Goal: Task Accomplishment & Management: Use online tool/utility

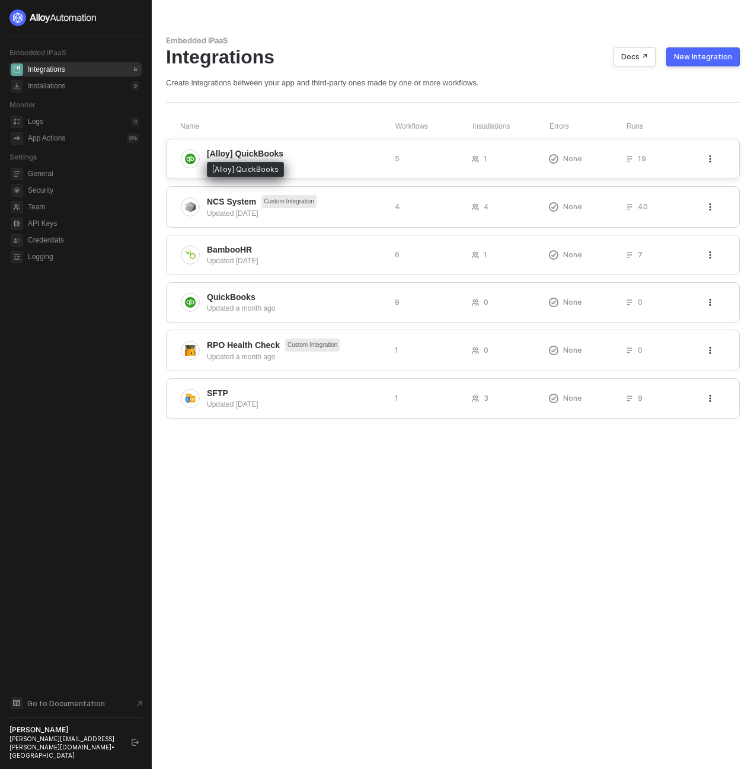
click at [255, 153] on span "[Alloy] QuickBooks" at bounding box center [245, 154] width 76 height 12
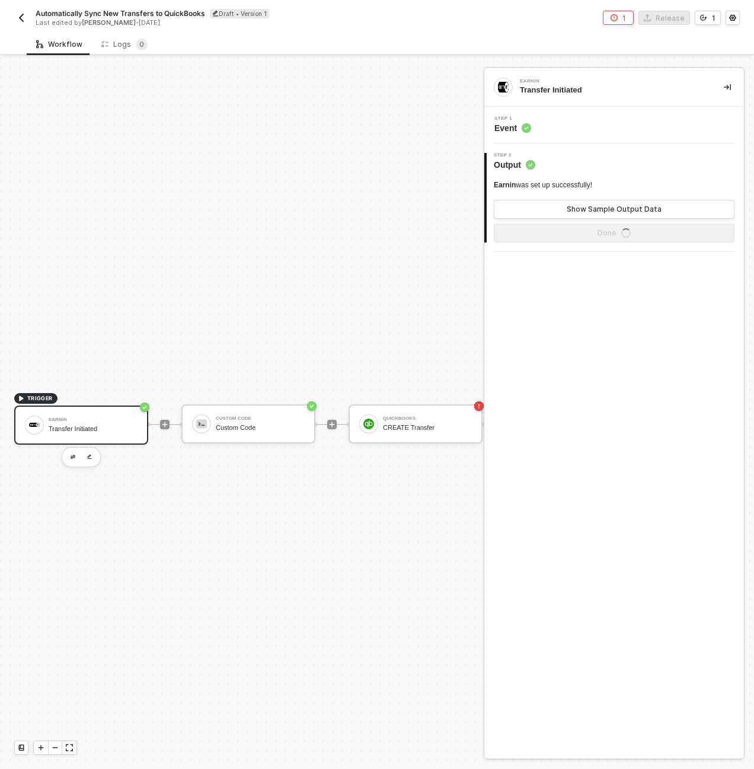
scroll to position [31, 0]
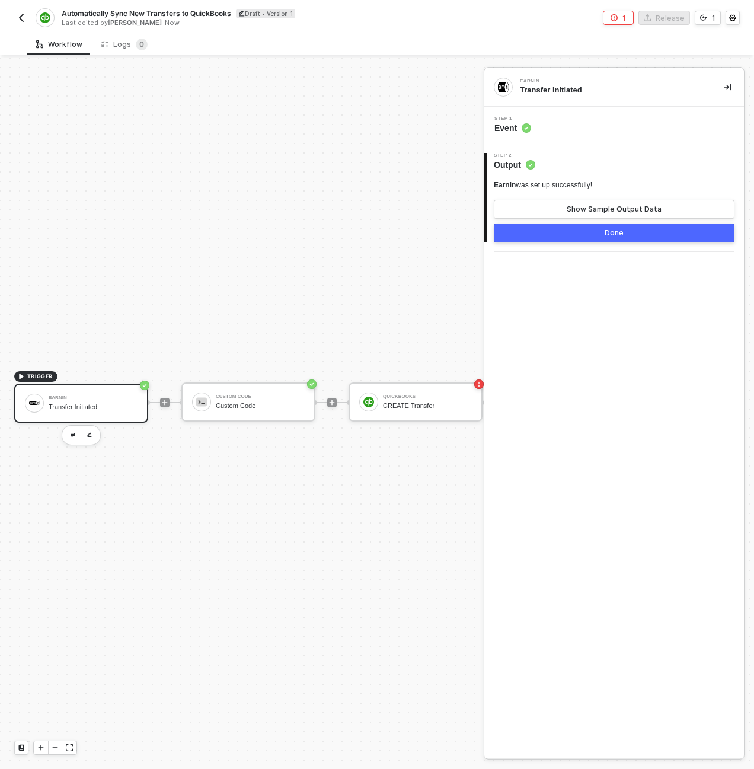
click at [24, 20] on img "button" at bounding box center [21, 17] width 9 height 9
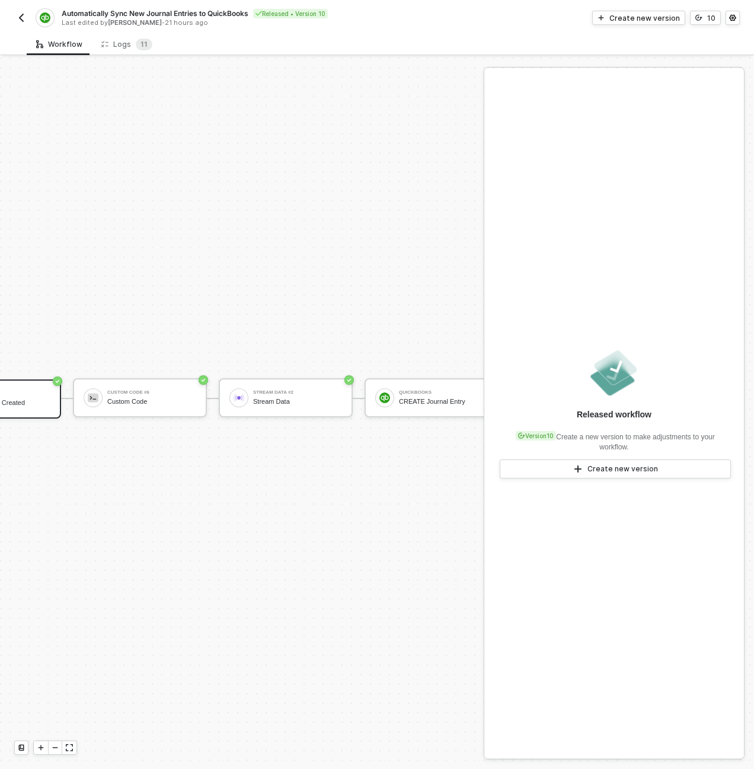
scroll to position [340, 166]
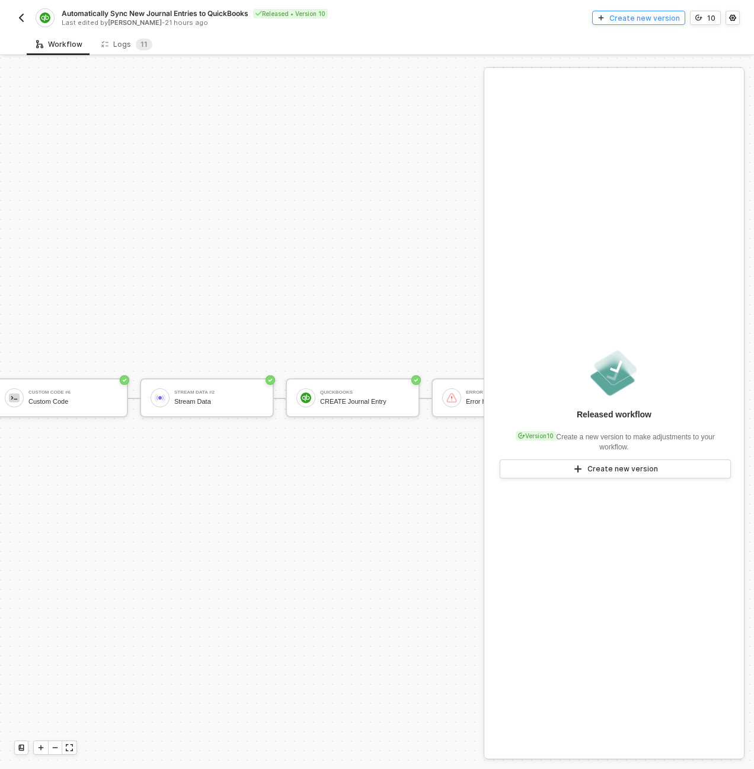
click at [647, 17] on div "Create new version" at bounding box center [644, 18] width 71 height 10
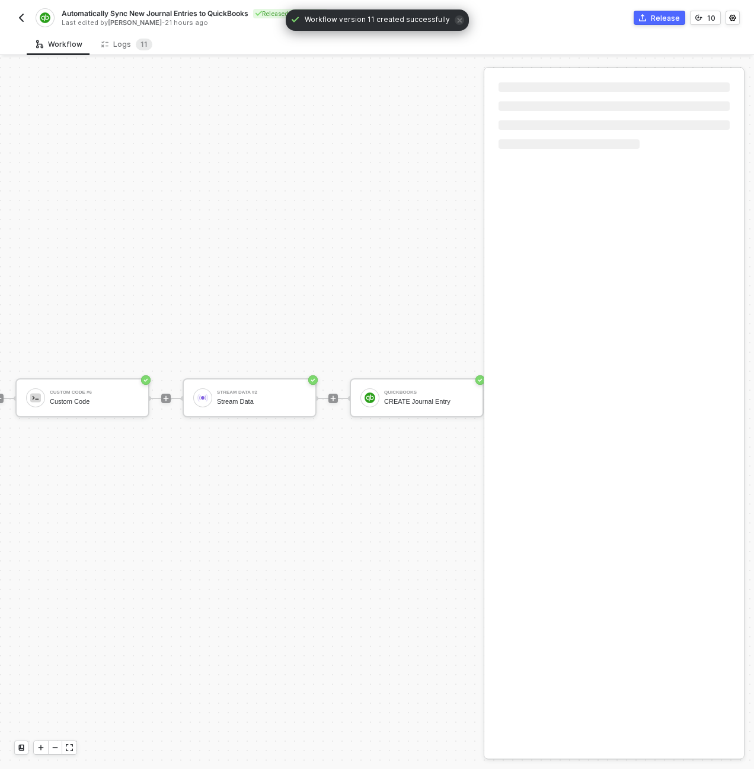
click at [382, 260] on div "TRIGGER Earnin Journal Entry Created Custom Code #6 Custom Code Stream Data #2 …" at bounding box center [394, 397] width 1121 height 1361
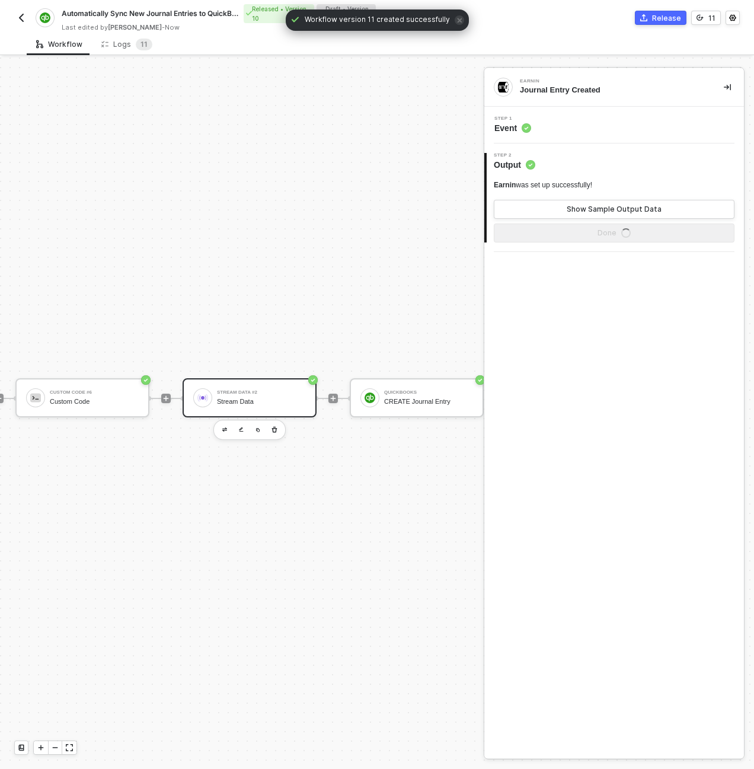
click at [248, 405] on div "Stream Data #2 Stream Data" at bounding box center [261, 397] width 89 height 23
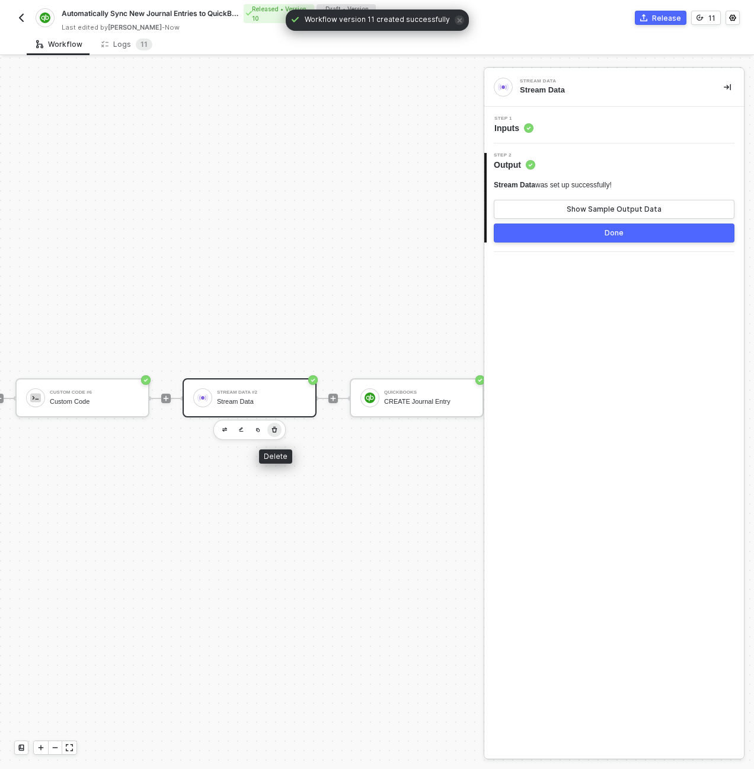
click at [276, 430] on icon "button" at bounding box center [274, 429] width 5 height 6
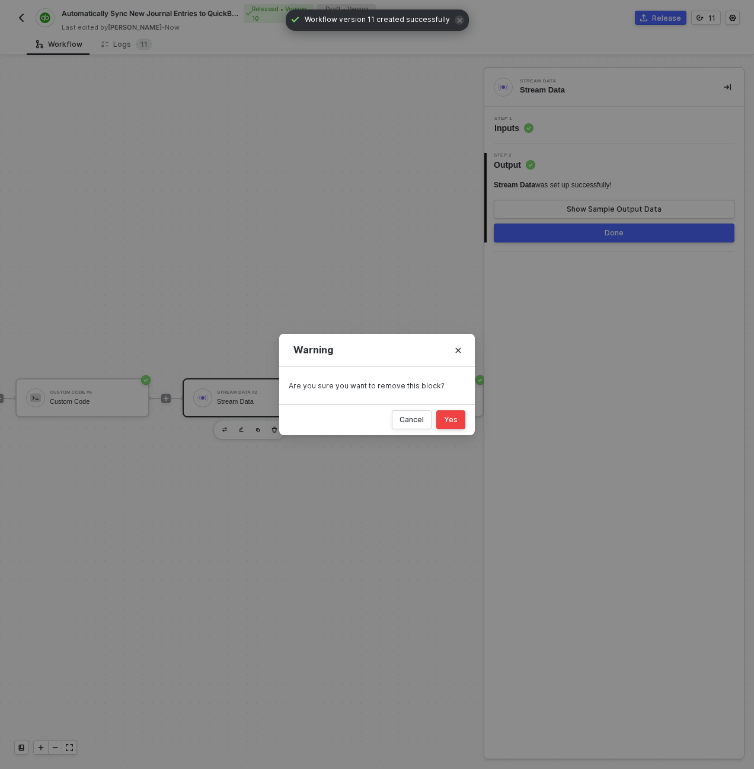
click at [453, 418] on div "Yes" at bounding box center [451, 419] width 14 height 9
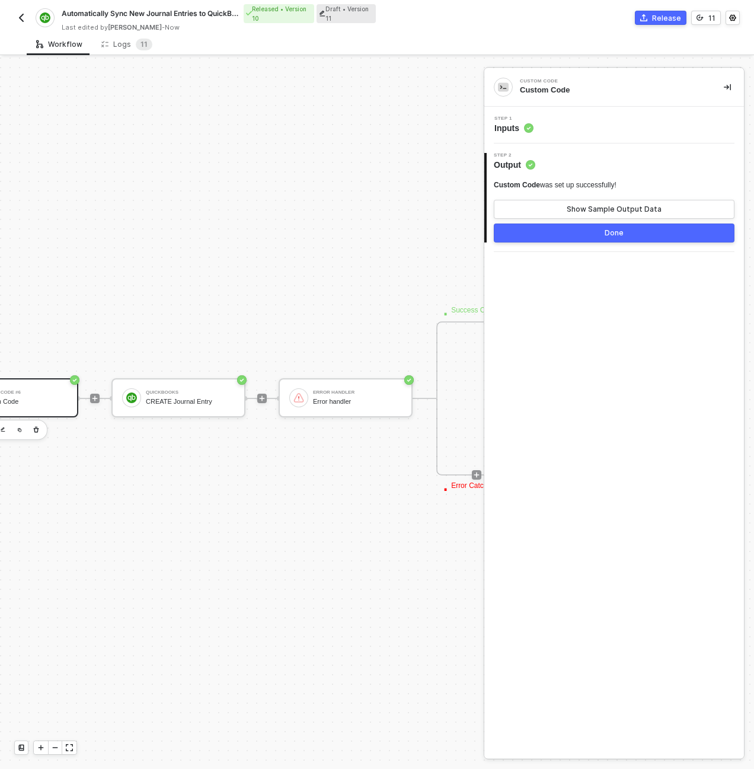
scroll to position [340, 213]
click at [290, 286] on div "TRIGGER Earnin Journal Entry Created Custom Code #6 Custom Code QuickBooks CREA…" at bounding box center [264, 397] width 954 height 1361
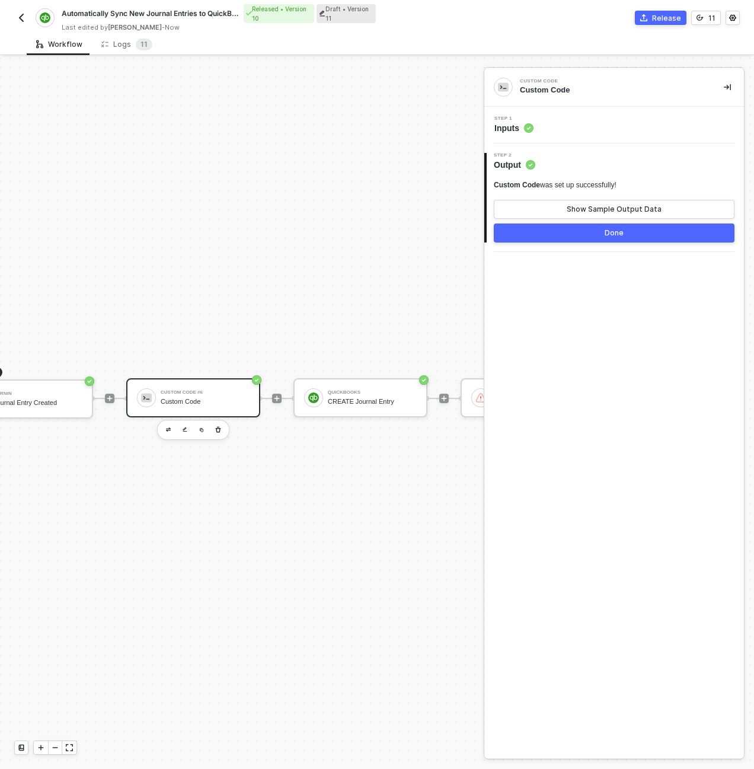
scroll to position [340, 0]
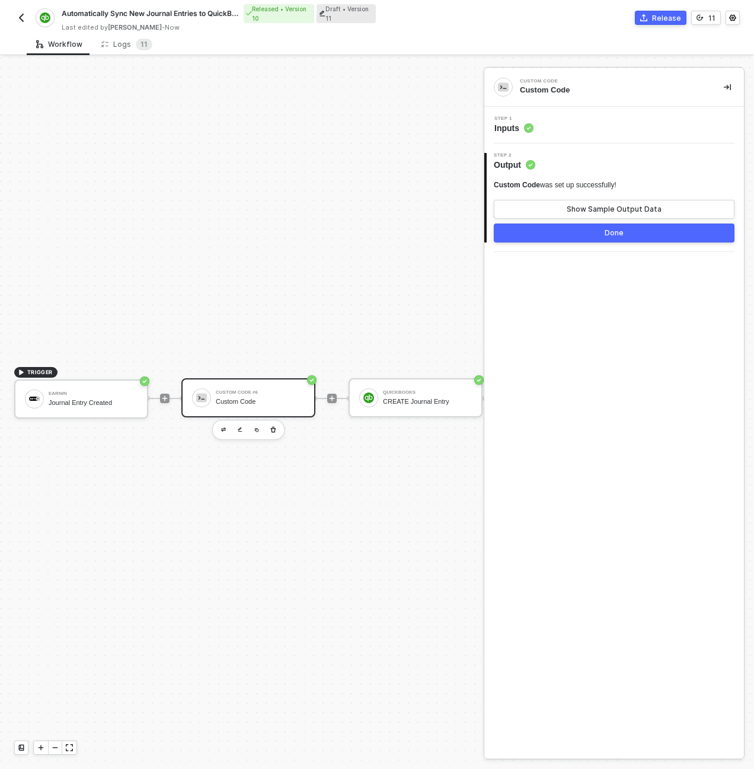
click at [270, 383] on div "Custom Code #6 Custom Code" at bounding box center [248, 397] width 134 height 39
click at [567, 123] on div "Step 1 Inputs" at bounding box center [615, 125] width 257 height 18
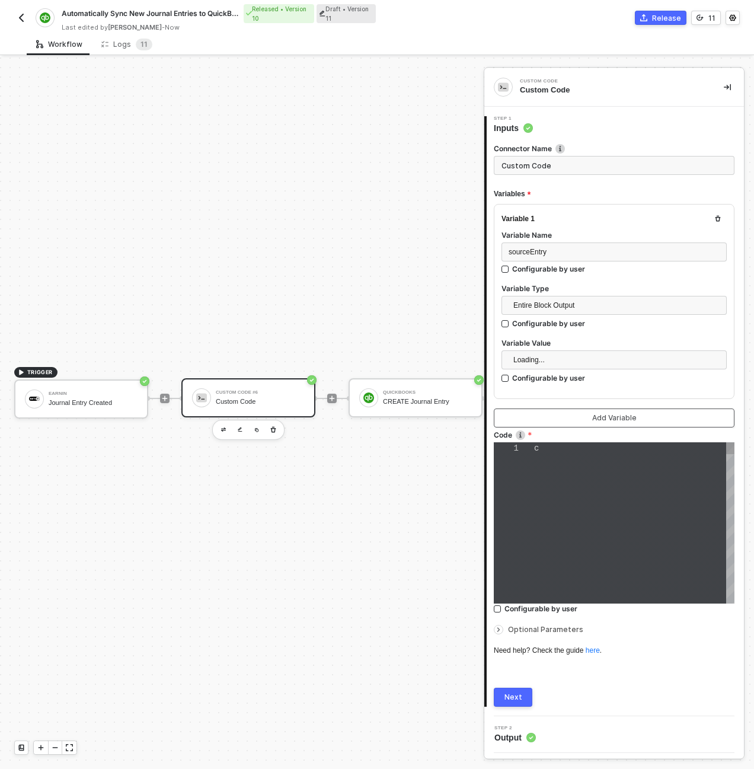
type textarea "const sourceEntry = inputData.sourceEntry; const quickbooksPayload = { "TxnDate…"
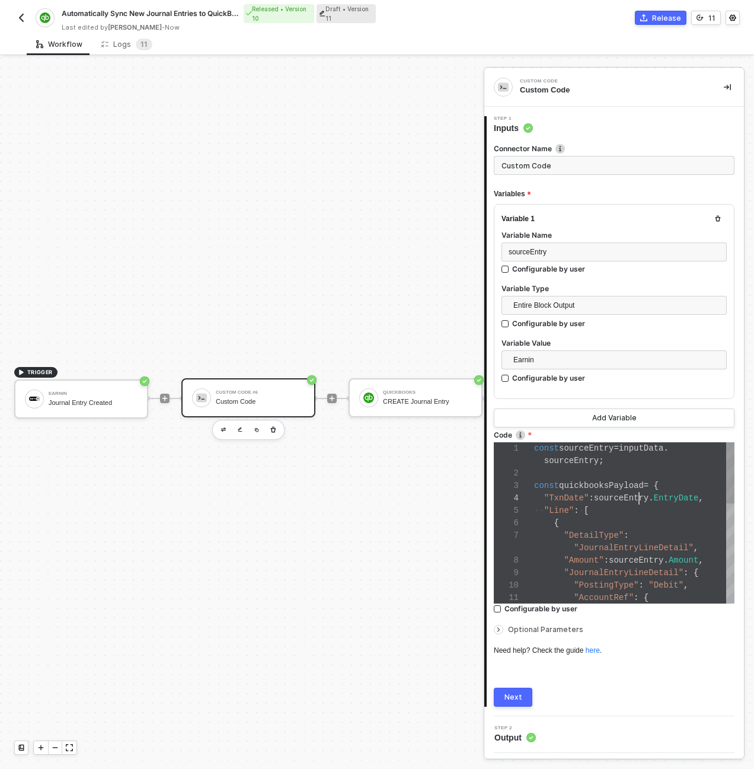
click at [618, 488] on div "1 2 3 4 5 6 7 8 9 10 11 const sourceEntry = inputData . sourceEntry ; const qui…" at bounding box center [614, 522] width 241 height 161
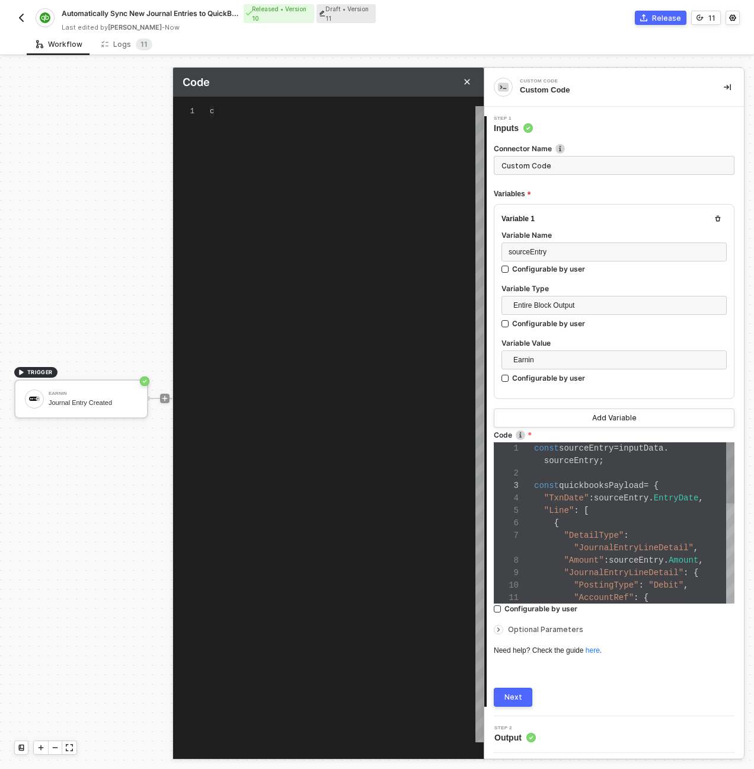
scroll to position [107, 0]
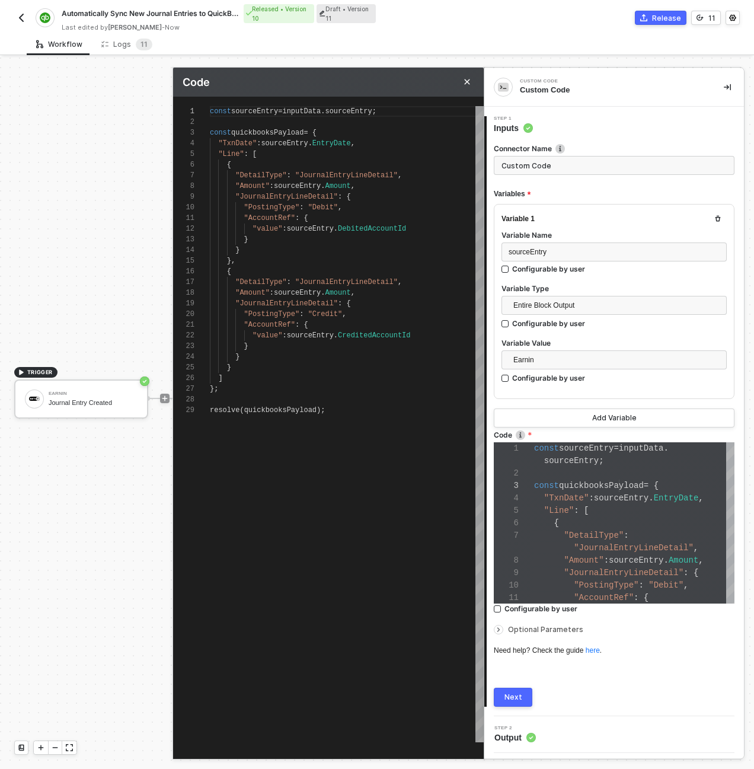
type textarea ""AccountRef": { "value": sourceEntry.DebitedAccountId } } }, { "DetailType": "J…"
click at [382, 317] on div ""PostingType" : "Credit" ," at bounding box center [347, 314] width 274 height 11
click at [471, 83] on button "Close" at bounding box center [467, 82] width 14 height 14
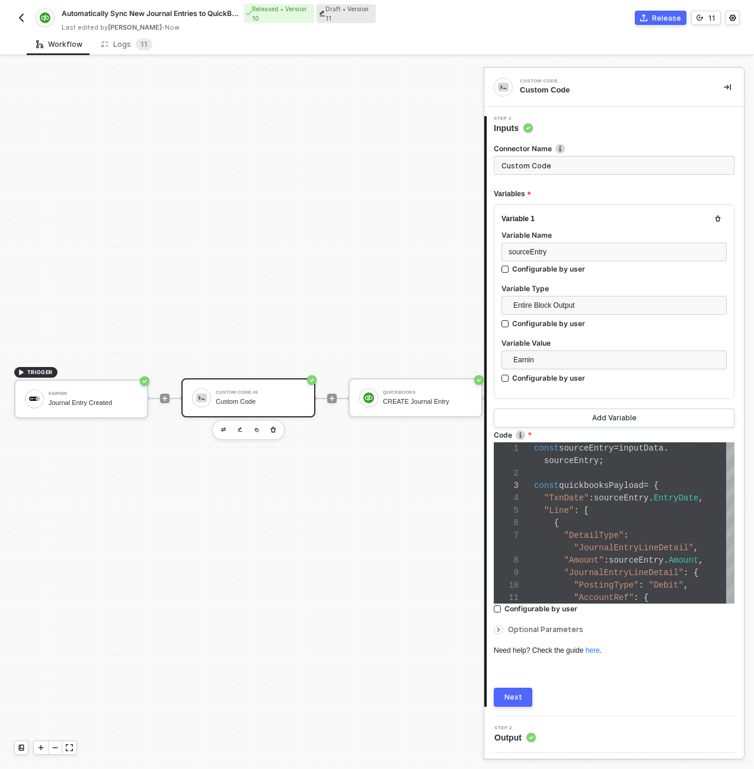
click at [215, 147] on div "TRIGGER Earnin Journal Entry Created Custom Code #6 Custom Code QuickBooks CREA…" at bounding box center [477, 397] width 954 height 1361
click at [20, 18] on img "button" at bounding box center [21, 17] width 9 height 9
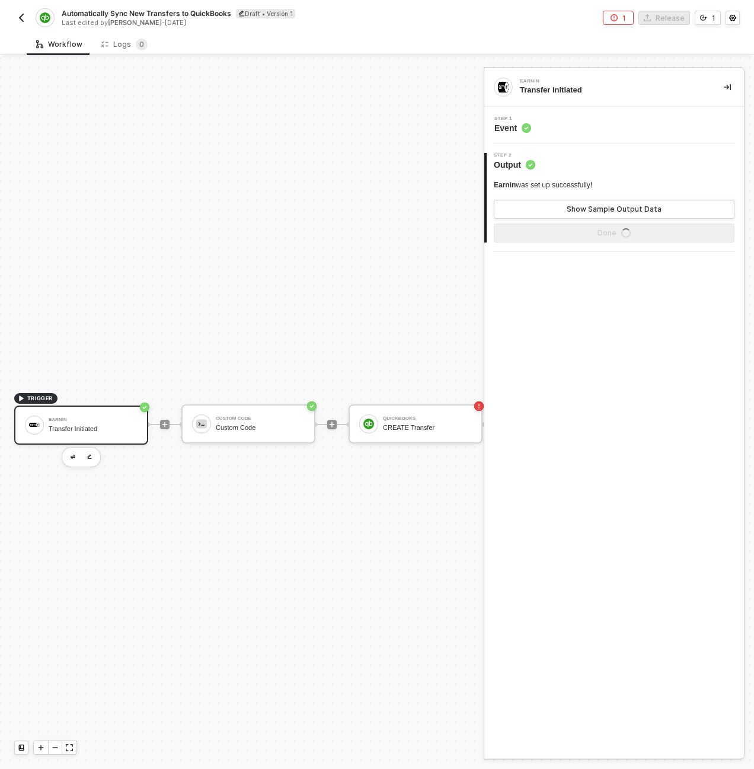
scroll to position [31, 0]
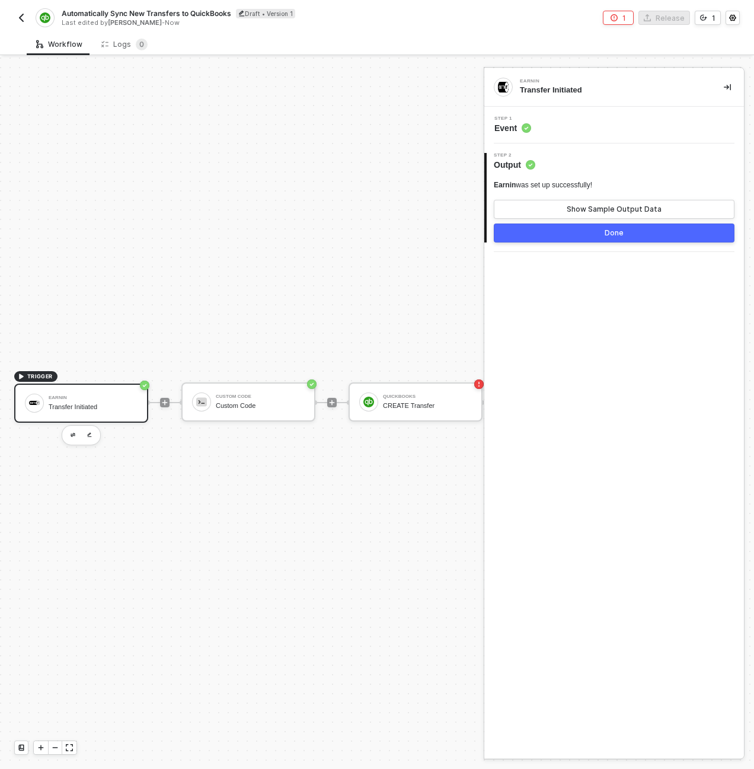
click at [318, 330] on div "TRIGGER Earnin Transfer Initiated Custom Code Custom Code QuickBooks CREATE Tra…" at bounding box center [252, 402] width 504 height 733
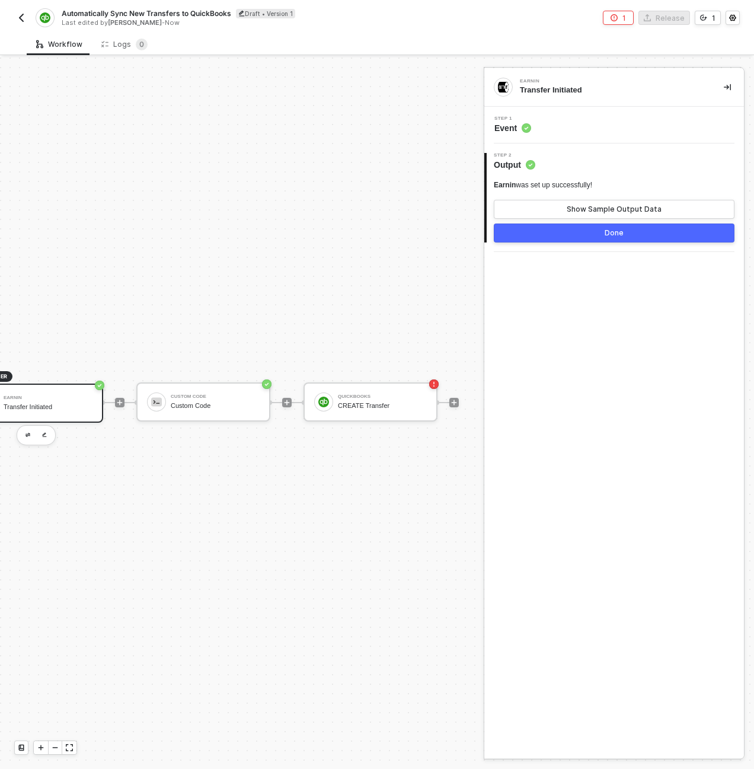
scroll to position [31, 47]
click at [366, 391] on div "QuickBooks CREATE Transfer" at bounding box center [379, 402] width 89 height 23
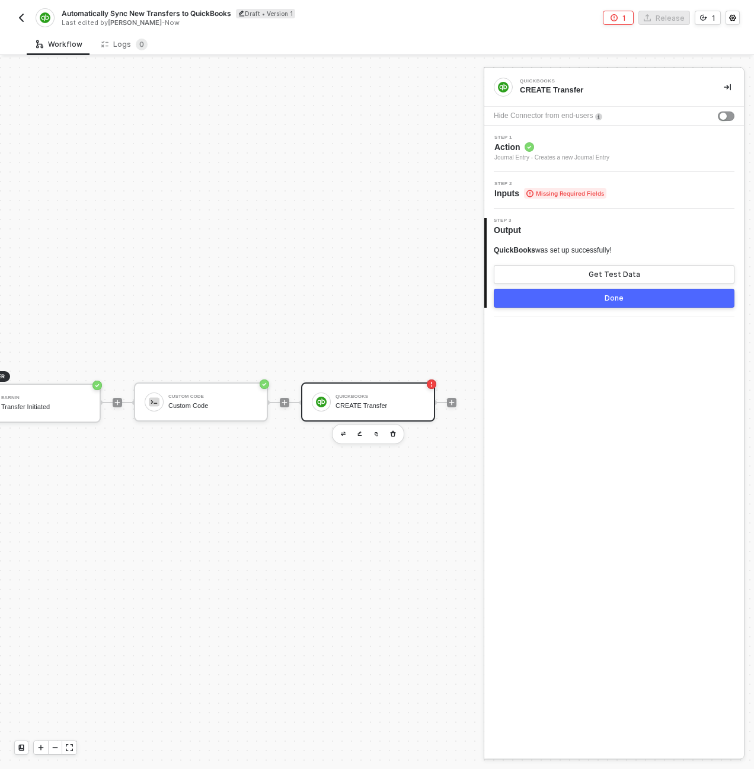
click at [556, 190] on span "Missing Required Fields" at bounding box center [565, 193] width 82 height 11
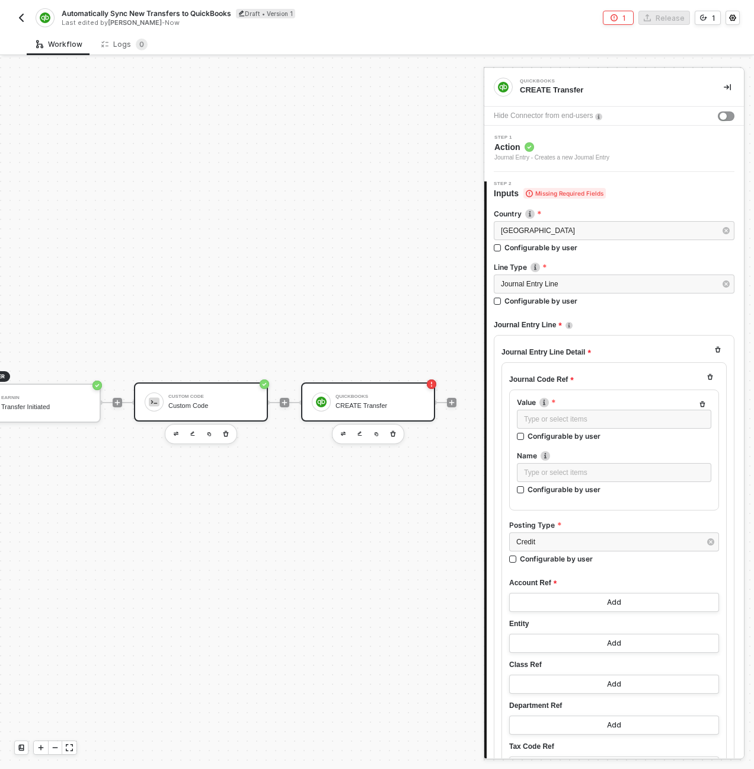
click at [223, 382] on div "Custom Code Custom Code" at bounding box center [201, 401] width 134 height 39
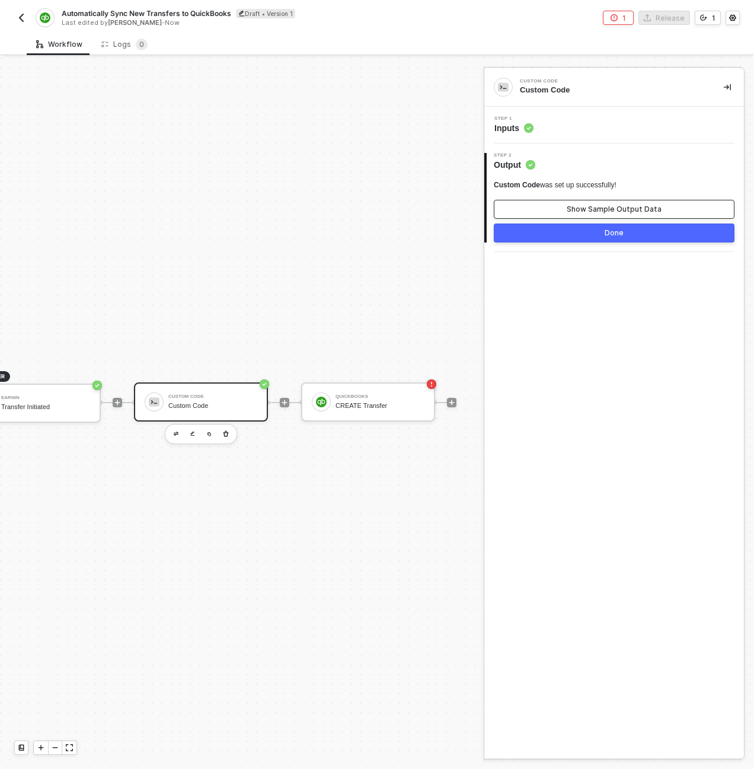
click at [506, 214] on button "Show Sample Output Data" at bounding box center [614, 209] width 241 height 19
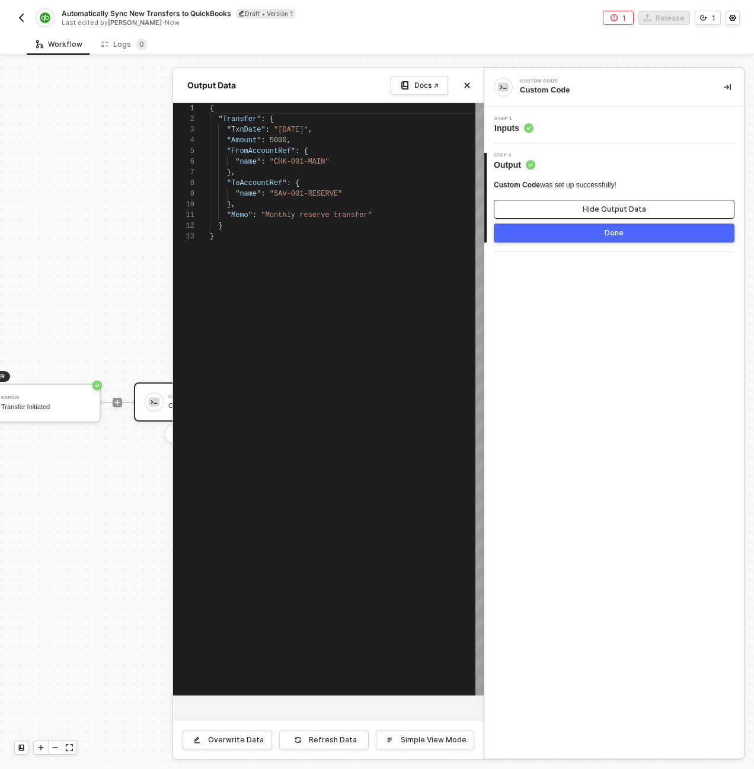
scroll to position [107, 0]
click at [62, 276] on div at bounding box center [377, 412] width 754 height 711
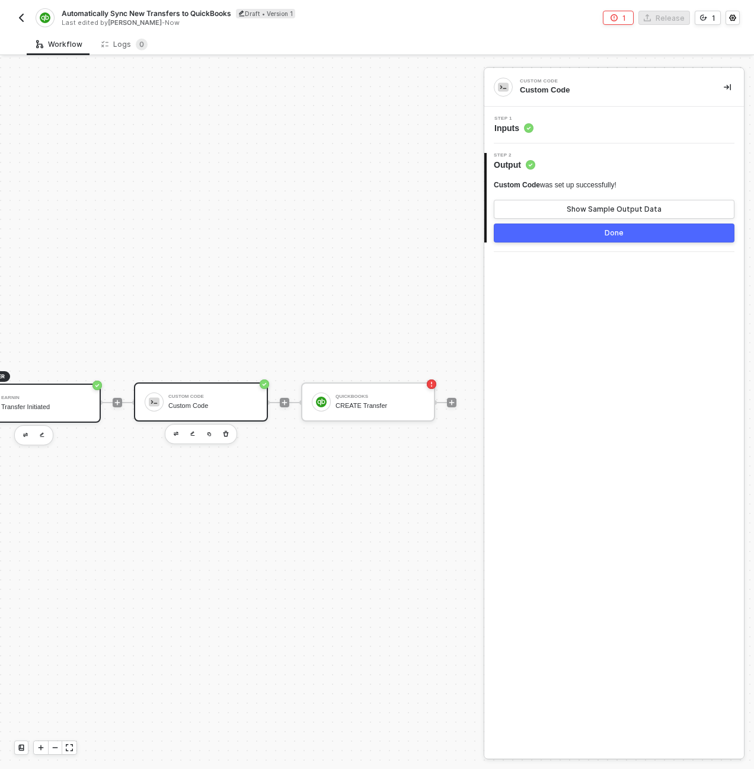
drag, startPoint x: 53, startPoint y: 424, endPoint x: 51, endPoint y: 407, distance: 16.8
click at [53, 424] on div "Earnin Transfer Initiated" at bounding box center [34, 408] width 134 height 51
click at [49, 392] on div "Earnin Transfer Initiated" at bounding box center [45, 403] width 89 height 23
click at [607, 202] on button "Show Sample Output Data" at bounding box center [614, 209] width 241 height 19
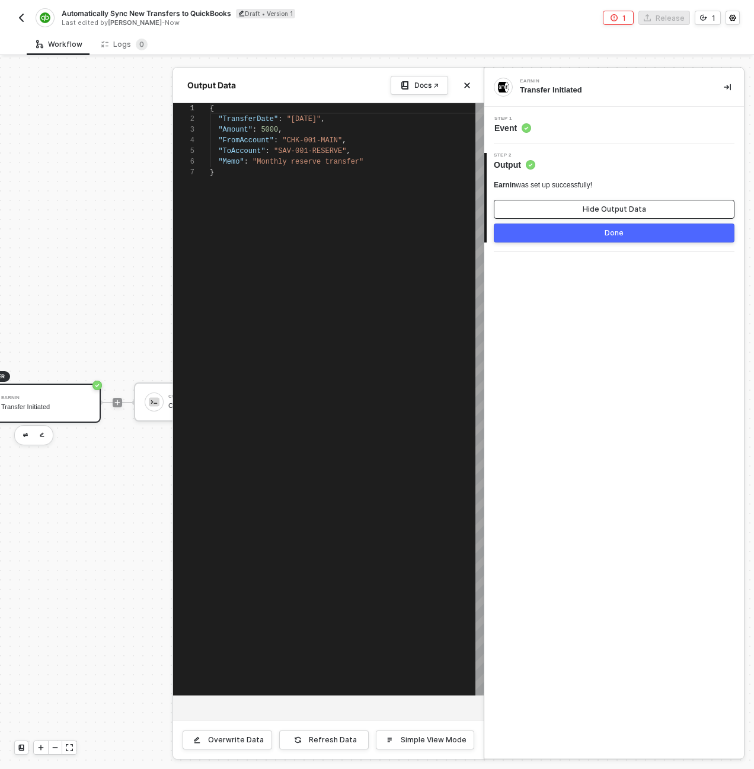
scroll to position [64, 0]
click at [89, 223] on div at bounding box center [377, 412] width 754 height 711
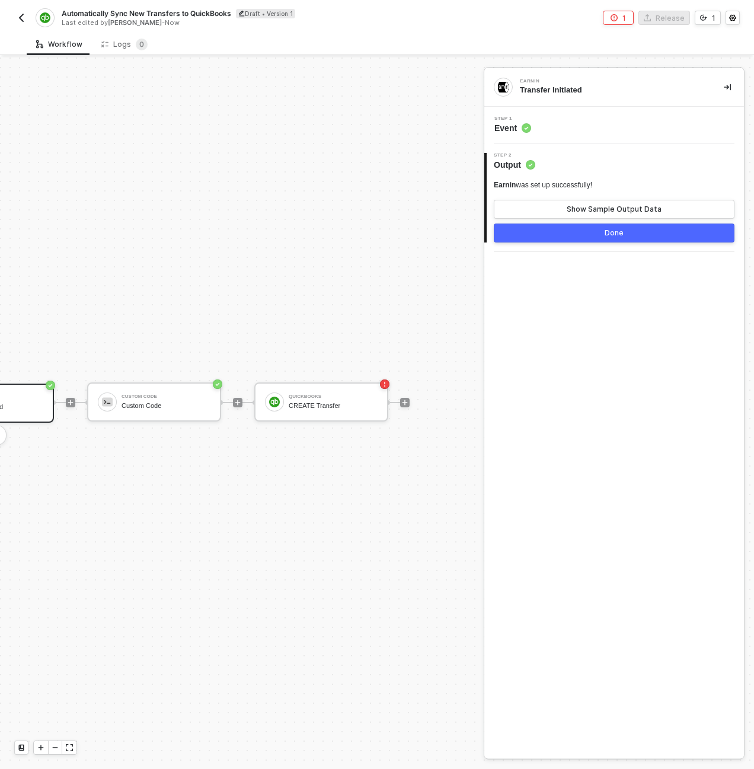
scroll to position [31, 0]
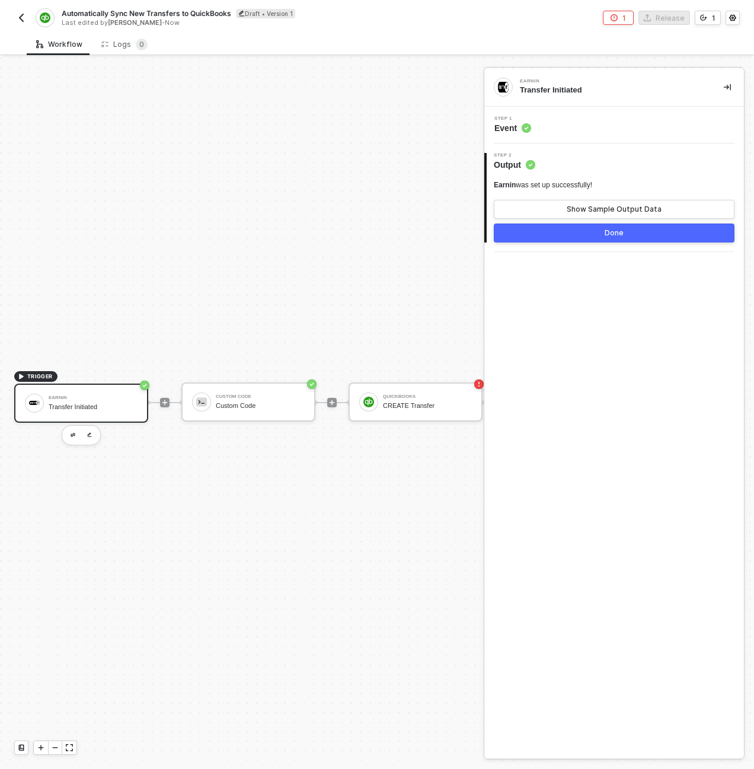
click at [117, 393] on div "Earnin Transfer Initiated" at bounding box center [93, 403] width 89 height 23
click at [589, 204] on div "Show Sample Output Data" at bounding box center [614, 208] width 95 height 9
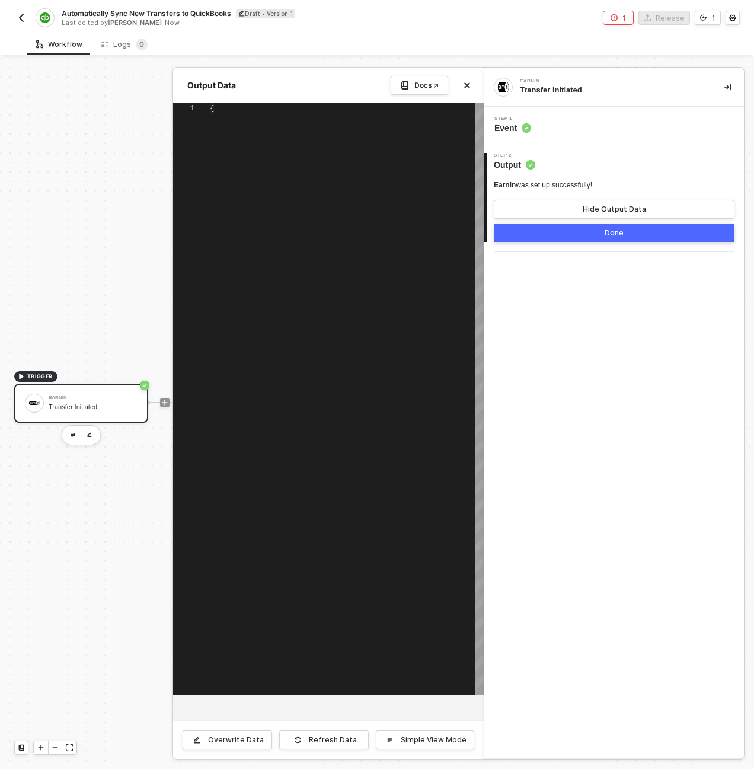
type textarea "{ "TransferDate": "2024-03-15", "Amount": 5000, "FromAccount": "CHK-001-MAIN", …"
click at [110, 315] on div at bounding box center [377, 412] width 754 height 711
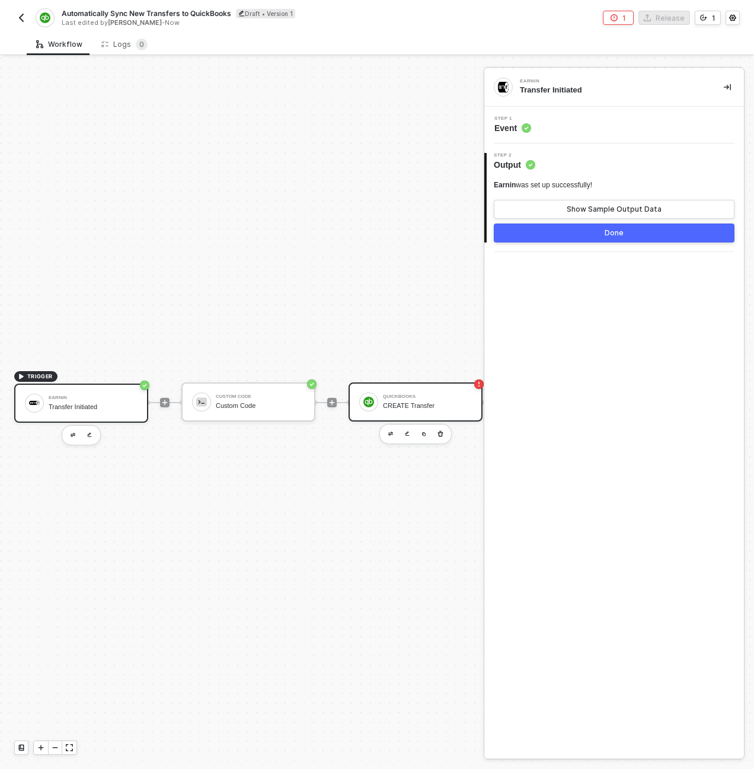
click at [421, 402] on div "CREATE Transfer" at bounding box center [427, 406] width 89 height 8
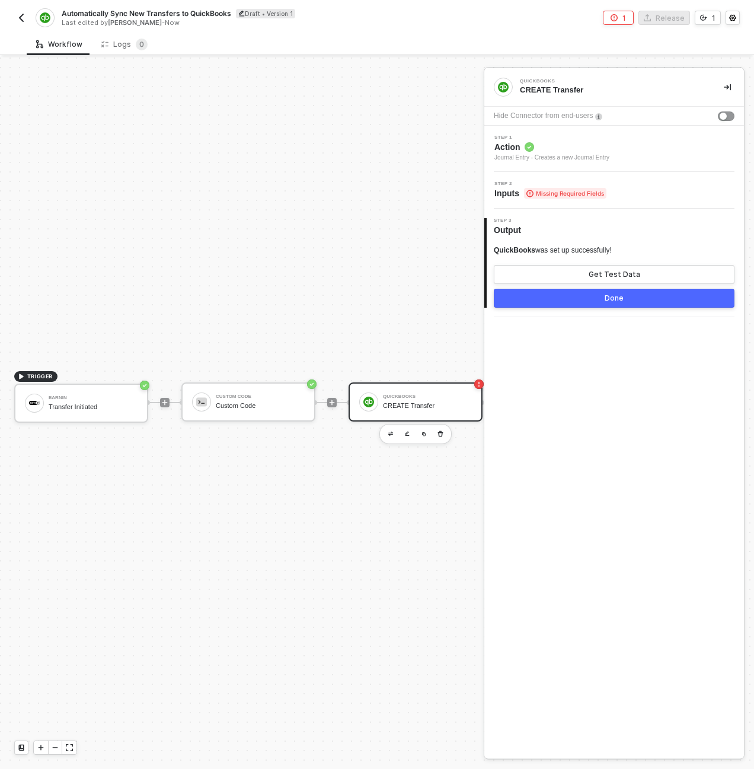
click at [565, 149] on span "Action" at bounding box center [551, 147] width 115 height 12
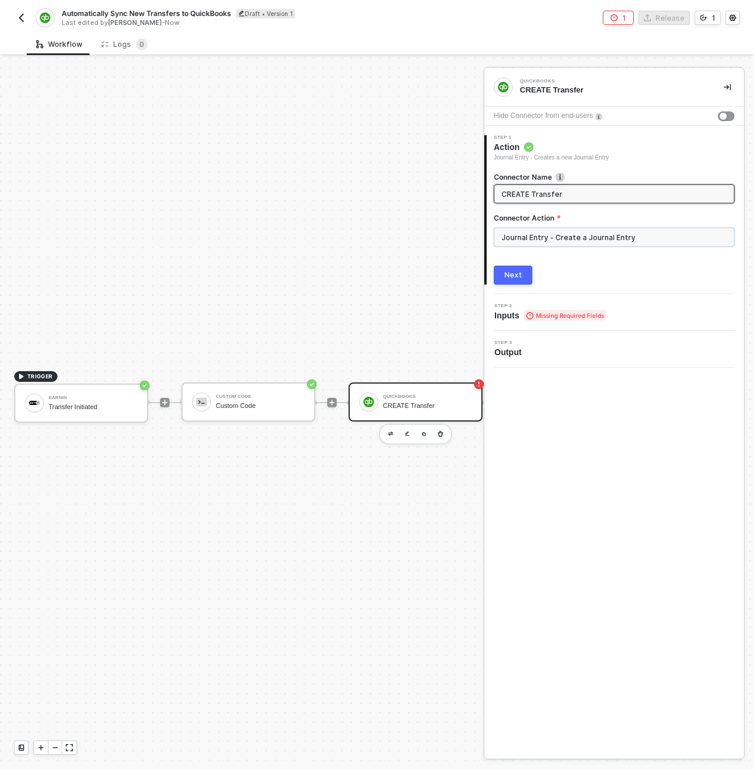
click at [571, 243] on input "Journal Entry - Create a Journal Entry" at bounding box center [614, 237] width 241 height 19
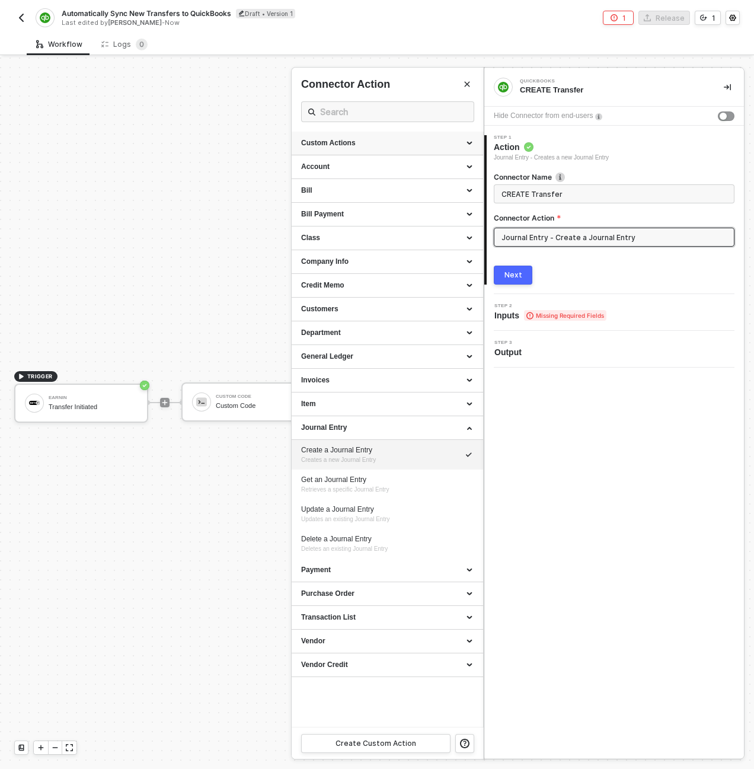
click at [471, 140] on div "Custom Actions" at bounding box center [387, 143] width 172 height 10
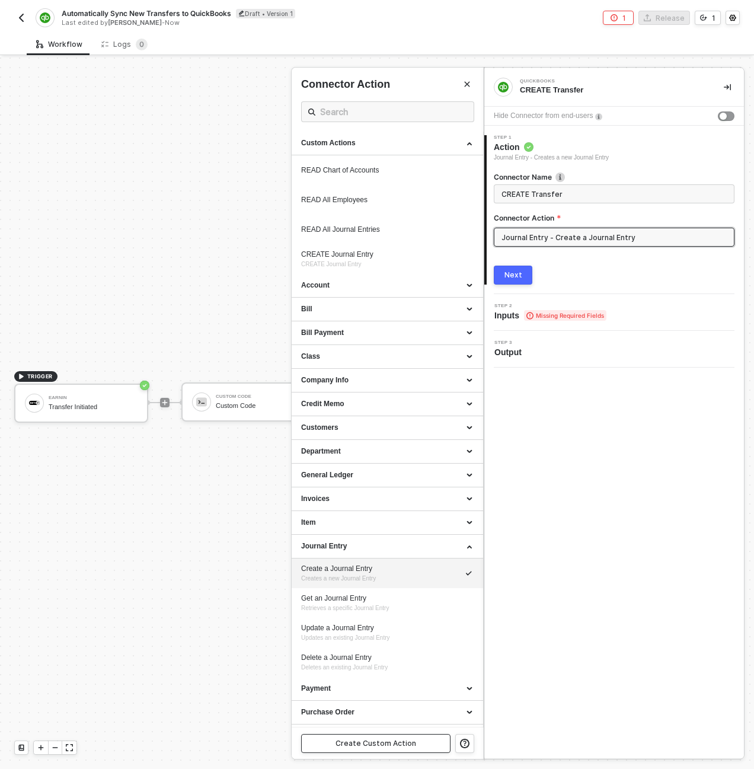
click at [362, 740] on div "Create Custom Action" at bounding box center [375, 742] width 81 height 9
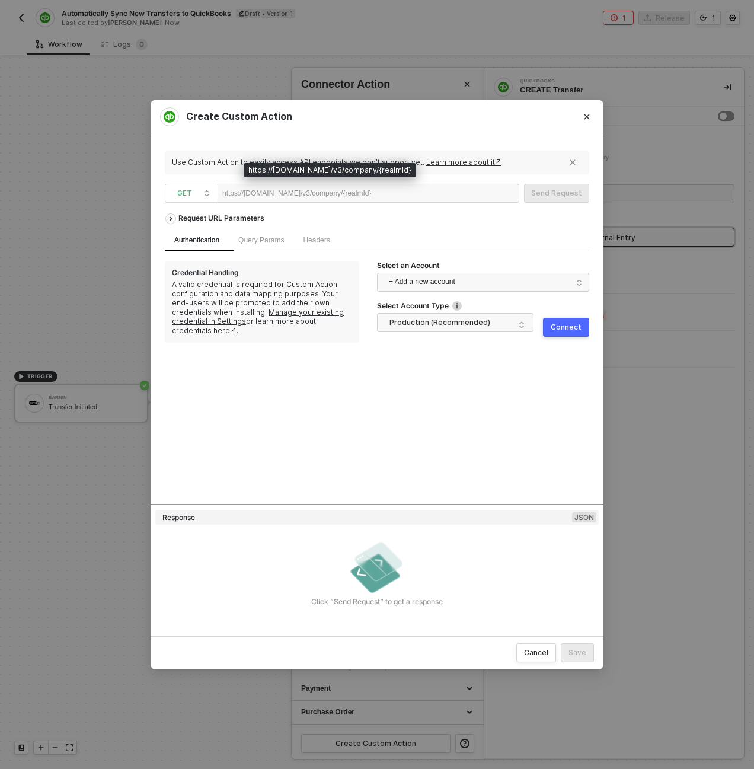
click at [295, 191] on div "https://[DOMAIN_NAME]/v3/company/{realmId}" at bounding box center [296, 193] width 149 height 18
click at [488, 191] on div "https://[DOMAIN_NAME]/v3/company/{realmId}" at bounding box center [369, 193] width 302 height 19
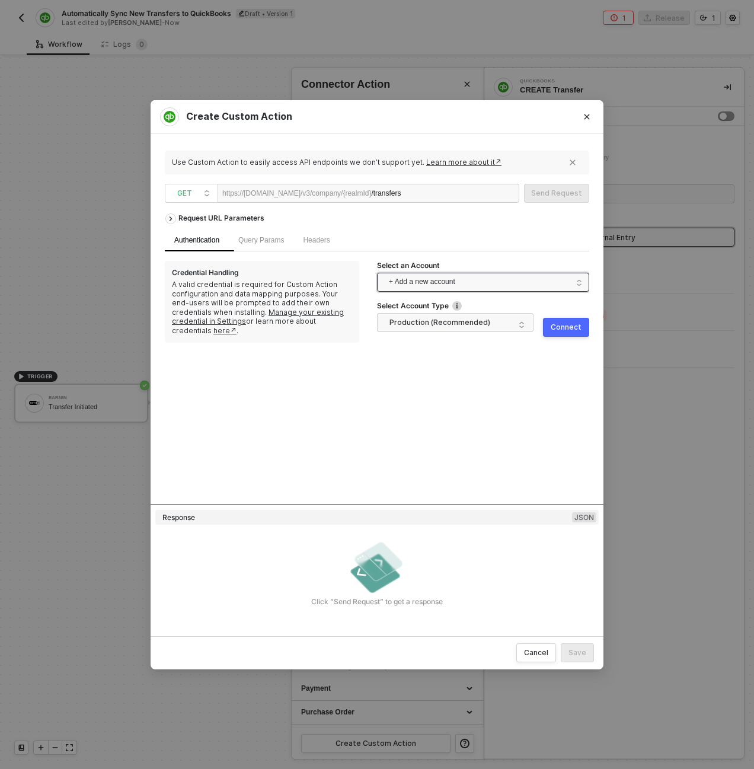
click at [477, 284] on span "+ Add a new account" at bounding box center [485, 282] width 193 height 19
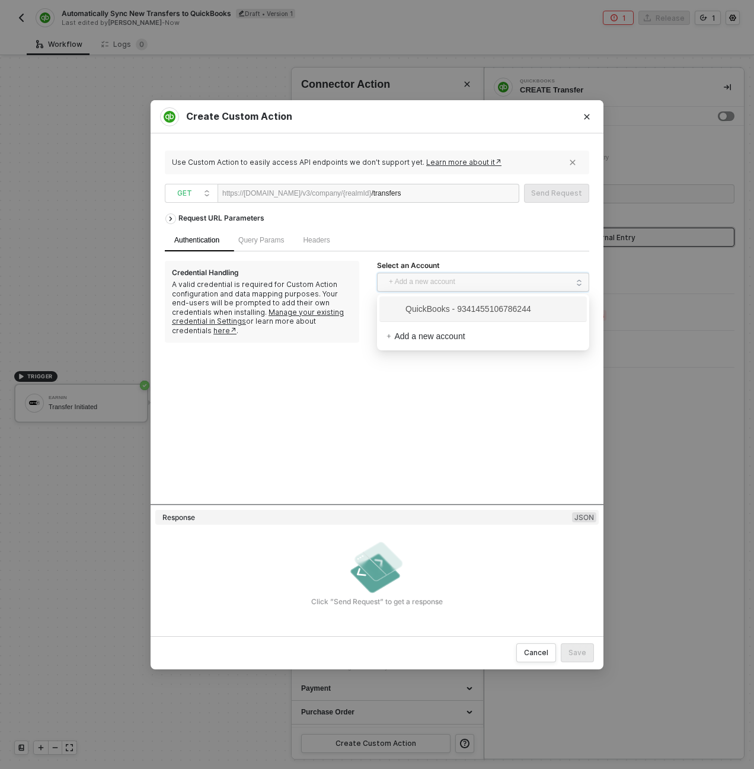
click at [462, 309] on span "QuickBooks - 9341455106786244" at bounding box center [458, 308] width 145 height 13
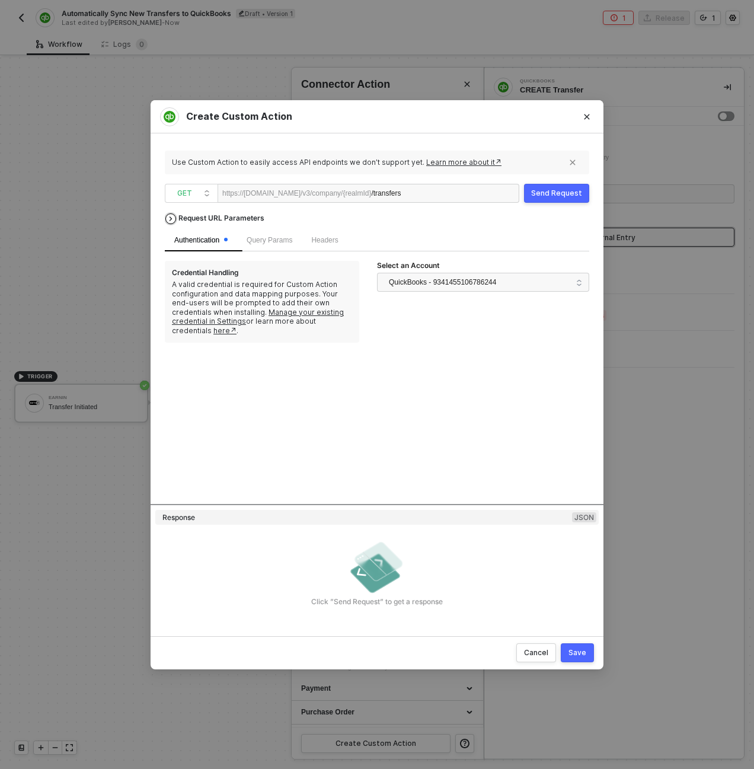
click at [238, 218] on div "Request URL Parameters" at bounding box center [221, 217] width 98 height 21
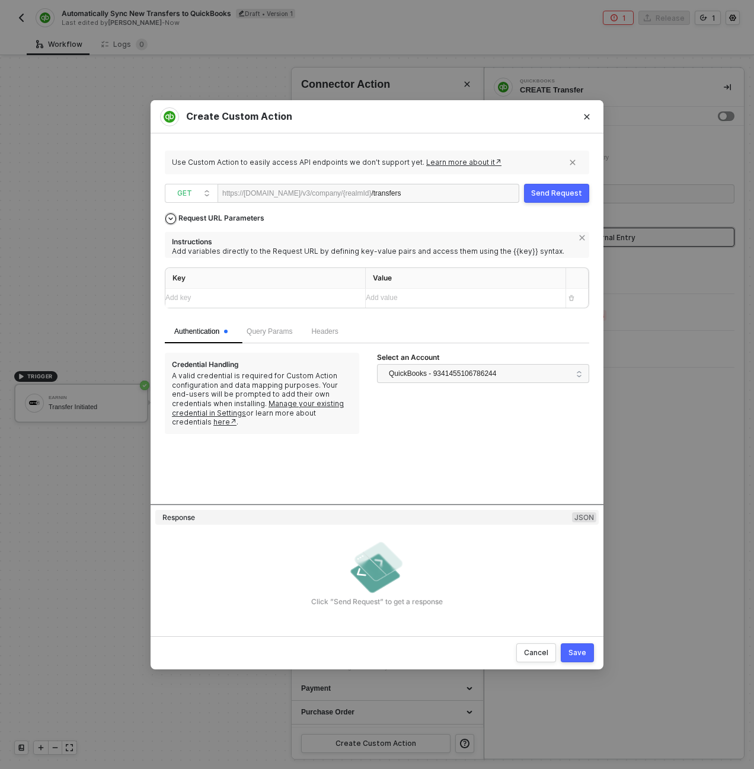
click at [238, 222] on div "Request URL Parameters" at bounding box center [221, 217] width 98 height 21
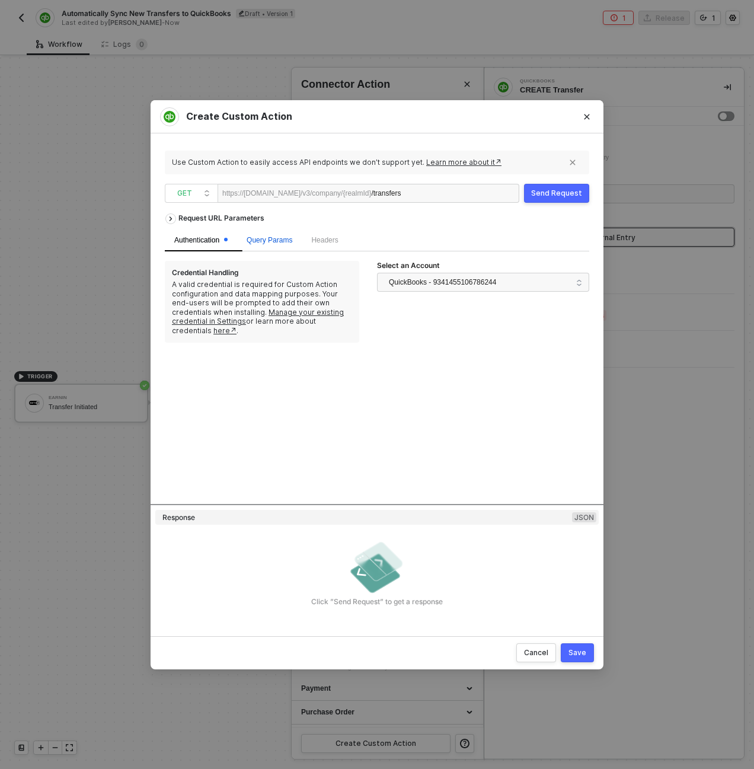
click at [271, 242] on span "Query Params" at bounding box center [270, 240] width 46 height 8
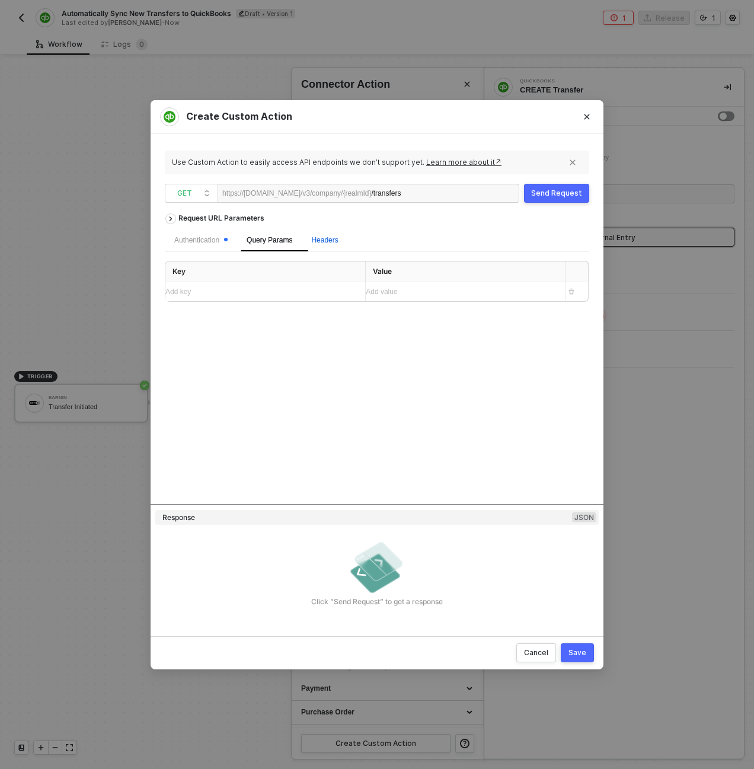
click at [327, 240] on span "Headers" at bounding box center [324, 240] width 27 height 8
click at [290, 286] on div "Add key ﻿" at bounding box center [260, 291] width 190 height 11
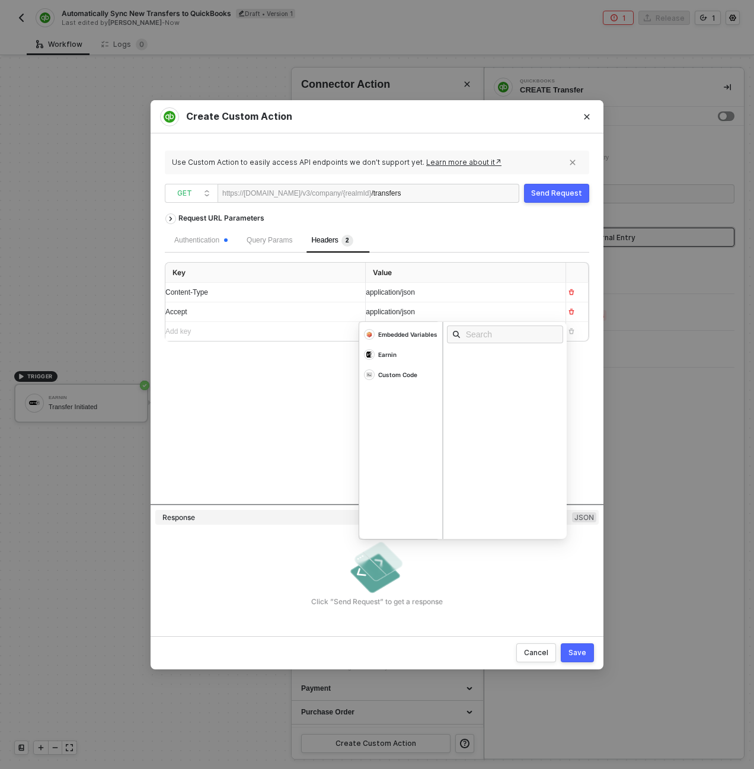
click at [284, 378] on div "Request URL Parameters Authentication Query Params Headers 2 Key Value Content-…" at bounding box center [377, 355] width 424 height 296
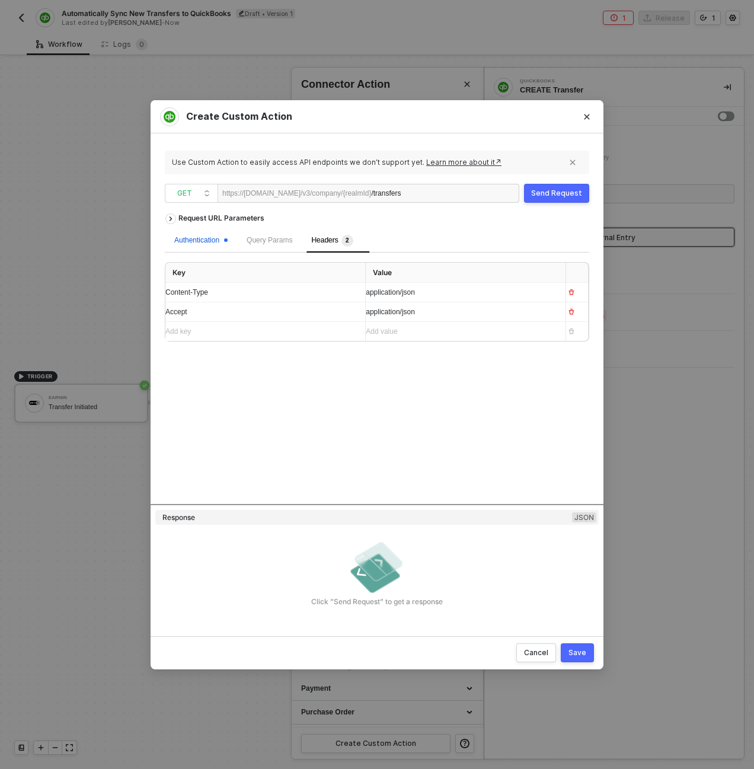
click at [204, 239] on div "Authentication" at bounding box center [200, 240] width 53 height 11
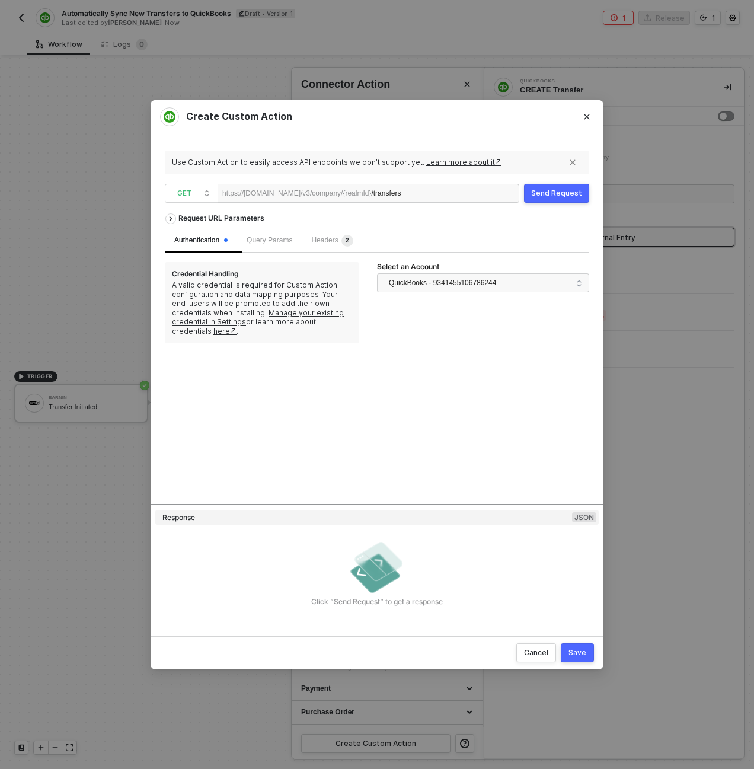
click at [349, 234] on div "Headers 2" at bounding box center [332, 241] width 60 height 24
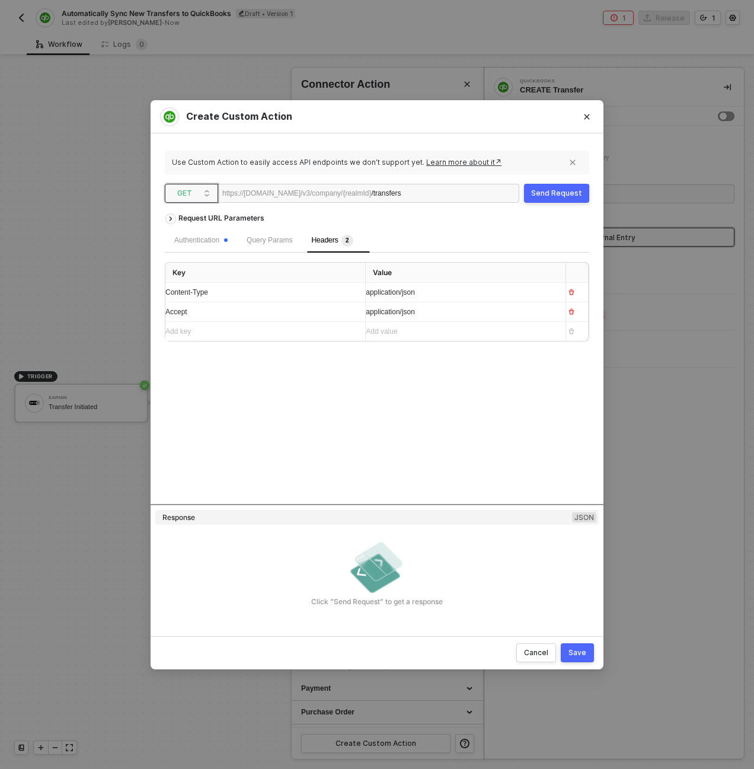
click at [189, 196] on span "GET" at bounding box center [193, 193] width 33 height 18
click at [192, 229] on div "POST" at bounding box center [192, 236] width 44 height 14
click at [398, 244] on div "Body" at bounding box center [380, 241] width 35 height 24
click at [321, 266] on div "form-urlencoded form-data JSON" at bounding box center [248, 268] width 167 height 9
click at [311, 268] on span "JSON" at bounding box center [315, 268] width 24 height 9
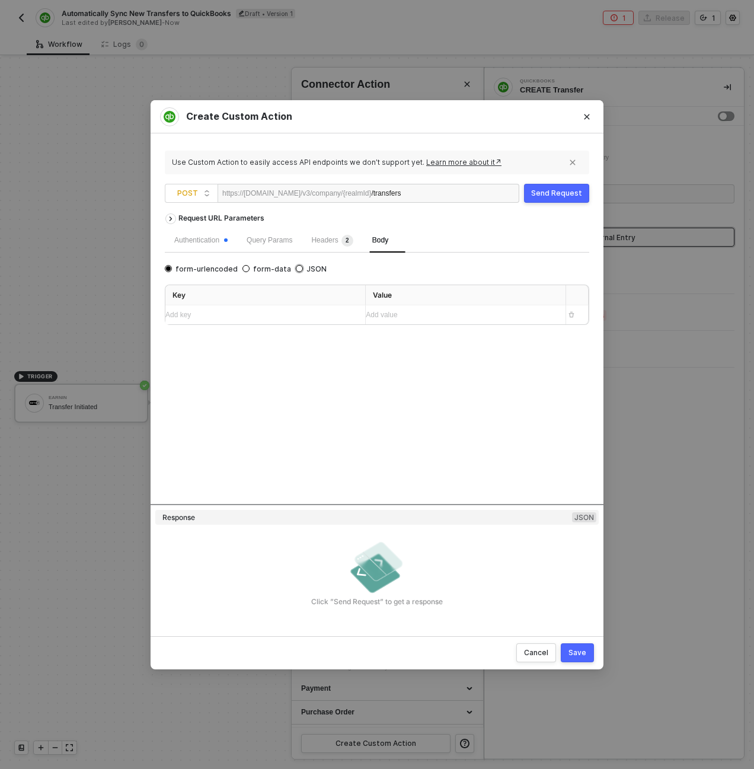
click at [303, 268] on input "JSON" at bounding box center [299, 268] width 7 height 7
radio input "true"
radio input "false"
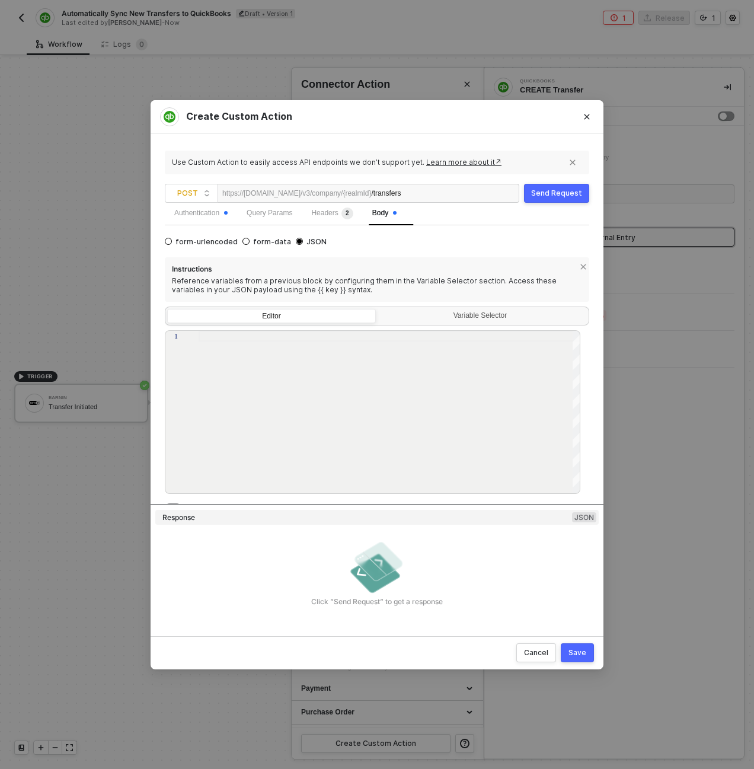
scroll to position [37, 0]
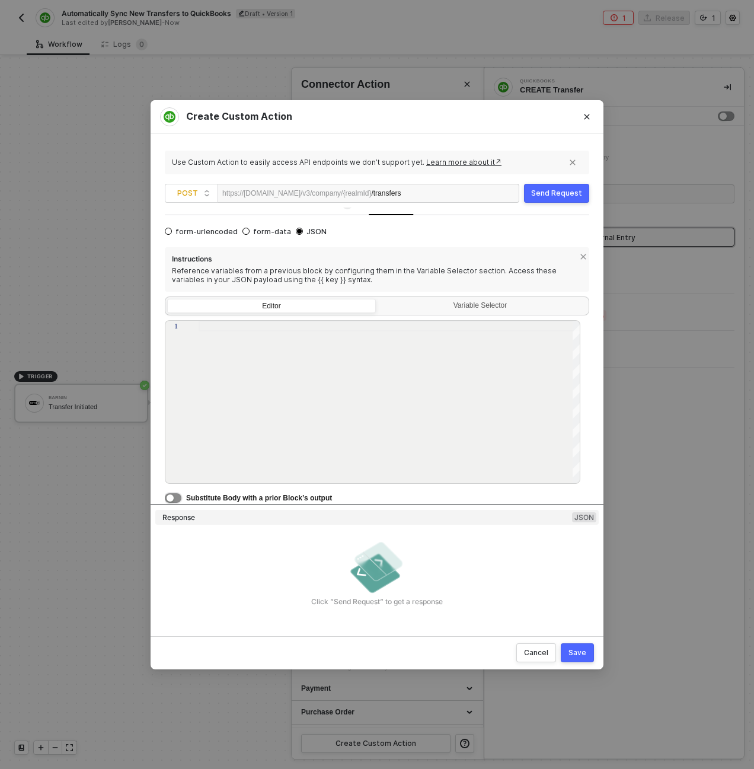
click at [175, 495] on button "button" at bounding box center [173, 497] width 17 height 9
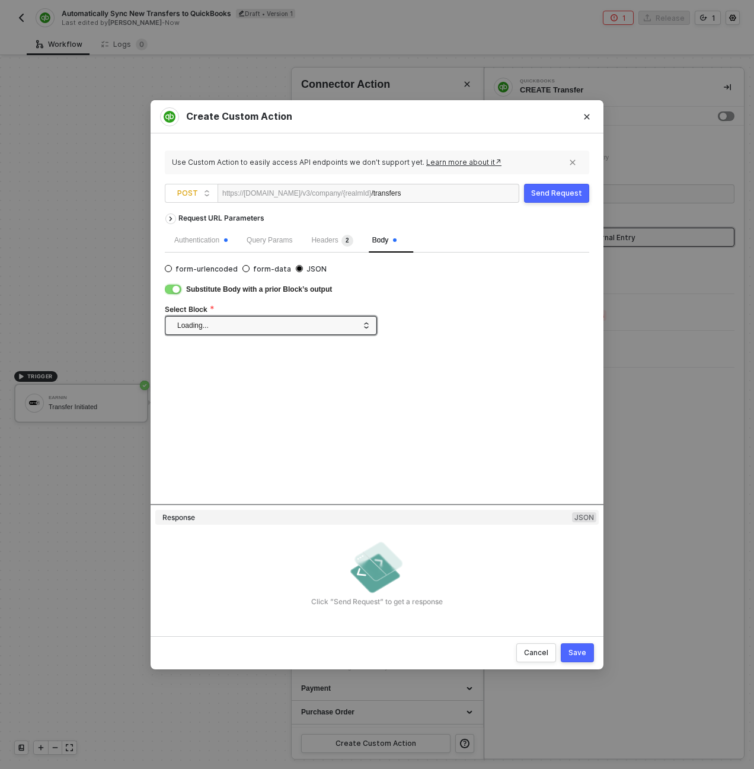
scroll to position [0, 0]
click at [276, 325] on span at bounding box center [273, 325] width 192 height 18
click at [260, 366] on div "Custom Code" at bounding box center [271, 368] width 192 height 12
click at [575, 656] on div "Save" at bounding box center [577, 652] width 18 height 9
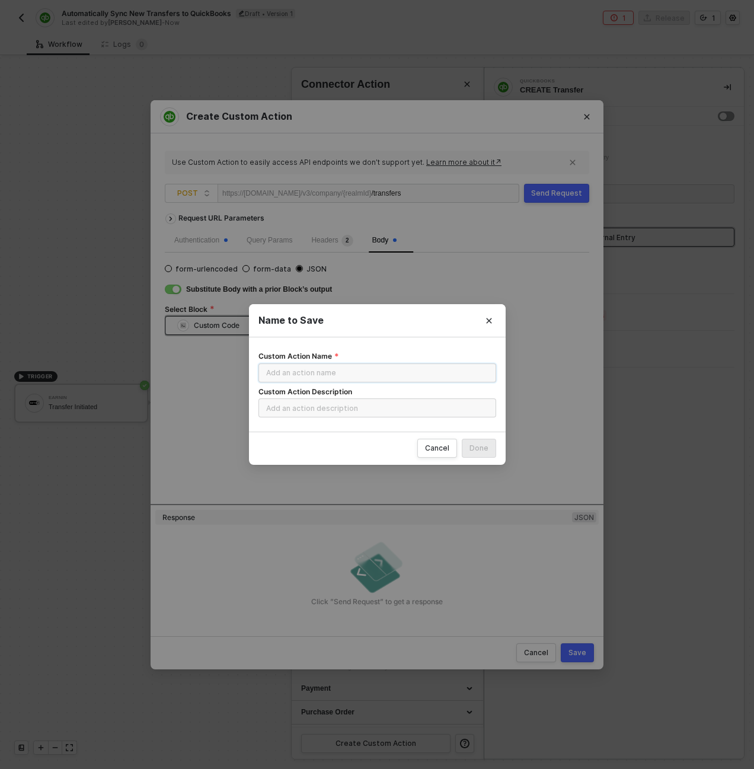
click at [351, 376] on input "Custom Action Name" at bounding box center [377, 372] width 238 height 19
type input "CREATE Transfer"
paste input "CREATE Transfer"
type input "CREATE Transfer"
click at [462, 439] on button "Done" at bounding box center [479, 448] width 34 height 19
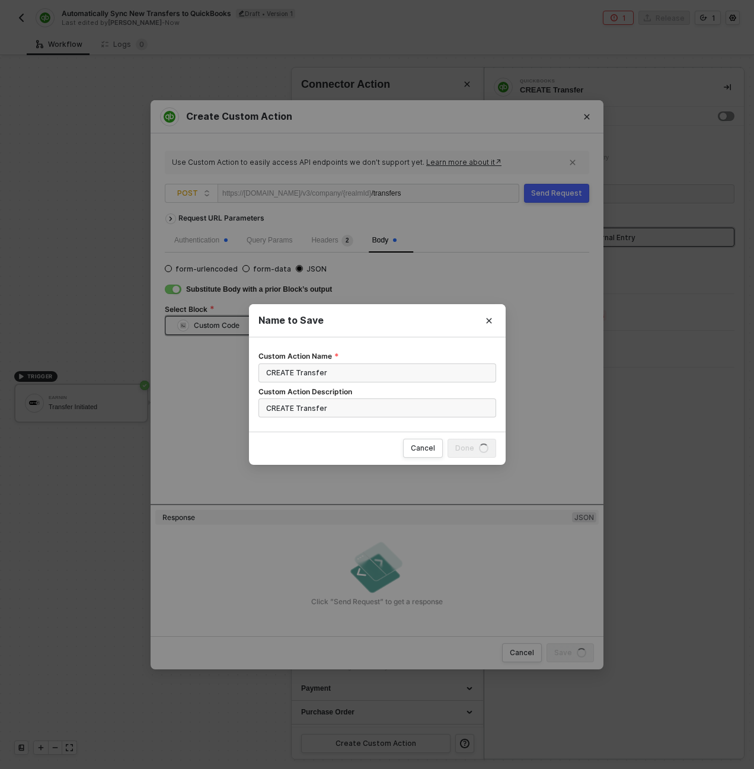
radio input "true"
radio input "false"
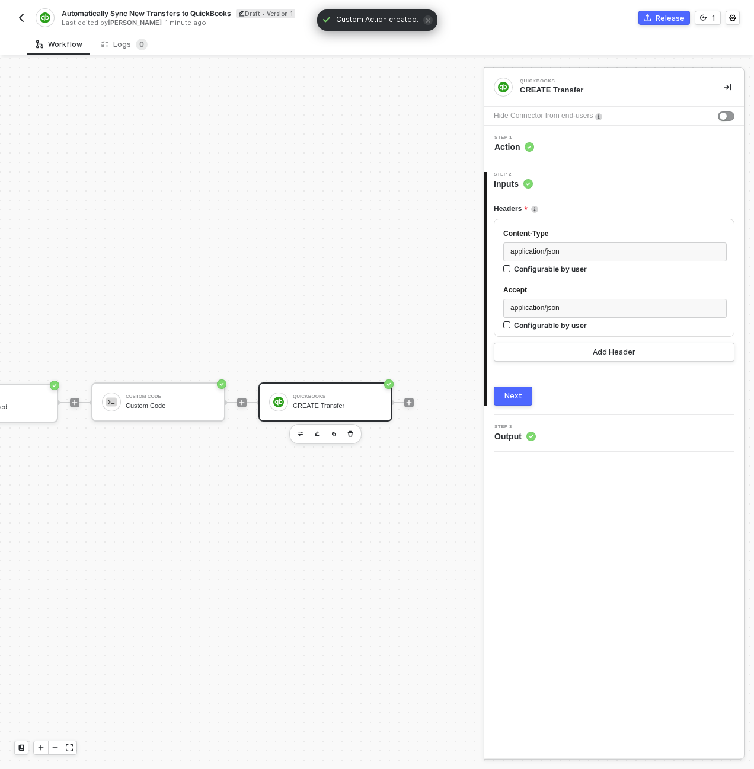
scroll to position [31, 103]
click at [730, 84] on icon "icon-collapse-right" at bounding box center [727, 87] width 7 height 7
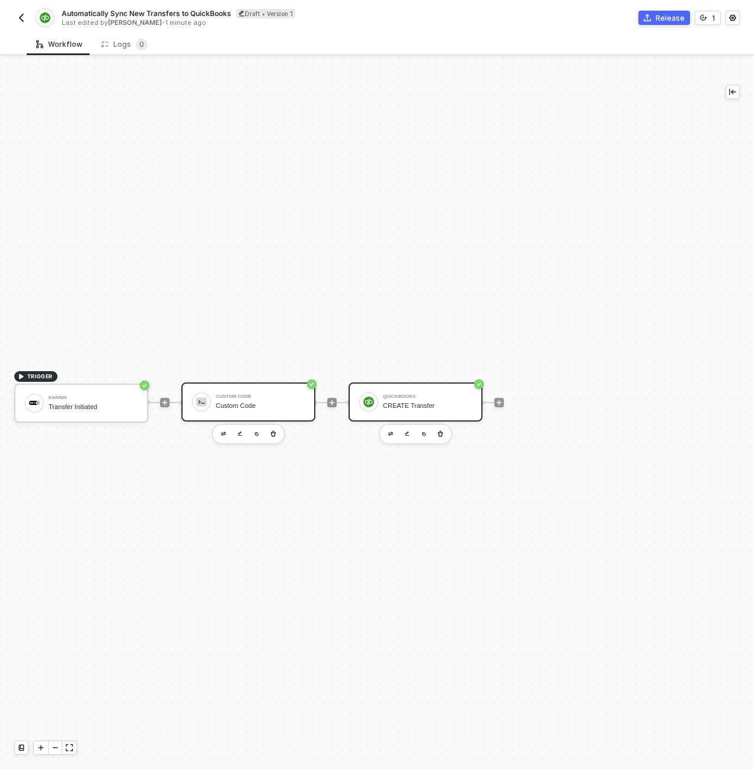
click at [283, 396] on div "Custom Code" at bounding box center [260, 396] width 89 height 5
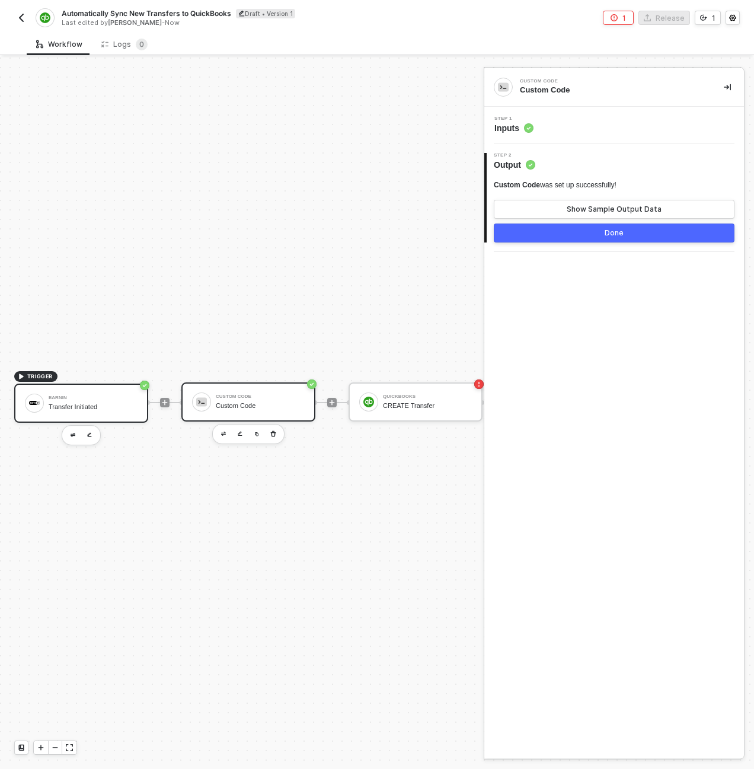
click at [63, 416] on div "Earnin Transfer Initiated" at bounding box center [81, 402] width 134 height 39
click at [255, 385] on div "Custom Code Custom Code" at bounding box center [248, 401] width 134 height 39
click at [566, 206] on button "Show Sample Output Data" at bounding box center [614, 209] width 241 height 19
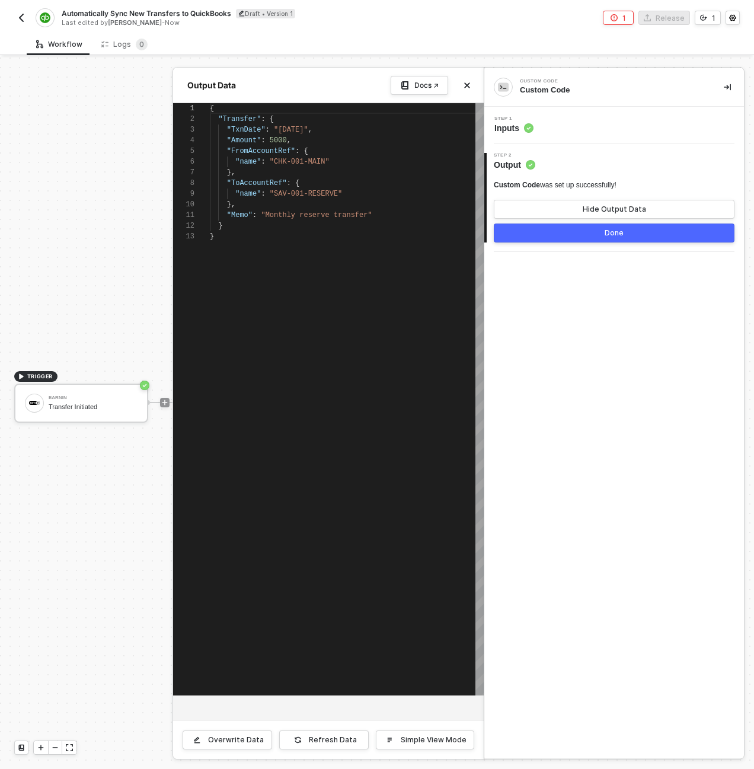
scroll to position [107, 0]
click at [607, 239] on button "Done" at bounding box center [614, 232] width 241 height 19
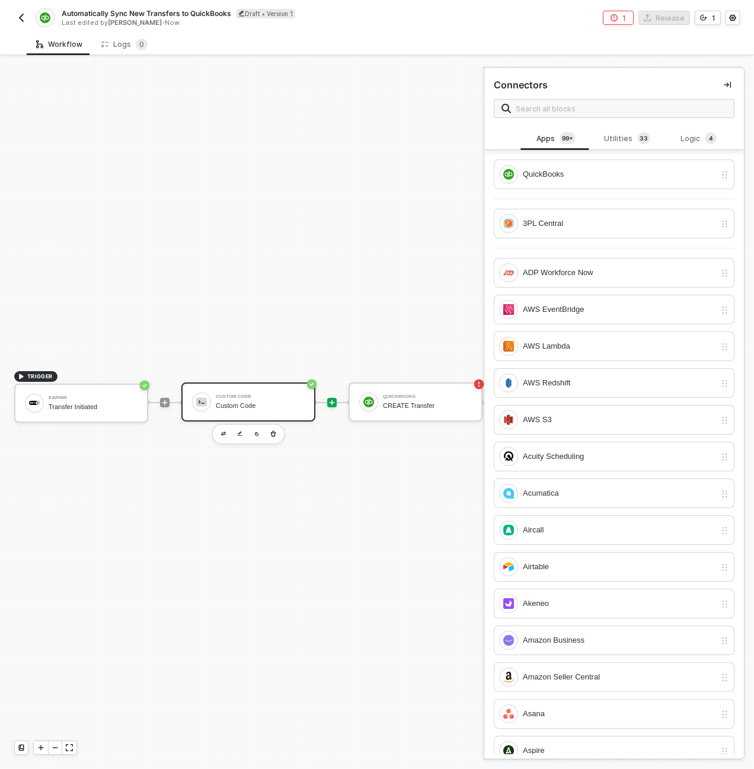
click at [276, 394] on div "Custom Code" at bounding box center [260, 396] width 89 height 5
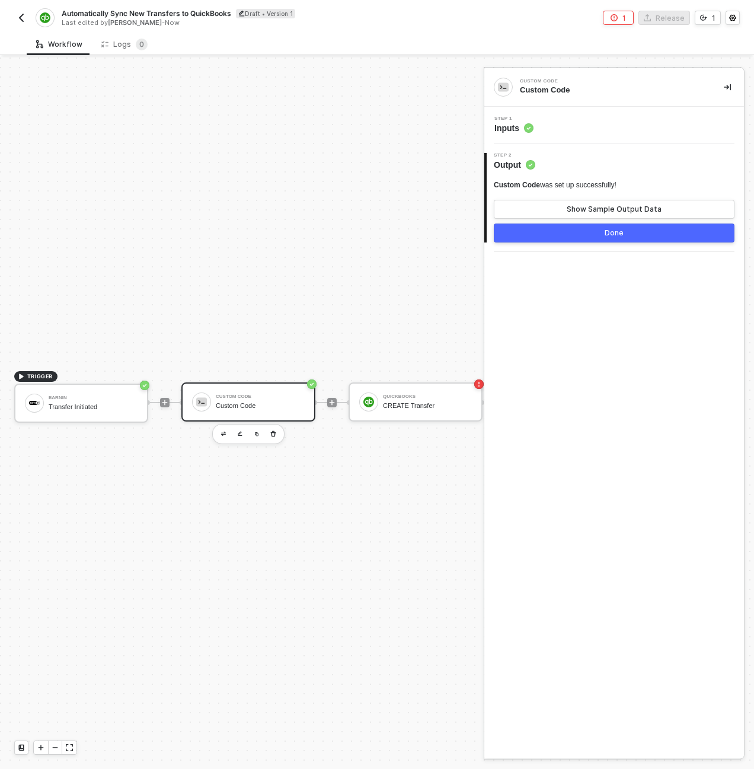
click at [550, 113] on div "Step 1 Inputs" at bounding box center [614, 125] width 260 height 37
click at [555, 119] on div "Step 1 Inputs" at bounding box center [615, 125] width 257 height 18
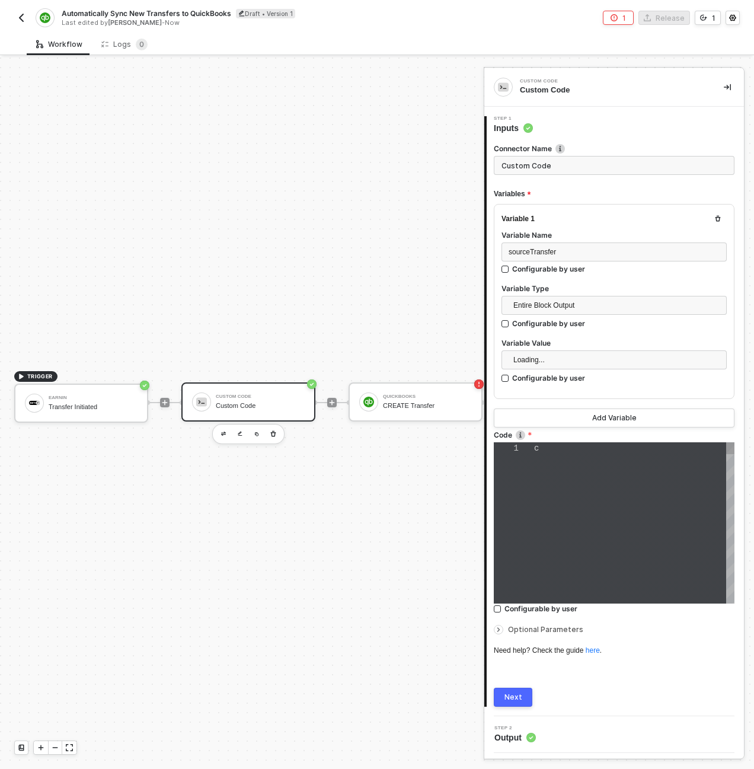
type textarea "const sourceTransfer = inputData.sourceTransfer; const quickbooksPayload = { Tr…"
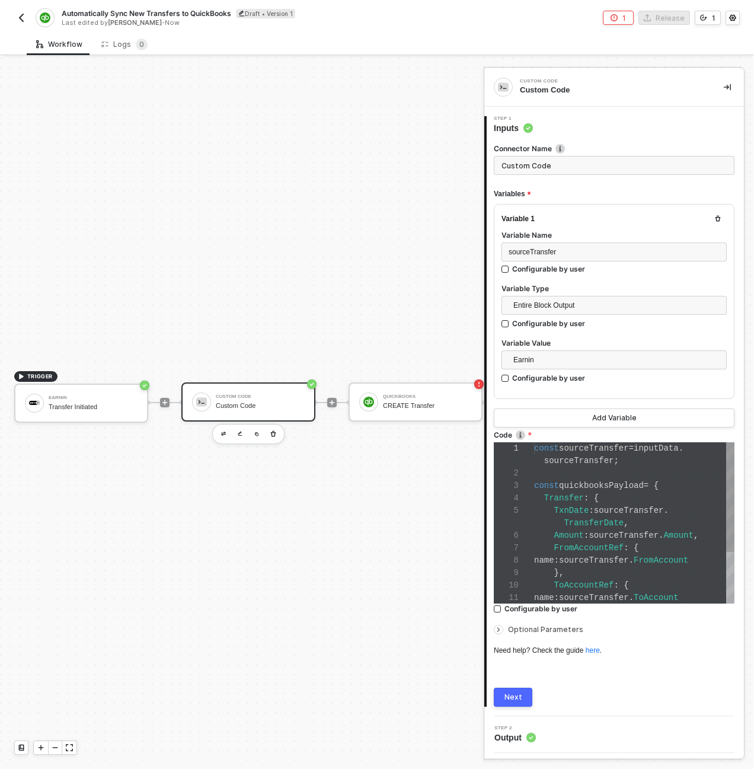
click at [562, 167] on input "Custom Code" at bounding box center [614, 165] width 241 height 19
type input "Build Transfer Payload"
click at [525, 691] on button "Next" at bounding box center [513, 697] width 39 height 19
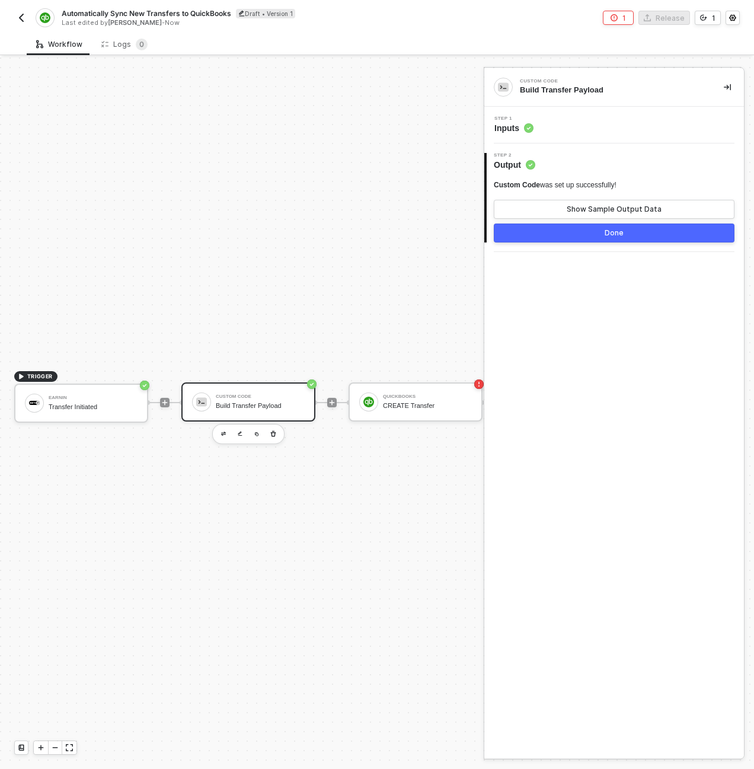
click at [635, 229] on button "Done" at bounding box center [614, 232] width 241 height 19
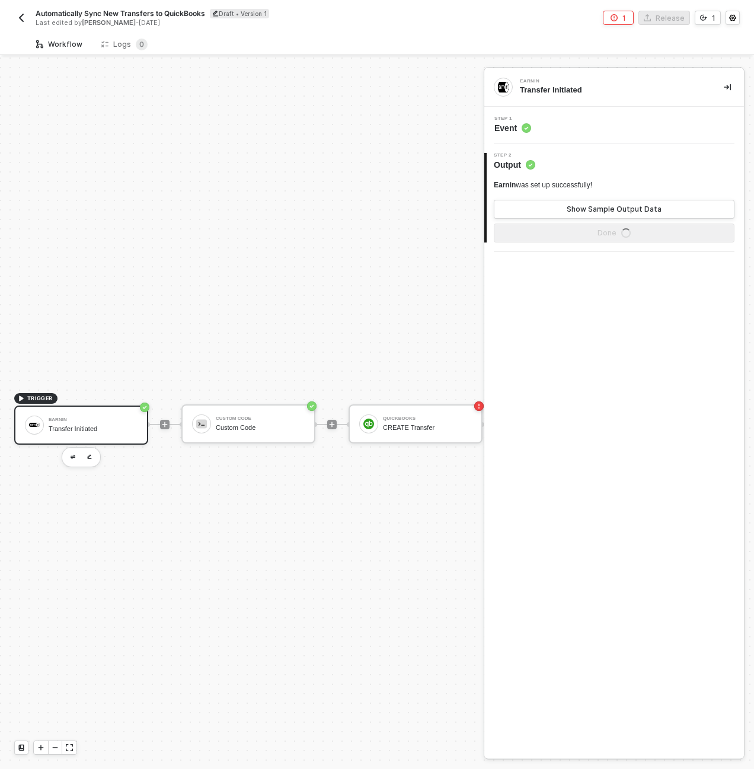
scroll to position [31, 0]
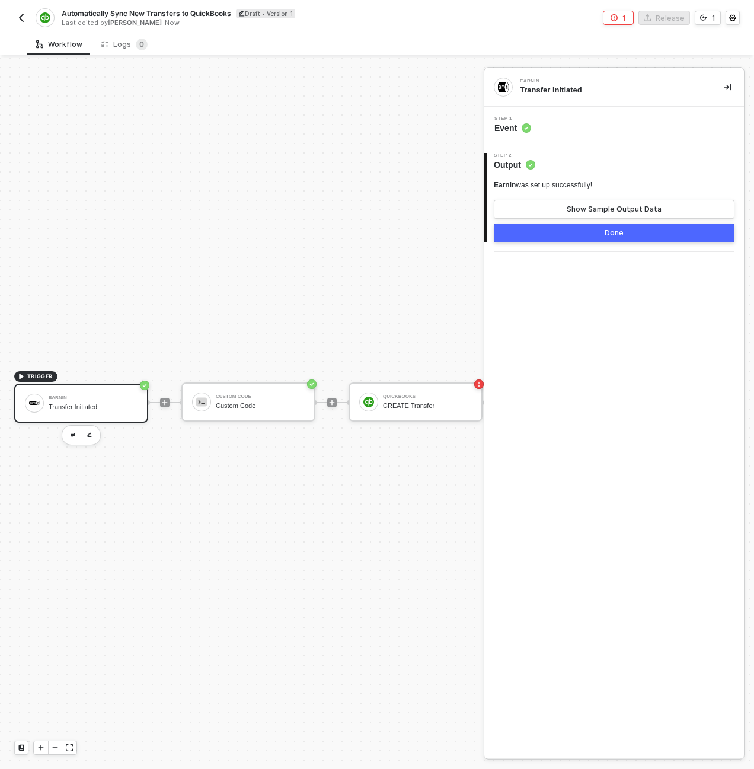
click at [25, 18] on img "button" at bounding box center [21, 17] width 9 height 9
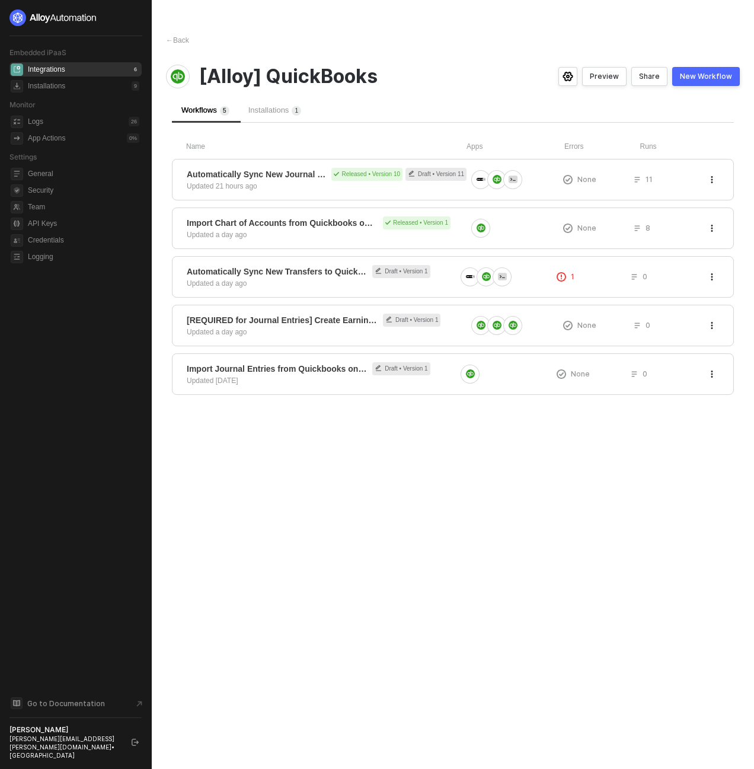
drag, startPoint x: 410, startPoint y: 491, endPoint x: 408, endPoint y: 477, distance: 14.9
click at [410, 490] on div "← Back [Alloy] QuickBooks Preview Share New Workflow Workflows 5 Installations …" at bounding box center [453, 384] width 602 height 769
click at [482, 78] on div "[Alloy] QuickBooks" at bounding box center [336, 77] width 341 height 24
click at [321, 580] on div "← Back [Alloy] QuickBooks Preview Share New Workflow Workflows 5 Installations …" at bounding box center [453, 384] width 602 height 769
click at [711, 227] on icon "button" at bounding box center [711, 228] width 7 height 7
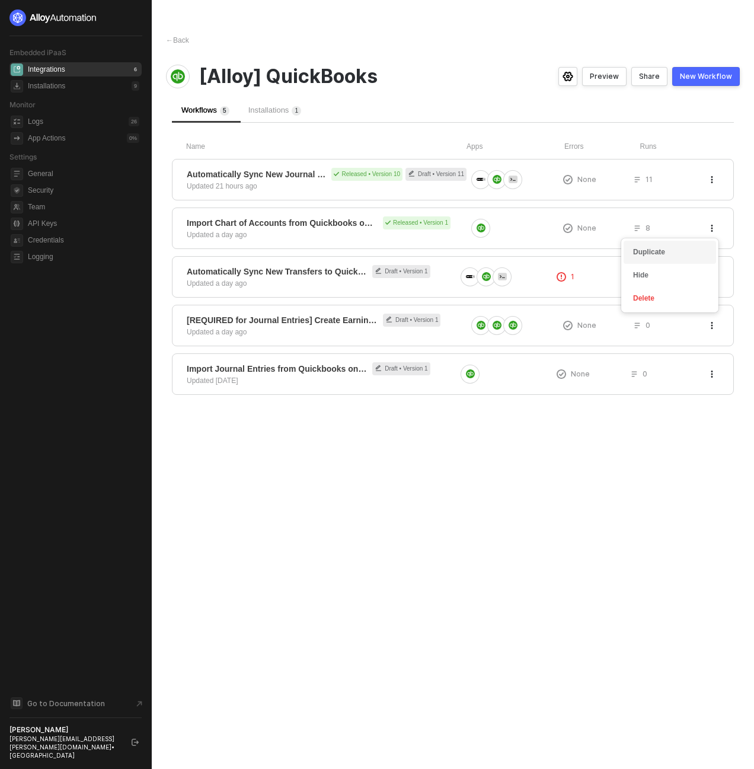
click at [681, 256] on div "Duplicate" at bounding box center [669, 252] width 73 height 11
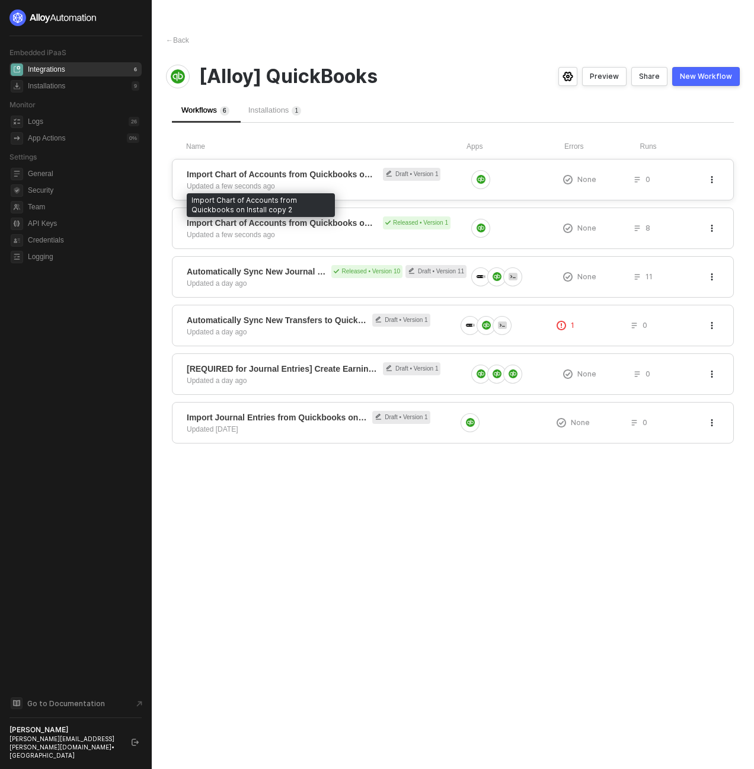
click at [301, 175] on span "Import Chart of Accounts from Quickbooks on Install copy 2" at bounding box center [282, 174] width 191 height 12
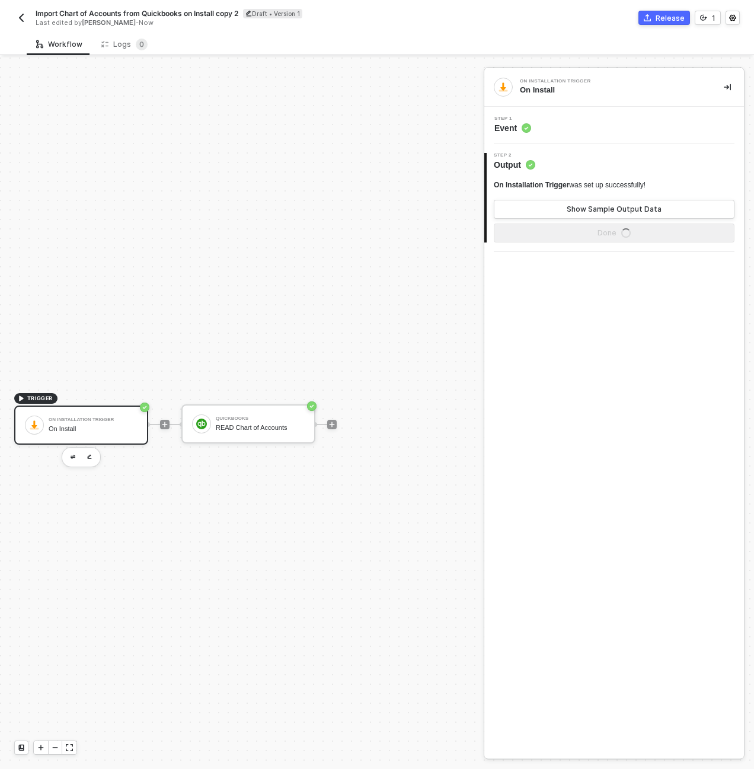
scroll to position [22, 0]
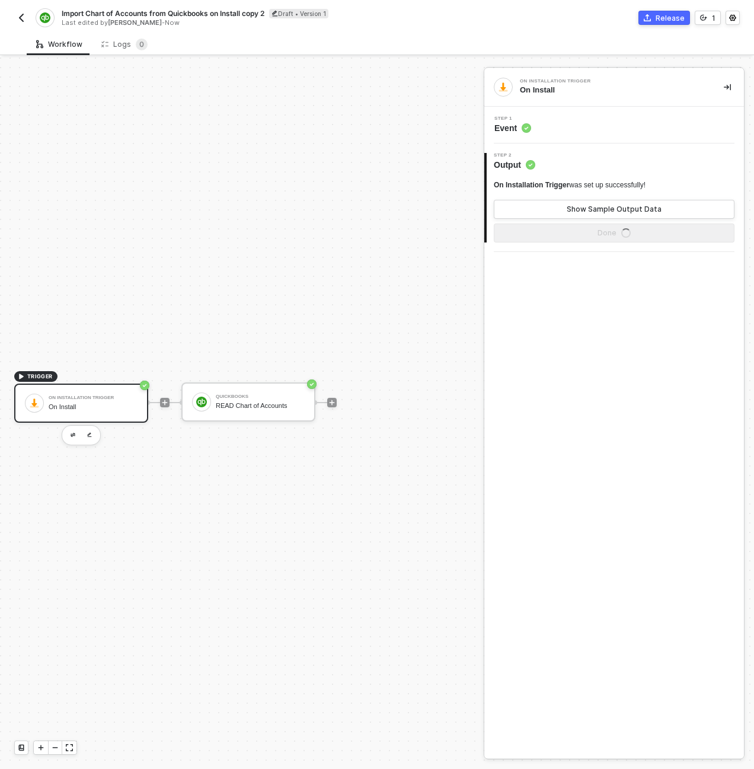
click at [152, 14] on span "Import Chart of Accounts from Quickbooks on Install copy 2" at bounding box center [163, 13] width 203 height 10
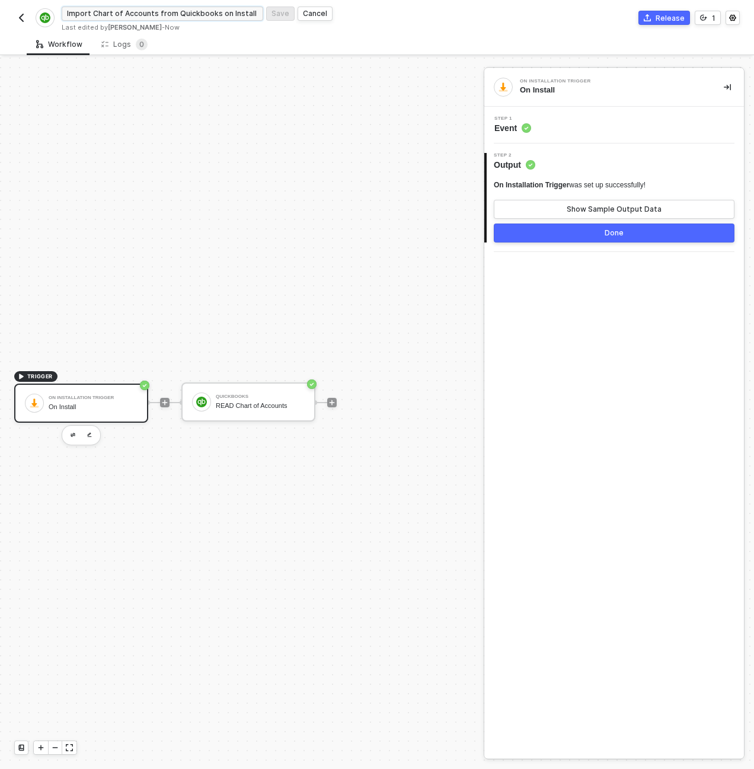
click at [152, 14] on input "Import Chart of Accounts from Quickbooks on Install copy 2" at bounding box center [163, 14] width 202 height 14
click at [127, 15] on input "Import Chart of Accounts from Quickbooks on Install copy 2" at bounding box center [163, 14] width 202 height 14
click at [154, 14] on input "Import Chart of Accounts from Quickbooks on Install copy 2" at bounding box center [163, 14] width 202 height 14
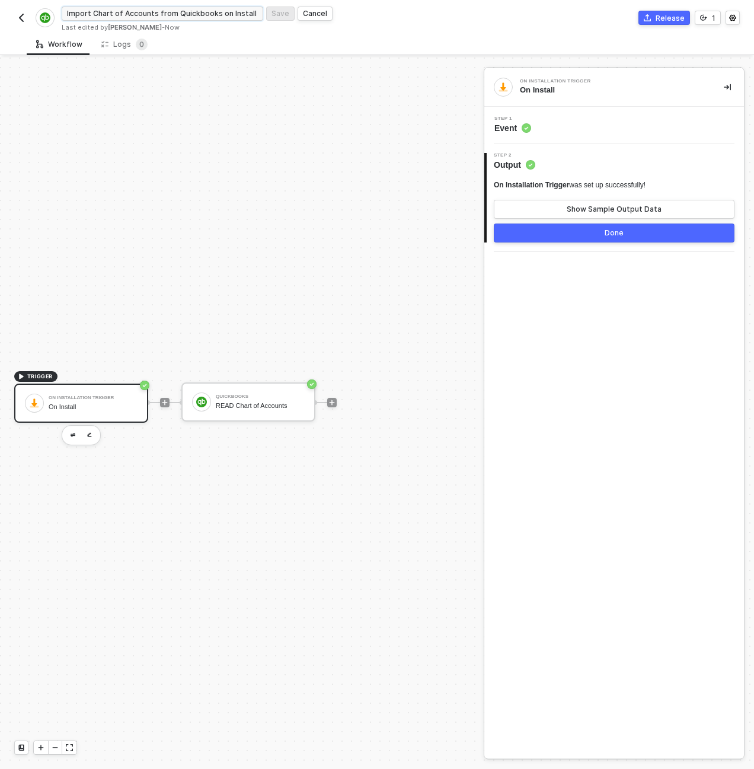
drag, startPoint x: 154, startPoint y: 15, endPoint x: 91, endPoint y: 15, distance: 62.2
click at [91, 15] on input "Import Chart of Accounts from Quickbooks on Install copy 2" at bounding box center [163, 14] width 202 height 14
click at [203, 12] on input "Import Employee Data from Quickbooks on Install copy 2" at bounding box center [163, 14] width 202 height 14
click at [179, 15] on input "Import Employee Data from Quickbooks on Install copy 2" at bounding box center [163, 14] width 202 height 14
click at [231, 12] on input "Import Employee Data from Quickbooks on Install copy 2" at bounding box center [163, 14] width 202 height 14
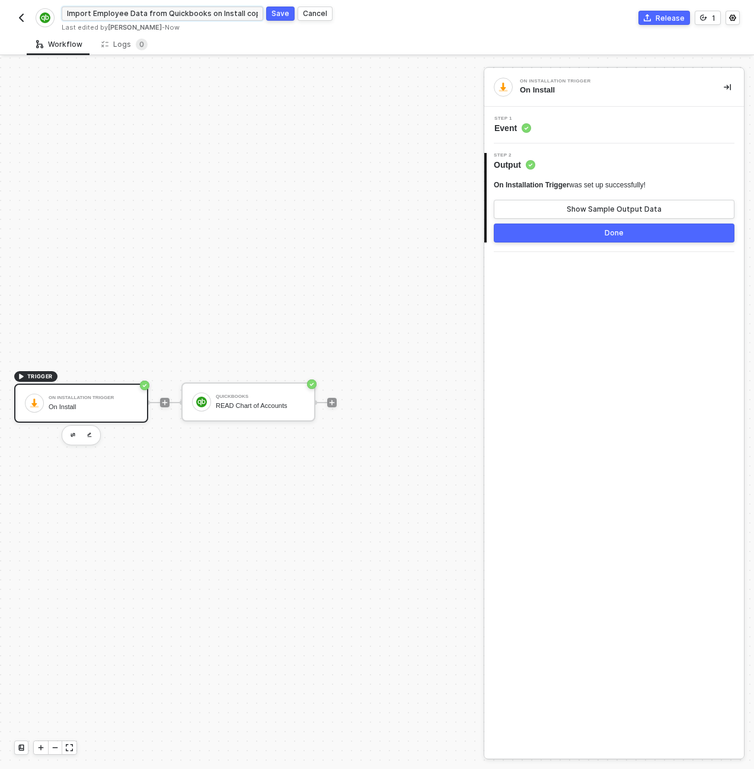
click at [239, 12] on input "Import Employee Data from Quickbooks on Install copy 2" at bounding box center [163, 14] width 202 height 14
click at [92, 14] on input "Import Employee Data from Quickbooks on Install" at bounding box center [163, 14] width 202 height 14
type input "Import Non-Sensitive Employee Data from Quickbooks on Install"
click at [276, 12] on div "Save" at bounding box center [280, 13] width 18 height 10
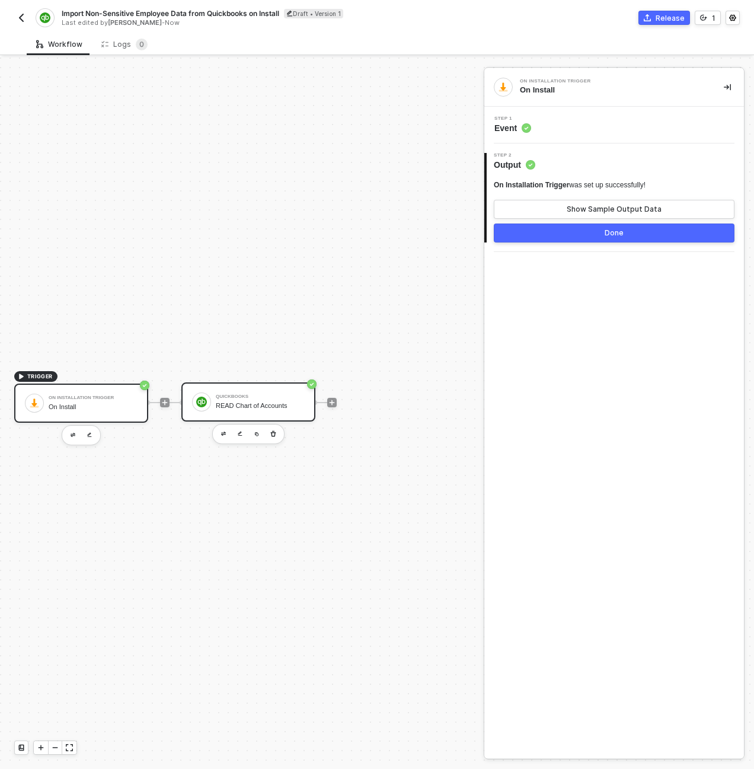
click at [233, 412] on div "QuickBooks READ Chart of Accounts" at bounding box center [260, 402] width 89 height 23
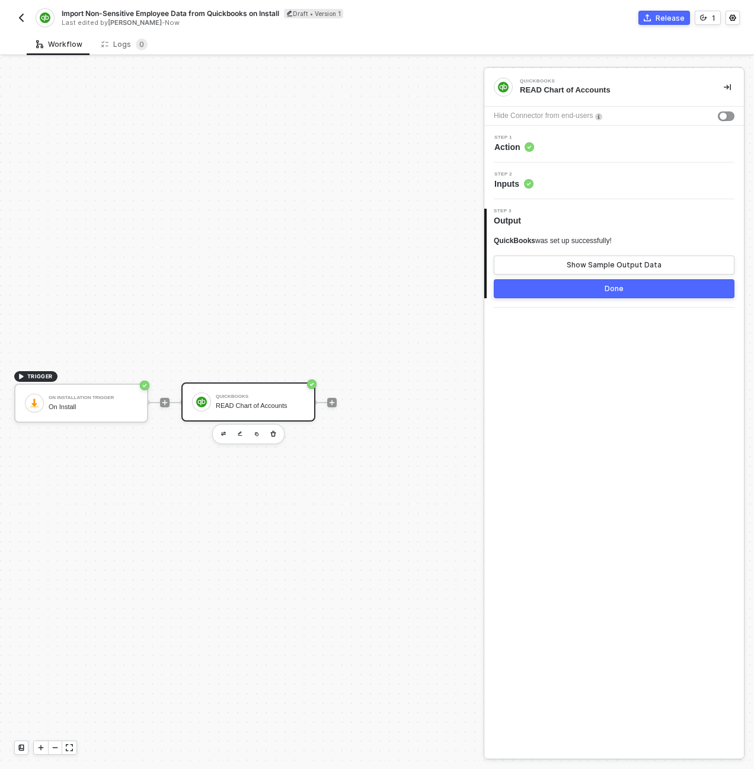
click at [612, 145] on div "Step 1 Action" at bounding box center [615, 144] width 257 height 18
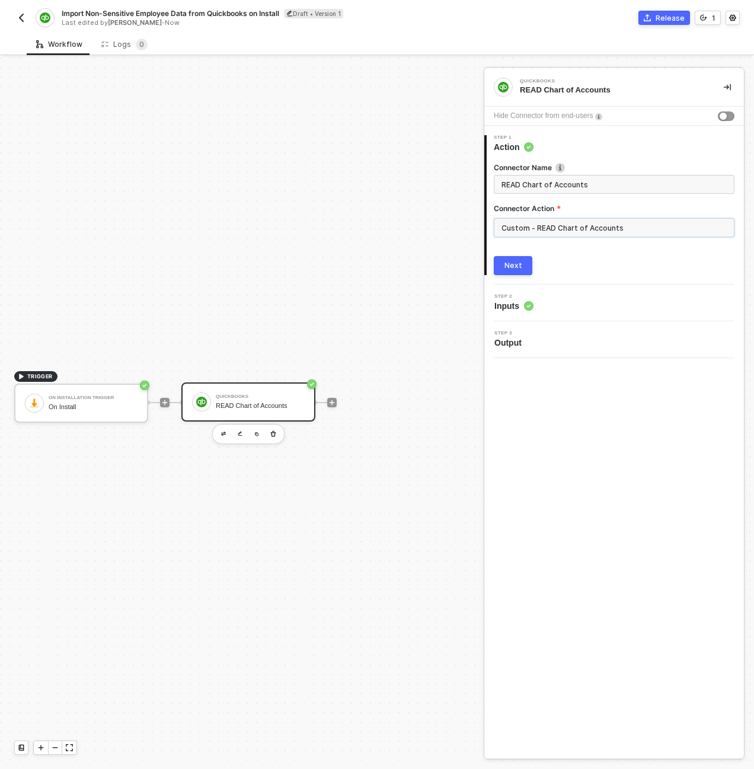
click at [594, 234] on input "Custom - READ Chart of Accounts" at bounding box center [614, 227] width 241 height 19
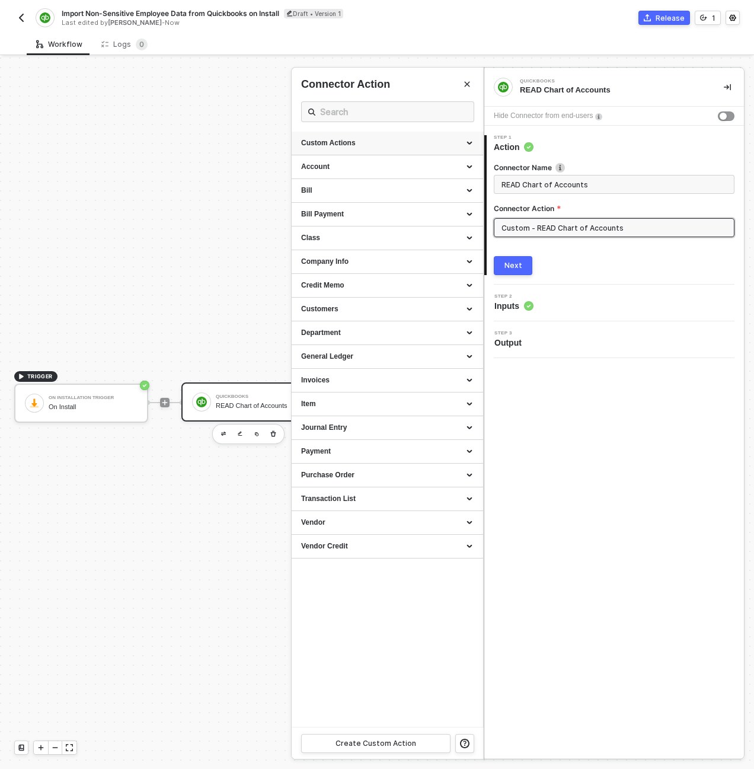
click at [471, 140] on div "Custom Actions" at bounding box center [387, 143] width 172 height 10
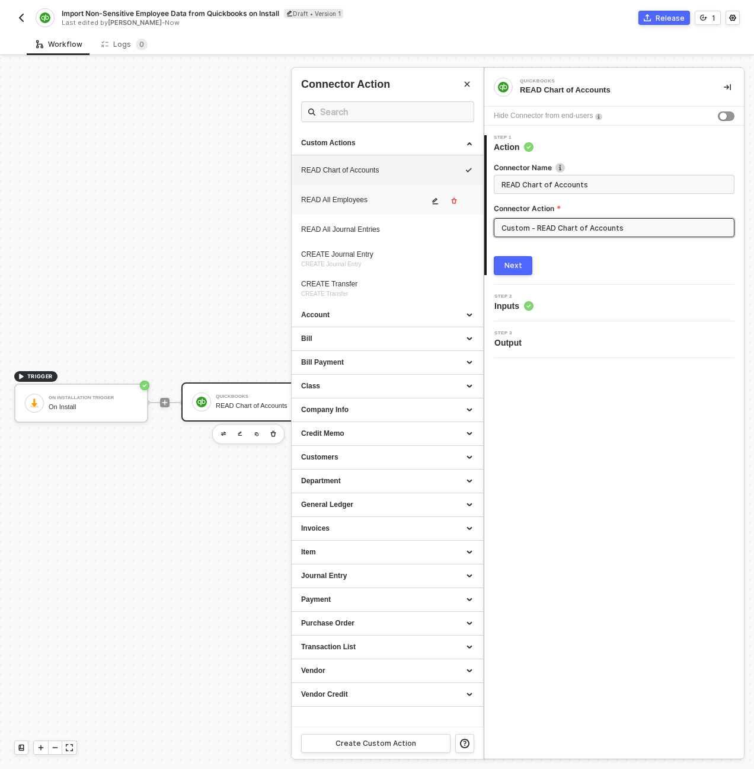
click at [367, 200] on div "READ All Employees" at bounding box center [364, 200] width 127 height 10
type input "Custom - READ All Employees"
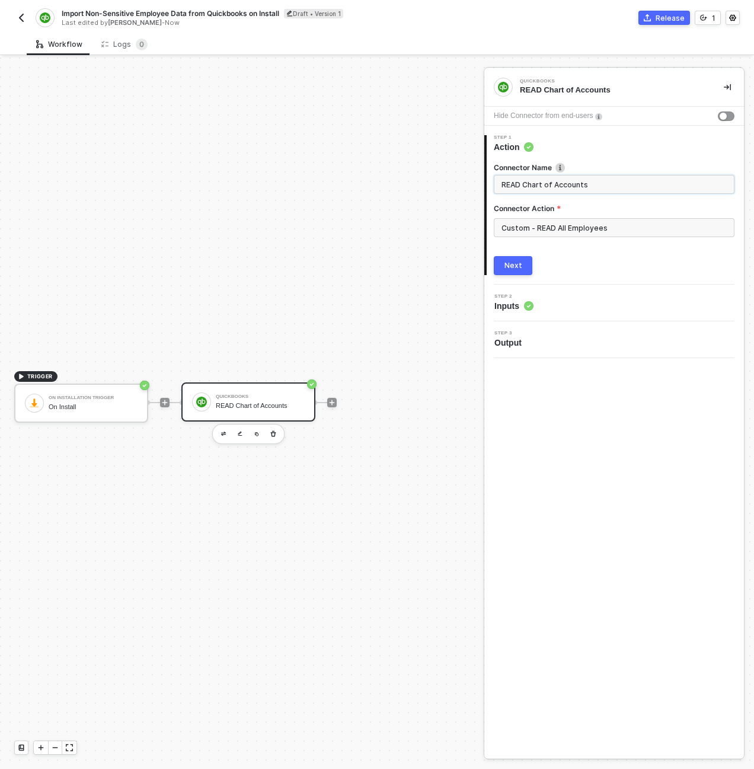
click at [539, 185] on input "READ Chart of Accounts" at bounding box center [612, 184] width 223 height 13
type input "READ Employees"
click at [517, 271] on button "Next" at bounding box center [513, 265] width 39 height 19
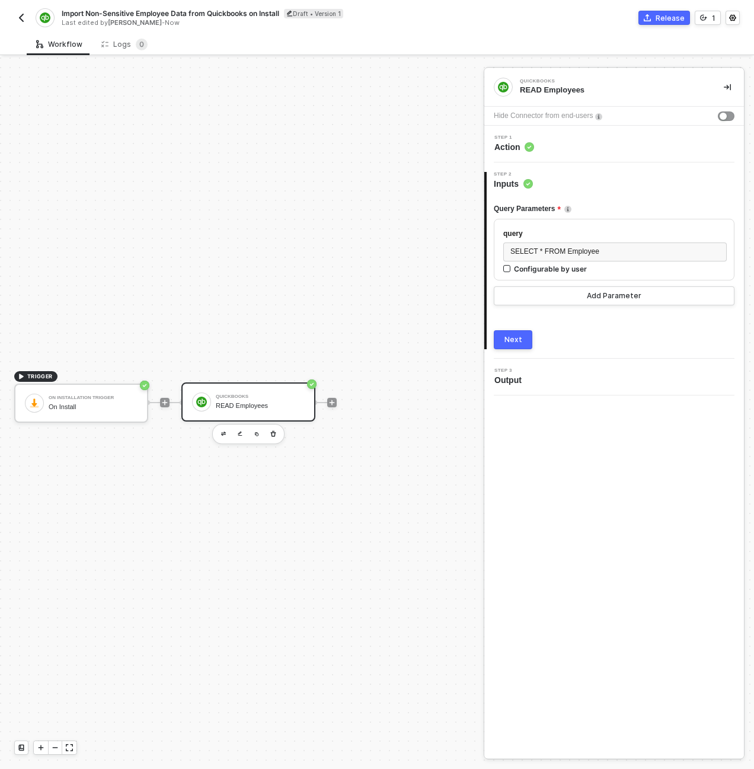
click at [511, 347] on button "Next" at bounding box center [513, 339] width 39 height 19
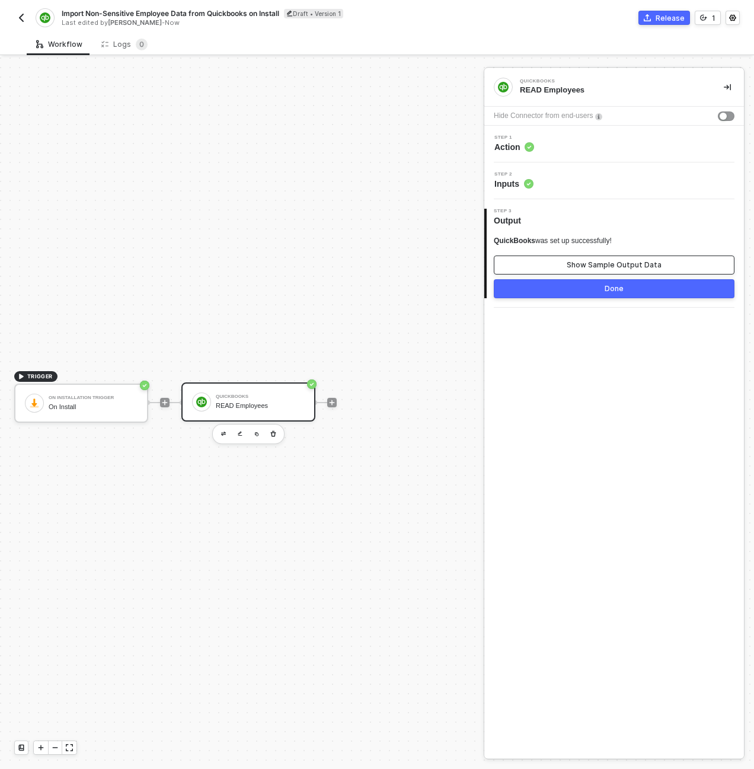
click at [547, 258] on button "Show Sample Output Data" at bounding box center [614, 264] width 241 height 19
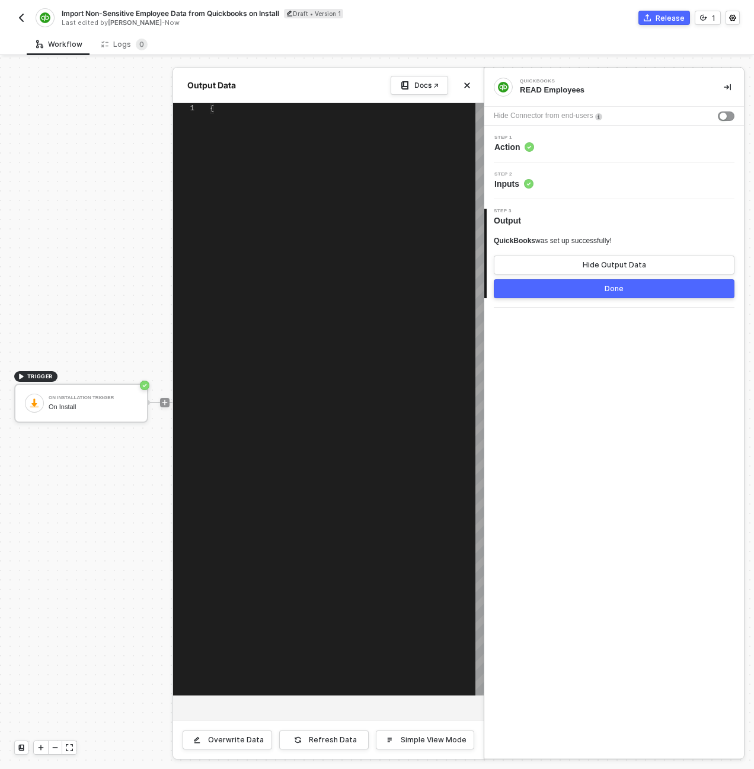
type textarea "{ "data": [ [ { "json": { "message": "Error: No credentials of type \"quickbook…"
click at [562, 145] on div "Step 1 Action" at bounding box center [615, 144] width 257 height 18
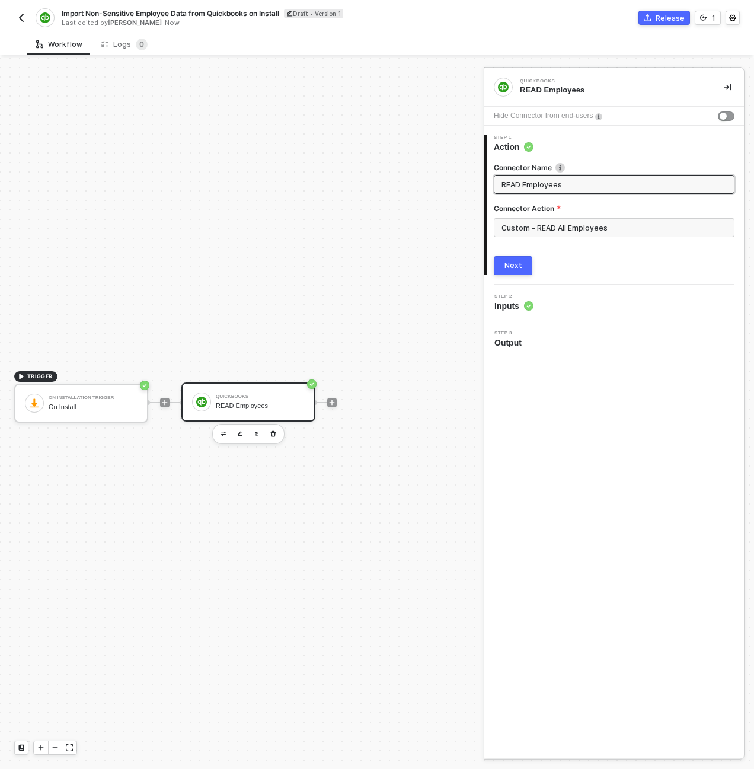
click at [18, 23] on button "button" at bounding box center [21, 18] width 14 height 14
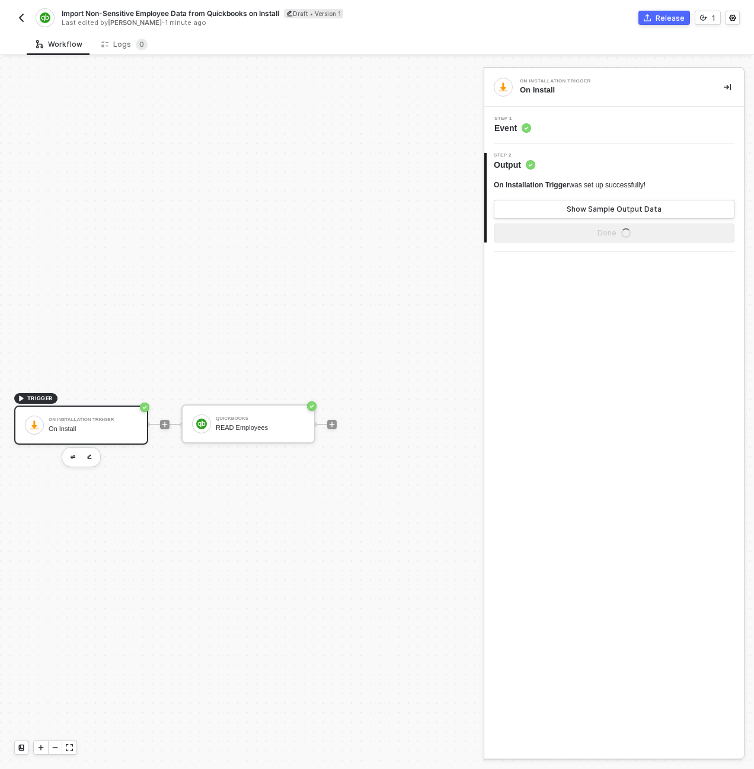
scroll to position [22, 0]
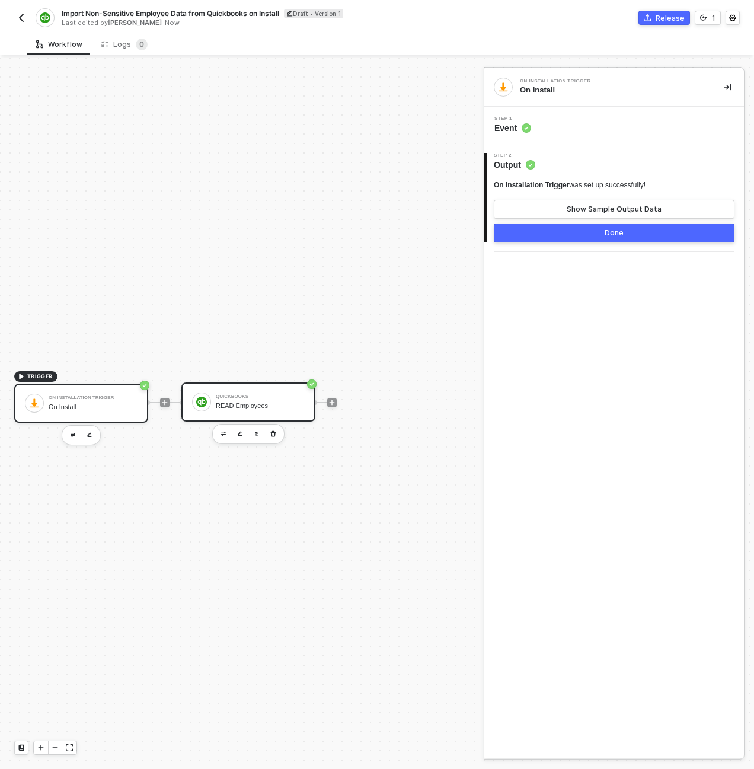
click at [208, 400] on div at bounding box center [201, 401] width 19 height 19
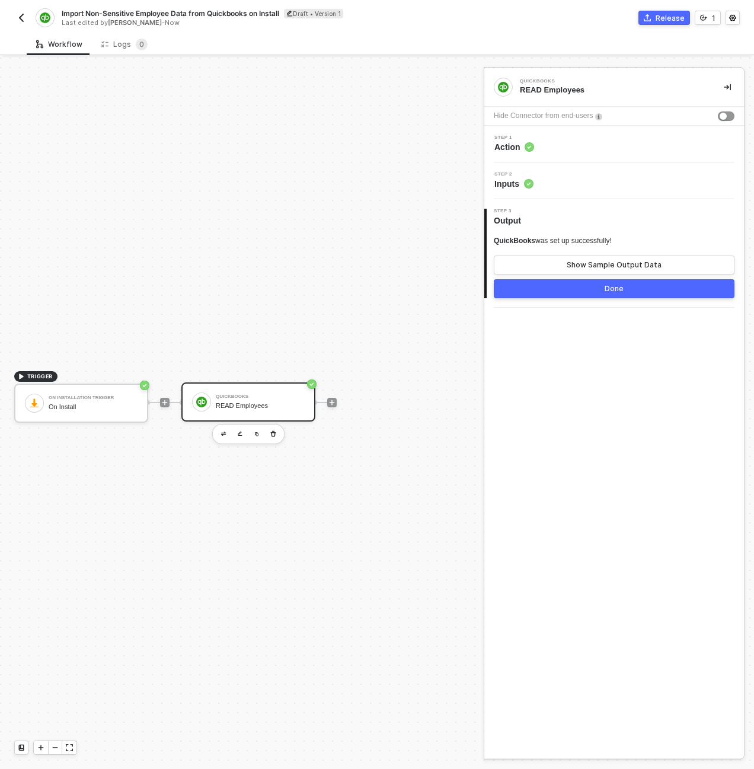
click at [548, 152] on div "Step 1 Action" at bounding box center [615, 144] width 257 height 18
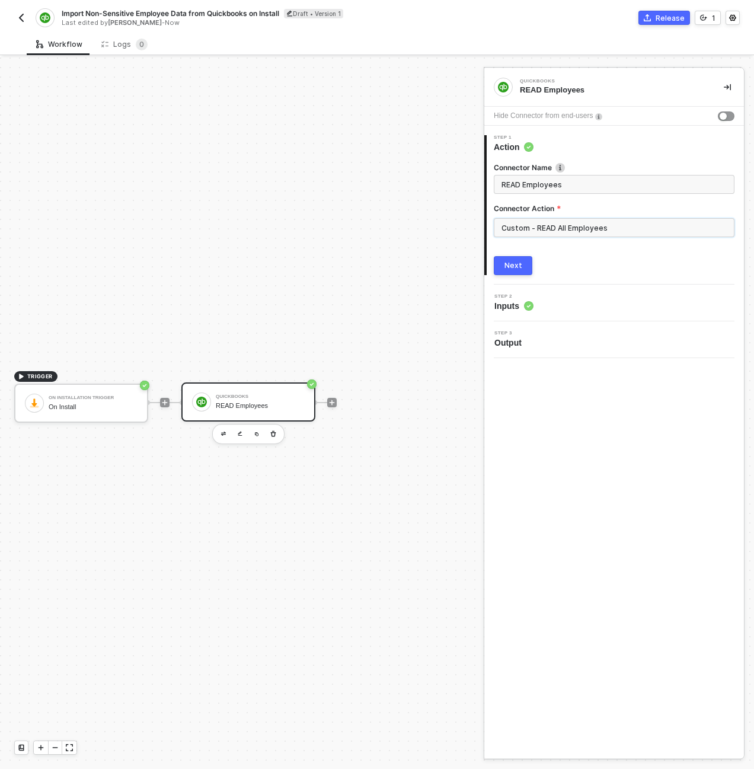
click at [581, 235] on input "Custom - READ All Employees" at bounding box center [614, 227] width 241 height 19
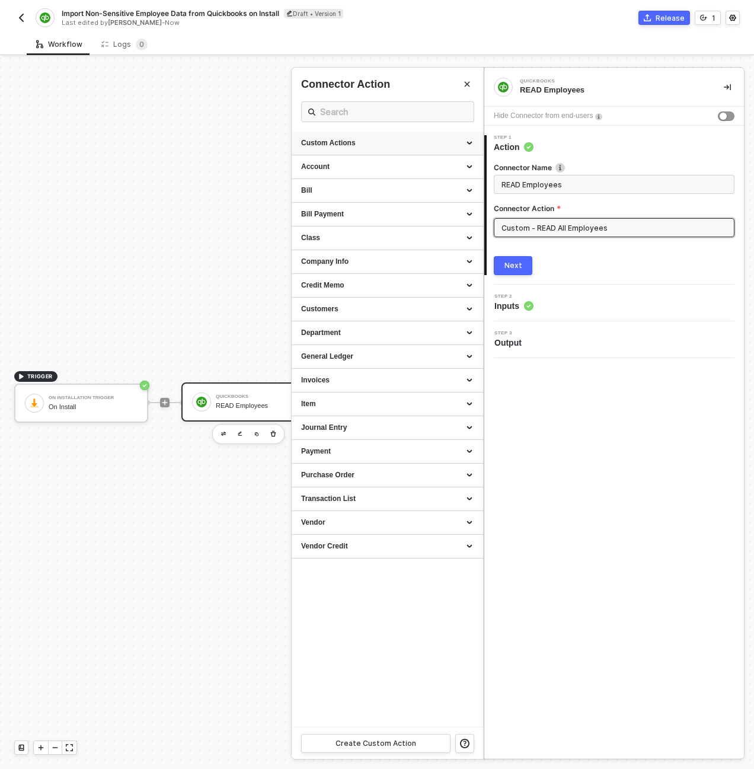
click at [468, 143] on div "Custom Actions" at bounding box center [387, 143] width 172 height 10
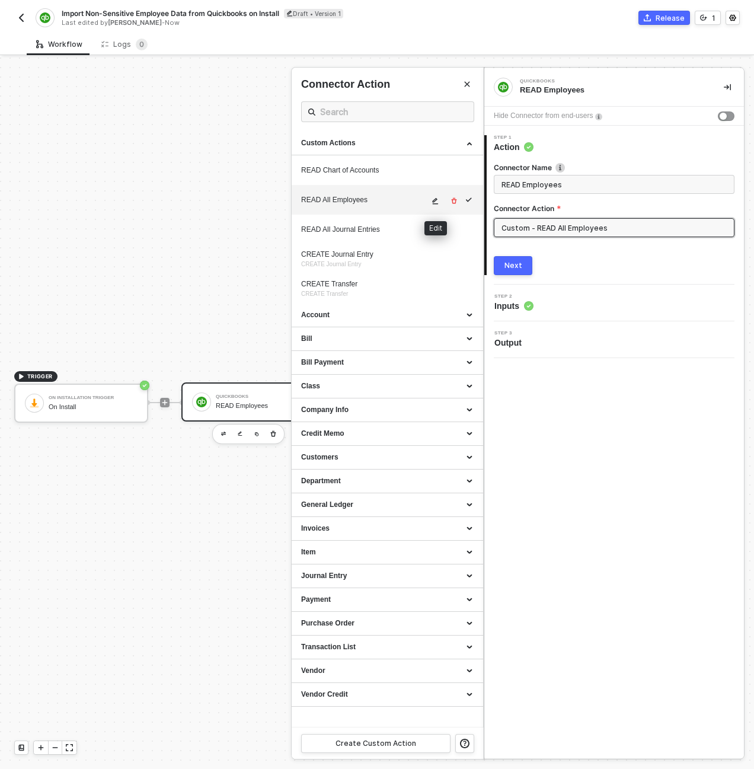
click at [440, 200] on button "button" at bounding box center [436, 201] width 14 height 14
type textarea "HTTP/1.1 200 OK { "data": { "QueryResponse": { "Employee": [ { "BillableTime": …"
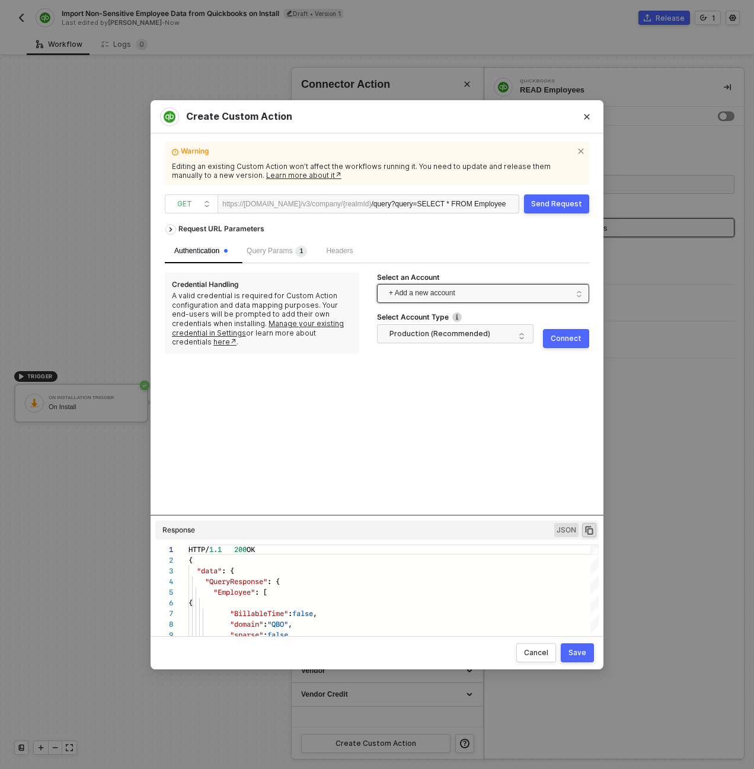
click at [468, 295] on span "+ Add a new account" at bounding box center [485, 293] width 193 height 19
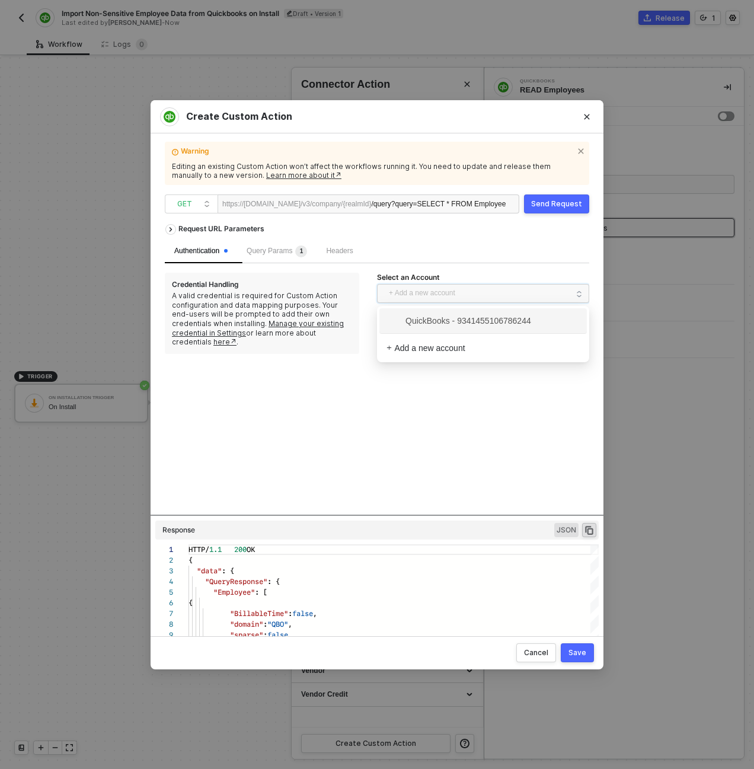
click at [461, 321] on span "QuickBooks - 9341455106786244" at bounding box center [458, 320] width 145 height 13
click at [571, 206] on div "Send Request" at bounding box center [556, 203] width 51 height 9
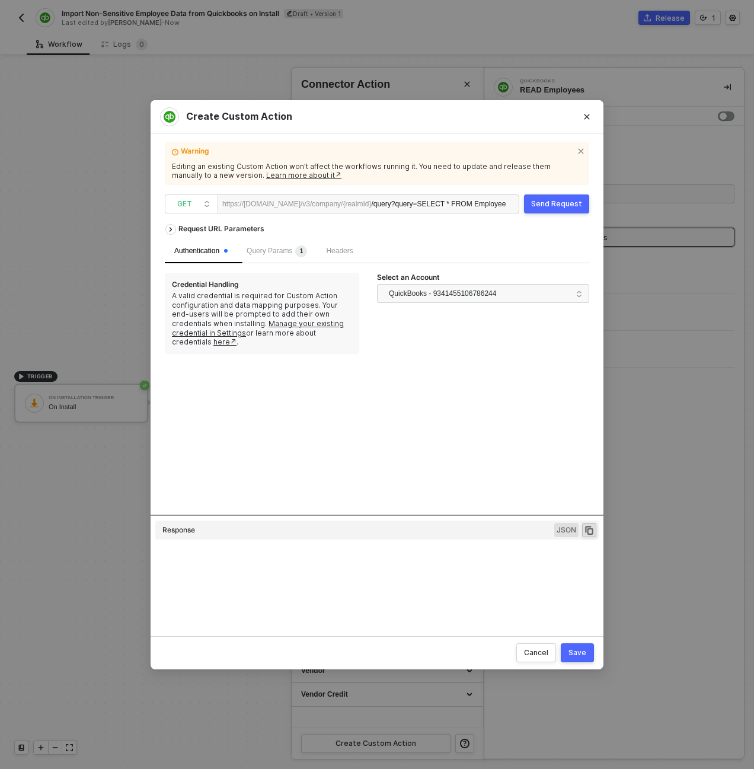
type textarea "HTTP/1.1 200 OK { "data": { "QueryResponse": { "Employee": [ { "BillableTime": …"
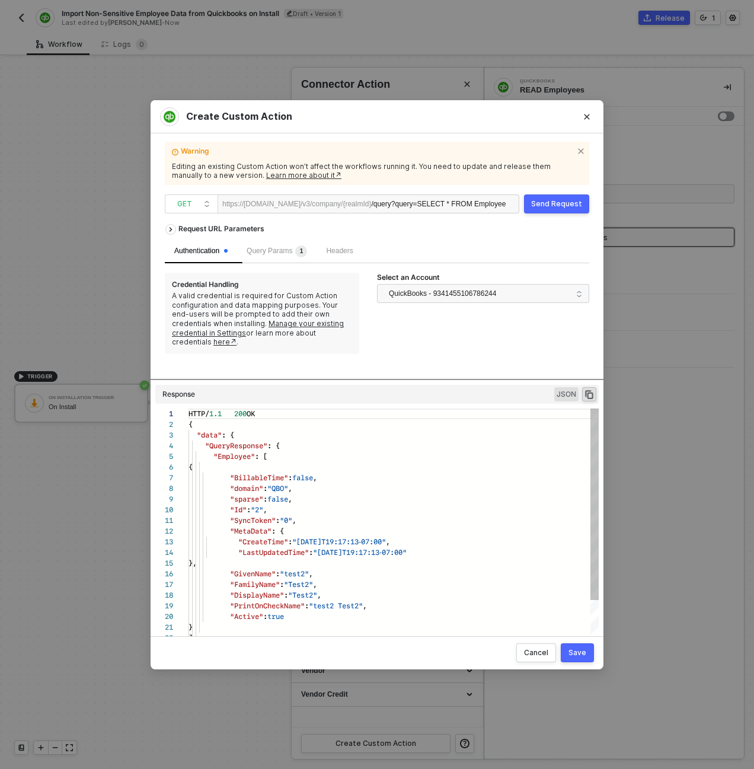
drag, startPoint x: 361, startPoint y: 514, endPoint x: 360, endPoint y: 413, distance: 101.9
click at [360, 413] on div "Request URL Parameters Authentication Query Params 1 Headers Credential Handlin…" at bounding box center [377, 422] width 424 height 408
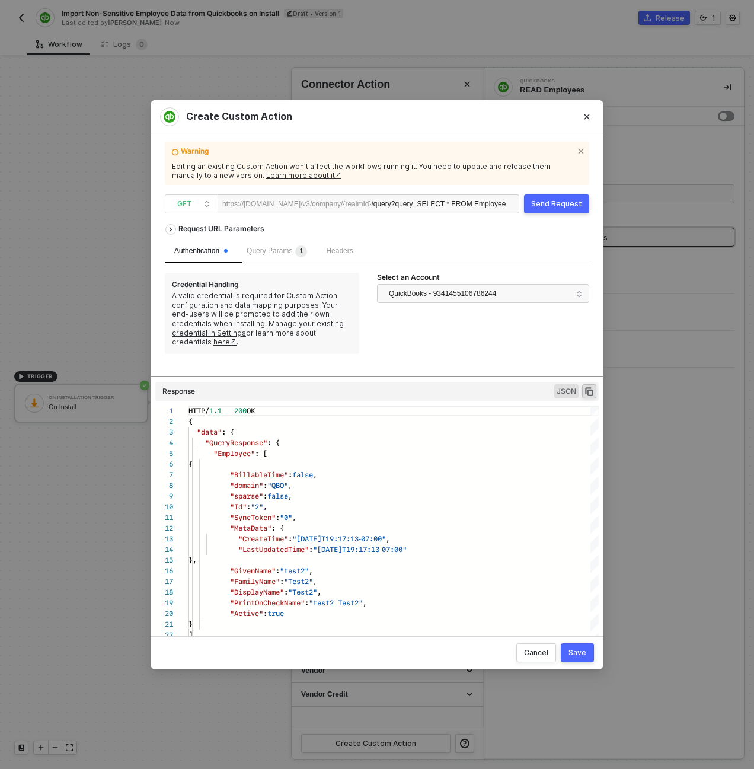
click at [579, 652] on div "Save" at bounding box center [577, 652] width 18 height 9
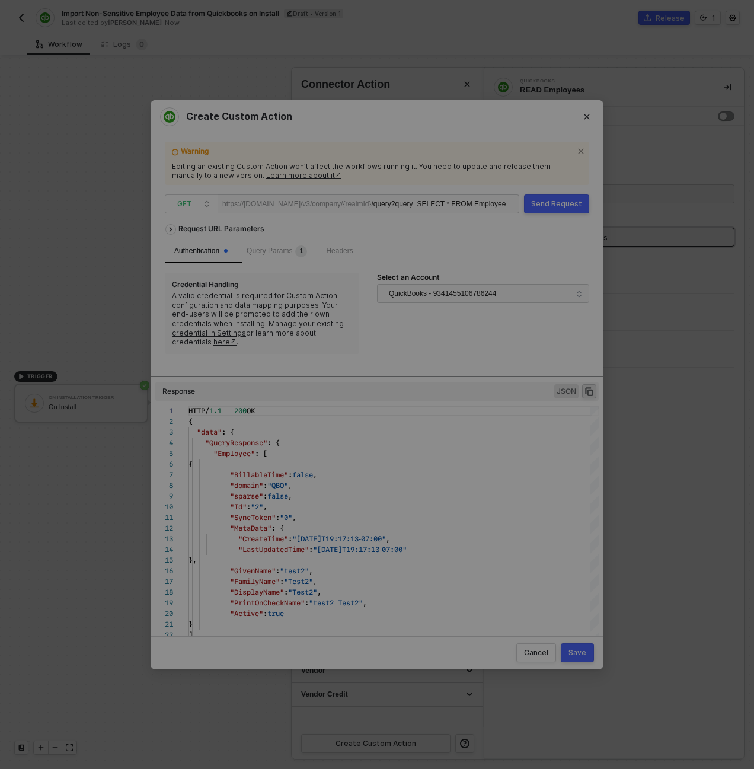
click at [579, 652] on div "Save" at bounding box center [577, 652] width 18 height 9
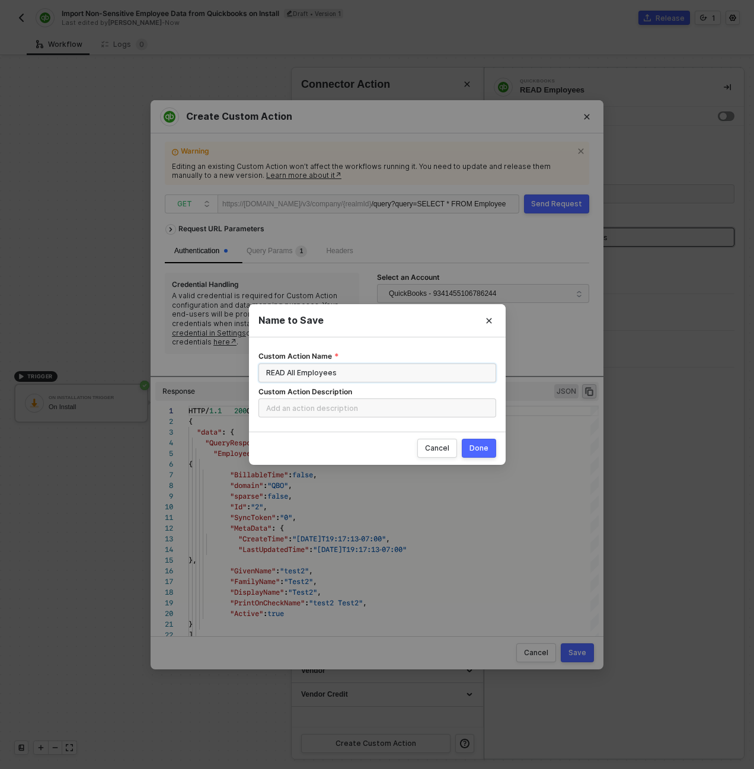
click at [368, 375] on input "READ All Employees" at bounding box center [377, 372] width 238 height 19
click at [363, 411] on input "Custom Action Description" at bounding box center [377, 407] width 238 height 19
paste input "READ All Employees"
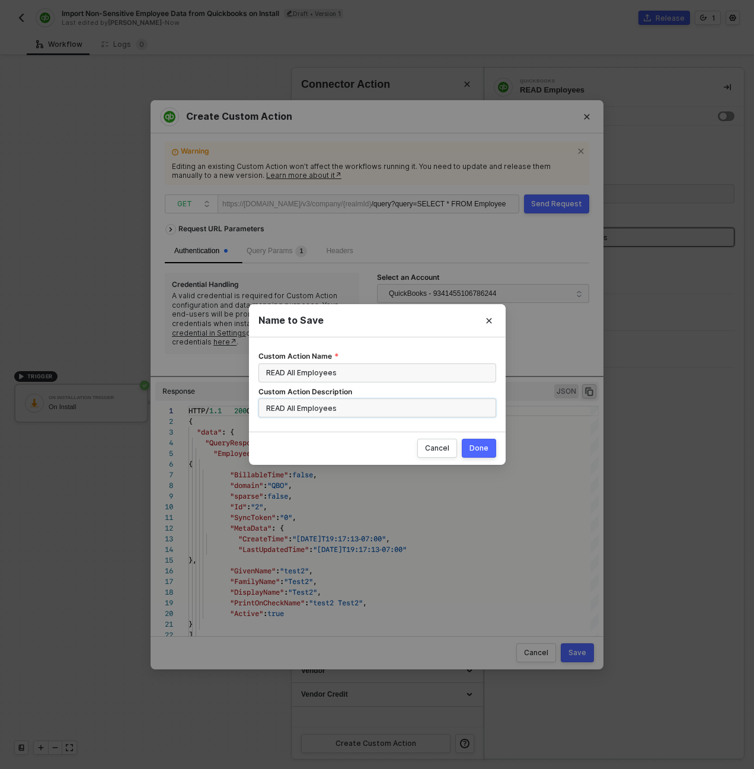
type input "READ All Employees"
click at [469, 446] on button "Done" at bounding box center [479, 448] width 34 height 19
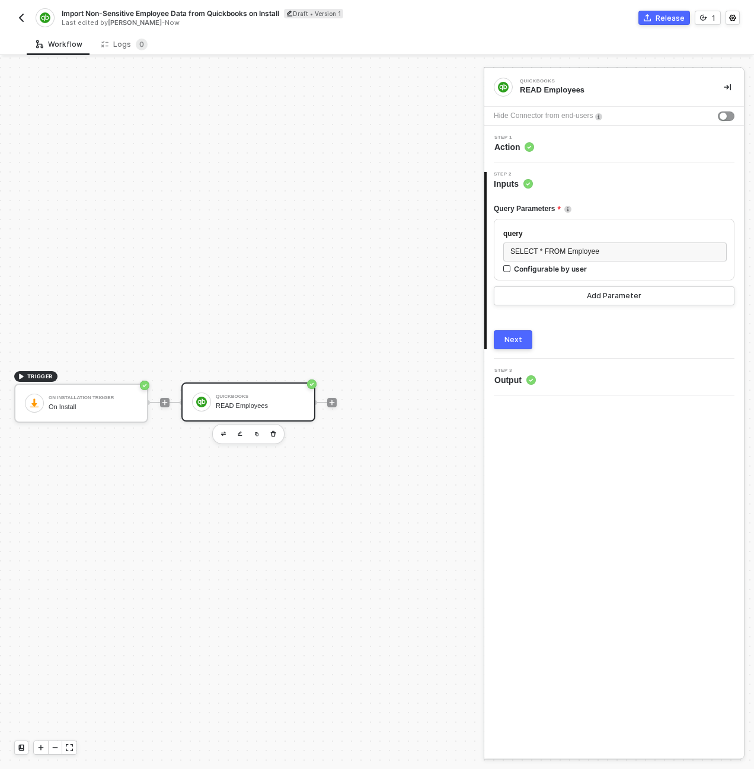
click at [515, 340] on div "Next" at bounding box center [513, 339] width 18 height 9
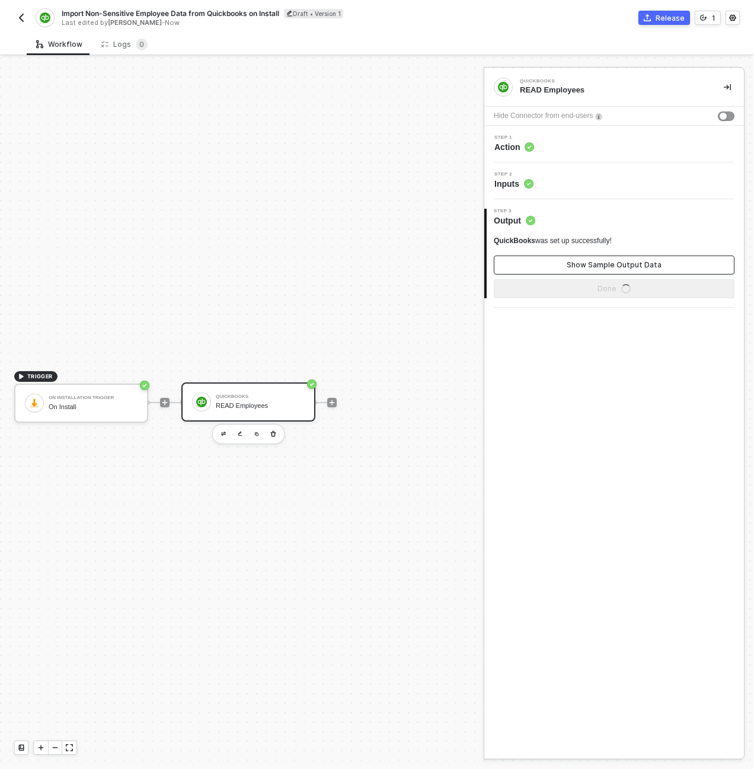
click at [562, 267] on button "Show Sample Output Data" at bounding box center [614, 264] width 241 height 19
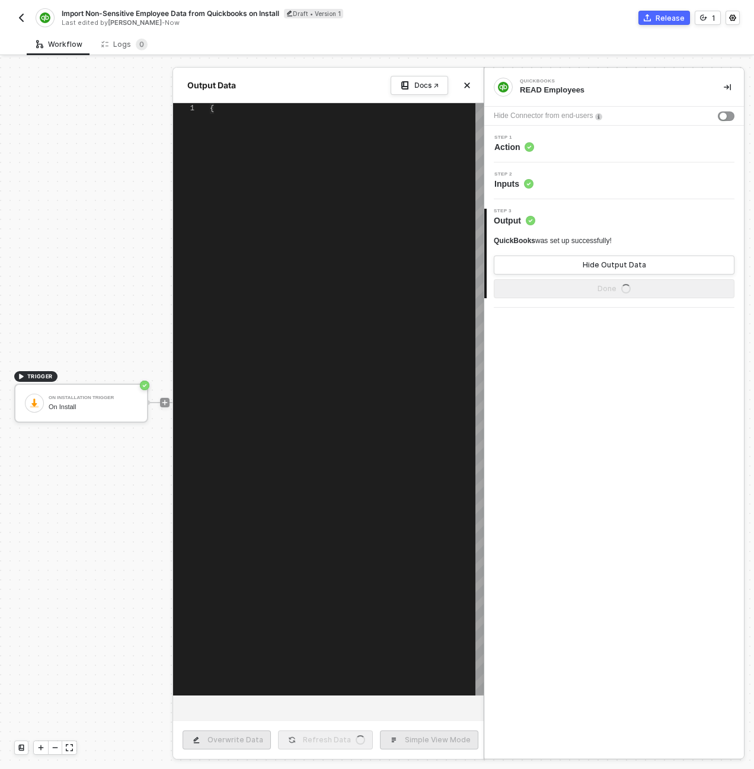
type textarea "{ "data": { "QueryResponse": { "Employee": [ { "BillableTime": false, "domain":…"
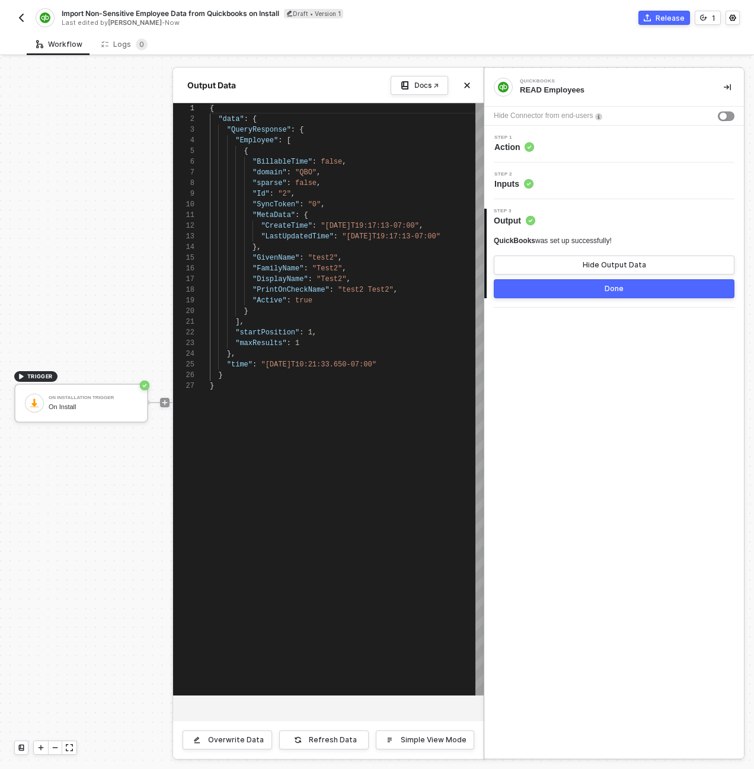
click at [564, 287] on button "Done" at bounding box center [614, 288] width 241 height 19
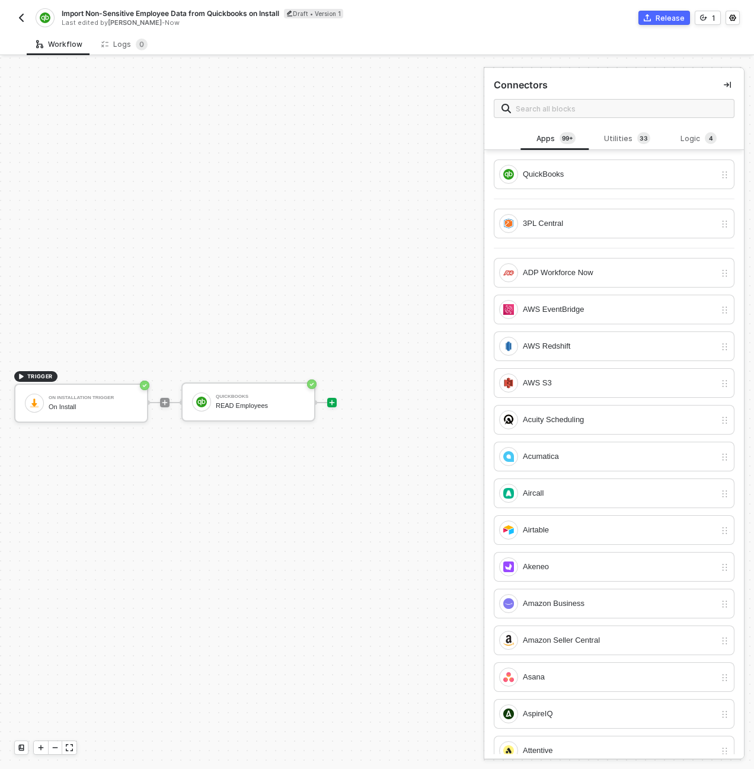
click at [21, 21] on img "button" at bounding box center [21, 17] width 9 height 9
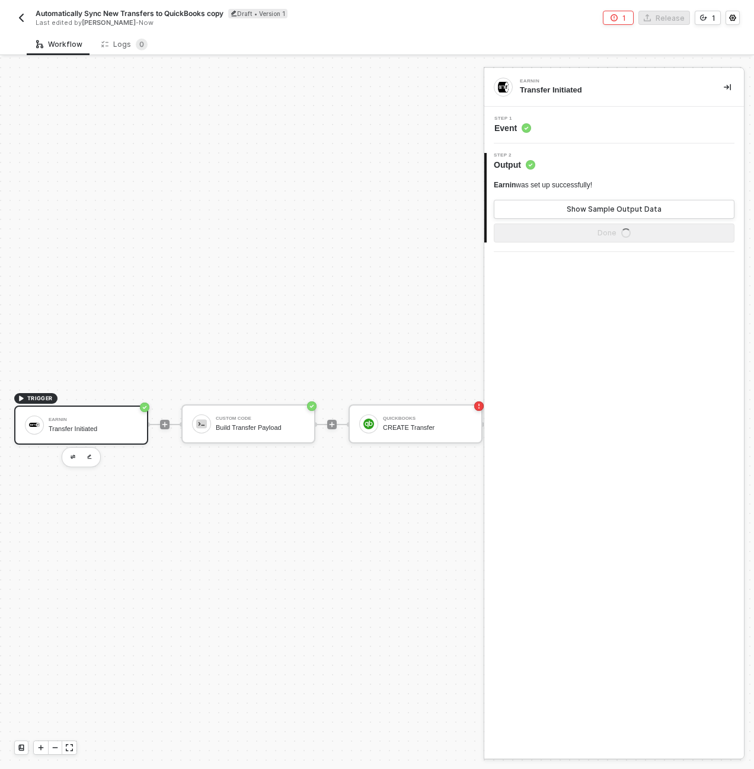
scroll to position [31, 0]
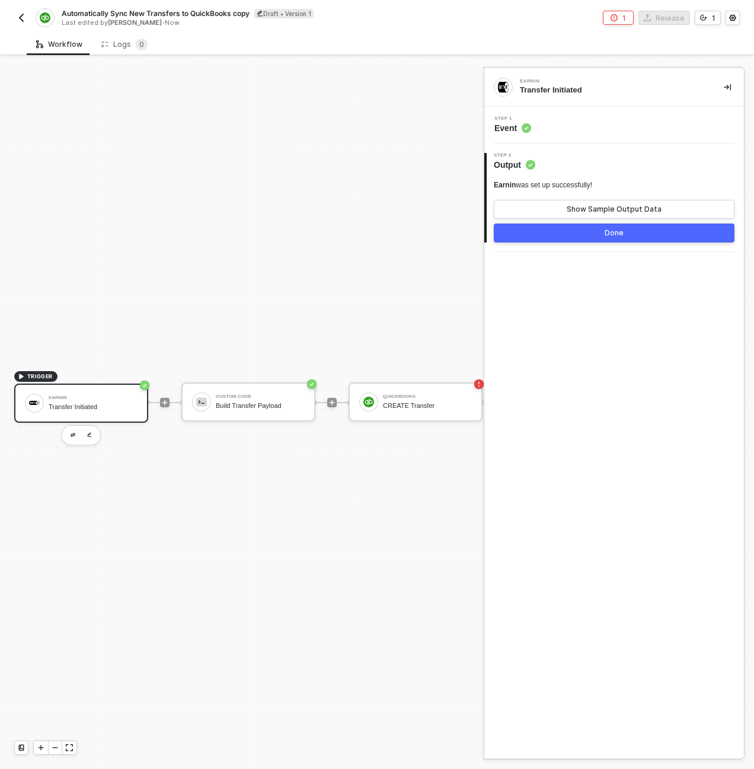
click at [173, 10] on span "Automatically Sync New Transfers to QuickBooks copy" at bounding box center [156, 13] width 188 height 10
type input "Automatically Sync New Misc Transactions to QuickBooks"
click button "Save" at bounding box center [280, 14] width 28 height 14
click at [139, 250] on div "TRIGGER Earnin Transfer Initiated Custom Code Build Transfer Payload QuickBooks…" at bounding box center [252, 402] width 504 height 733
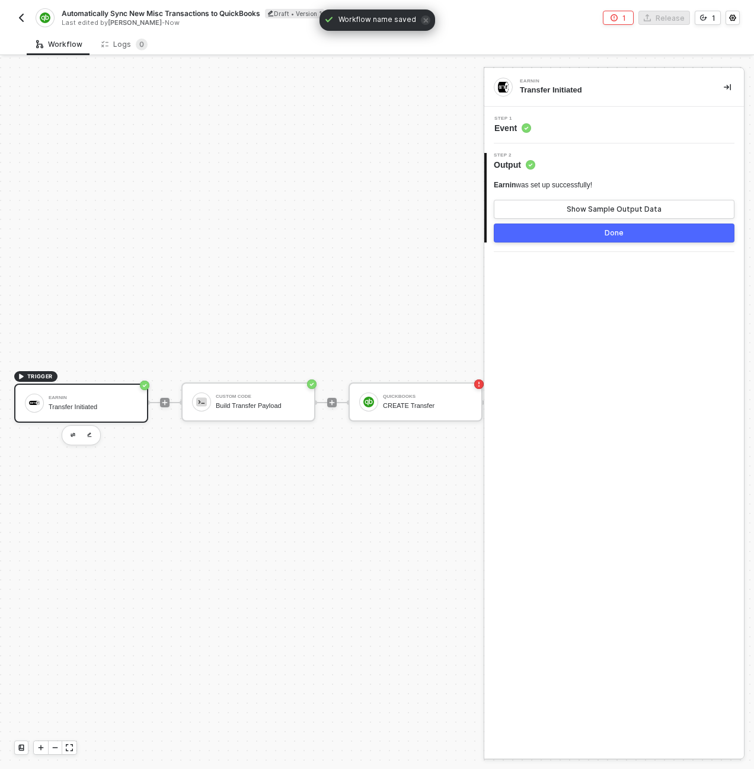
click at [115, 403] on div "Transfer Initiated" at bounding box center [93, 407] width 89 height 8
click at [558, 127] on div "Step 1 Event" at bounding box center [615, 125] width 257 height 18
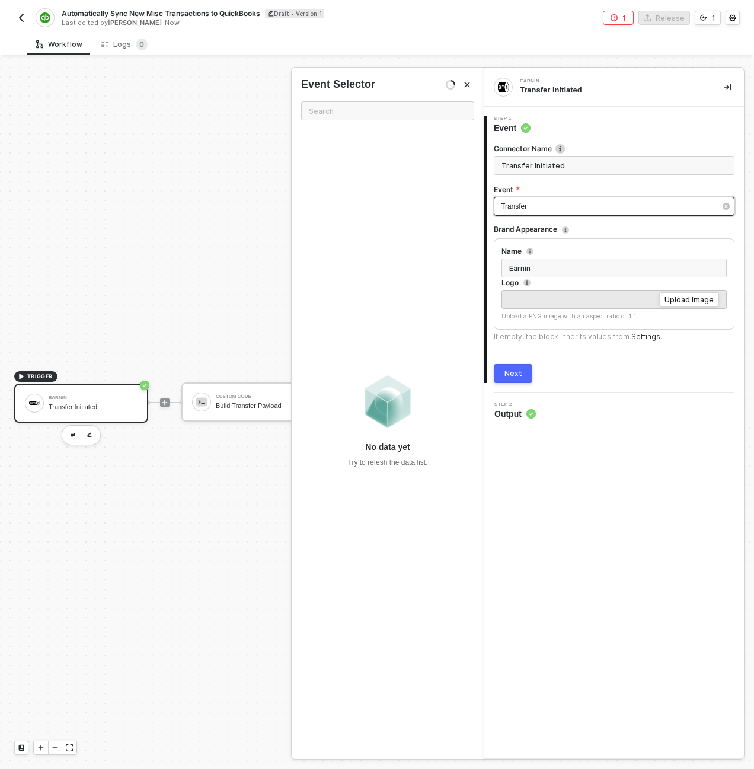
click at [560, 203] on div "Transfer" at bounding box center [608, 206] width 215 height 11
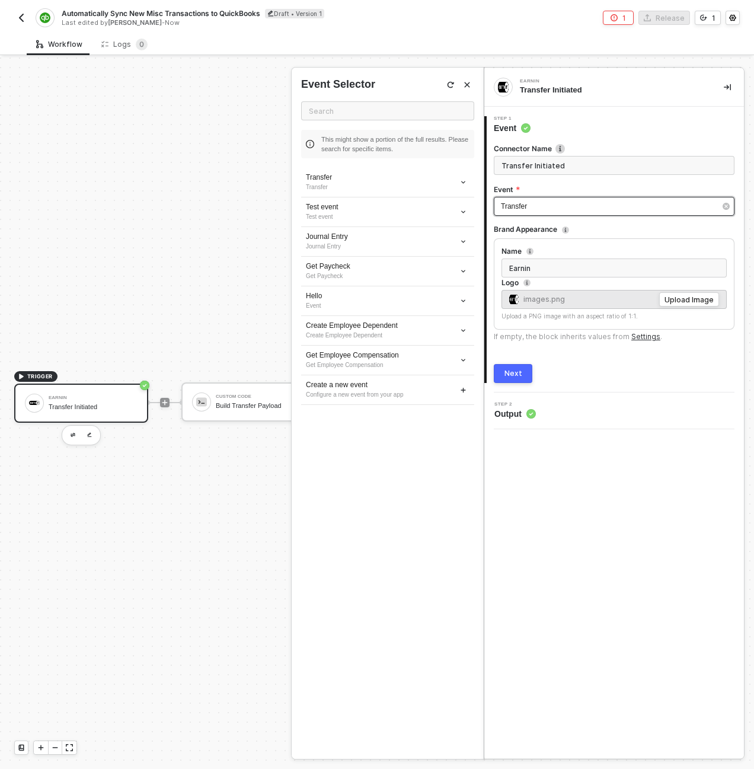
click at [560, 207] on div "Transfer" at bounding box center [608, 206] width 215 height 11
click at [541, 204] on div "Transfer" at bounding box center [608, 206] width 215 height 11
click at [447, 391] on div "Configure a new event from your app" at bounding box center [388, 394] width 164 height 9
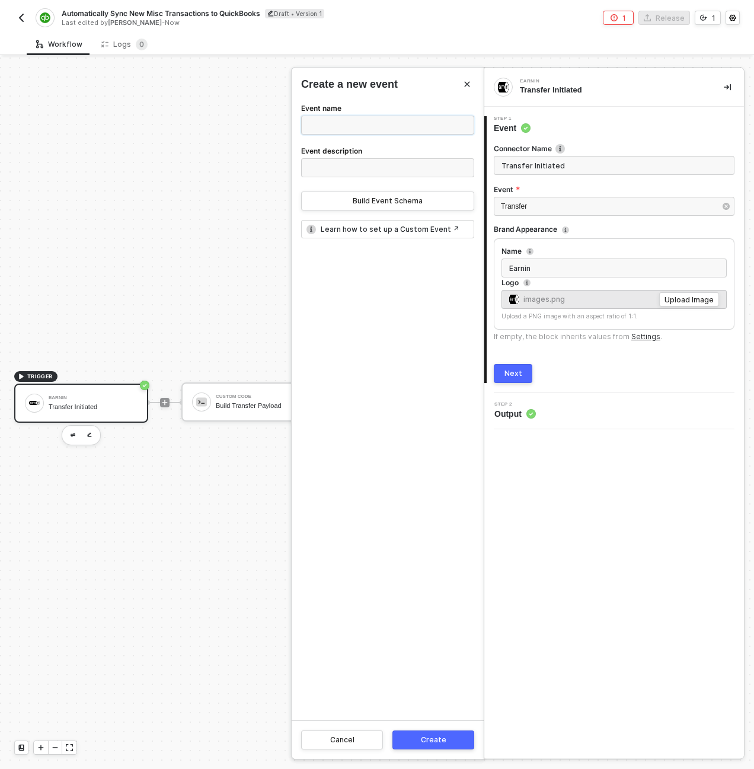
click at [348, 127] on input "Event name" at bounding box center [387, 125] width 173 height 19
click at [353, 129] on input "Misc Check" at bounding box center [387, 125] width 173 height 19
type input "Misc Check"
click at [353, 172] on input "Event description" at bounding box center [387, 167] width 173 height 19
paste input "Misc Check"
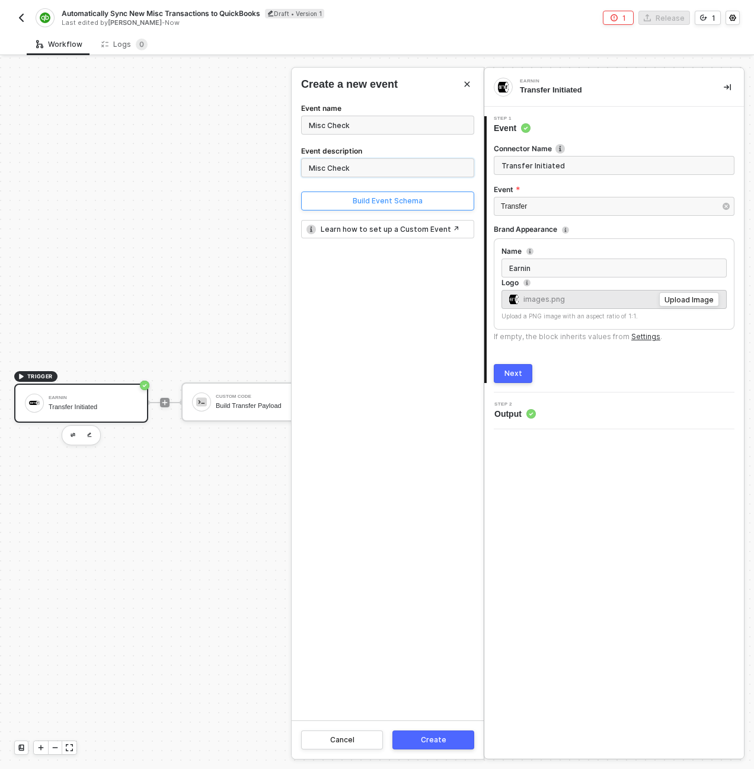
type input "Misc Check"
click at [328, 199] on button "Build Event Schema" at bounding box center [387, 200] width 173 height 19
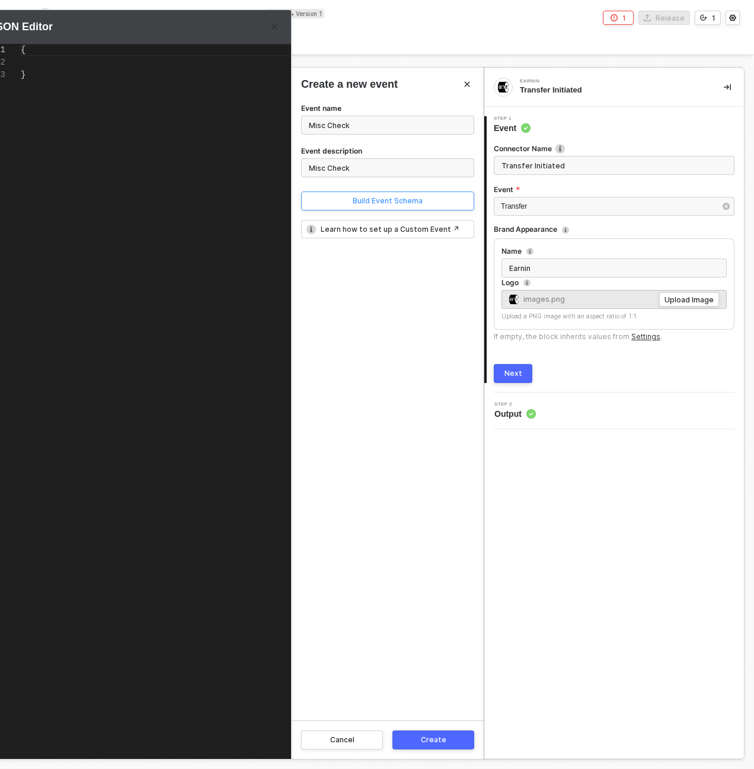
scroll to position [25, 0]
type textarea "{}"
click at [53, 56] on div "{}" at bounding box center [178, 382] width 315 height 677
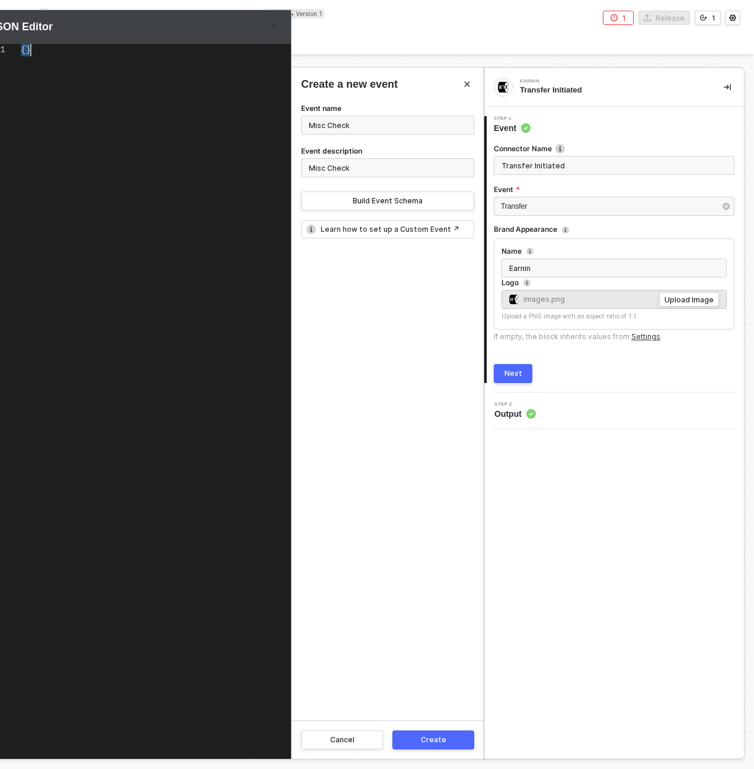
paste textarea ""CheckDate": "2024-03-15", "CheckNumber": "CHK-2024-001234", "Amount": 250.00, …"
type textarea "{ "CheckDate": "2024-03-15", "CheckNumber": "CHK-2024-001234", "Amount": 250.00…"
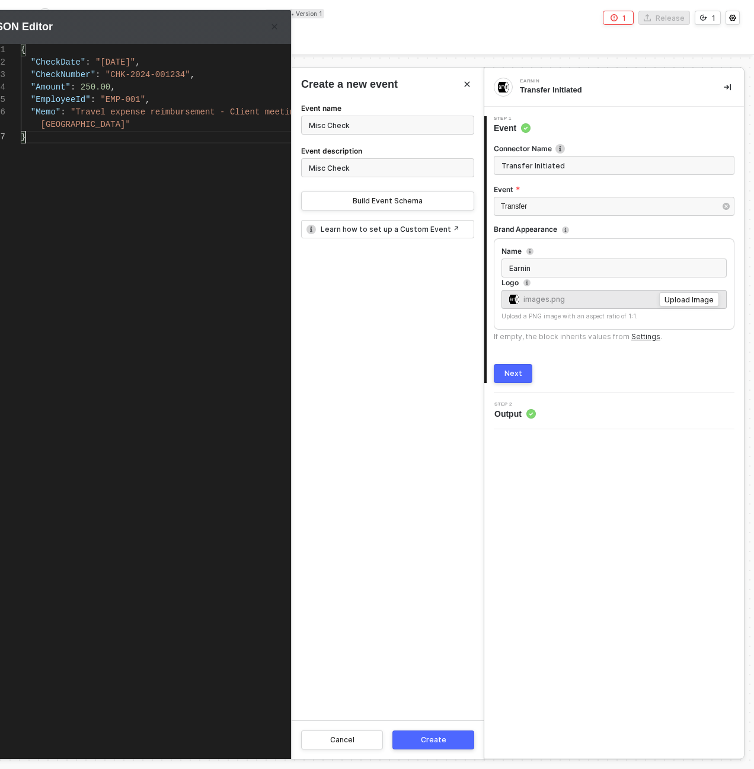
click at [65, 141] on div "}" at bounding box center [178, 137] width 315 height 12
click at [435, 738] on div "Create" at bounding box center [433, 739] width 25 height 9
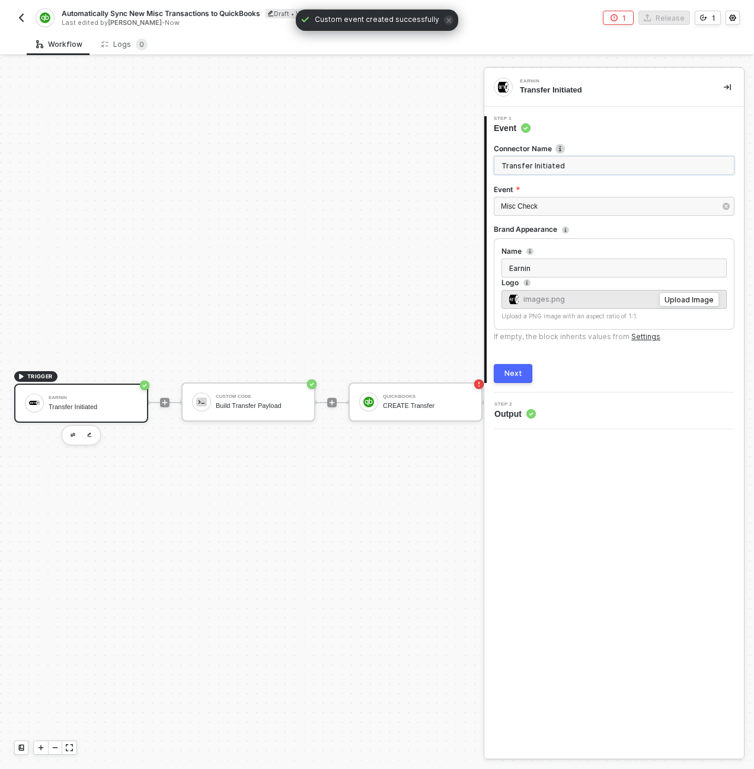
click at [548, 172] on input "Transfer Initiated" at bounding box center [614, 165] width 241 height 19
type input "Misc Check Created"
click at [516, 378] on button "Next" at bounding box center [513, 373] width 39 height 19
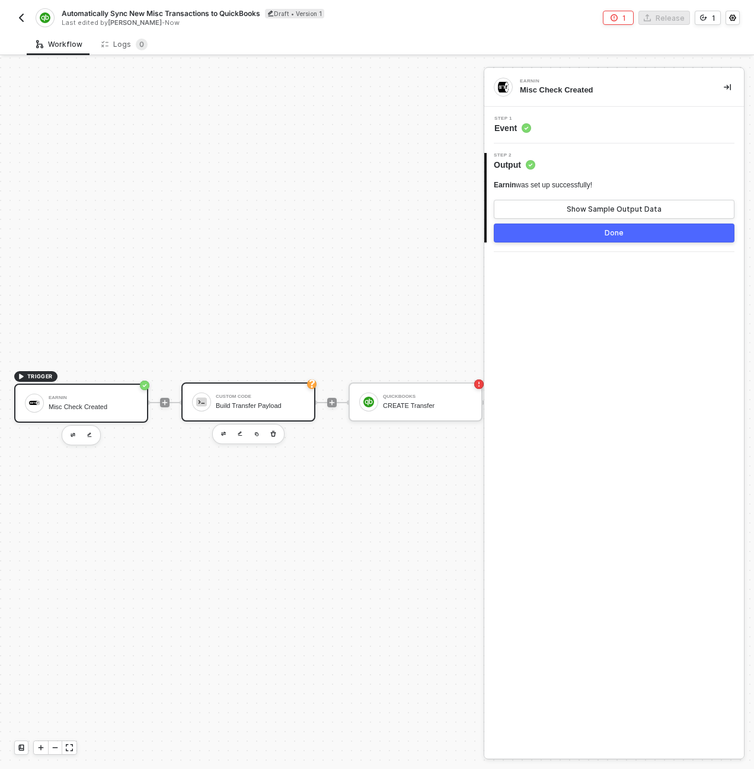
click at [258, 402] on div "Build Transfer Payload" at bounding box center [260, 406] width 89 height 8
click at [562, 129] on div "Step 1 Inputs" at bounding box center [615, 125] width 257 height 18
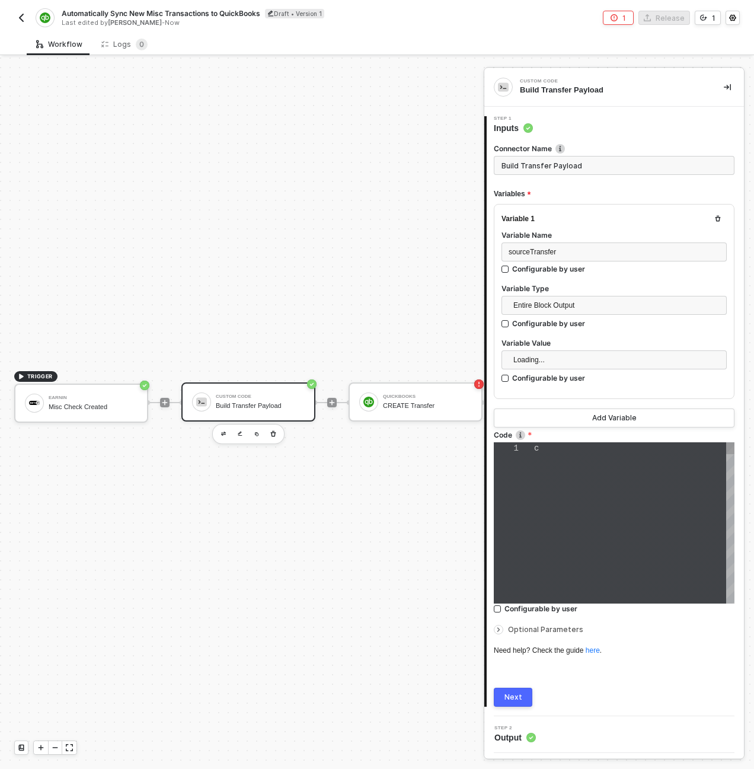
type textarea "const sourceTransfer = inputData.sourceTransfer; const quickbooksPayload = { Tr…"
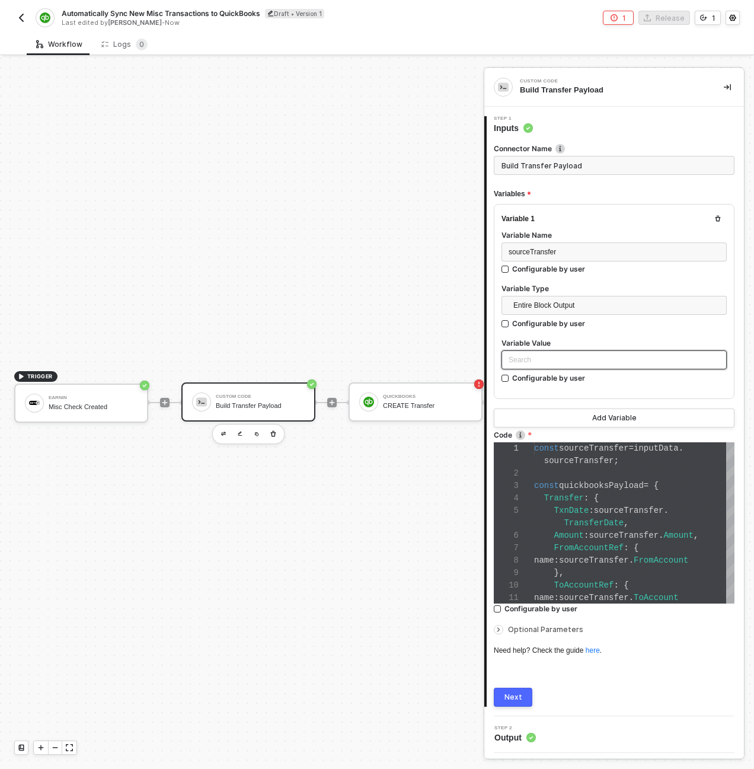
click at [546, 356] on div "Search" at bounding box center [613, 359] width 225 height 19
click at [537, 381] on div "Earnin" at bounding box center [614, 383] width 206 height 13
click at [558, 463] on span "sourceTransfer" at bounding box center [579, 460] width 70 height 9
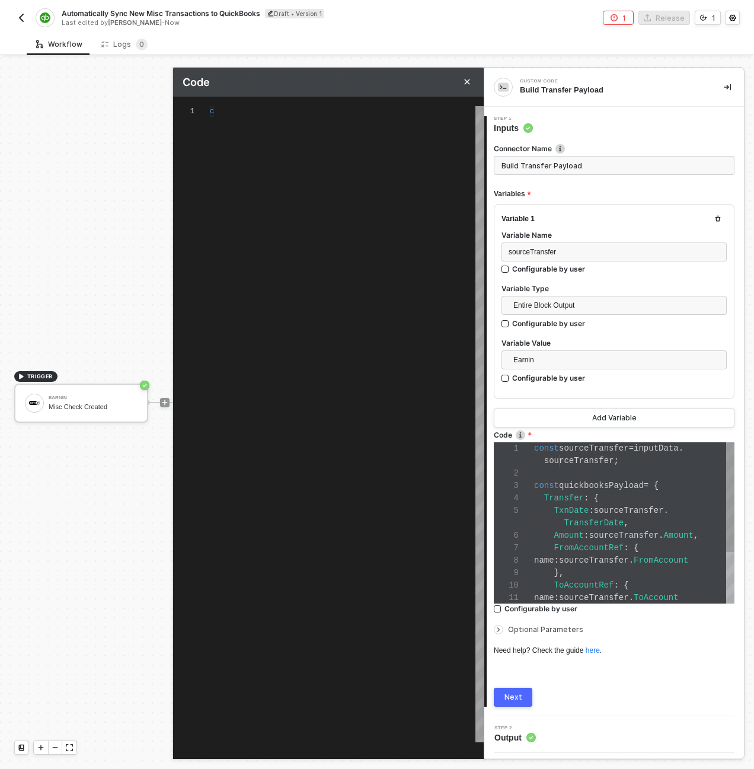
type textarea "const sourceTransfer = inputData.sourceTransfer; const quickbooksPayload = { Tr…"
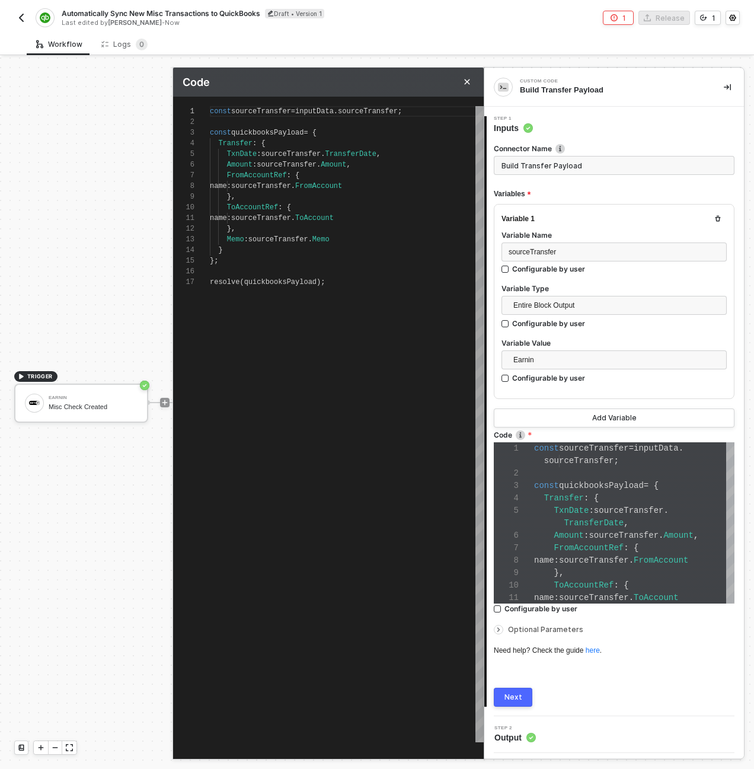
click at [392, 114] on span "sourceTransfer" at bounding box center [368, 111] width 60 height 8
type textarea "const sourceTransfer = inputData.s; const quickbooksPayload = { Transfer: { Txn…"
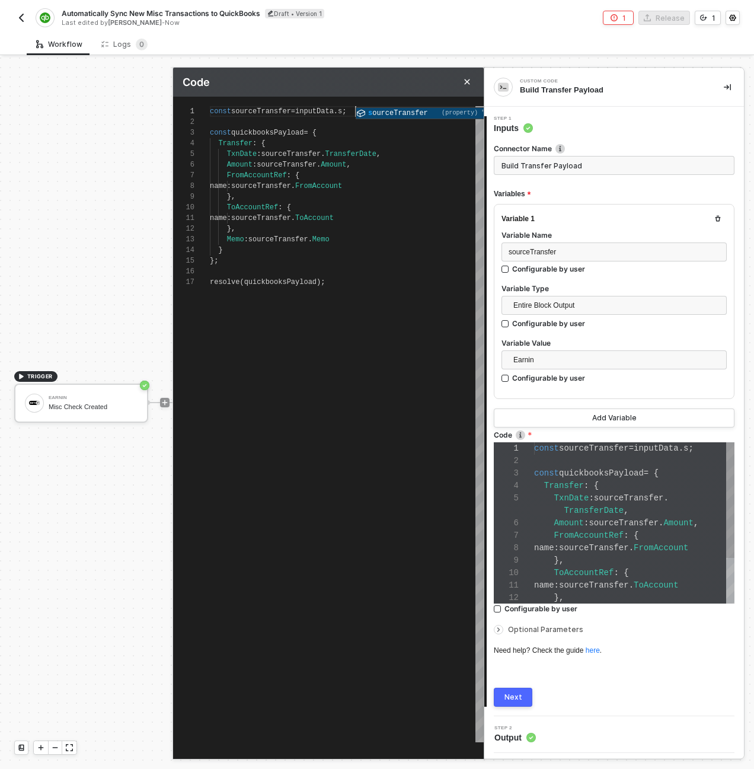
scroll to position [112, 0]
type textarea "const sourceTransfer = inputData.so; const quickbooksPayload = { Transfer: { Tx…"
type textarea "const sourceTransfer = inputData.sou; const quickbooksPayload = { Transfer: { T…"
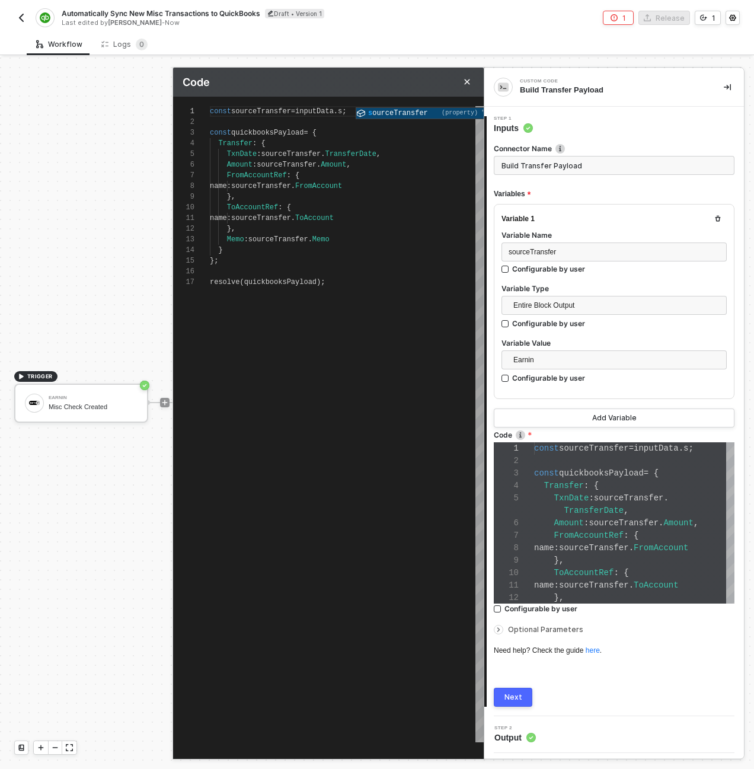
type textarea "const sourceTransfer = inputData.sour; const quickbooksPayload = { Transfer: { …"
type textarea "const sourceTransfer = inputData.sourc; const quickbooksPayload = { Transfer: {…"
type textarea "const sourceTransfer = inputData.source; const quickbooksPayload = { Transfer: …"
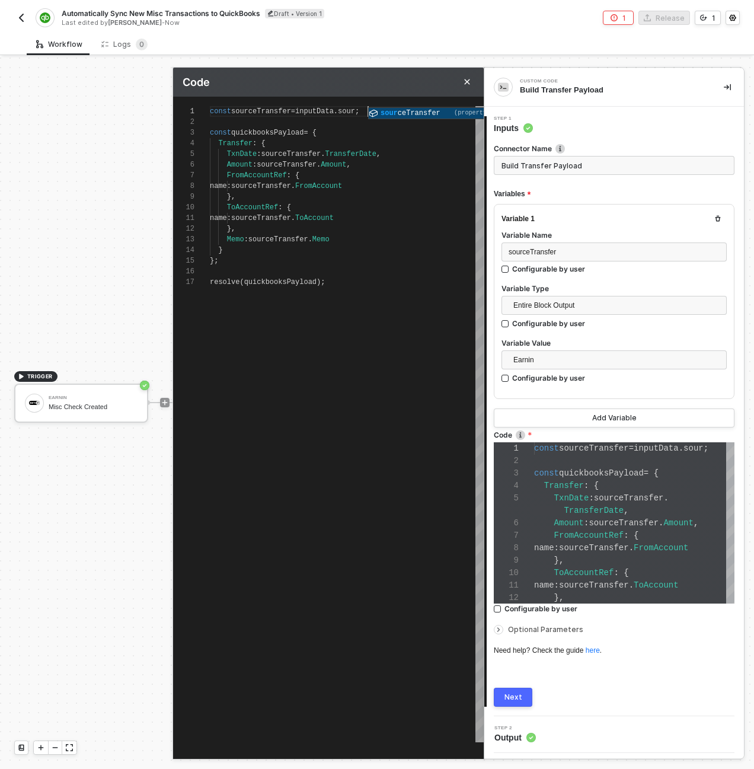
scroll to position [100, 0]
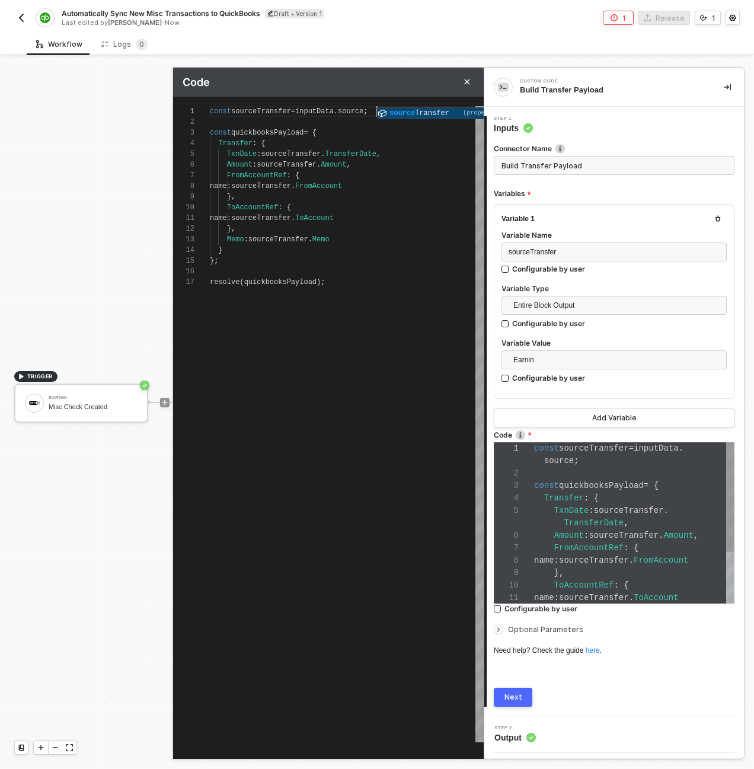
type textarea "const sourceTransfer = inputData.sourceC; const quickbooksPayload = { Transfer:…"
type textarea "const sourceTransfer = inputData.sourceCh; const quickbooksPayload = { Transfer…"
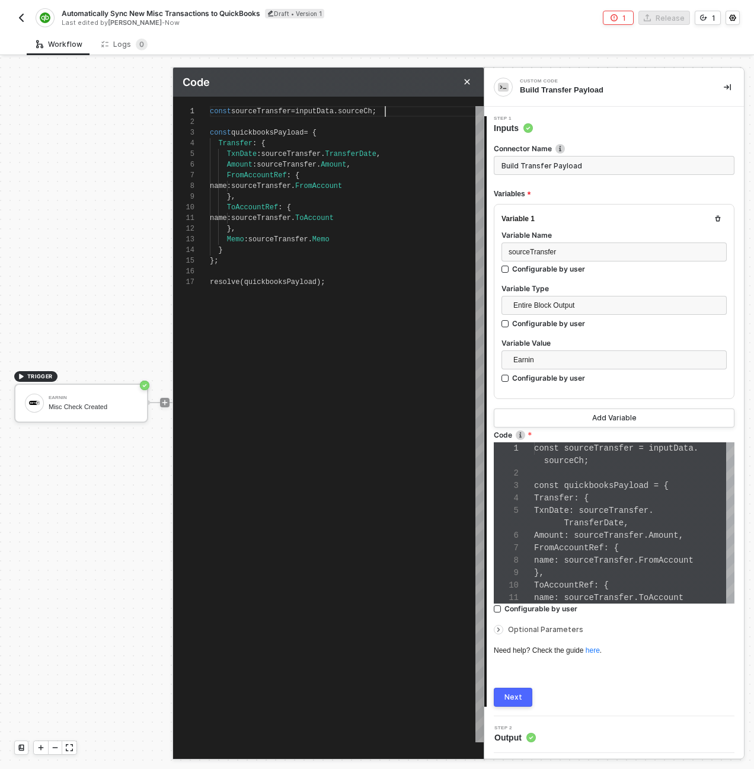
type textarea "const sourceTransfer = inputData.sourceChe; const quickbooksPayload = { Transfe…"
type textarea "const sourceTransfer = inputData.sourceChec; const quickbooksPayload = { Transf…"
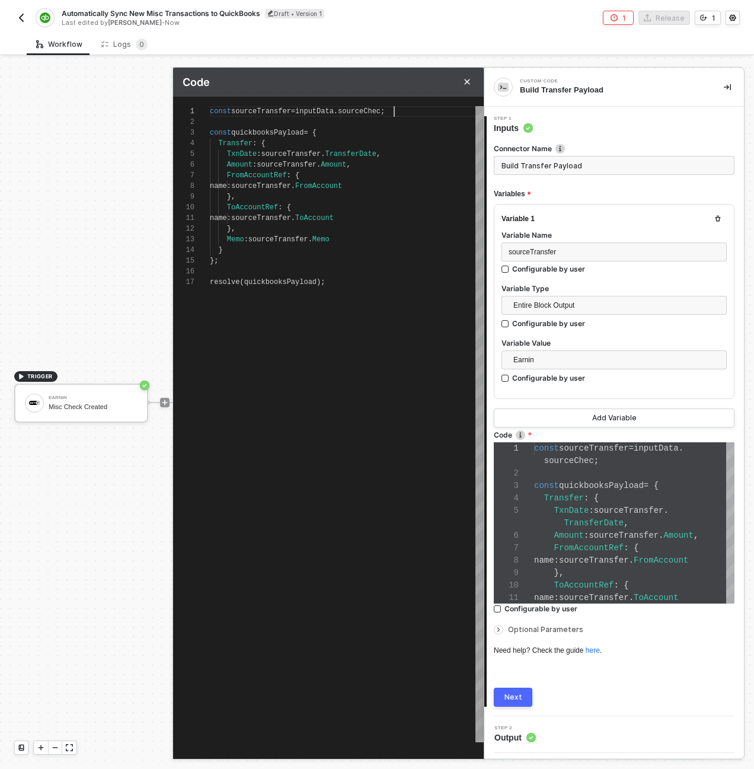
type textarea "const sourceTransfer = inputData.sourceCheck; const quickbooksPayload = { Trans…"
type textarea "const sourceTransfer = inputData.sourceChecka; const quickbooksPayload = { Tran…"
type textarea "const sourceTransfer = inputData.sourceCheckan; const quickbooksPayload = { Tra…"
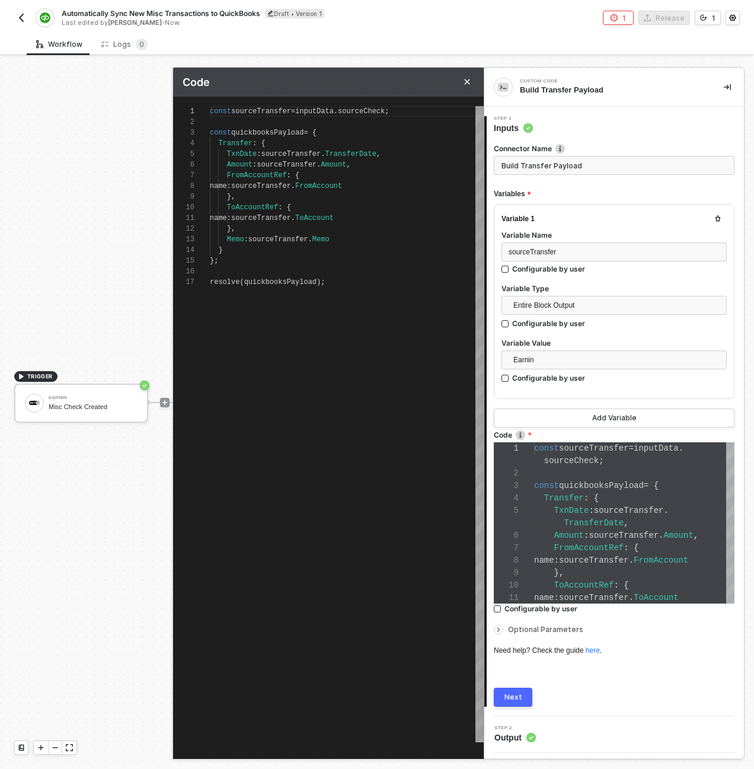
type textarea "const sourceTransfer = inputData.sourceCheckan; const quickbooksPayload = { Tra…"
type textarea "const sourceTransfer = inputData.sourceCheckand; const quickbooksPayload = { Tr…"
type textarea "const sourceTransfer = inputData.sourceCheckand ; const quickbooksPayload = { T…"
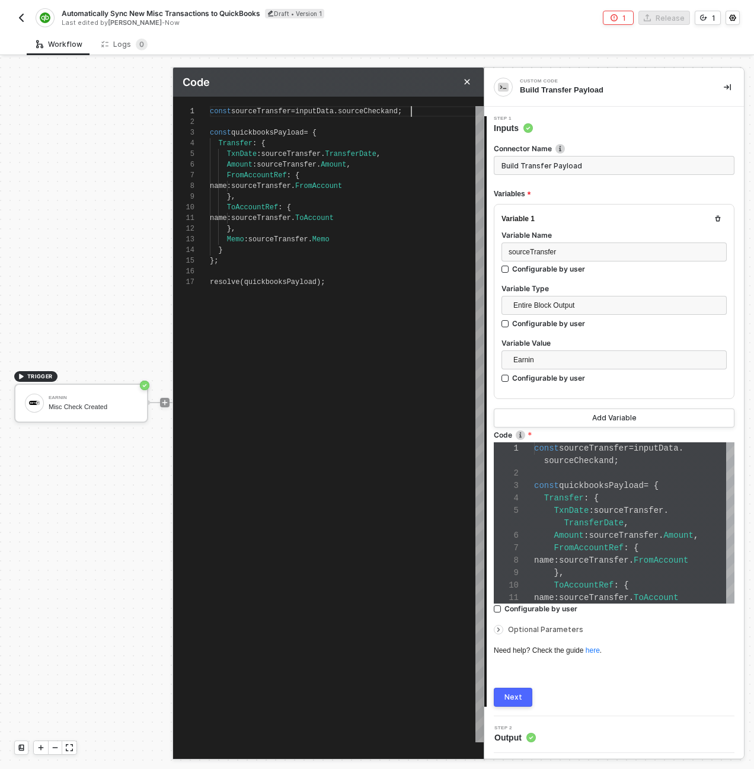
type textarea "const sourceTransfer = inputData.sourceCheckand w; const quickbooksPayload = { …"
type textarea "const sourceTransfer = inputData.sourceCheckand wh; const quickbooksPayload = {…"
type textarea "const sourceTransfer = inputData.sourceCheckand wha; const quickbooksPayload = …"
type textarea "const sourceTransfer = inputData.sourceCheckand; const quickbooksPayload = { Tr…"
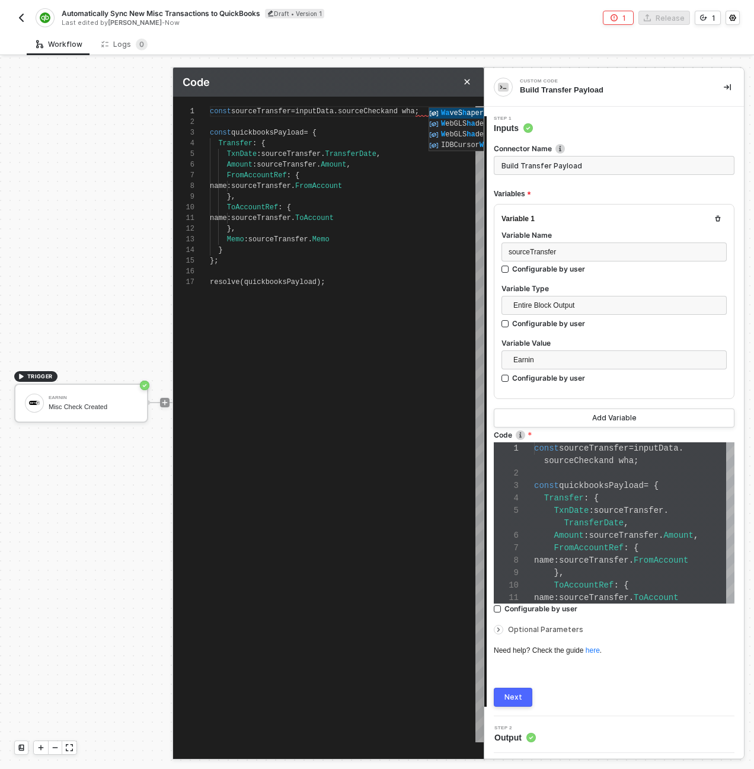
type textarea "const sourceTransfer = inputData.sourceCheckand; const quickbooksPayload = { Tr…"
type textarea "const sourceTransfer = inputData.sourceTransfer; const quickbooksPayload = { Tr…"
click at [472, 83] on button "Close" at bounding box center [467, 82] width 14 height 14
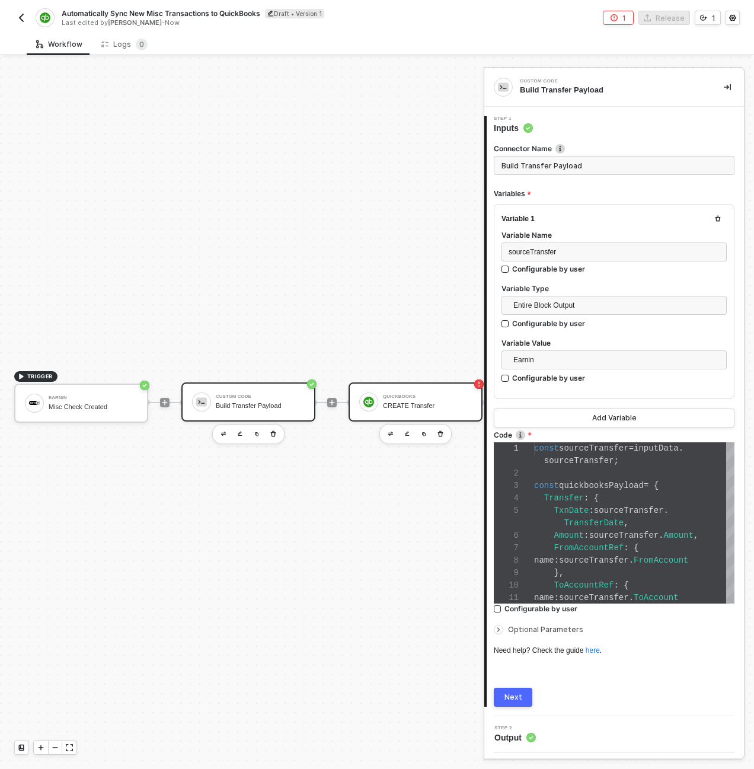
click at [402, 402] on div "CREATE Transfer" at bounding box center [427, 406] width 89 height 8
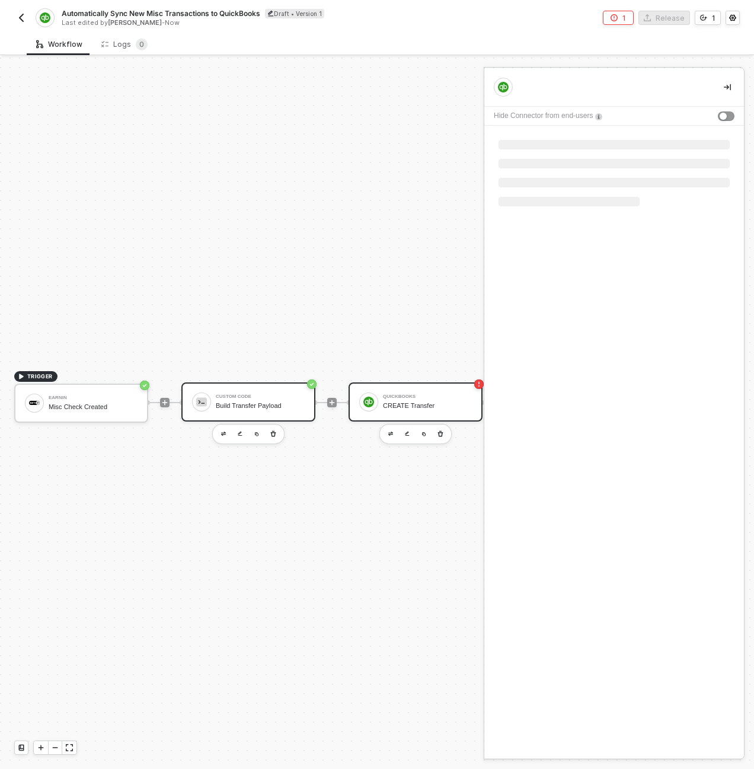
click at [293, 402] on div "Custom Code Build Transfer Payload" at bounding box center [260, 402] width 89 height 23
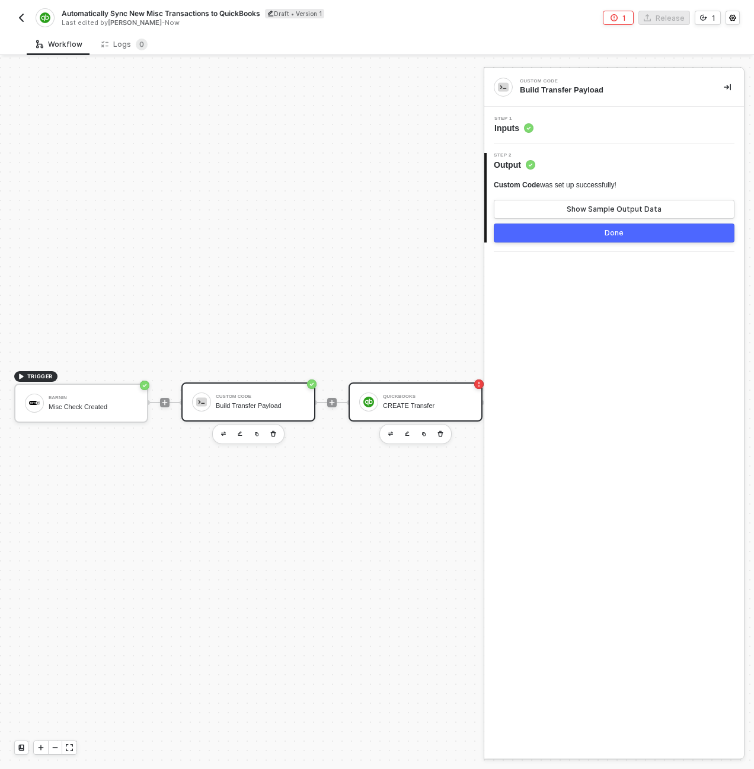
click at [398, 402] on div "QuickBooks CREATE Transfer" at bounding box center [427, 402] width 89 height 23
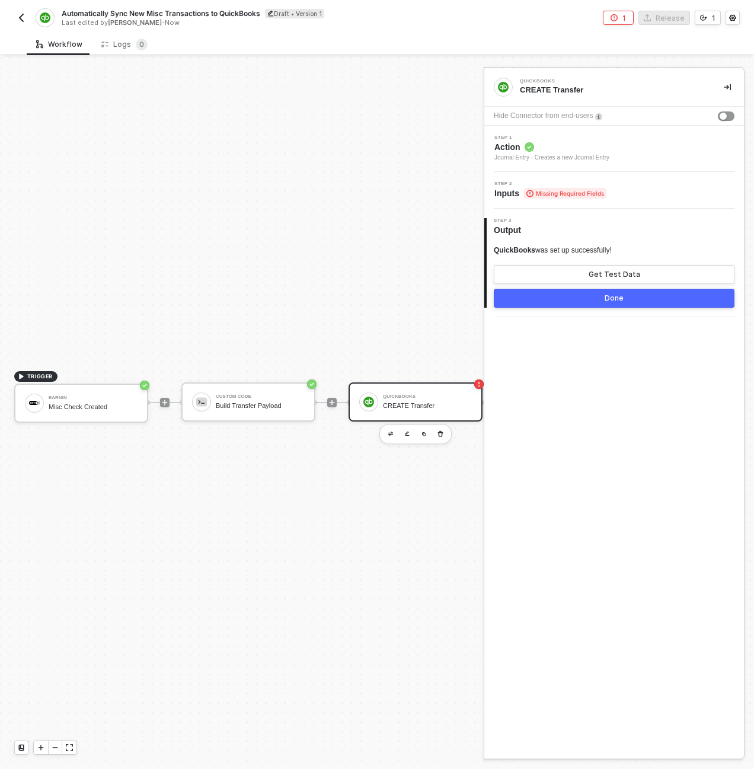
click at [560, 132] on div "Step 1 Action Journal Entry - Creates a new Journal Entry" at bounding box center [614, 149] width 260 height 46
click at [571, 193] on span "Missing Required Fields" at bounding box center [565, 193] width 82 height 11
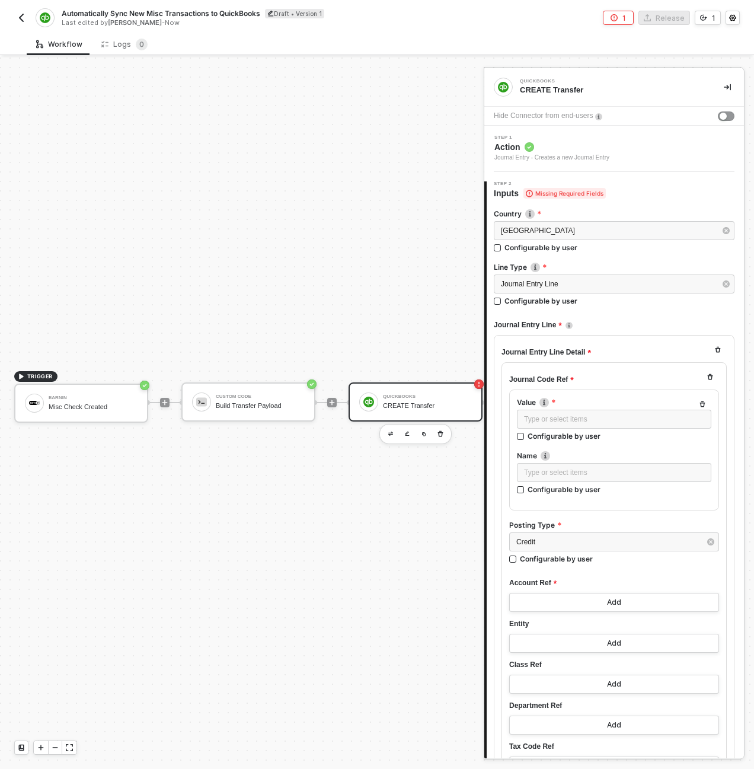
click at [376, 395] on div at bounding box center [368, 401] width 19 height 19
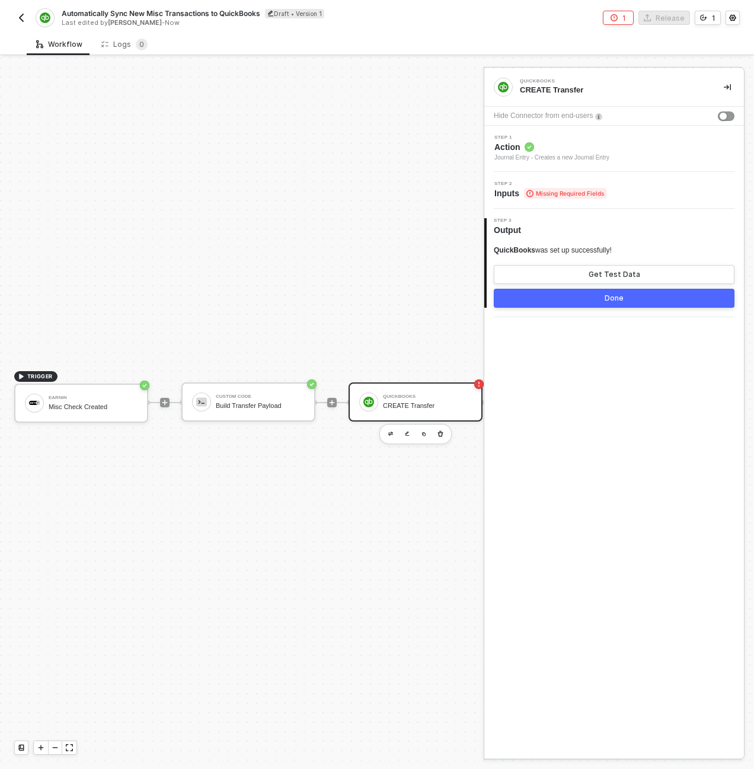
click at [313, 296] on div "TRIGGER Earnin Misc Check Created Custom Code Build Transfer Payload QuickBooks…" at bounding box center [252, 402] width 504 height 733
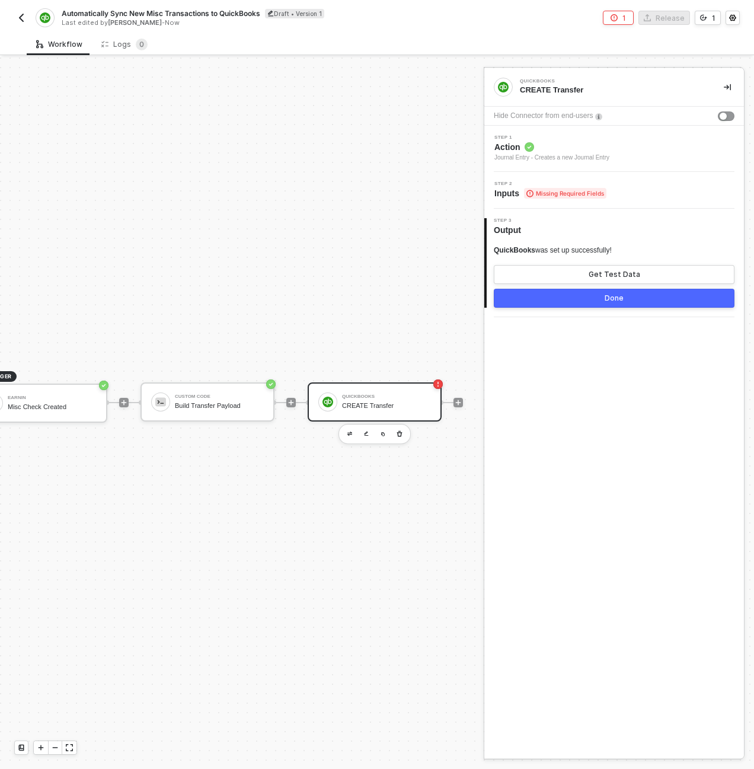
scroll to position [31, 47]
click at [372, 402] on div "CREATE Transfer" at bounding box center [379, 406] width 89 height 8
click at [526, 188] on span "Missing Required Fields" at bounding box center [565, 193] width 82 height 11
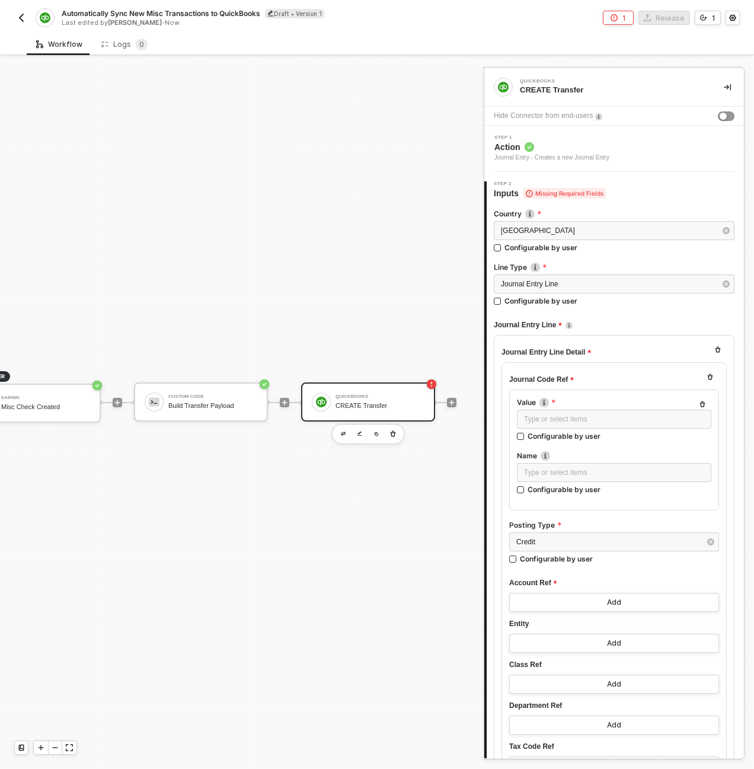
click at [559, 150] on span "Action" at bounding box center [551, 147] width 115 height 12
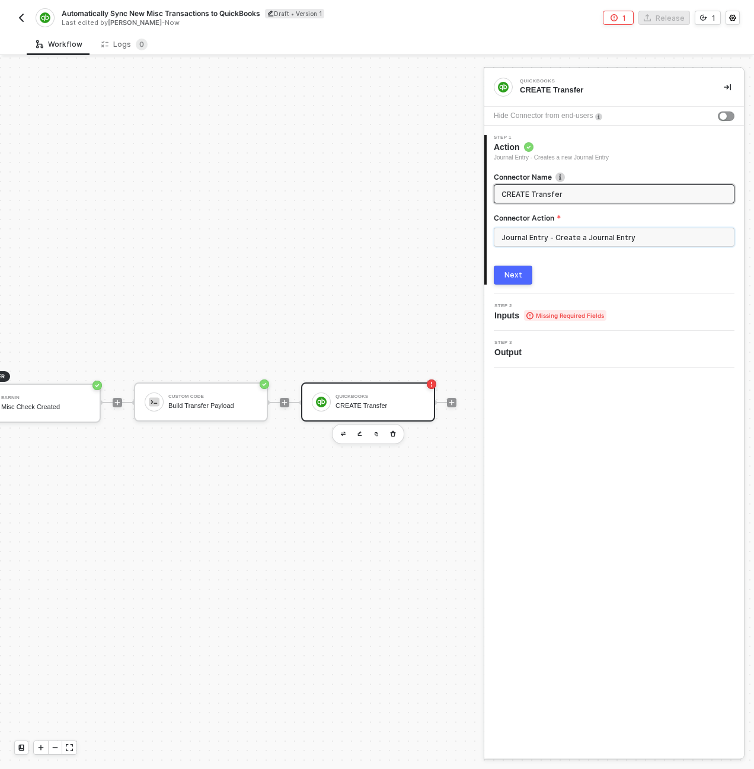
click at [555, 235] on input "Journal Entry - Create a Journal Entry" at bounding box center [614, 237] width 241 height 19
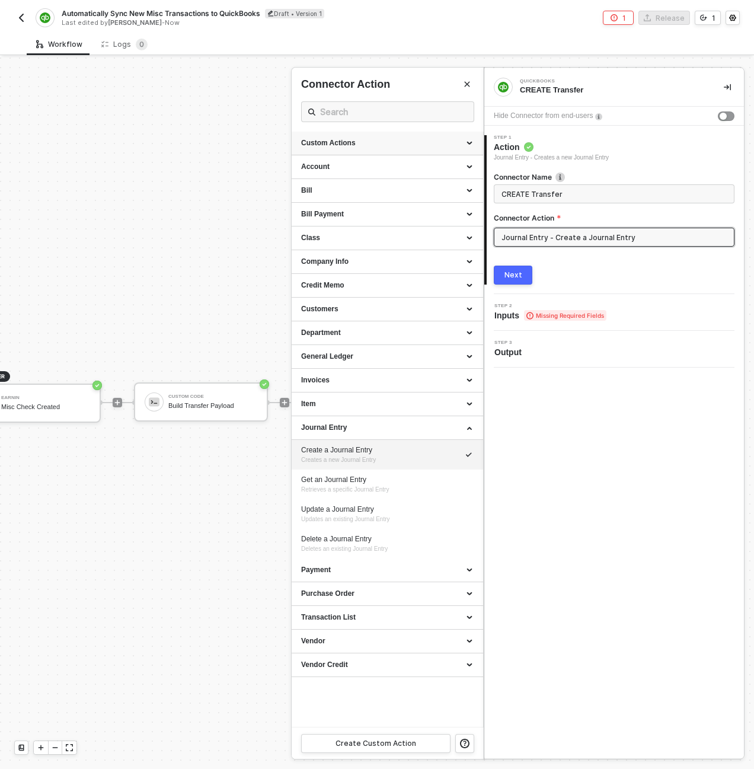
click at [468, 138] on div "Custom Actions" at bounding box center [387, 143] width 172 height 10
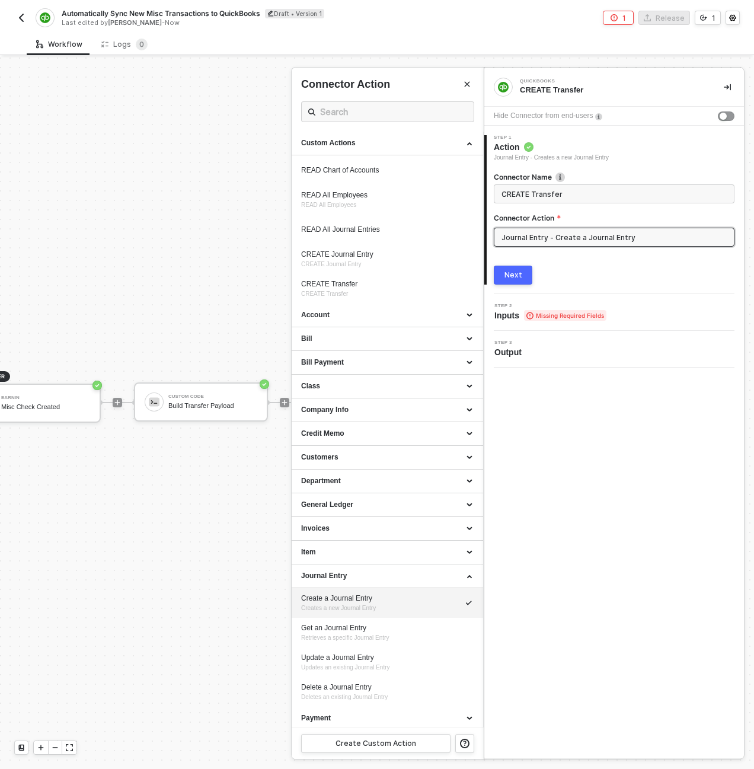
click at [244, 290] on div at bounding box center [377, 412] width 754 height 711
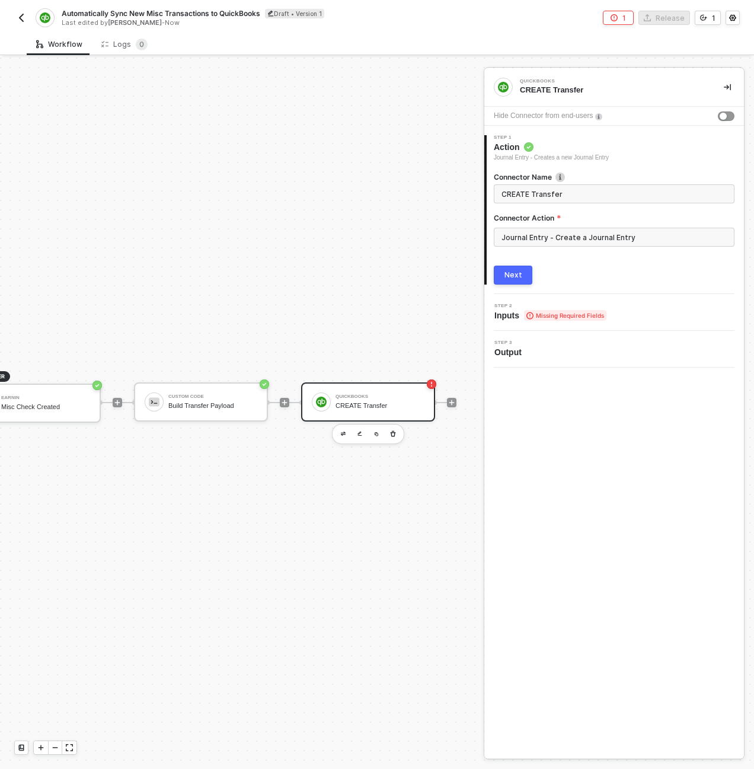
click at [21, 20] on img "button" at bounding box center [21, 17] width 9 height 9
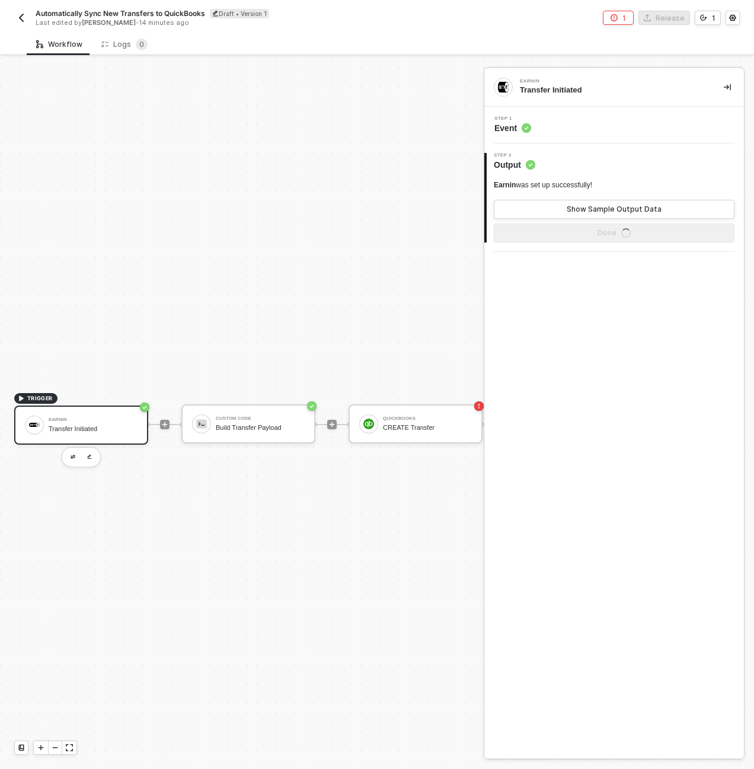
scroll to position [31, 0]
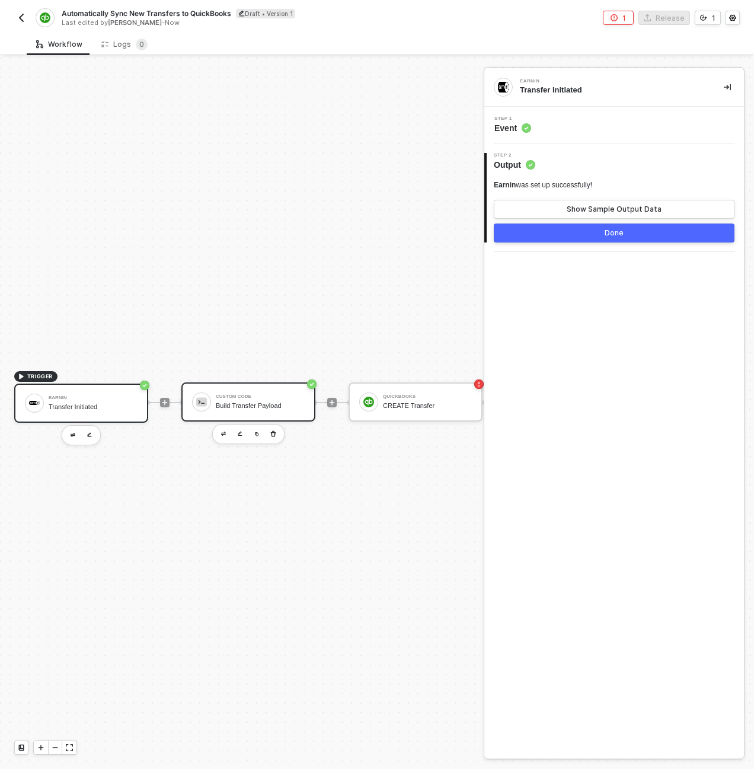
click at [311, 397] on div "Custom Code Build Transfer Payload" at bounding box center [248, 401] width 134 height 39
click at [277, 427] on button "button" at bounding box center [273, 434] width 14 height 14
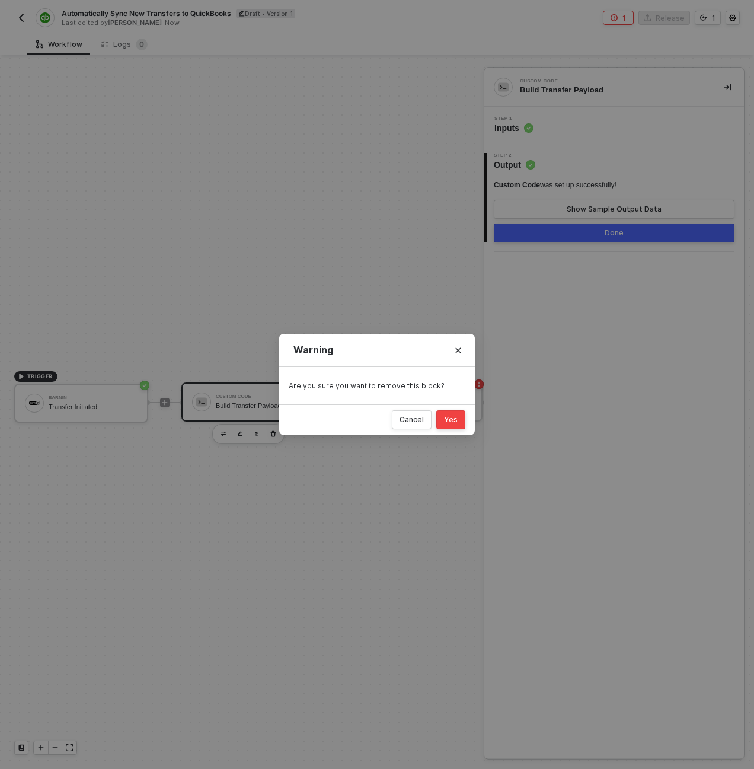
click at [450, 418] on div "Yes" at bounding box center [451, 419] width 14 height 9
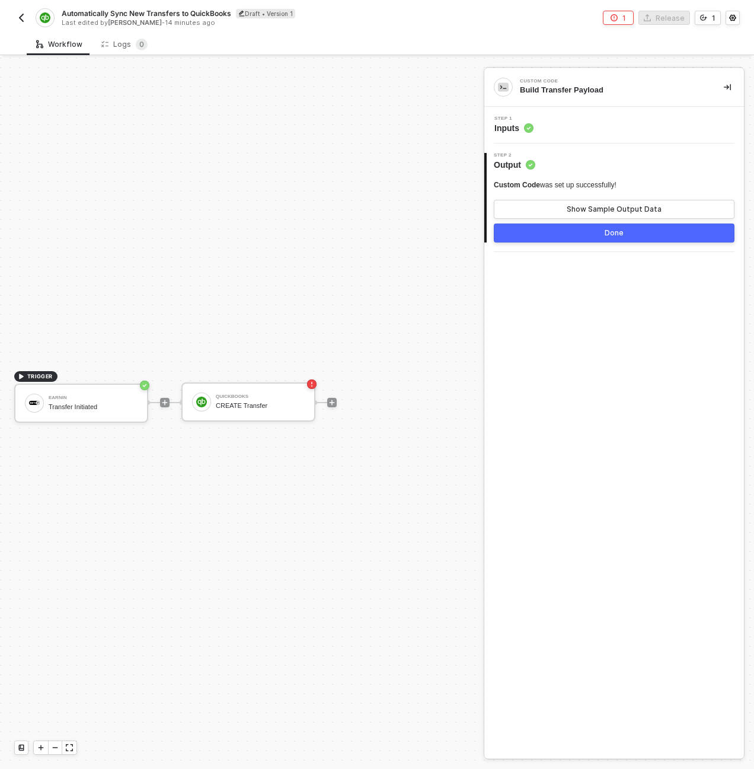
scroll to position [22, 0]
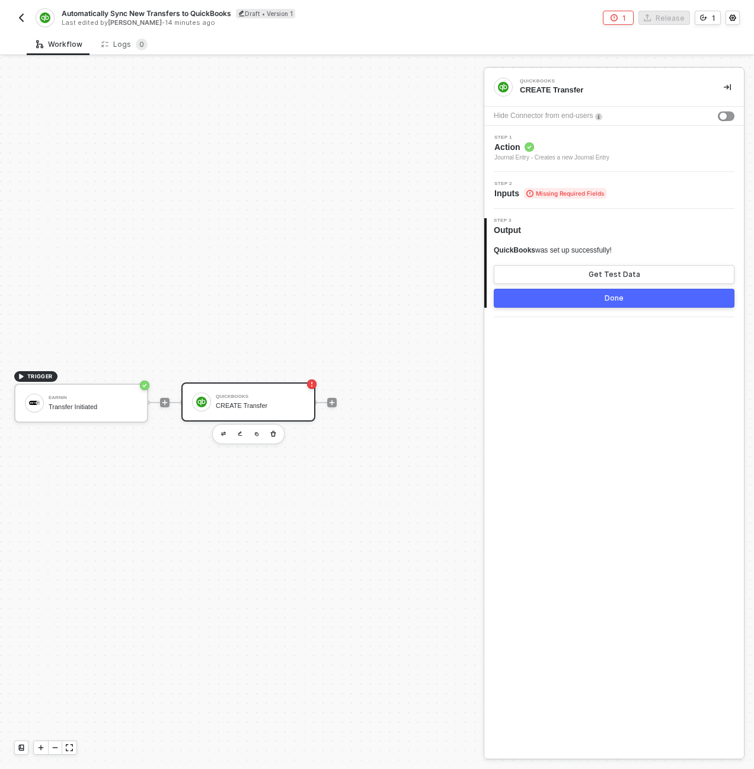
click at [296, 393] on div "QuickBooks CREATE Transfer" at bounding box center [260, 402] width 89 height 23
click at [560, 206] on div "Step 2 Inputs Missing Required Fields" at bounding box center [614, 190] width 260 height 37
click at [555, 193] on span "Missing Required Fields" at bounding box center [565, 193] width 82 height 11
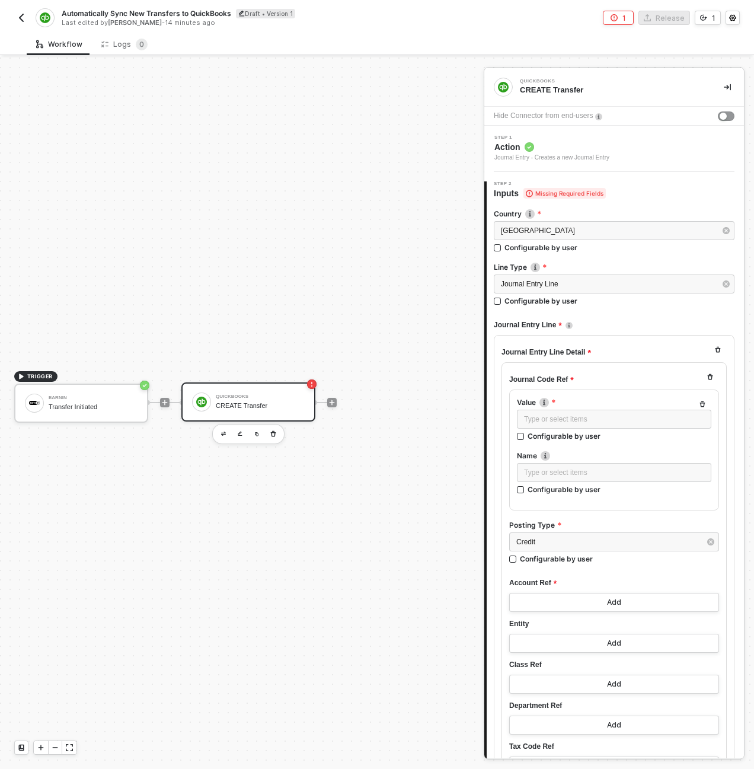
click at [228, 407] on div "CREATE Transfer" at bounding box center [260, 406] width 89 height 8
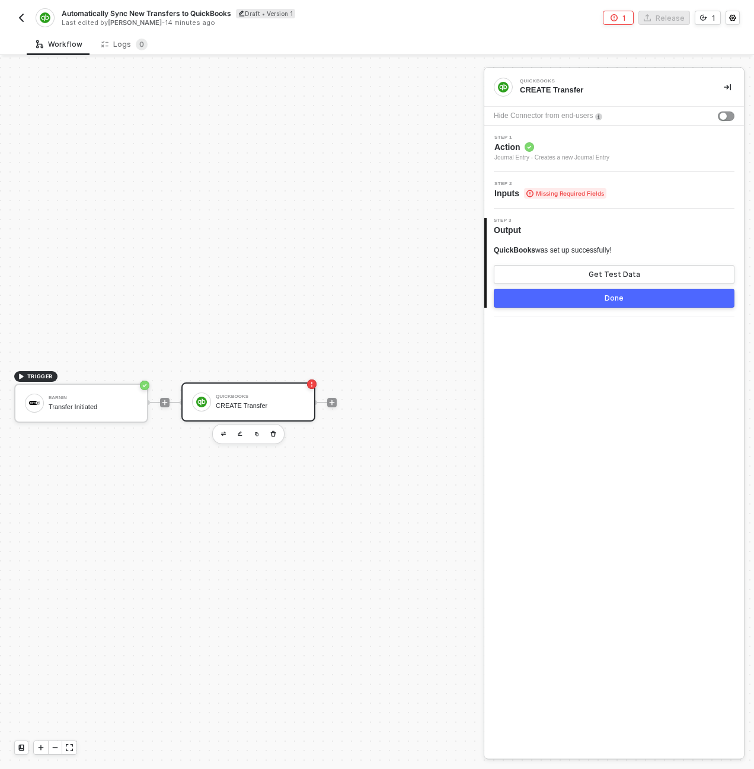
click at [584, 147] on span "Action" at bounding box center [551, 147] width 115 height 12
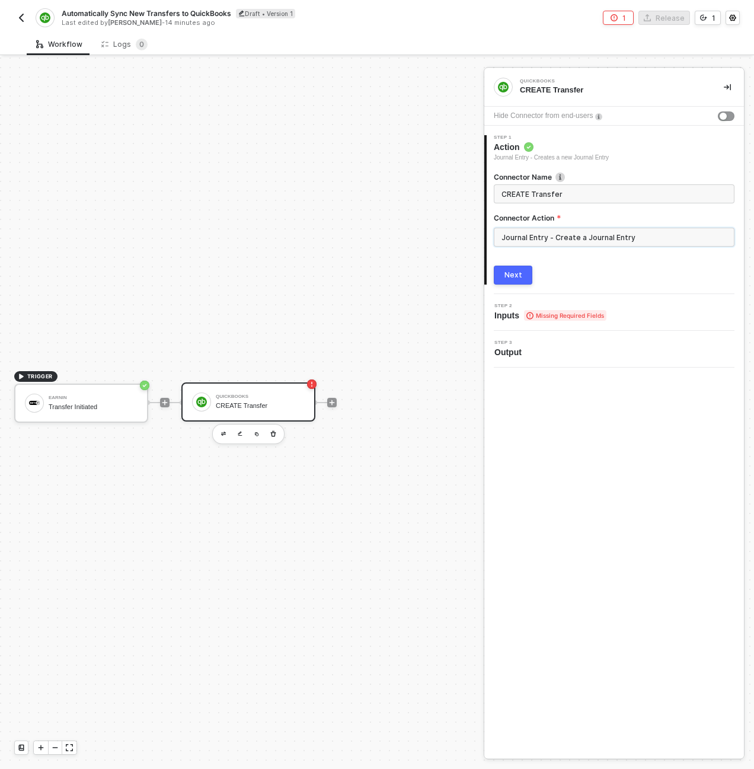
click at [578, 236] on input "Journal Entry - Create a Journal Entry" at bounding box center [614, 237] width 241 height 19
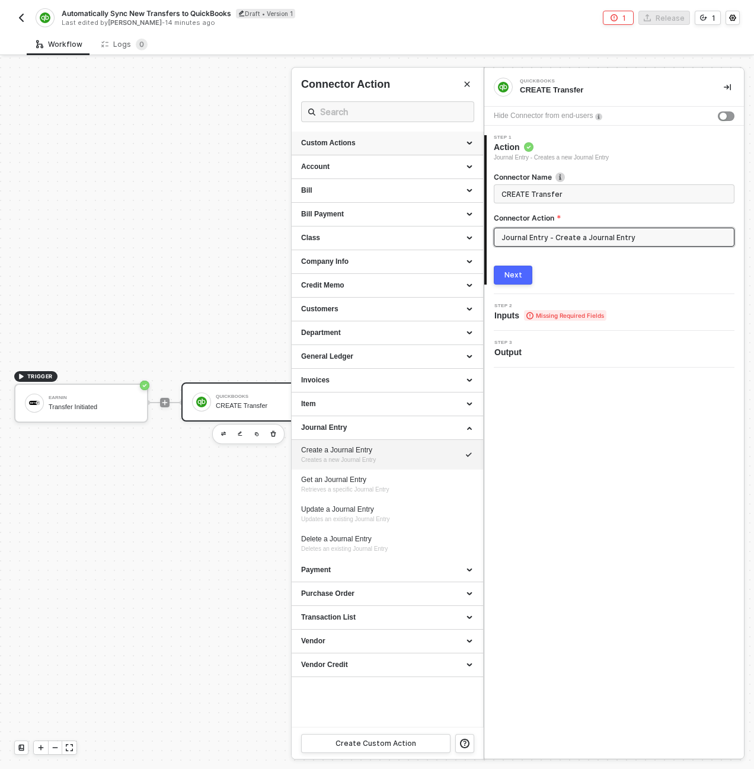
click at [469, 143] on icon at bounding box center [471, 143] width 6 height 0
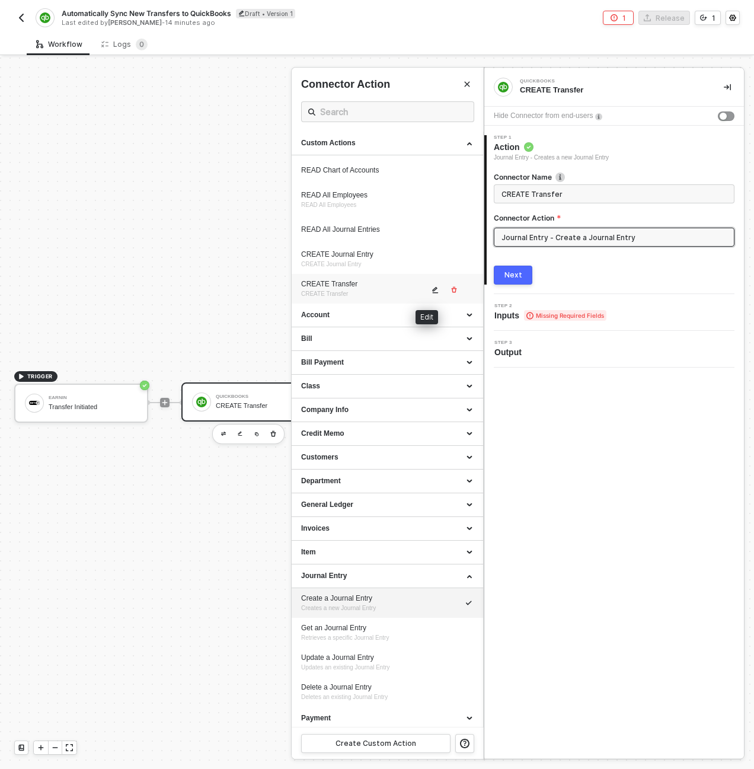
click at [431, 290] on icon "icon-edit" at bounding box center [434, 289] width 7 height 7
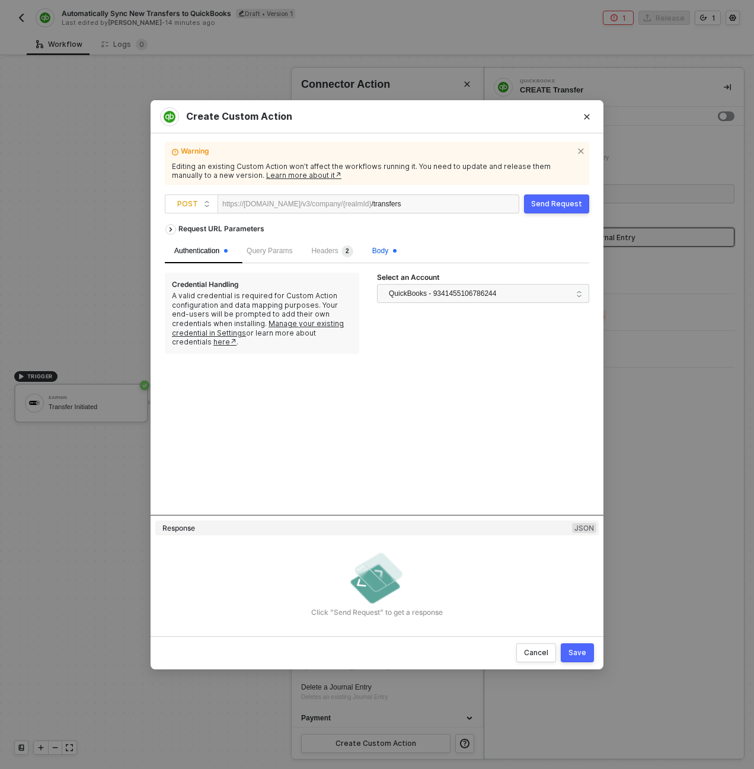
click at [393, 252] on span "Body" at bounding box center [384, 251] width 24 height 8
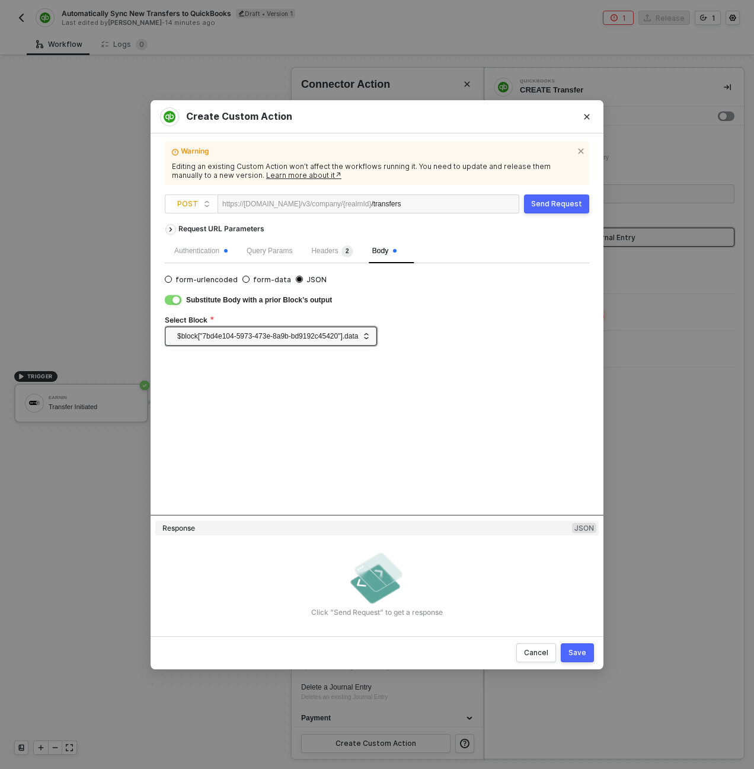
click at [169, 299] on button "button" at bounding box center [173, 299] width 17 height 9
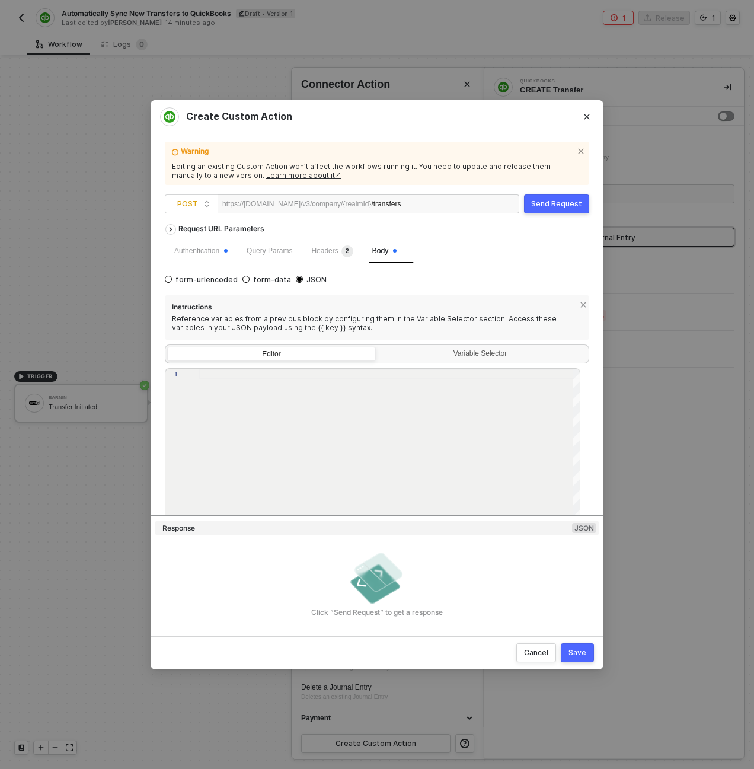
click at [232, 406] on div at bounding box center [390, 451] width 382 height 164
paste textarea ""name": "Savings Account - Reserve" }, "Memo": "Monthly reserve transfer" } }"
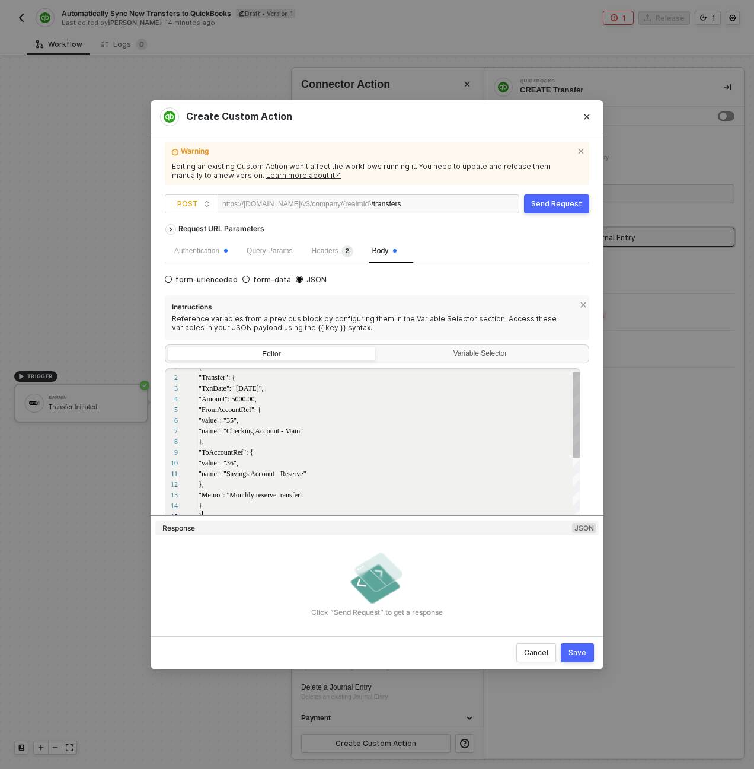
scroll to position [43, 4]
click at [227, 444] on div "}," at bounding box center [390, 441] width 382 height 11
drag, startPoint x: 239, startPoint y: 389, endPoint x: 280, endPoint y: 388, distance: 40.3
click at [265, 389] on span ""2024-03-15"" at bounding box center [252, 388] width 28 height 8
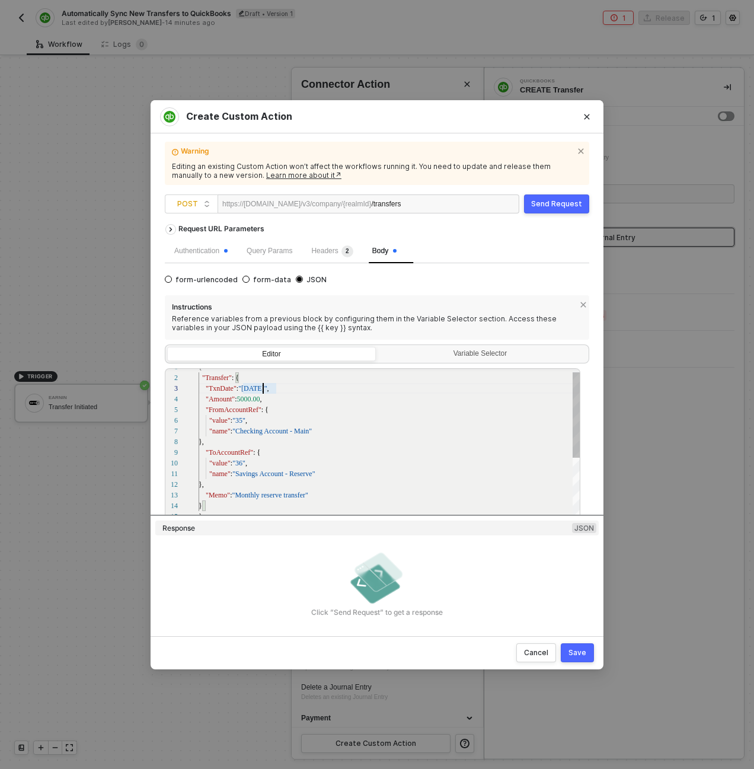
click at [272, 407] on div ""FromAccountRef" : {" at bounding box center [390, 409] width 382 height 11
click at [254, 396] on div "1 2 3 4 5 6 7 8 9 10 11 12 13 14 15 { "Transfer" : { "TxnDate" : "2024-03-15" ,…" at bounding box center [372, 450] width 415 height 164
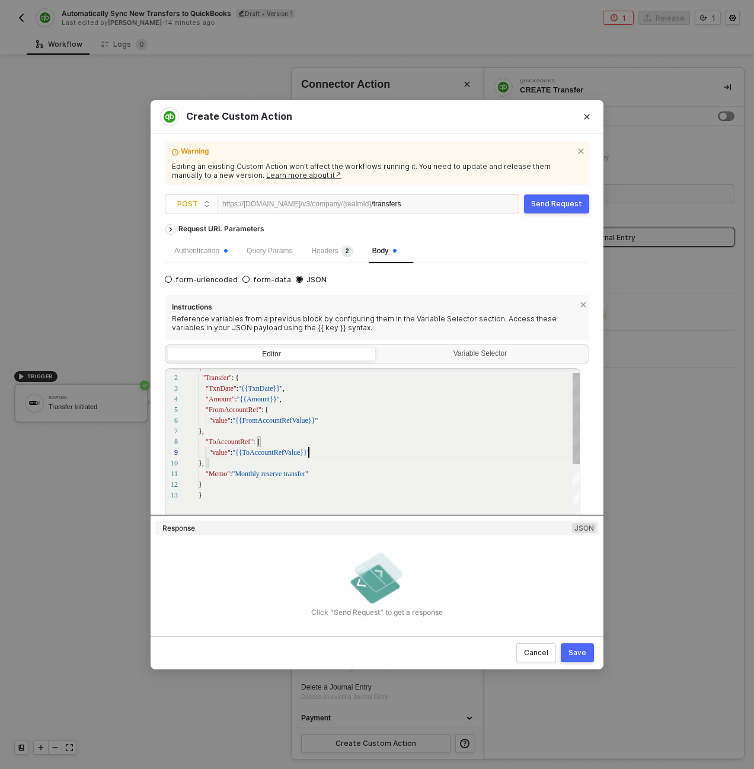
scroll to position [85, 110]
click at [247, 475] on span ""Monthly reserve transfer"" at bounding box center [270, 473] width 76 height 8
click at [247, 475] on div "1 2 3 4 5 6 7 8 9 10 11 12 13 { "Transfer" : { "TxnDate" : "{{TxnDate}}" , "Amo…" at bounding box center [372, 450] width 415 height 164
click at [351, 436] on div "}," at bounding box center [390, 431] width 382 height 11
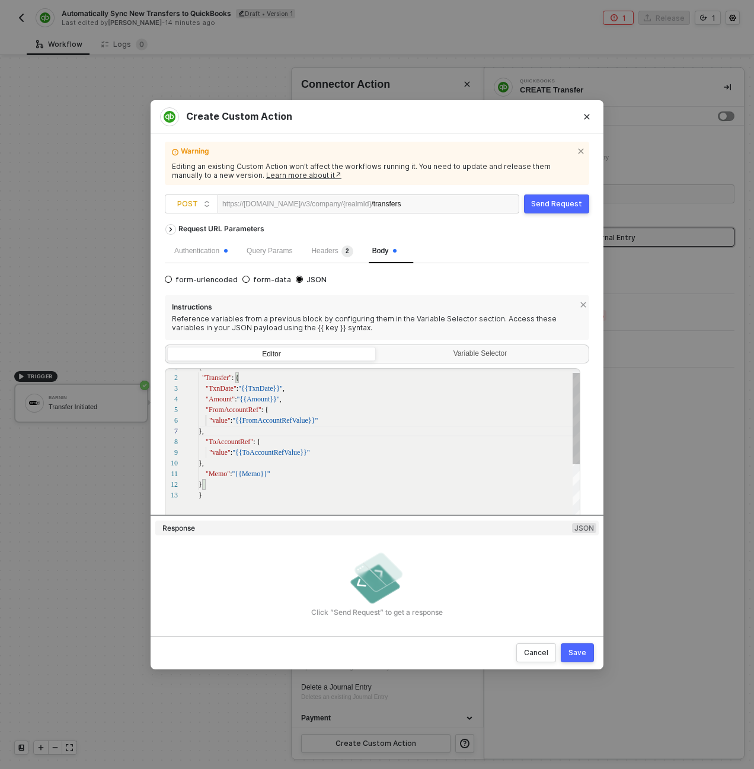
click at [267, 389] on span ""{{TxnDate}}"" at bounding box center [260, 388] width 44 height 8
type textarea "{ "Transfer": { "TxnDate": "{{TxnDate}}", "Amount": "{{Amount}}", "FromAccountR…"
click at [445, 350] on div "Variable Selector" at bounding box center [481, 353] width 193 height 9
click at [378, 347] on input "Variable Selector" at bounding box center [378, 347] width 0 height 0
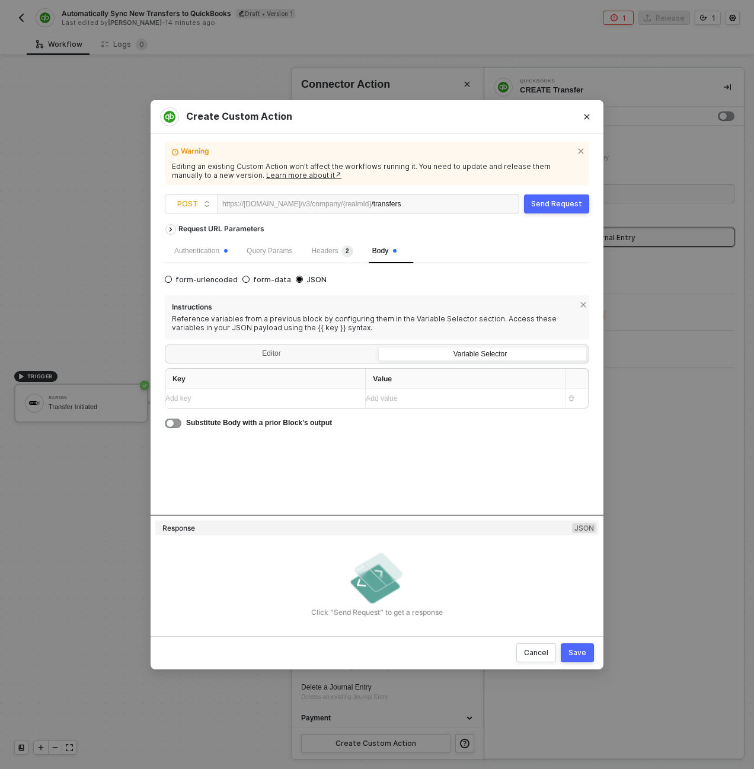
click at [243, 397] on div "Add key ﻿" at bounding box center [260, 398] width 190 height 11
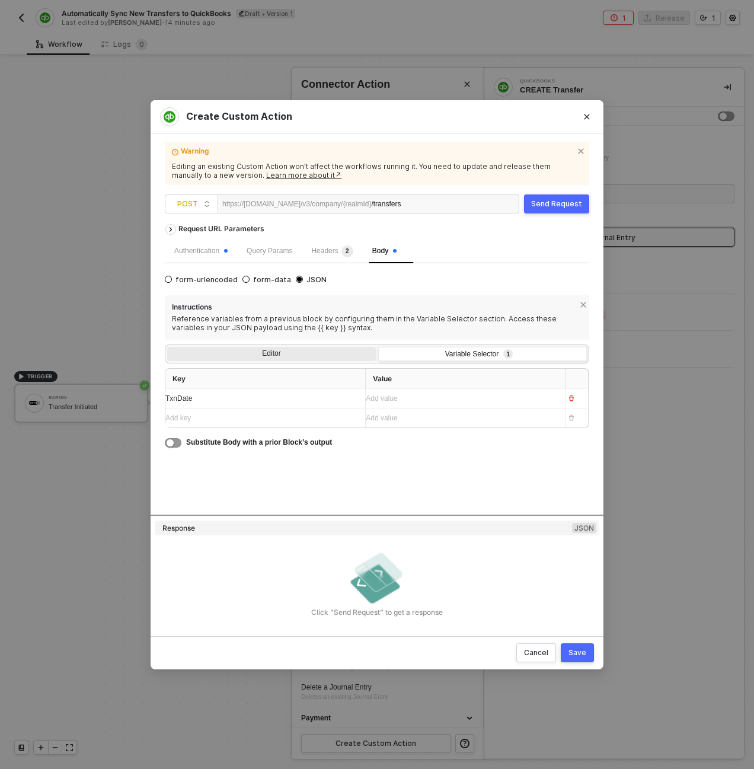
click at [266, 353] on div "Editor" at bounding box center [271, 355] width 209 height 17
click at [167, 347] on input "Editor" at bounding box center [167, 347] width 0 height 0
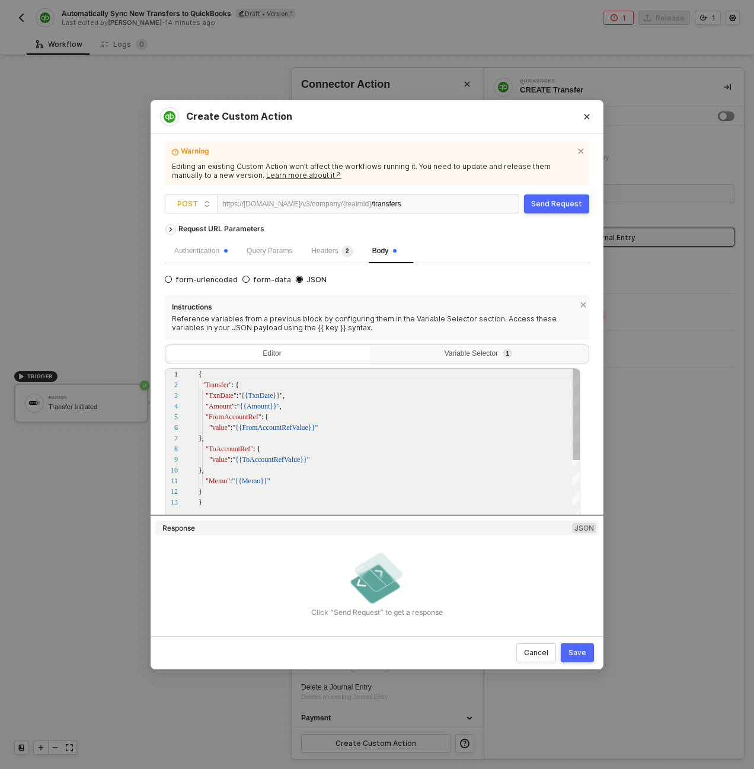
scroll to position [107, 0]
click at [261, 407] on span ""{{Amount}}"" at bounding box center [257, 406] width 43 height 8
click at [408, 357] on div "Variable Selector 1" at bounding box center [481, 353] width 193 height 9
click at [378, 347] on input "Variable Selector 1" at bounding box center [378, 347] width 0 height 0
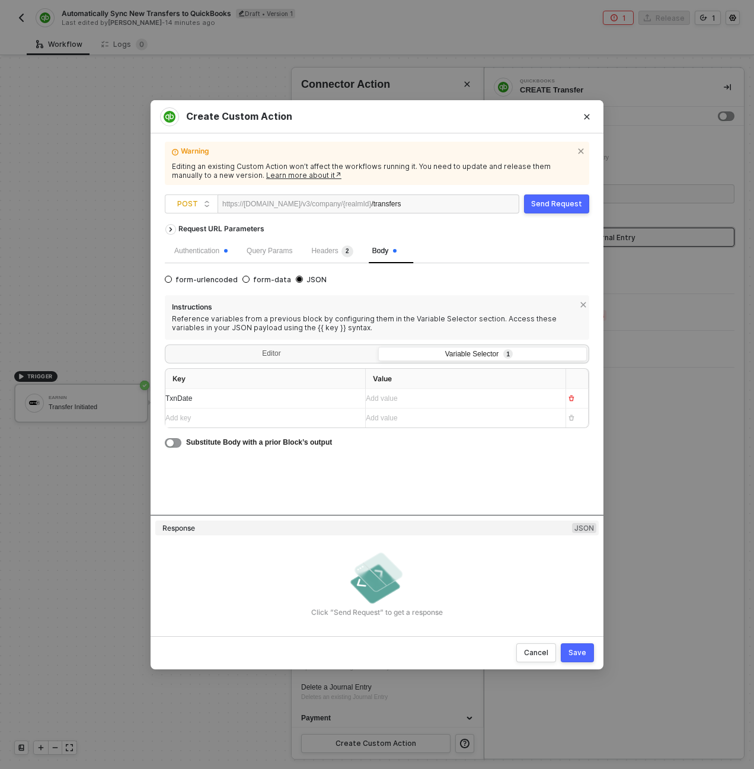
click at [263, 421] on div "Add key ﻿" at bounding box center [260, 418] width 190 height 11
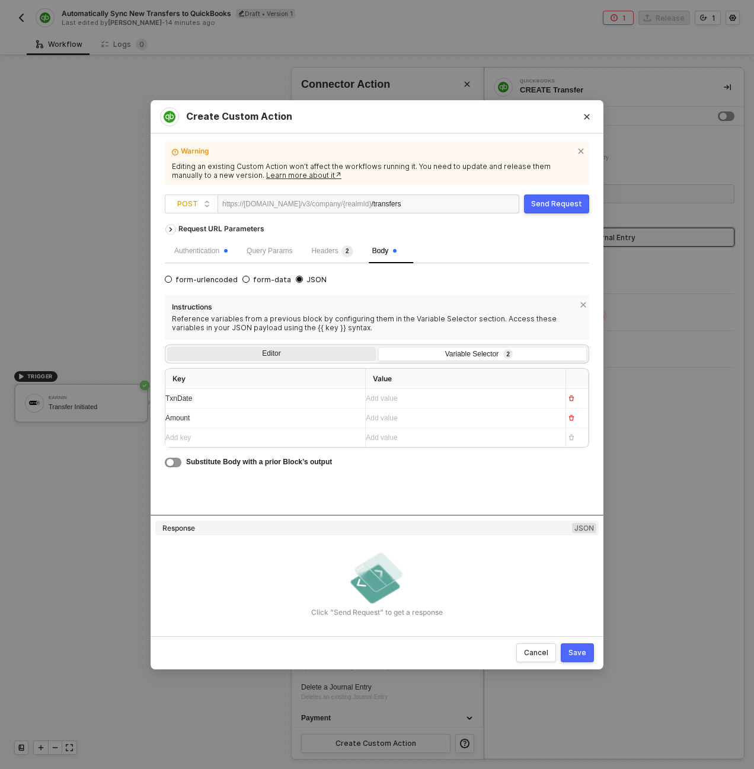
click at [290, 351] on div "Editor" at bounding box center [271, 355] width 209 height 17
click at [167, 347] on input "Editor" at bounding box center [167, 347] width 0 height 0
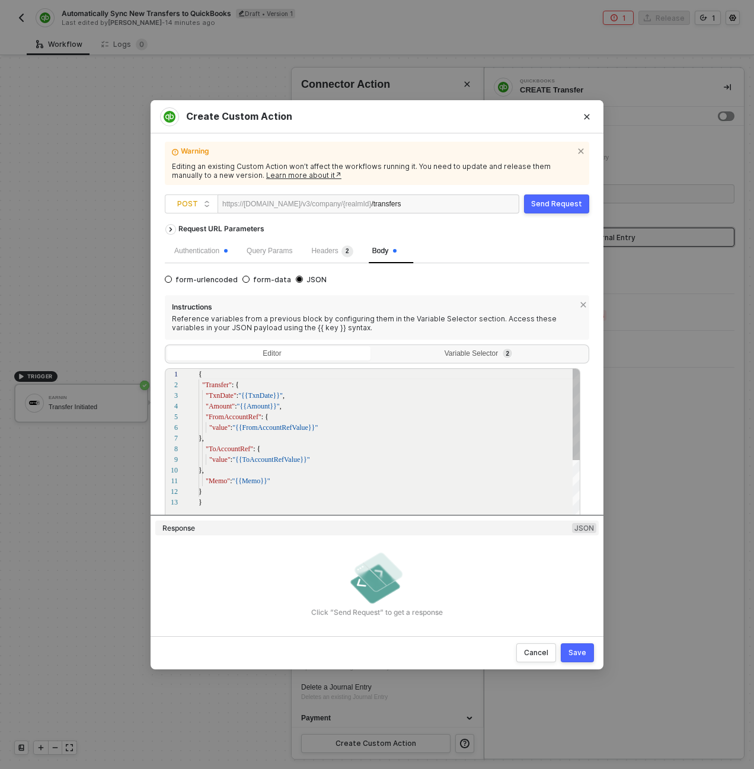
scroll to position [107, 0]
click at [466, 348] on div "Variable Selector 2" at bounding box center [482, 355] width 209 height 17
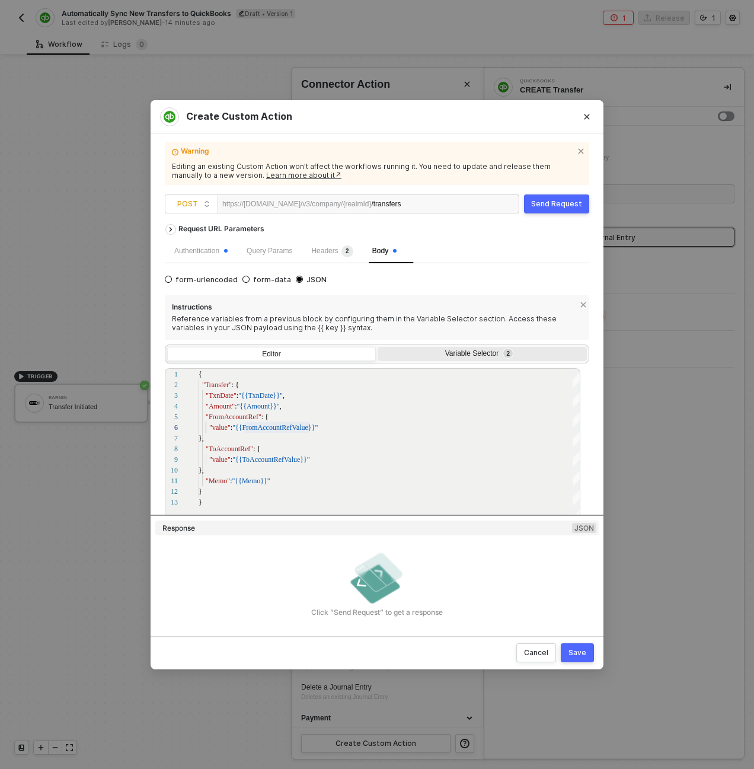
click at [378, 347] on input "Variable Selector 2" at bounding box center [378, 347] width 0 height 0
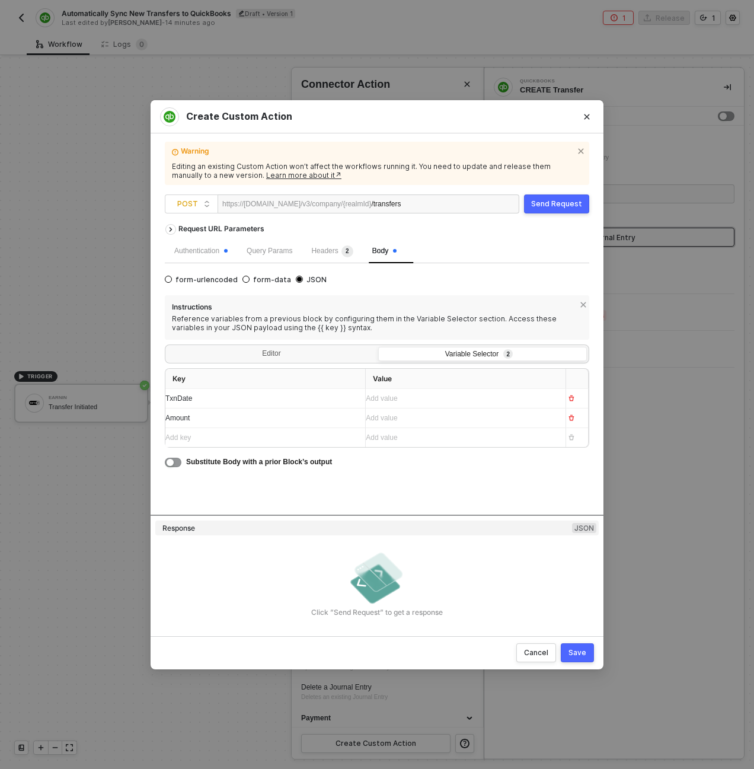
click at [258, 436] on div "Add key ﻿" at bounding box center [260, 437] width 190 height 11
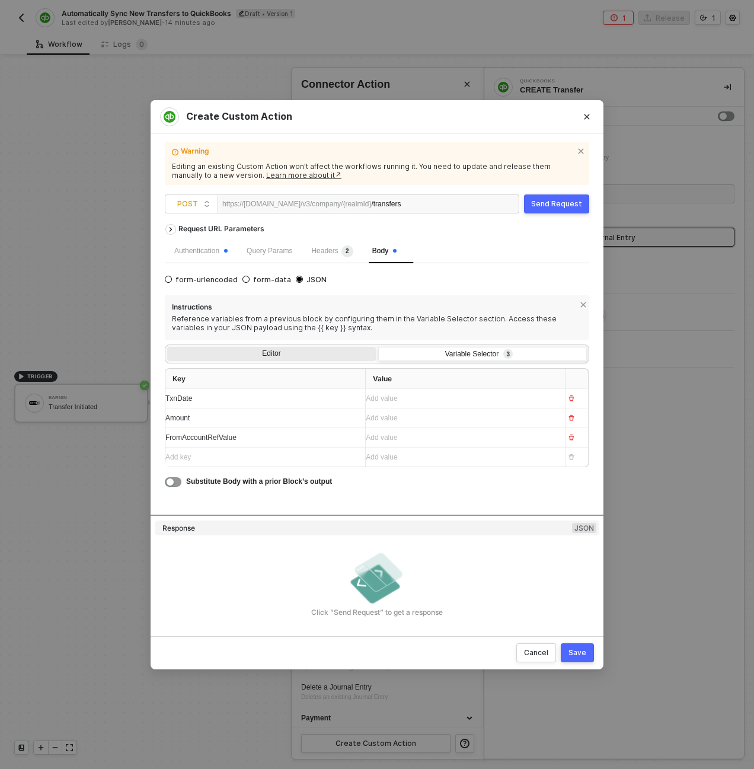
click at [292, 353] on div "Editor" at bounding box center [271, 355] width 209 height 17
click at [167, 347] on input "Editor" at bounding box center [167, 347] width 0 height 0
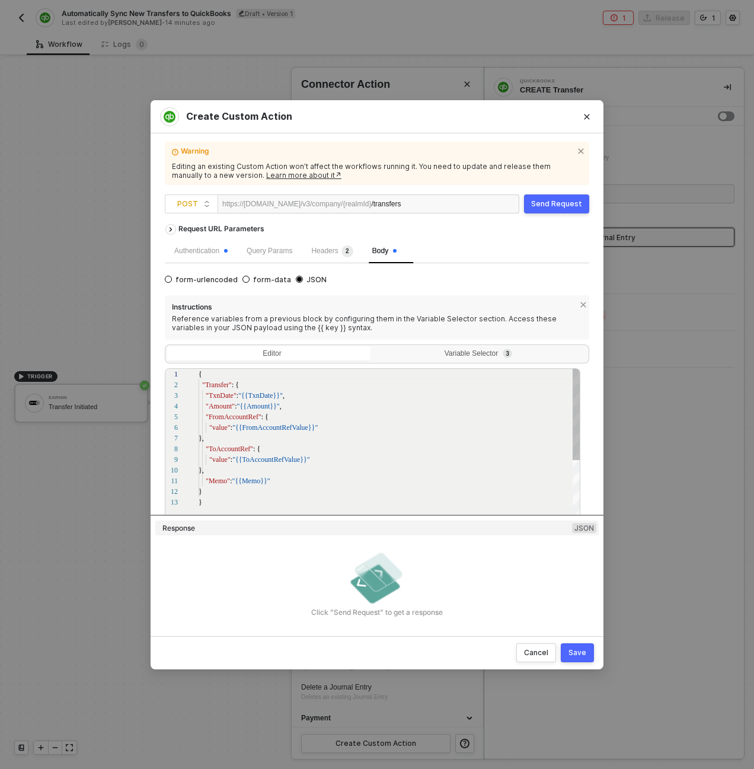
scroll to position [107, 0]
click at [264, 462] on span ""{{ToAccountRefValue}}"" at bounding box center [271, 459] width 78 height 8
click at [422, 360] on div "Variable Selector 3" at bounding box center [482, 355] width 209 height 17
click at [378, 347] on input "Variable Selector 3" at bounding box center [378, 347] width 0 height 0
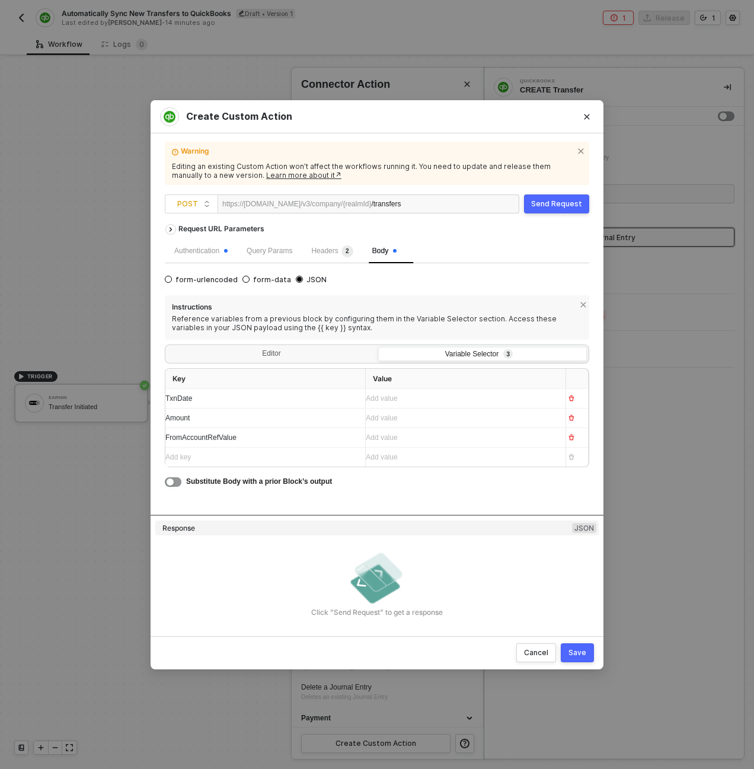
click at [260, 465] on div "Add key ﻿" at bounding box center [260, 456] width 190 height 19
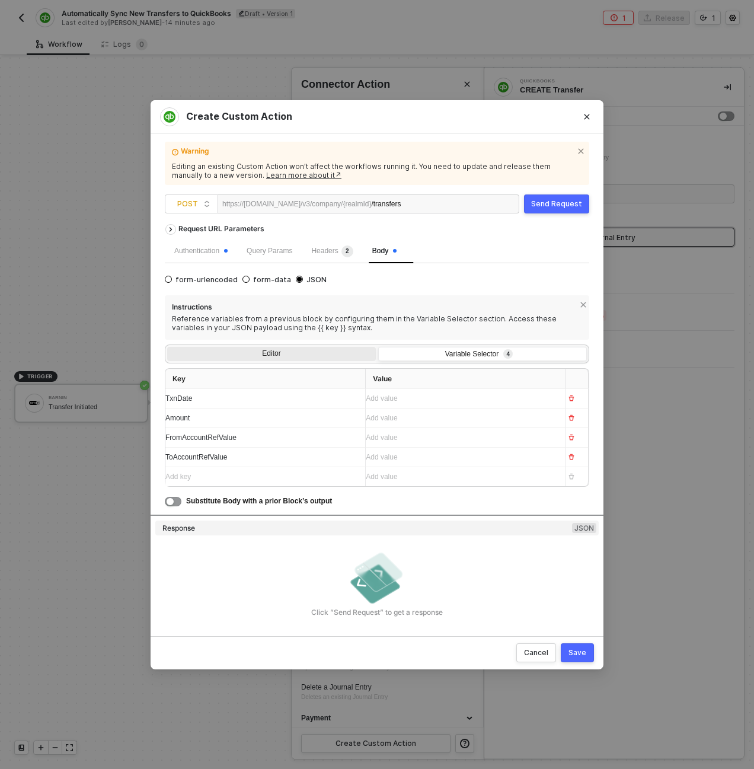
click at [291, 355] on div "Editor" at bounding box center [271, 355] width 209 height 17
click at [167, 347] on input "Editor" at bounding box center [167, 347] width 0 height 0
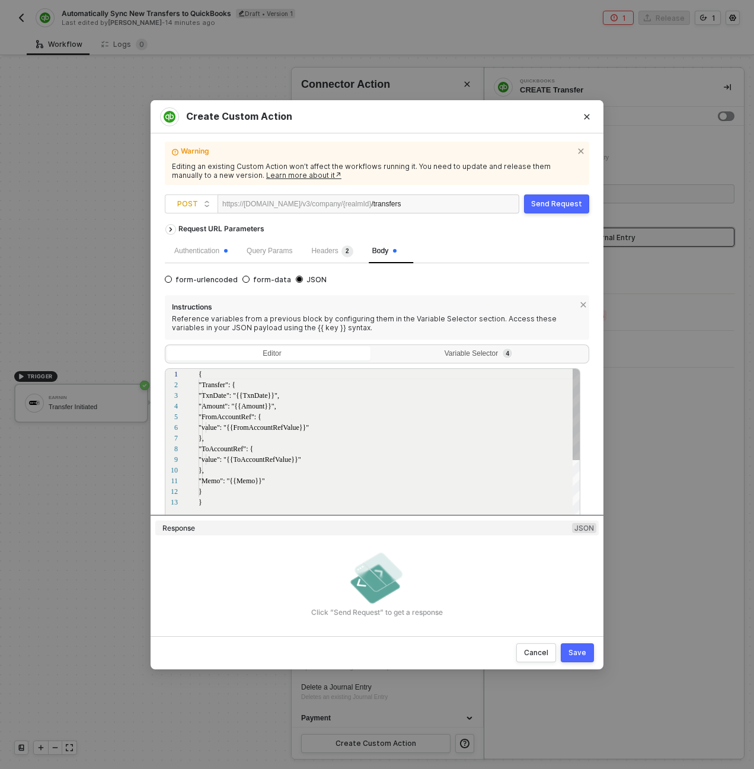
scroll to position [107, 0]
type textarea ""Memo": "{{Memo}}" } }"
click at [257, 484] on span ""{{Memo}}"" at bounding box center [251, 481] width 38 height 8
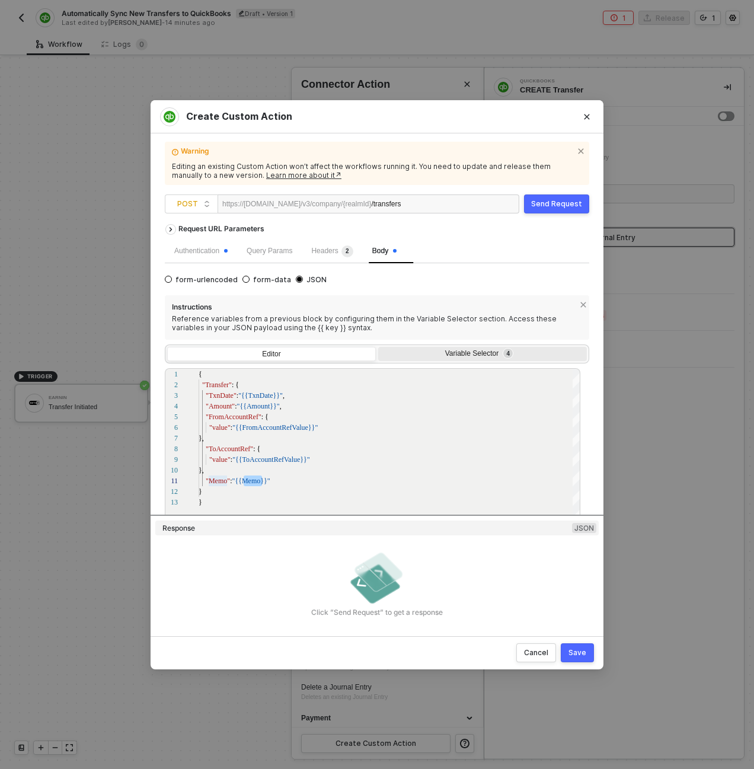
click at [435, 358] on div "Variable Selector 4" at bounding box center [481, 353] width 193 height 9
click at [378, 347] on input "Variable Selector 4" at bounding box center [378, 347] width 0 height 0
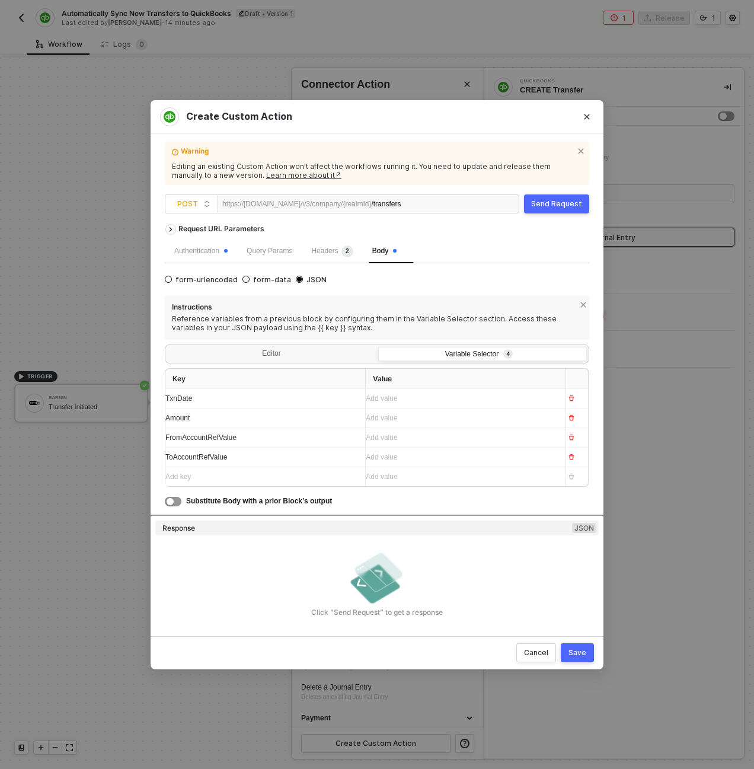
click at [274, 481] on div "Add key ﻿" at bounding box center [254, 476] width 178 height 11
click at [527, 509] on div "Instructions Reference variables from a previous block by configuring them in t…" at bounding box center [377, 411] width 424 height 232
click at [411, 398] on div "Add value ﻿" at bounding box center [461, 398] width 190 height 11
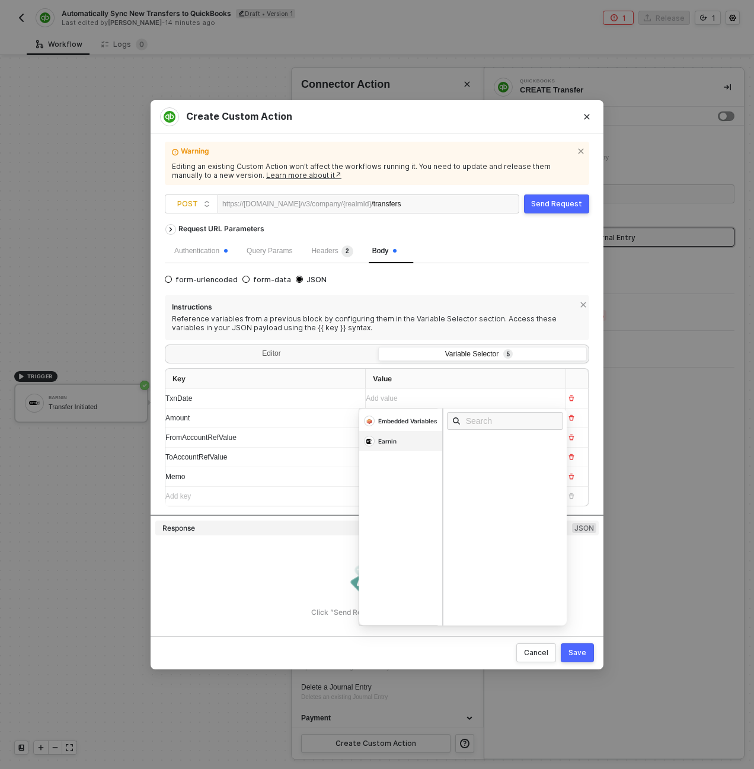
click at [417, 431] on div "Earnin" at bounding box center [400, 421] width 83 height 20
click at [468, 440] on div "Transfer Date" at bounding box center [477, 443] width 48 height 8
click at [299, 432] on div "FromAccountRefValue" at bounding box center [260, 437] width 190 height 11
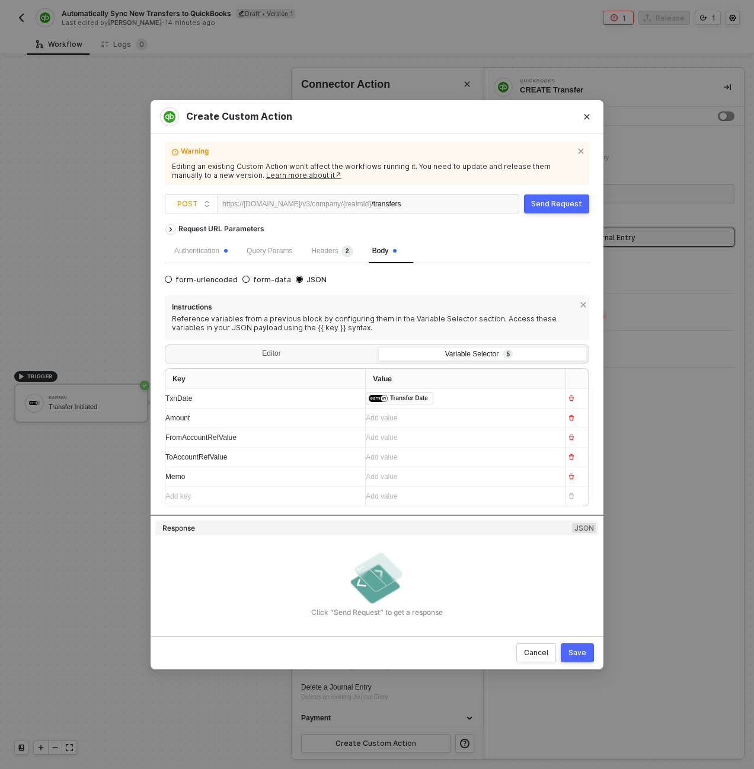
click at [383, 418] on div "Add value ﻿" at bounding box center [461, 418] width 190 height 11
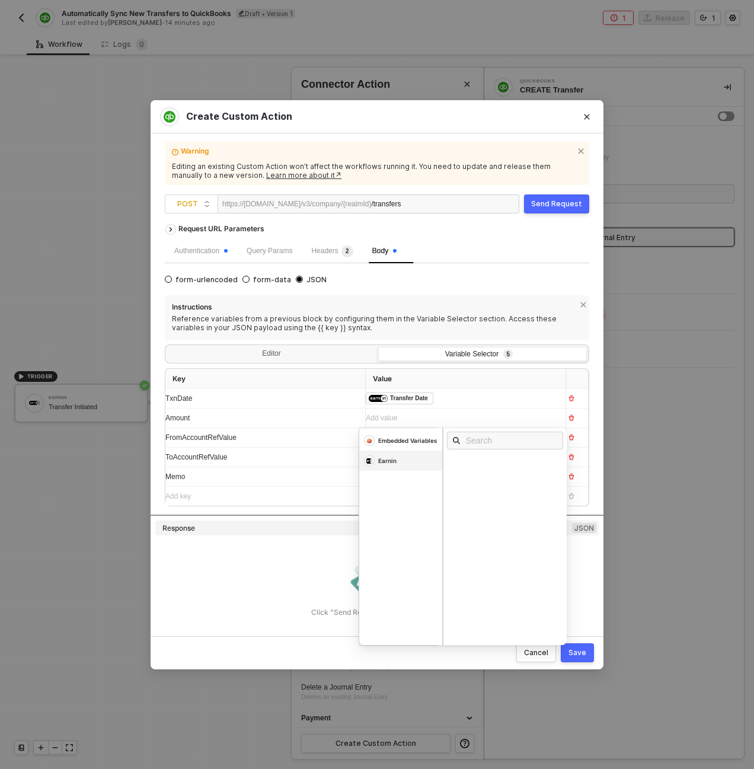
click at [400, 450] on div "Earnin" at bounding box center [400, 440] width 83 height 20
click at [461, 479] on div "Amount" at bounding box center [464, 478] width 23 height 8
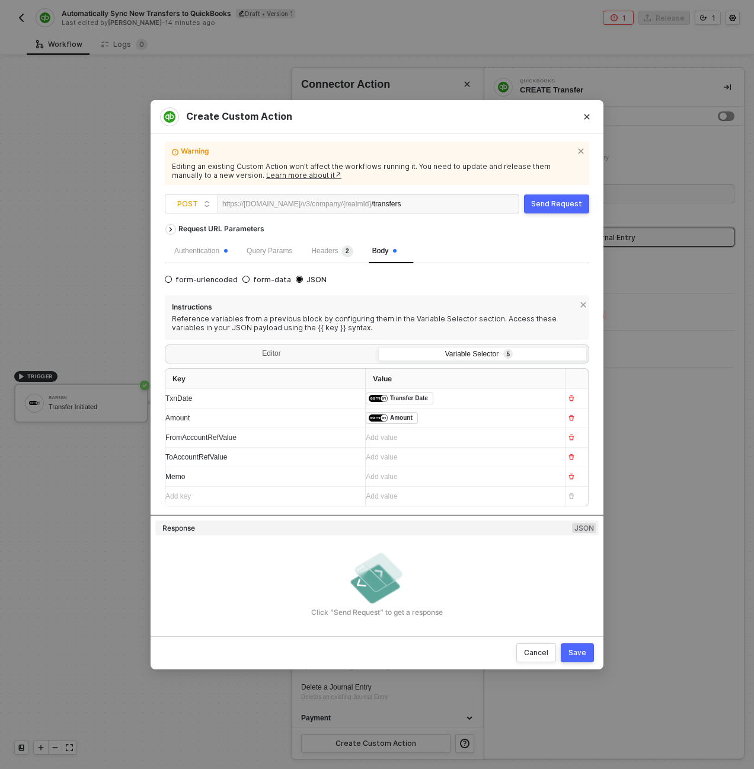
click at [329, 439] on div "FromAccountRefValue" at bounding box center [254, 437] width 178 height 11
click at [409, 440] on div "Add value ﻿" at bounding box center [461, 437] width 190 height 11
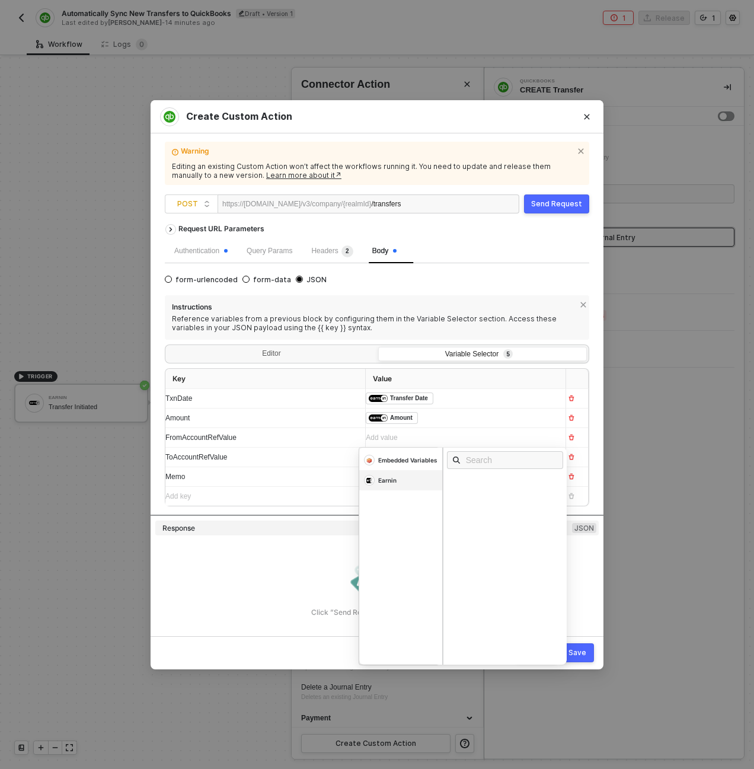
click at [394, 470] on div "Earnin" at bounding box center [400, 460] width 83 height 20
click at [467, 515] on div "From Account" at bounding box center [475, 514] width 44 height 8
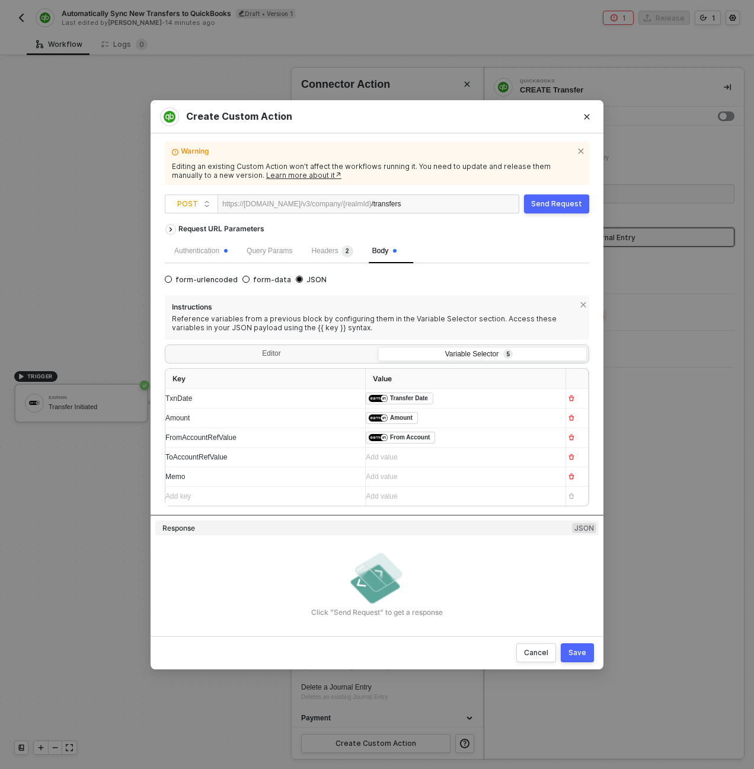
click at [302, 452] on div "ToAccountRefValue" at bounding box center [254, 457] width 178 height 11
click at [404, 462] on div "Add value ﻿" at bounding box center [461, 457] width 190 height 11
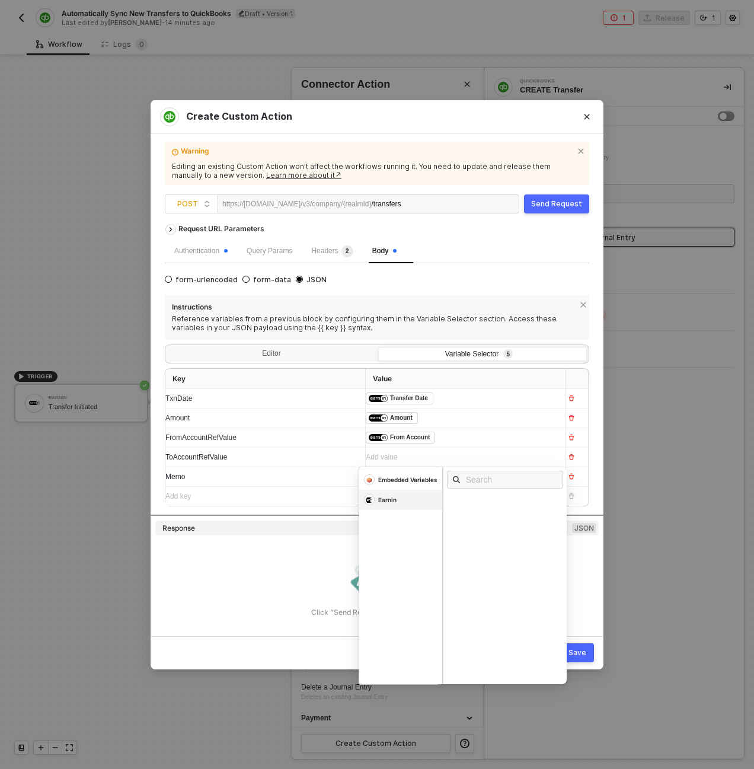
click at [398, 490] on div "Earnin" at bounding box center [400, 479] width 83 height 20
click at [478, 553] on div "To Account" at bounding box center [471, 549] width 37 height 8
click at [261, 493] on div "Add key ﻿" at bounding box center [260, 496] width 190 height 11
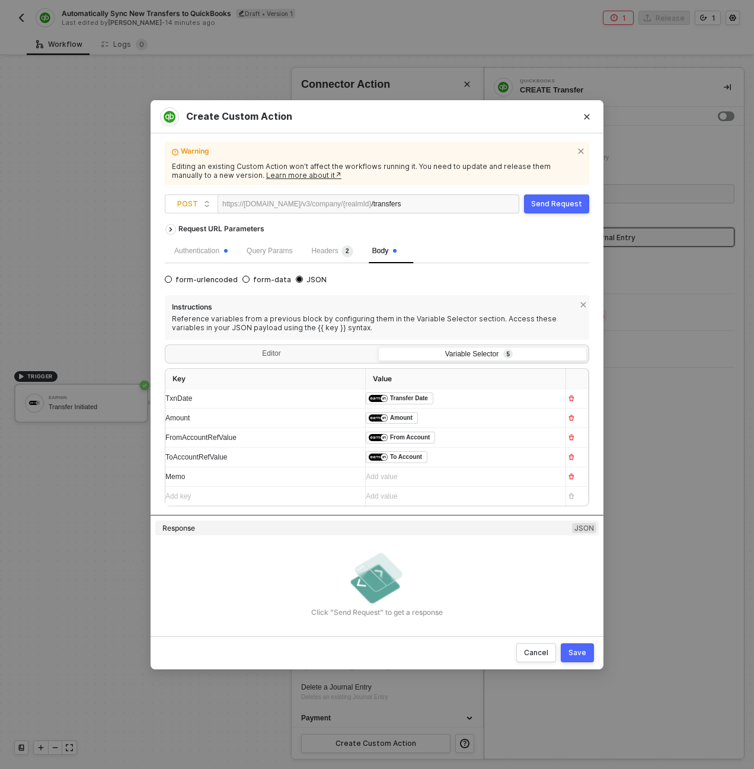
click at [370, 482] on div "Add value ﻿" at bounding box center [461, 476] width 190 height 19
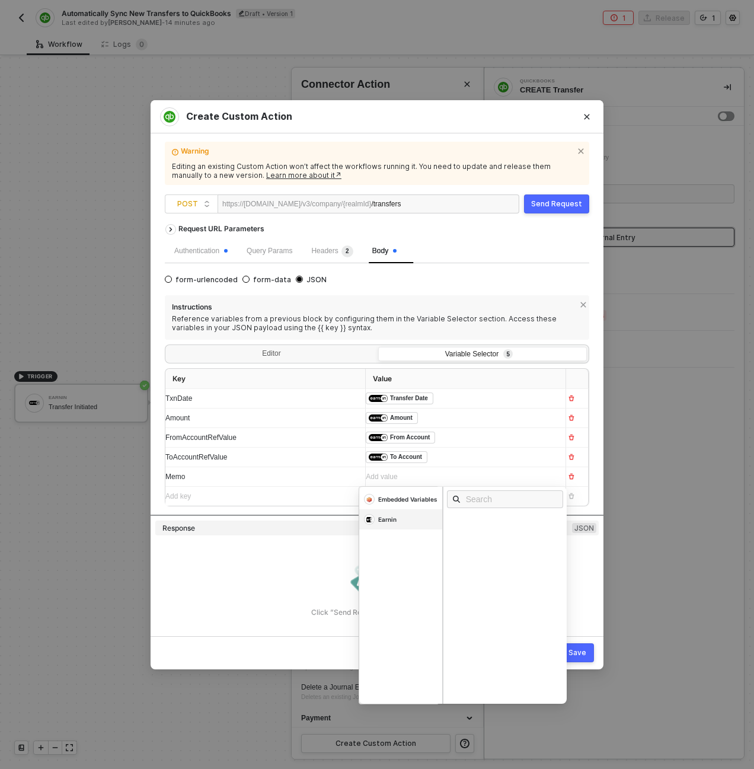
click at [386, 503] on div "Earnin" at bounding box center [407, 499] width 59 height 8
click at [472, 584] on div "Memo" at bounding box center [508, 584] width 124 height 13
click at [444, 212] on div "/transfers" at bounding box center [407, 204] width 73 height 19
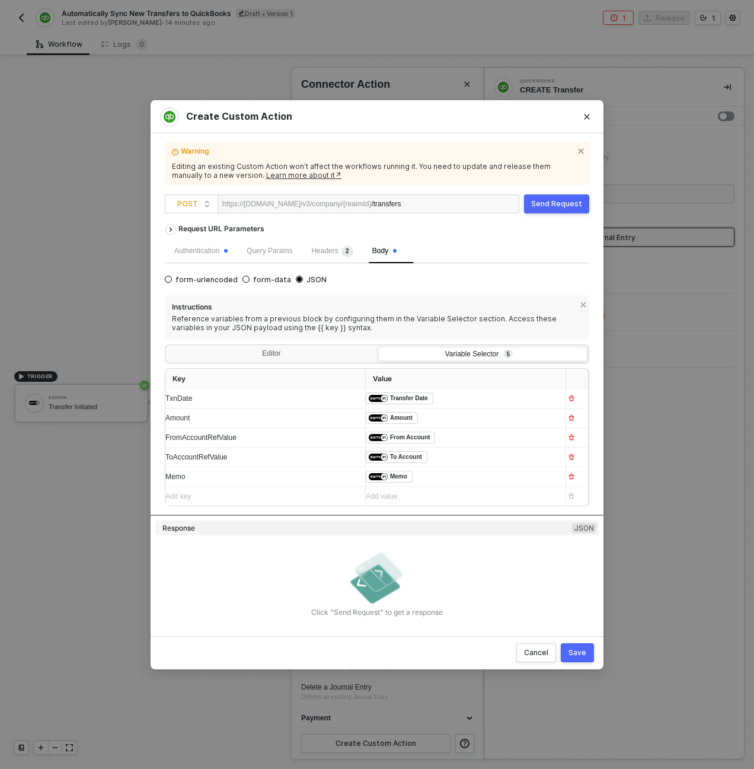
click at [550, 203] on div "Send Request" at bounding box center [556, 203] width 51 height 9
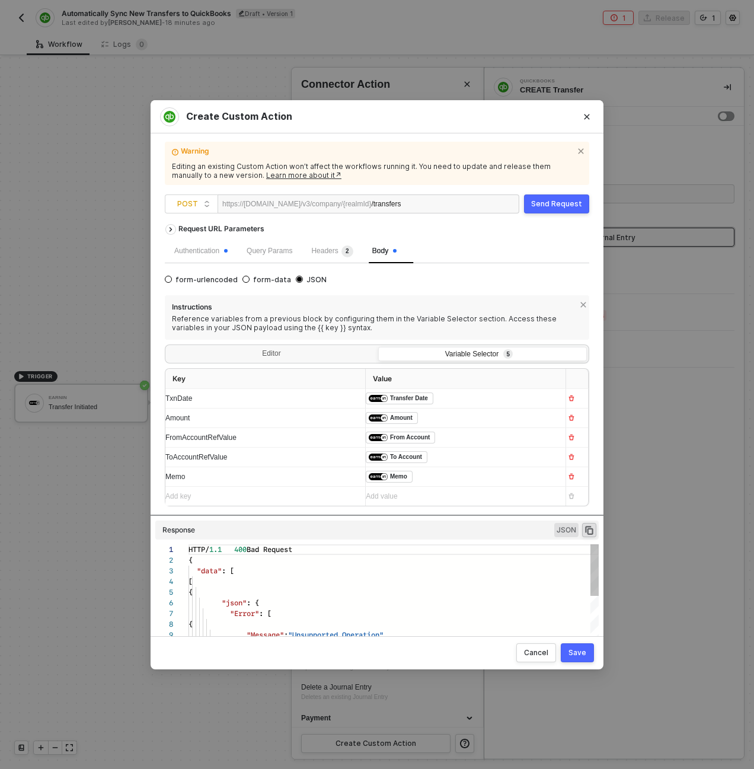
scroll to position [107, 0]
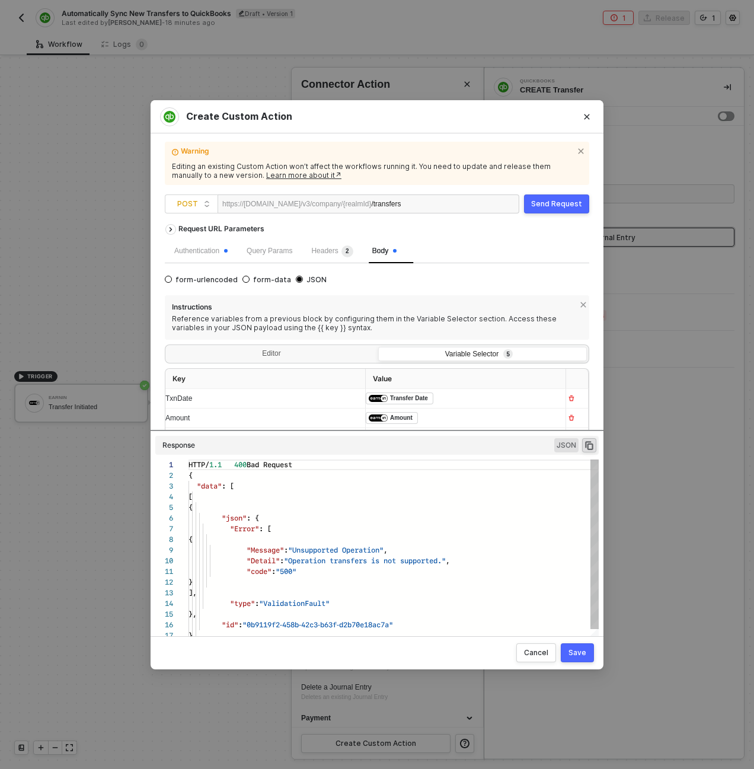
drag, startPoint x: 354, startPoint y: 514, endPoint x: 358, endPoint y: 465, distance: 49.3
click at [358, 465] on div "Request URL Parameters Authentication Query Params Headers 2 Body form-urlencod…" at bounding box center [377, 422] width 424 height 408
click at [200, 245] on div "Authentication" at bounding box center [201, 251] width 72 height 24
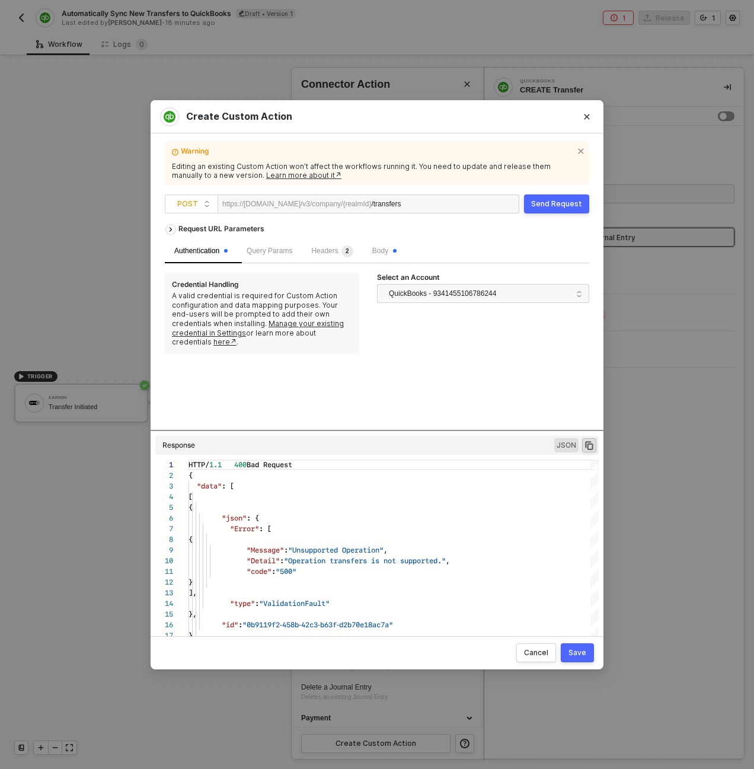
click at [315, 256] on div "Headers 2" at bounding box center [332, 251] width 60 height 24
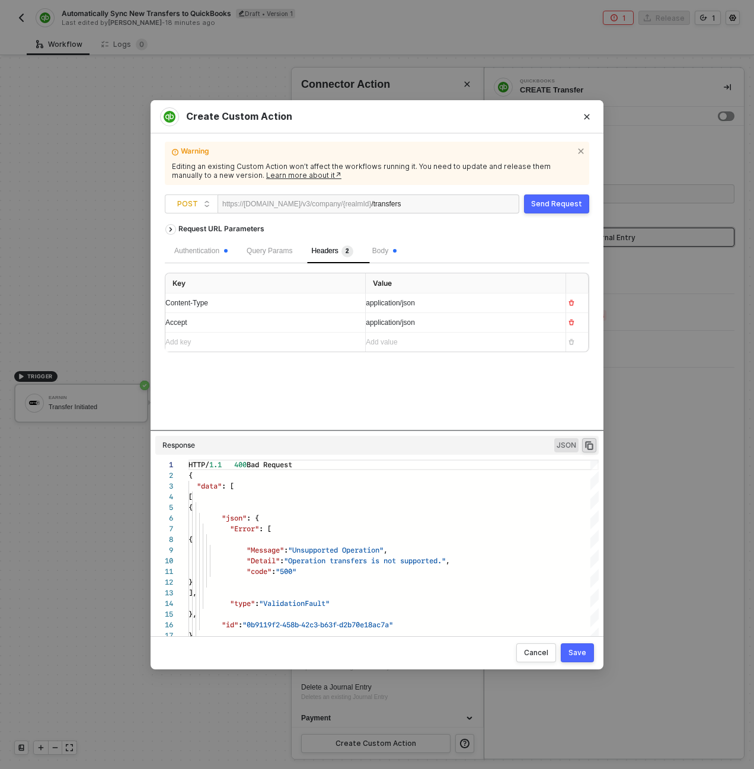
click at [395, 257] on div "Body" at bounding box center [384, 251] width 43 height 24
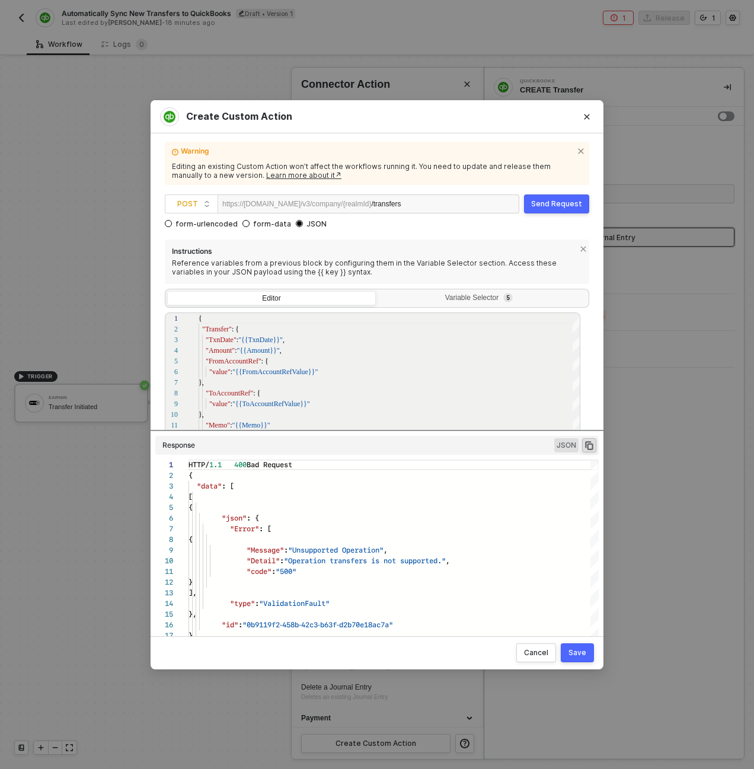
scroll to position [122, 0]
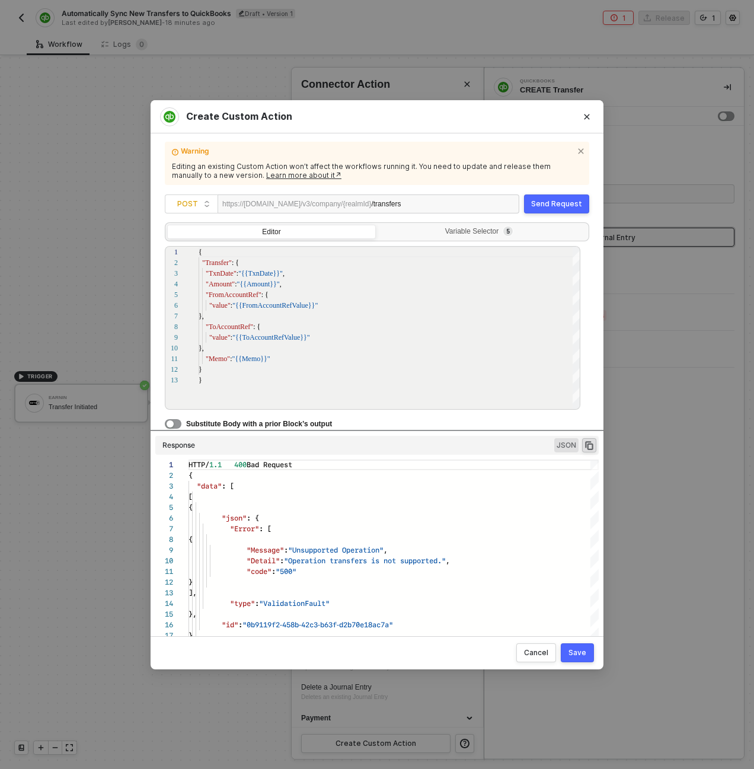
click at [444, 200] on div "/transfers" at bounding box center [407, 204] width 73 height 19
click at [559, 209] on button "Send Request" at bounding box center [556, 203] width 65 height 19
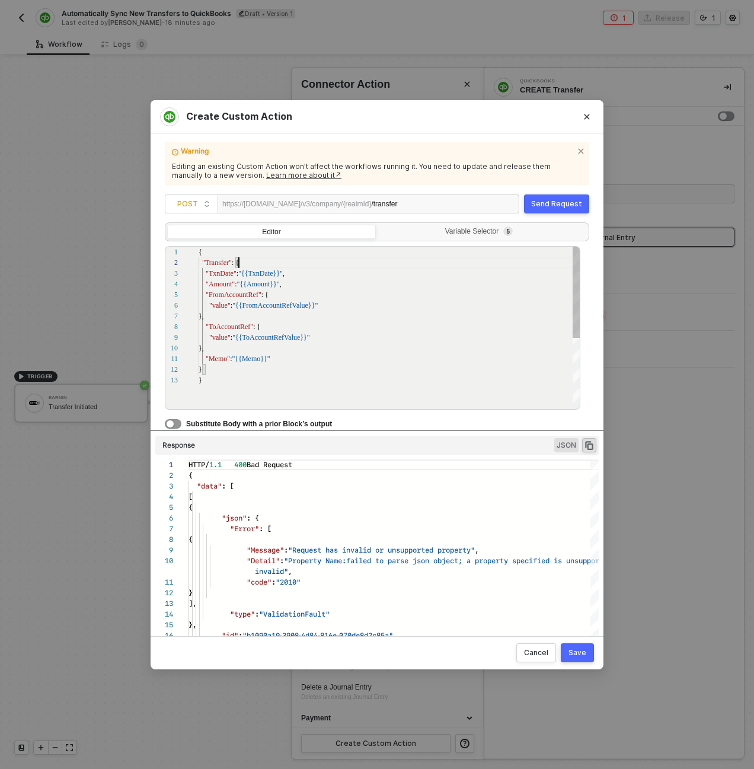
scroll to position [11, 0]
drag, startPoint x: 245, startPoint y: 261, endPoint x: 234, endPoint y: 261, distance: 11.9
drag, startPoint x: 213, startPoint y: 361, endPoint x: 188, endPoint y: 360, distance: 24.9
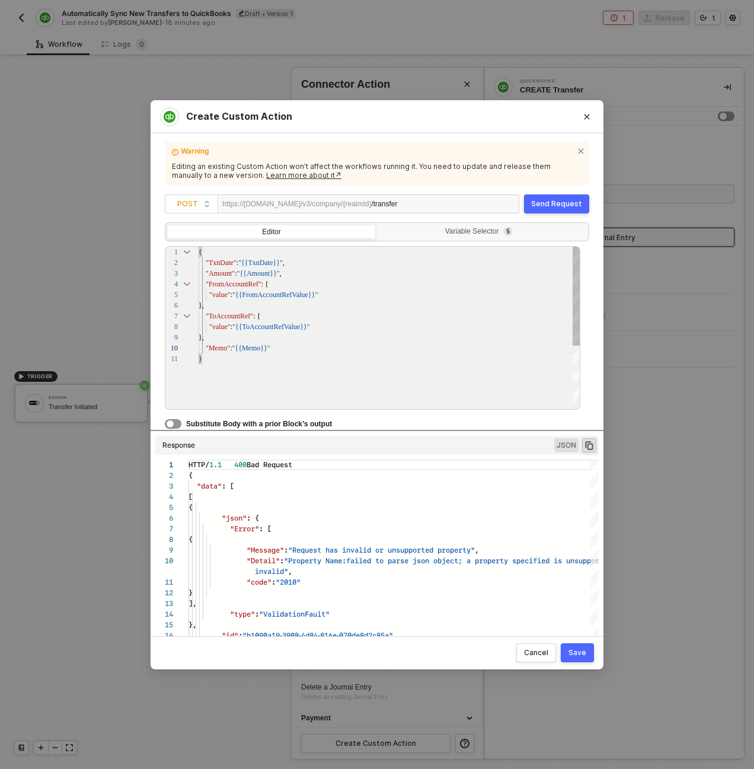
click at [204, 263] on span at bounding box center [202, 262] width 7 height 8
type textarea "{ "TxnDate": "{{TxnDate}}", "Amount": "{{Amount}}", "FromAccountRef": { "value"…"
click at [548, 204] on div "Send Request" at bounding box center [556, 203] width 51 height 9
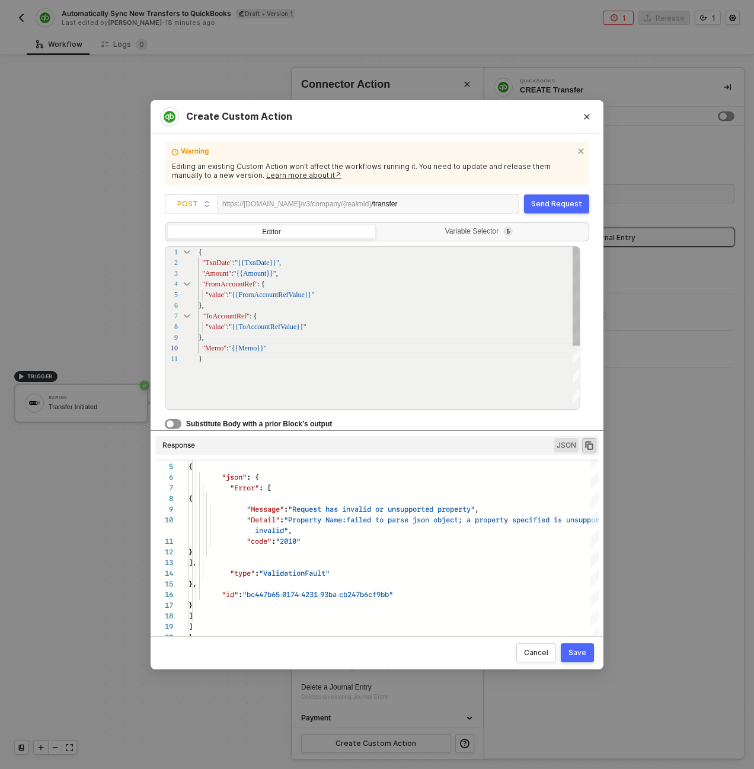
scroll to position [11, 84]
click at [325, 258] on div ""TxnDate" : "{{TxnDate}}" ," at bounding box center [390, 262] width 382 height 11
click at [437, 222] on div "Instructions Reference variables from a previous block by configuring them in t…" at bounding box center [377, 301] width 424 height 257
click at [437, 235] on div "Variable Selector 5" at bounding box center [481, 231] width 193 height 9
click at [378, 225] on input "Variable Selector 5" at bounding box center [378, 225] width 0 height 0
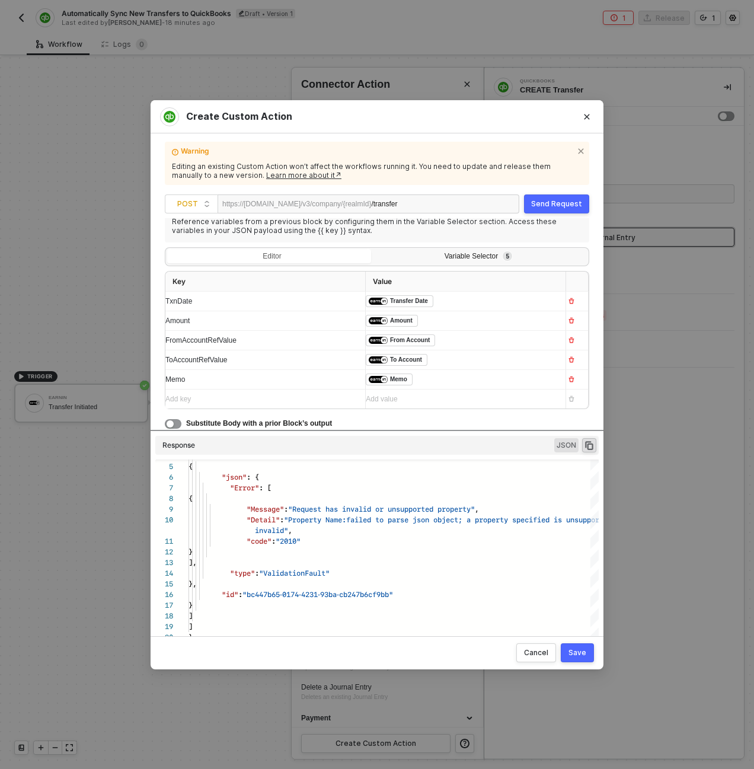
scroll to position [97, 0]
click at [292, 254] on div "Editor" at bounding box center [271, 258] width 209 height 17
click at [167, 250] on input "Editor" at bounding box center [167, 250] width 0 height 0
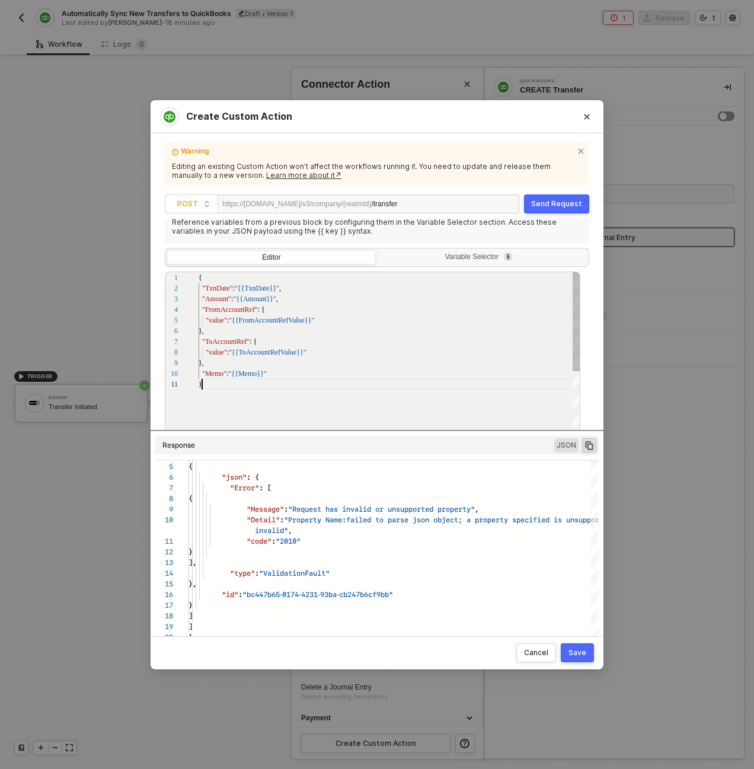
scroll to position [0, 3]
click at [244, 389] on div "}" at bounding box center [390, 384] width 382 height 11
click at [241, 378] on div ""Memo" : "{{Memo}}"" at bounding box center [390, 373] width 382 height 11
click at [250, 385] on div "}" at bounding box center [390, 384] width 382 height 11
click at [215, 376] on div "1 2 3 4 5 6 7 8 9 10 11 { "TxnDate" : "{{TxnDate}}" , "Amount" : "{{Amount}}" ,…" at bounding box center [372, 353] width 415 height 164
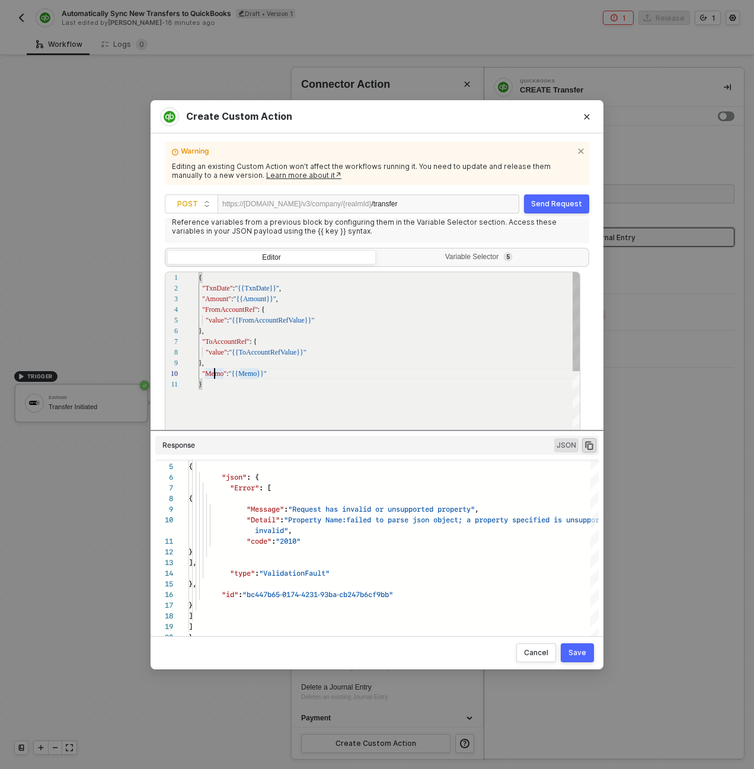
click at [215, 376] on div "1 2 3 4 5 6 7 8 9 10 11 { "TxnDate" : "{{TxnDate}}" , "Amount" : "{{Amount}}" ,…" at bounding box center [372, 353] width 415 height 164
type textarea "{ "TxnDate": "{{TxnDate}}", "Amount": "{{Amount}}", "FromAccountRef": { "value"…"
click at [538, 209] on button "Send Request" at bounding box center [556, 203] width 65 height 19
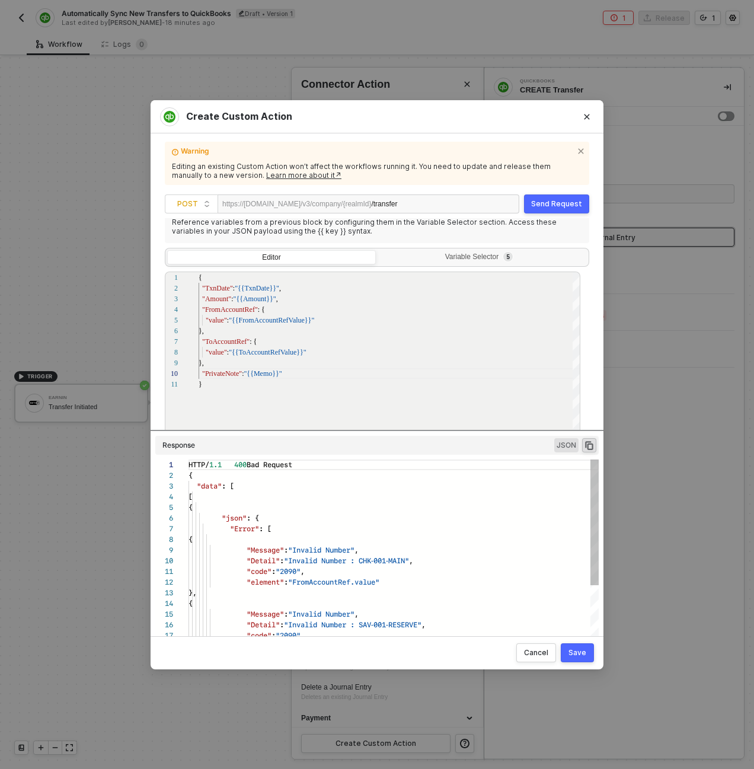
scroll to position [107, 0]
click at [458, 260] on div "Variable Selector 5" at bounding box center [481, 256] width 193 height 9
click at [378, 250] on input "Variable Selector 5" at bounding box center [378, 250] width 0 height 0
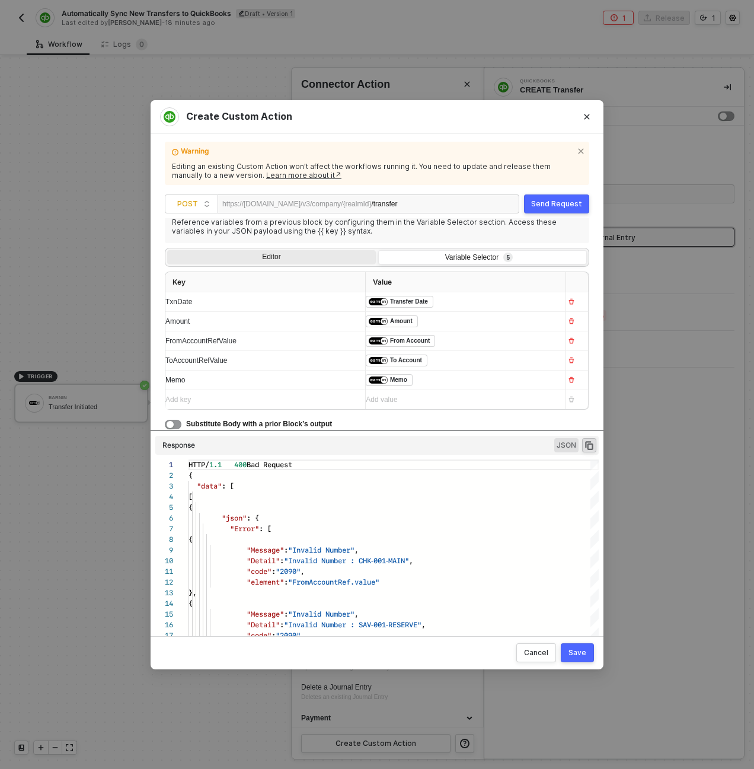
click at [307, 251] on div "Editor" at bounding box center [271, 258] width 209 height 17
click at [167, 250] on input "Editor" at bounding box center [167, 250] width 0 height 0
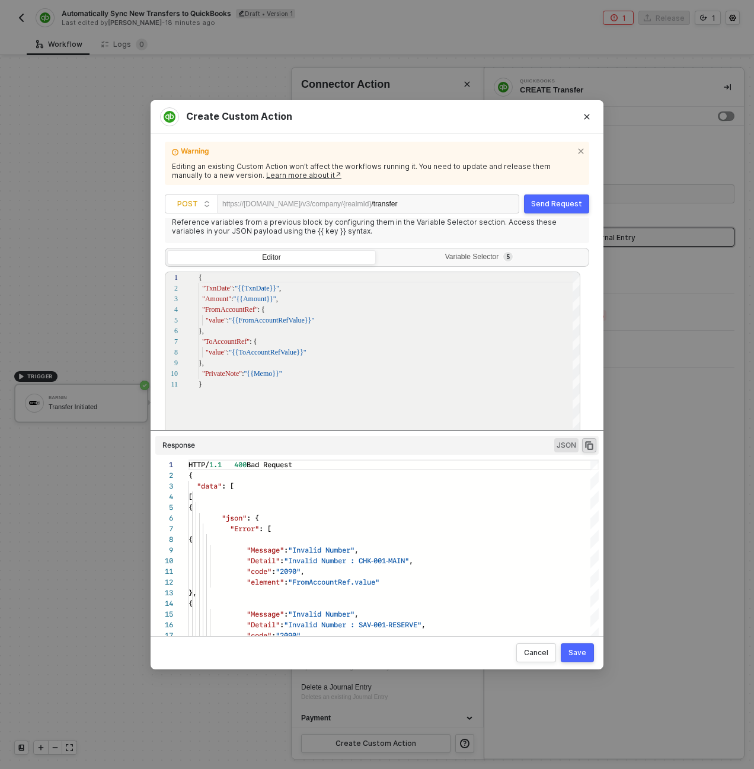
click at [573, 658] on button "Save" at bounding box center [577, 652] width 33 height 19
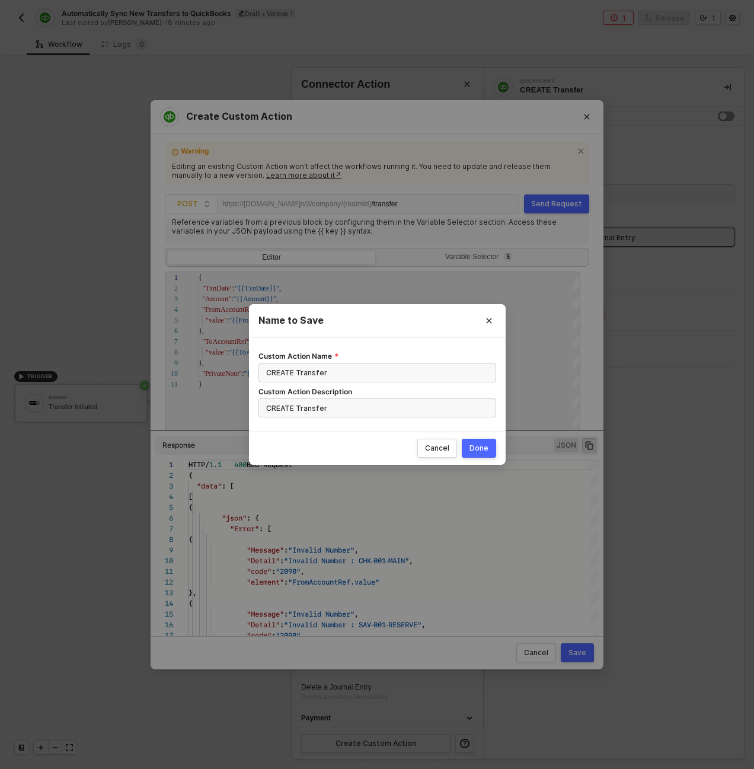
click at [472, 447] on div "Done" at bounding box center [478, 447] width 19 height 9
radio input "true"
radio input "false"
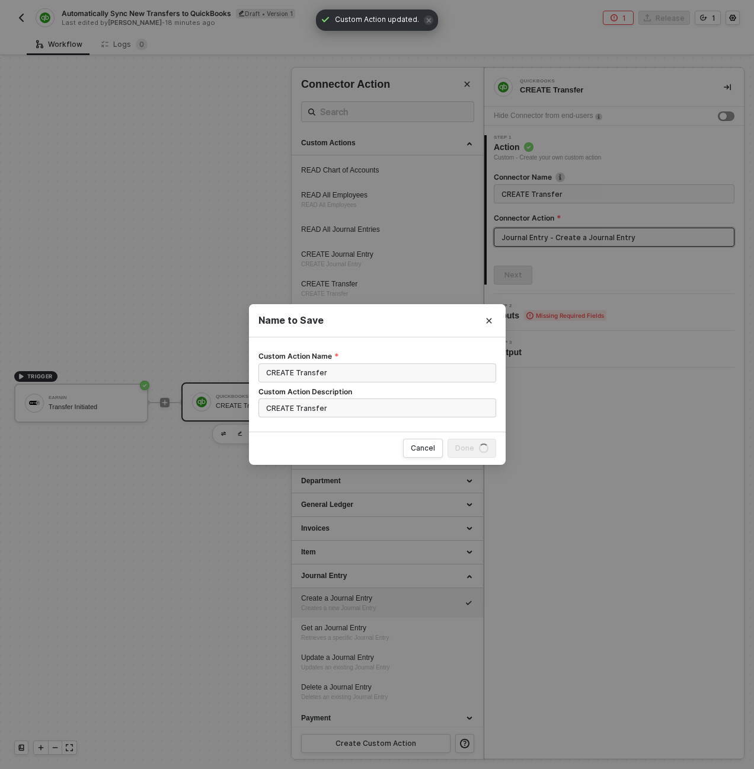
scroll to position [0, 0]
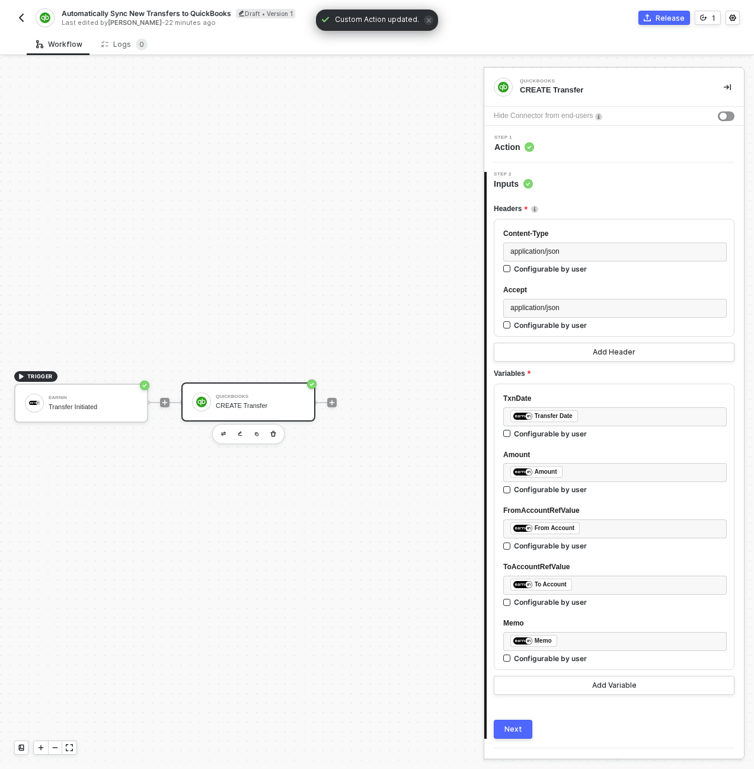
click at [398, 314] on div "TRIGGER Earnin Transfer Initiated QuickBooks CREATE Transfer" at bounding box center [239, 402] width 478 height 733
click at [378, 309] on div "TRIGGER Earnin Transfer Initiated QuickBooks CREATE Transfer" at bounding box center [239, 402] width 478 height 733
click at [275, 124] on div "TRIGGER Earnin Transfer Initiated QuickBooks CREATE Transfer" at bounding box center [239, 402] width 478 height 733
click at [21, 21] on img "button" at bounding box center [21, 17] width 9 height 9
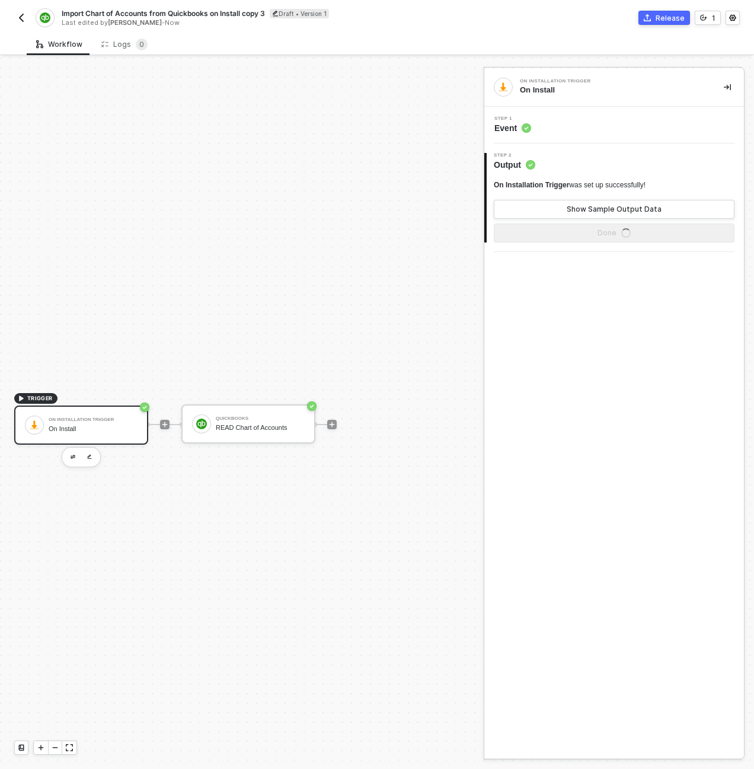
scroll to position [22, 0]
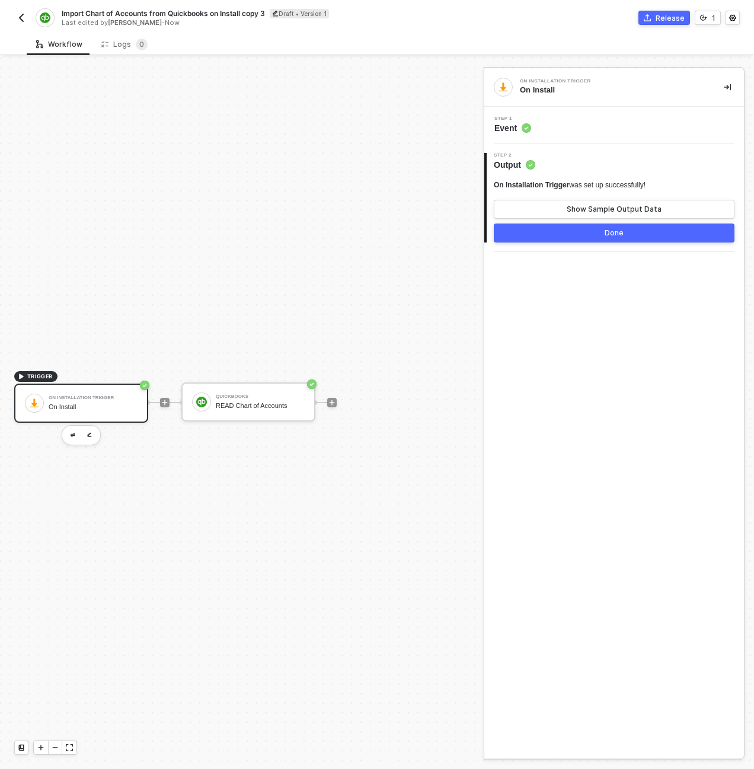
click at [149, 14] on span "Import Chart of Accounts from Quickbooks on Install copy 3" at bounding box center [163, 13] width 203 height 10
click at [178, 15] on input "Import Chart of Accounts from Quickbooks on Install copy 3" at bounding box center [163, 14] width 202 height 14
click at [135, 15] on input "Import Chart of Accounts from Quickbooks on Install copy 3" at bounding box center [163, 14] width 202 height 14
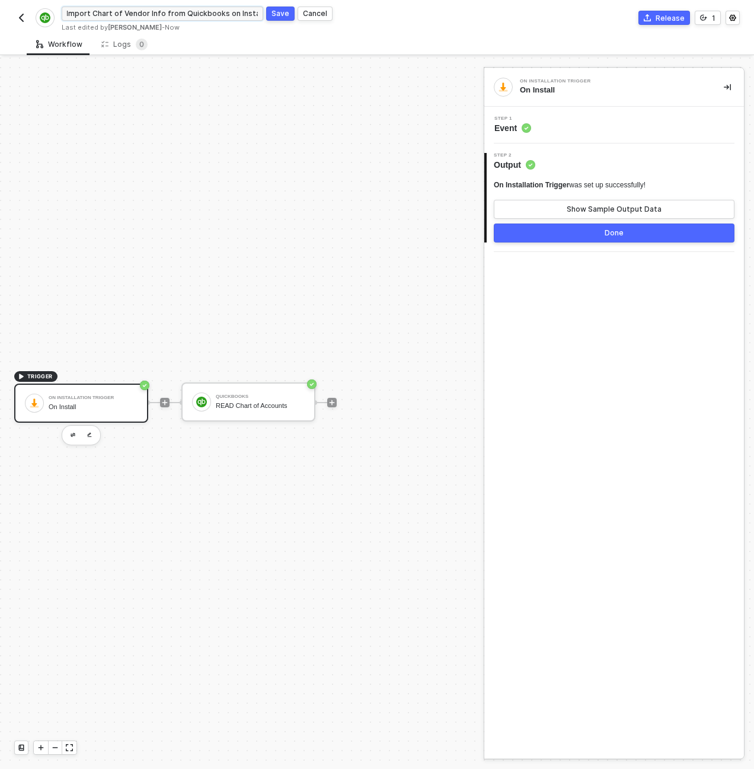
scroll to position [0, 0]
type input "Import Chart of Vendor Info from Quickbooks on Install"
click button "Save" at bounding box center [280, 14] width 28 height 14
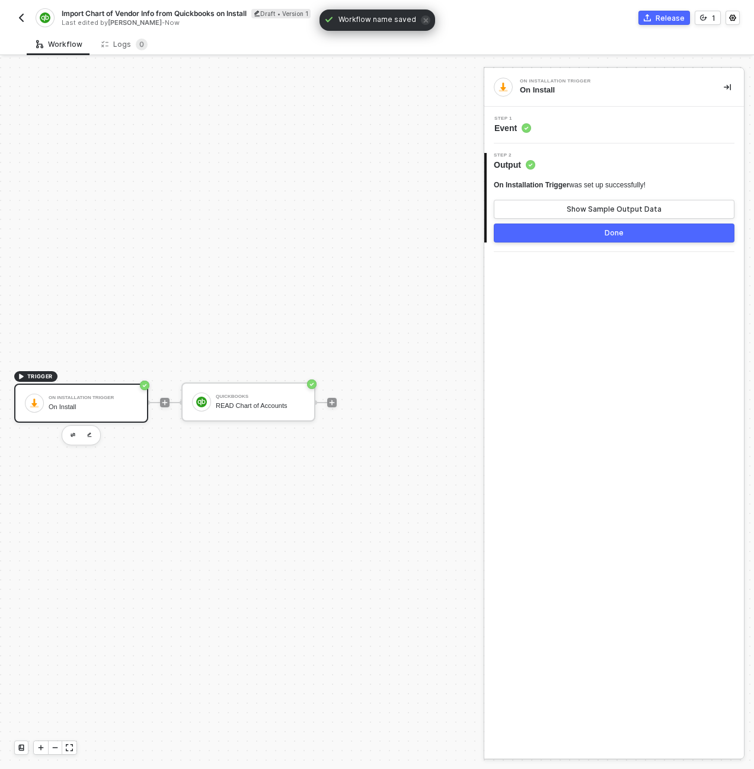
click at [136, 13] on span "Import Chart of Vendor Info from Quickbooks on Install" at bounding box center [154, 13] width 185 height 10
drag, startPoint x: 121, startPoint y: 11, endPoint x: 92, endPoint y: 12, distance: 29.1
click at [92, 12] on input "Import Chart of Vendor Info from Quickbooks on Install" at bounding box center [163, 14] width 202 height 14
type input "Import Vendor Info from Quickbooks on Install"
click button "Save" at bounding box center [280, 14] width 28 height 14
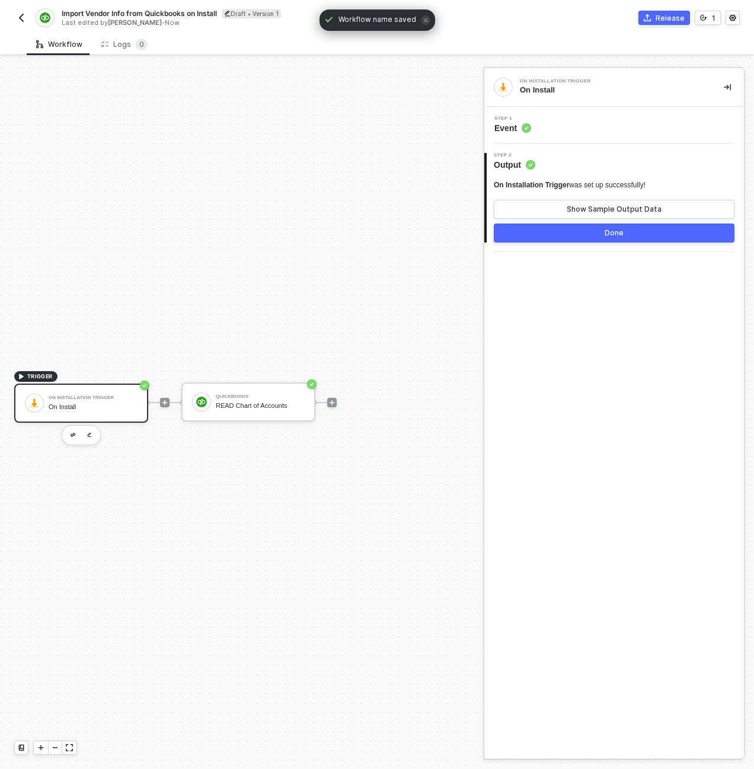
click at [24, 14] on img "button" at bounding box center [21, 17] width 9 height 9
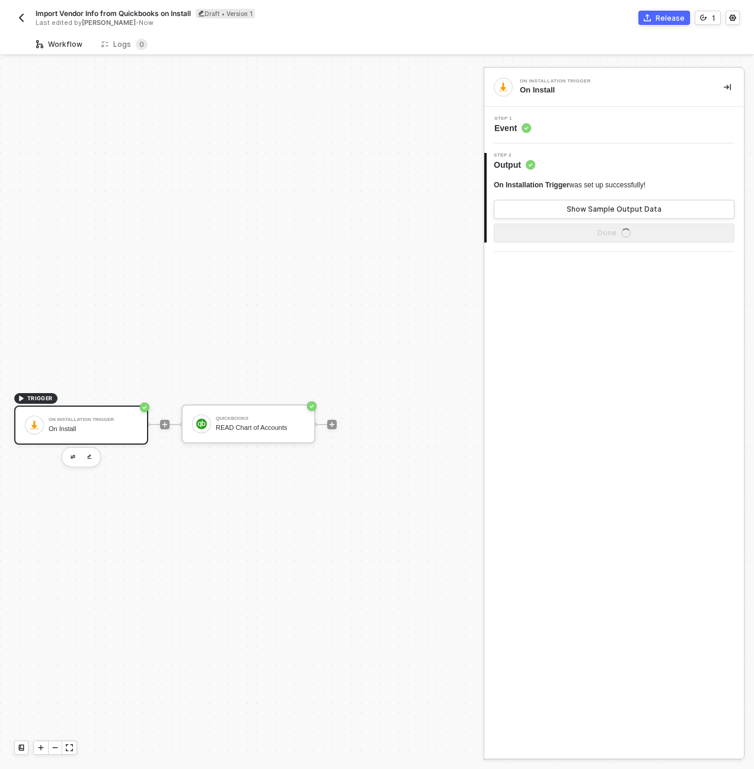
scroll to position [22, 0]
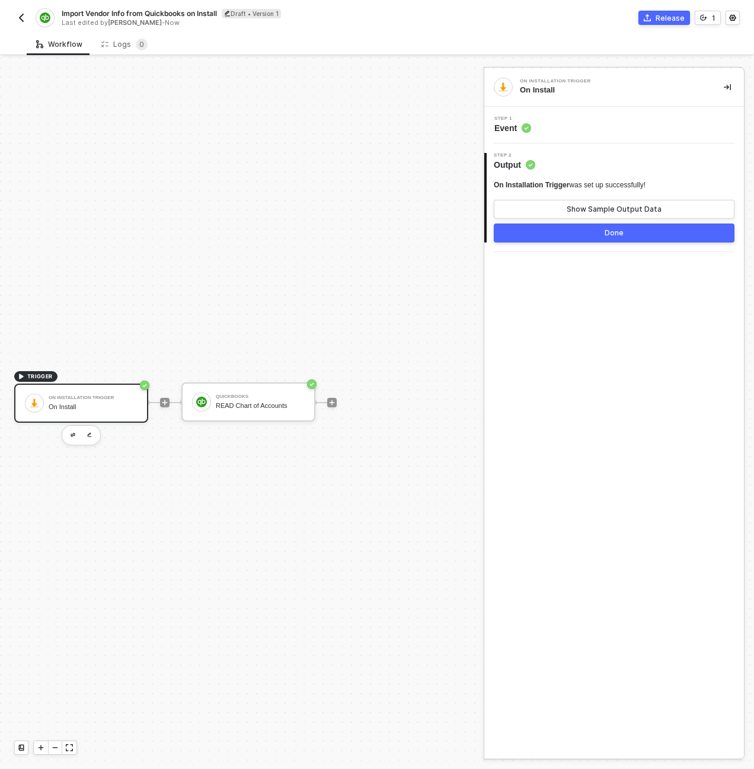
click at [394, 410] on div at bounding box center [332, 402] width 158 height 92
click at [353, 258] on div "TRIGGER On Installation Trigger On Install QuickBooks READ Chart of Accounts" at bounding box center [239, 402] width 478 height 733
click at [261, 395] on div "QuickBooks" at bounding box center [260, 396] width 89 height 5
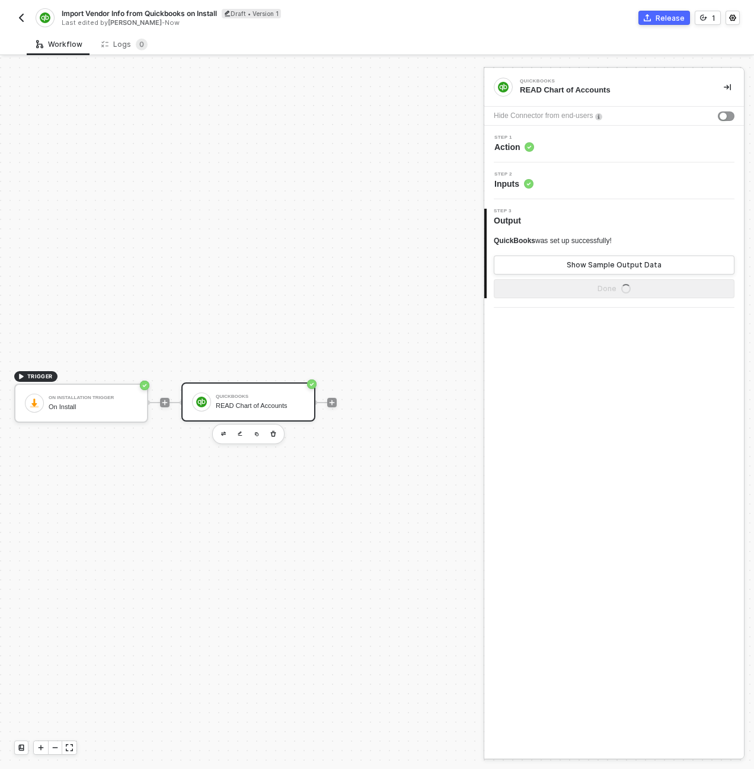
click at [561, 147] on div "Step 1 Action" at bounding box center [615, 144] width 257 height 18
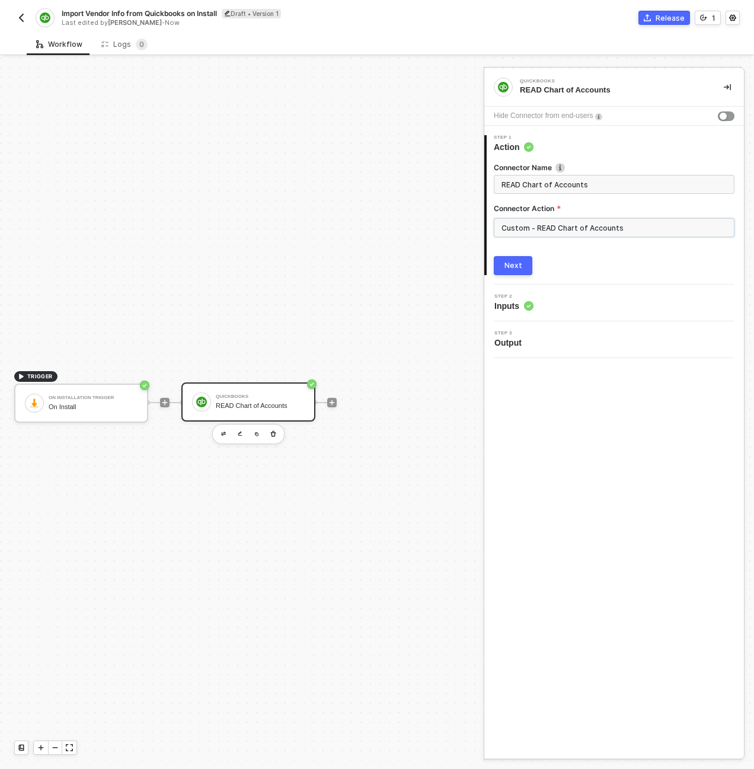
click at [549, 231] on input "Custom - READ Chart of Accounts" at bounding box center [614, 227] width 241 height 19
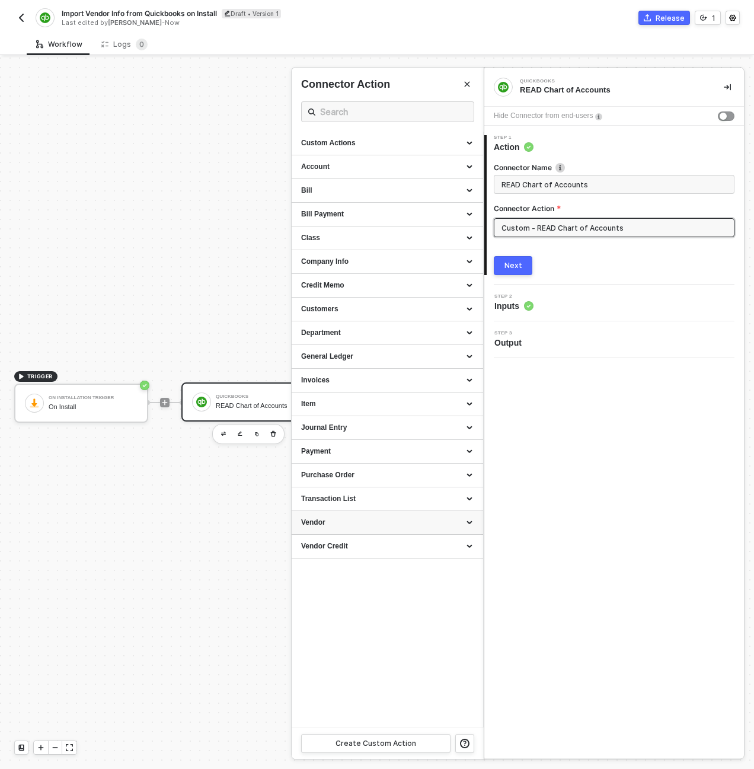
click at [475, 525] on div "Vendor" at bounding box center [387, 523] width 191 height 24
click at [383, 576] on div "Query a Vendor" at bounding box center [387, 575] width 172 height 10
type input "Vendor - Query a Vendor"
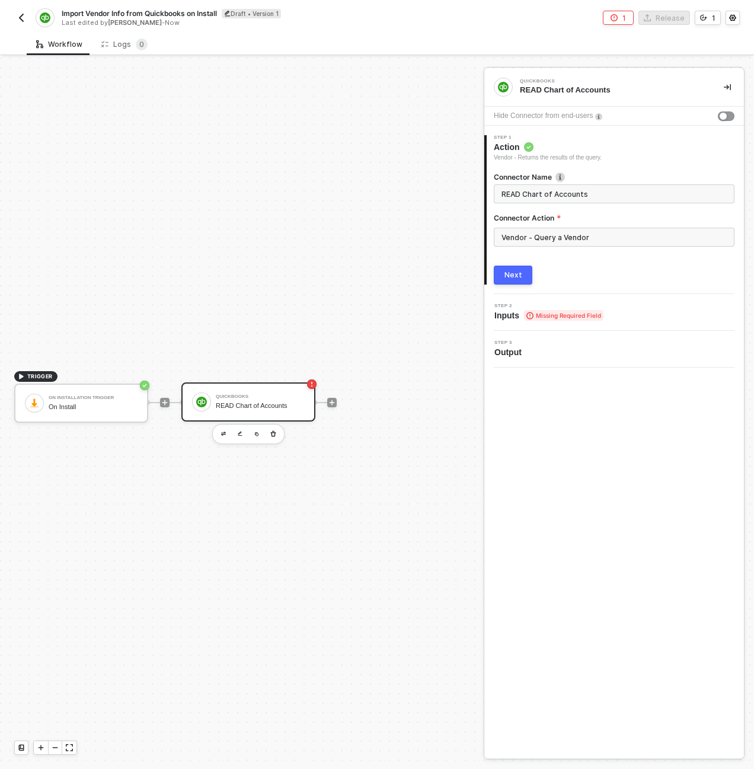
click at [516, 277] on div "Next" at bounding box center [513, 274] width 18 height 9
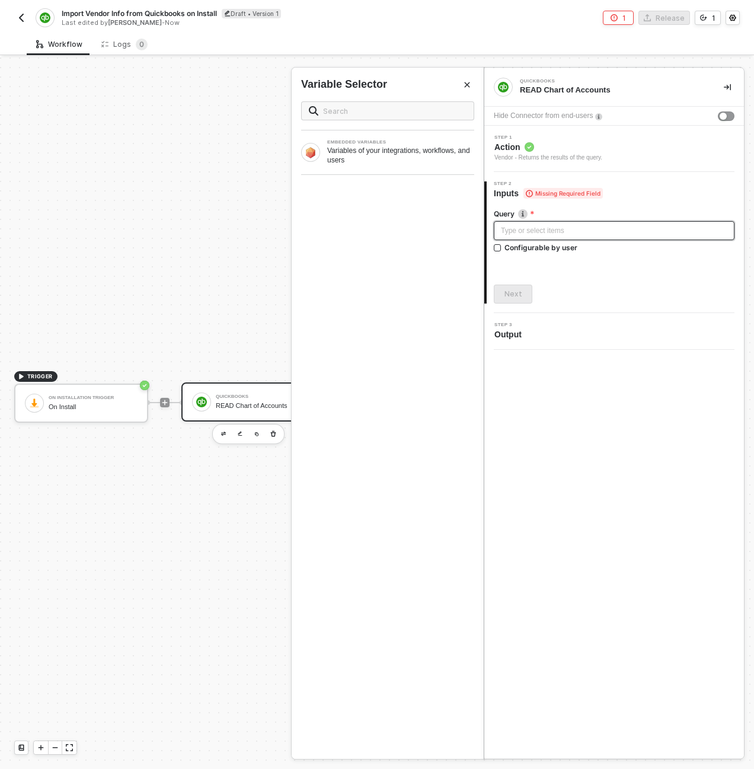
click at [521, 226] on div "Type or select items ﻿" at bounding box center [614, 230] width 226 height 11
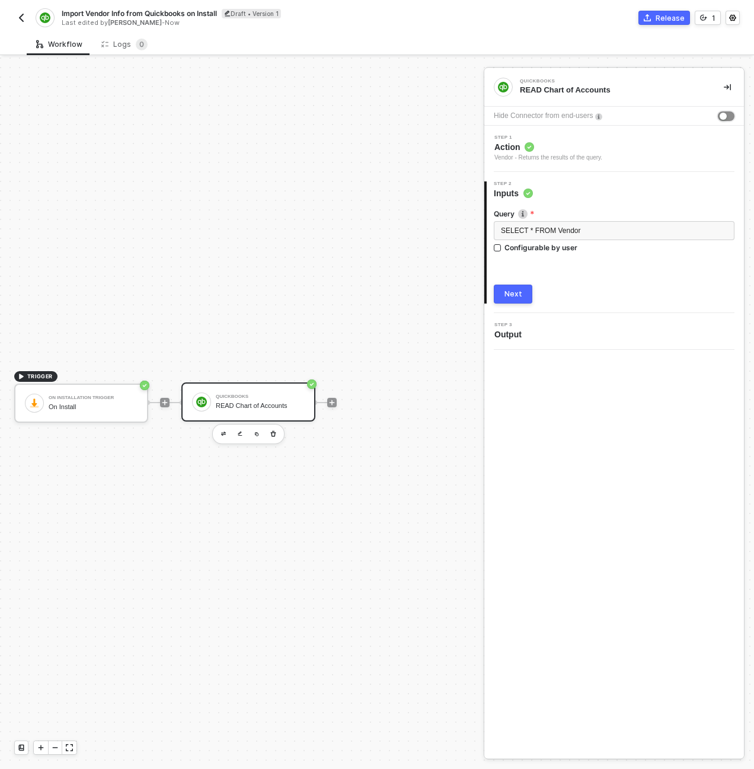
click at [727, 120] on button "button" at bounding box center [726, 115] width 17 height 9
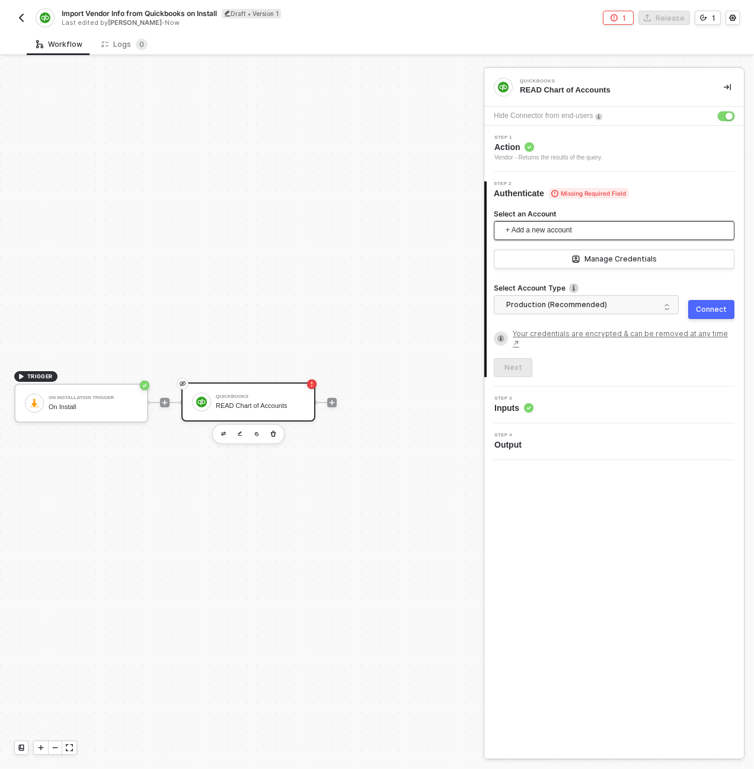
click at [632, 228] on span "+ Add a new account" at bounding box center [617, 230] width 222 height 19
click at [601, 257] on span "QuickBooks - 9341455106786244" at bounding box center [575, 257] width 145 height 13
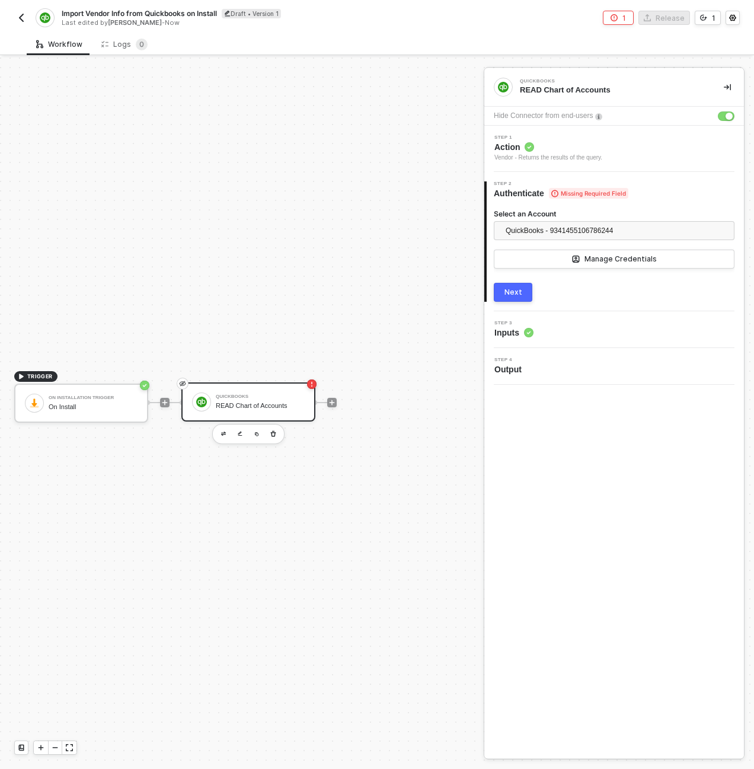
click at [522, 289] on button "Next" at bounding box center [513, 292] width 39 height 19
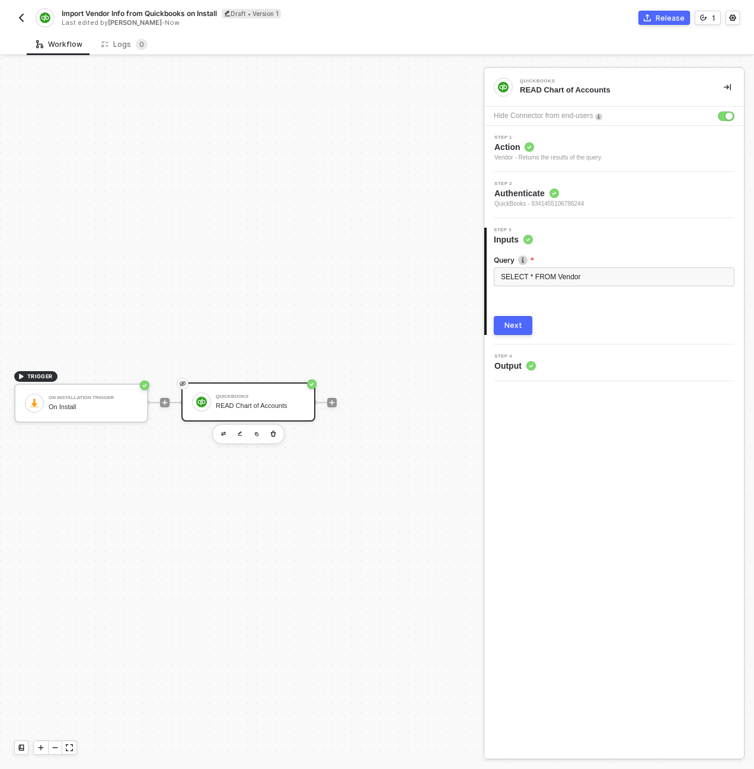
click at [525, 325] on button "Next" at bounding box center [513, 325] width 39 height 19
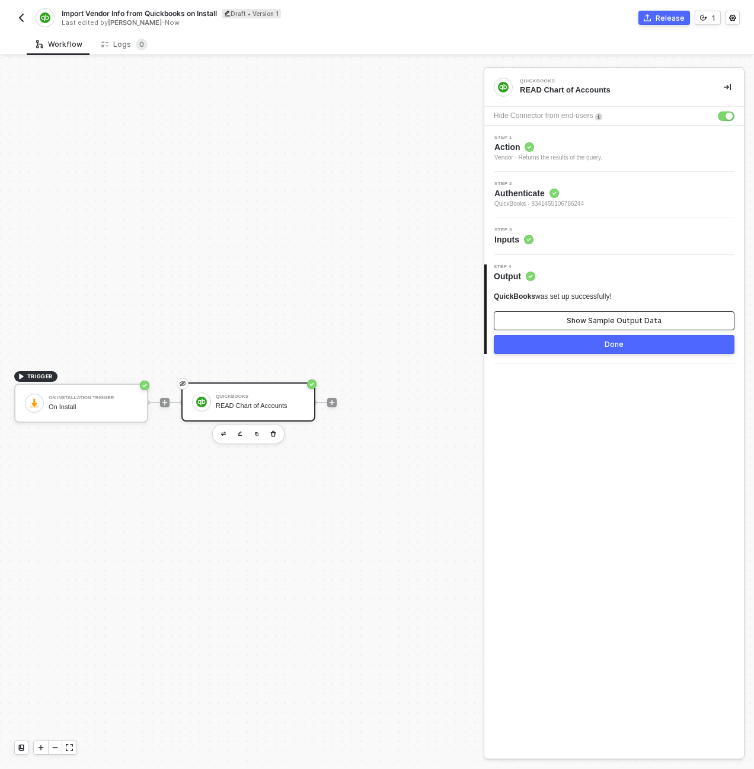
click at [581, 317] on div "Show Sample Output Data" at bounding box center [614, 320] width 95 height 9
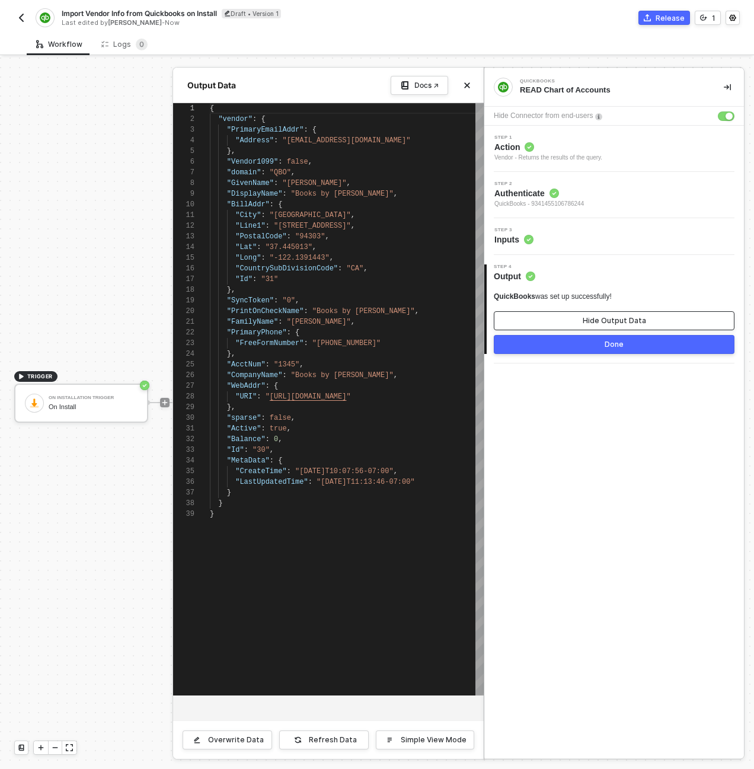
scroll to position [107, 0]
click at [322, 741] on div "Refresh Data" at bounding box center [333, 739] width 48 height 9
click at [606, 355] on div "4 Step 4 Output QuickBooks was set up successfully! Hide Output Data Done" at bounding box center [614, 309] width 260 height 108
click at [604, 347] on button "Done" at bounding box center [614, 344] width 241 height 19
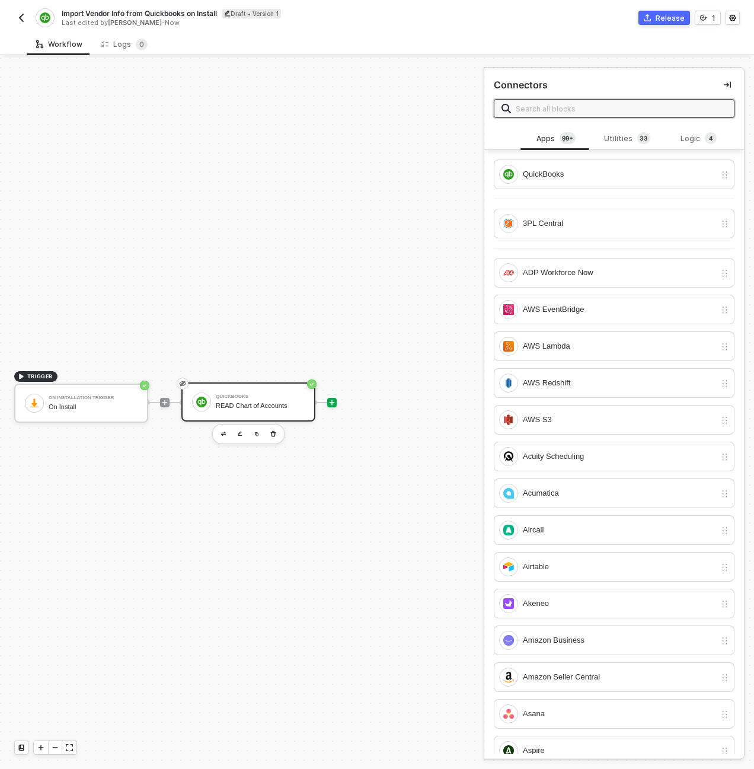
click at [295, 395] on div "QuickBooks" at bounding box center [260, 396] width 89 height 5
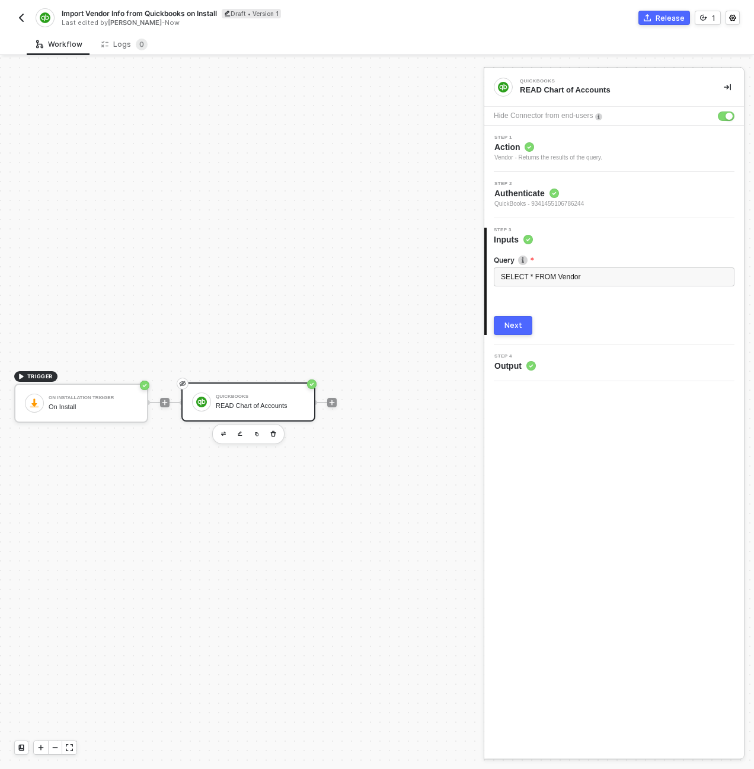
click at [533, 138] on span "Step 1" at bounding box center [548, 137] width 108 height 5
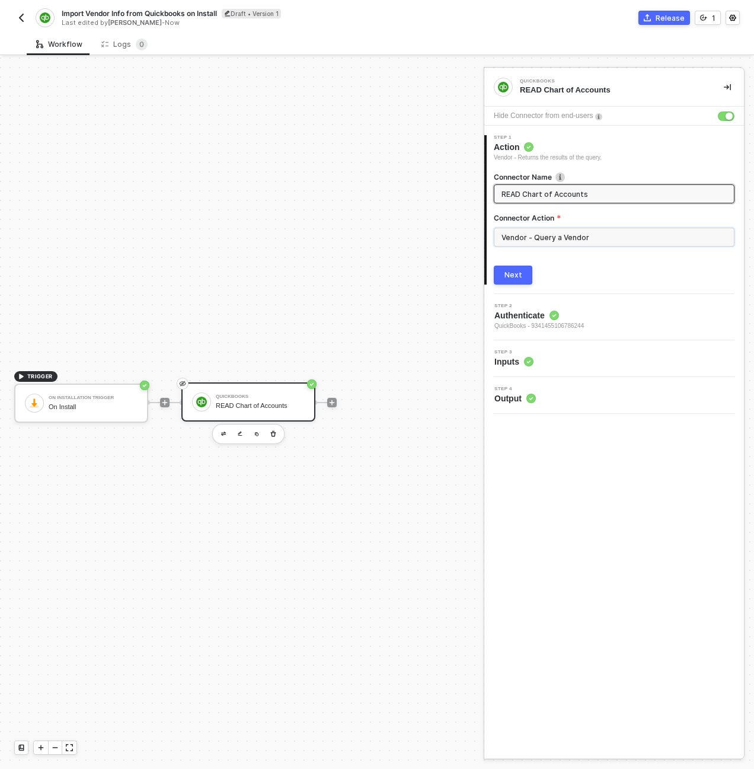
click at [534, 242] on input "Vendor - Query a Vendor" at bounding box center [614, 237] width 241 height 19
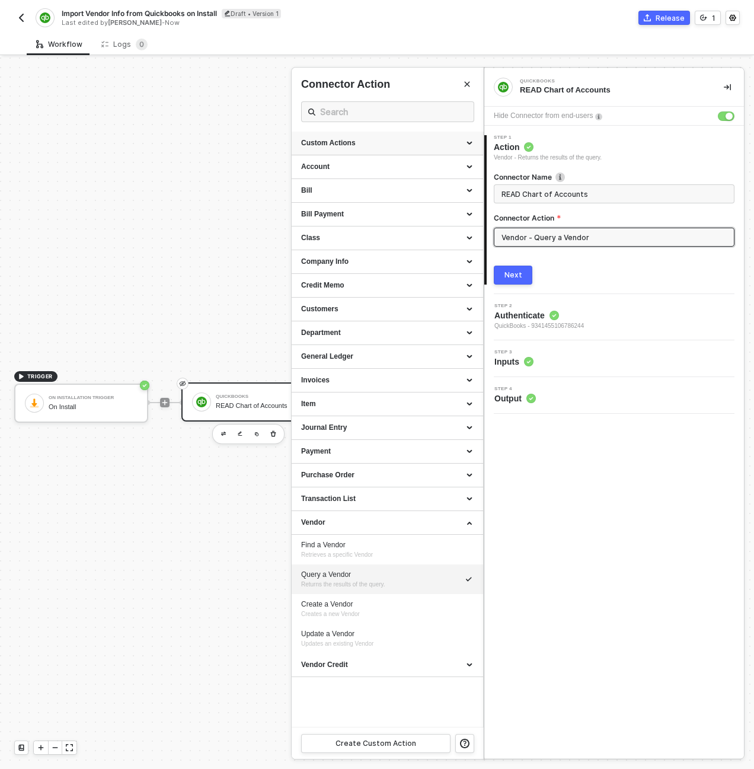
click at [471, 139] on div "Custom Actions" at bounding box center [387, 143] width 172 height 10
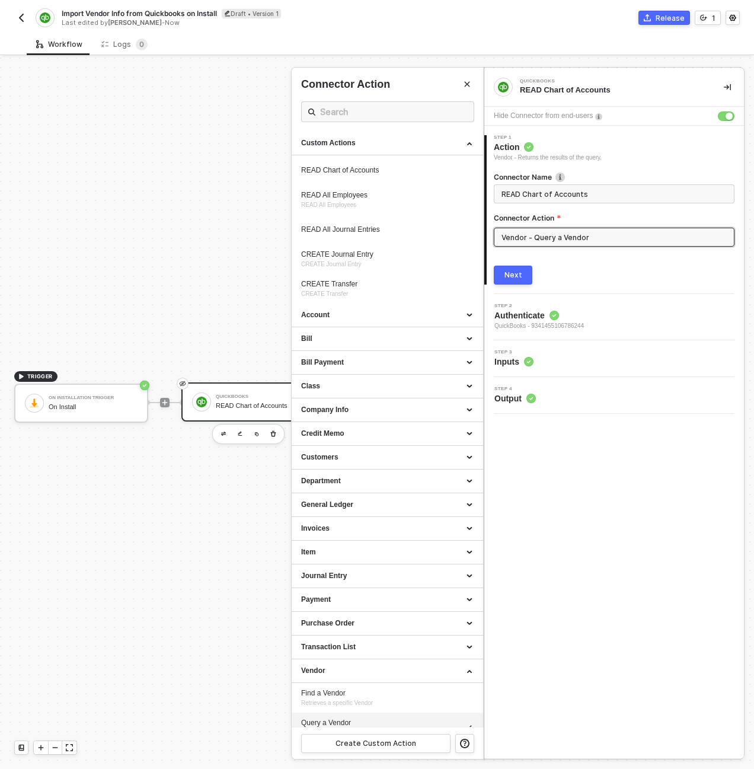
click at [241, 161] on div at bounding box center [377, 412] width 754 height 711
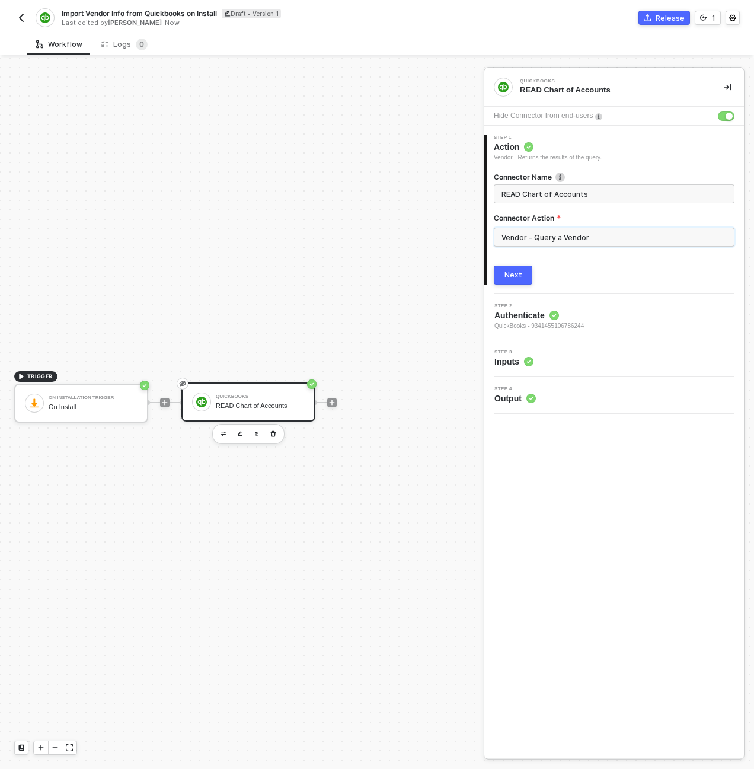
click at [545, 241] on input "Vendor - Query a Vendor" at bounding box center [614, 237] width 241 height 19
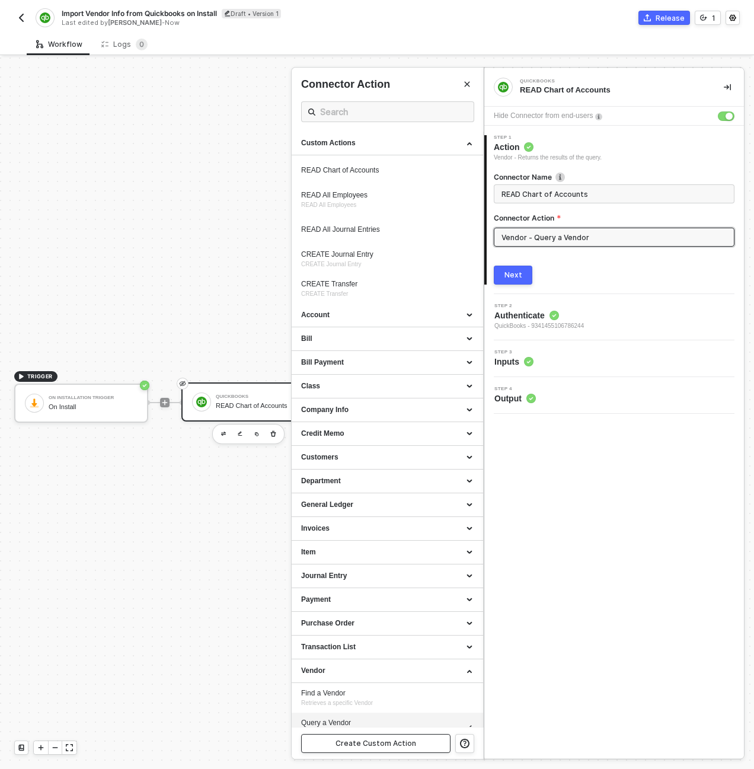
click at [425, 740] on button "Create Custom Action" at bounding box center [375, 743] width 149 height 19
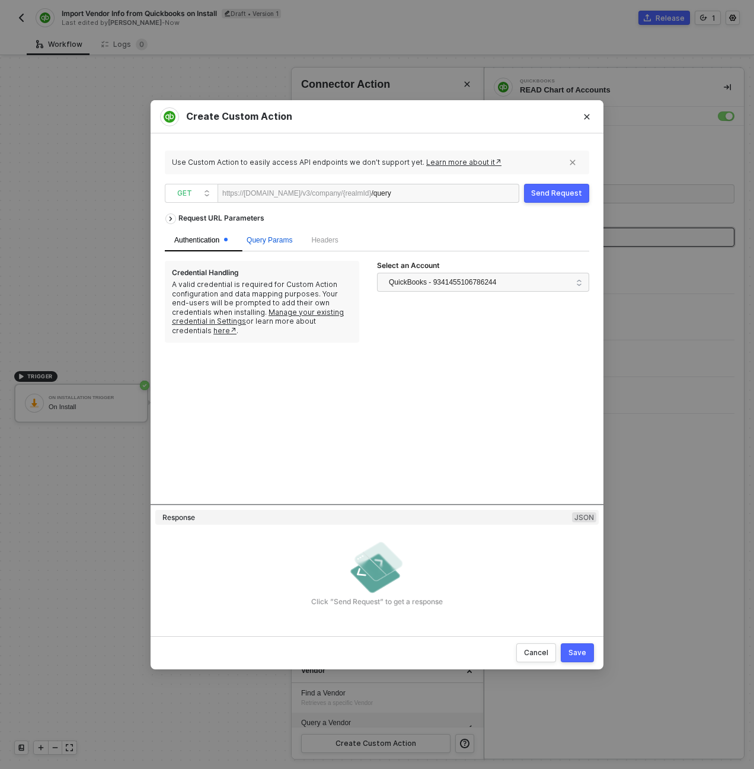
click at [277, 244] on div "Query Params" at bounding box center [270, 240] width 46 height 11
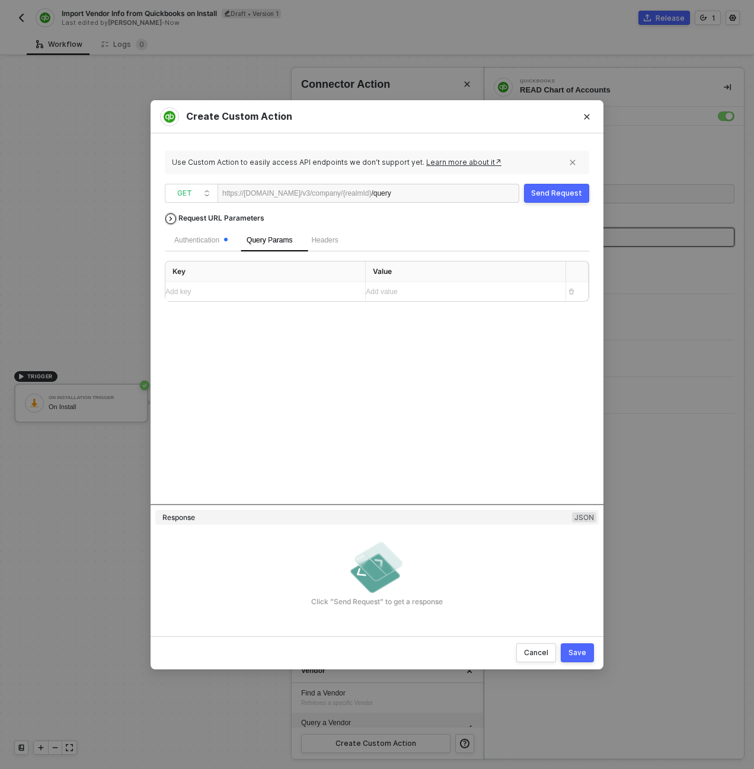
click at [229, 218] on div "Request URL Parameters" at bounding box center [221, 217] width 98 height 21
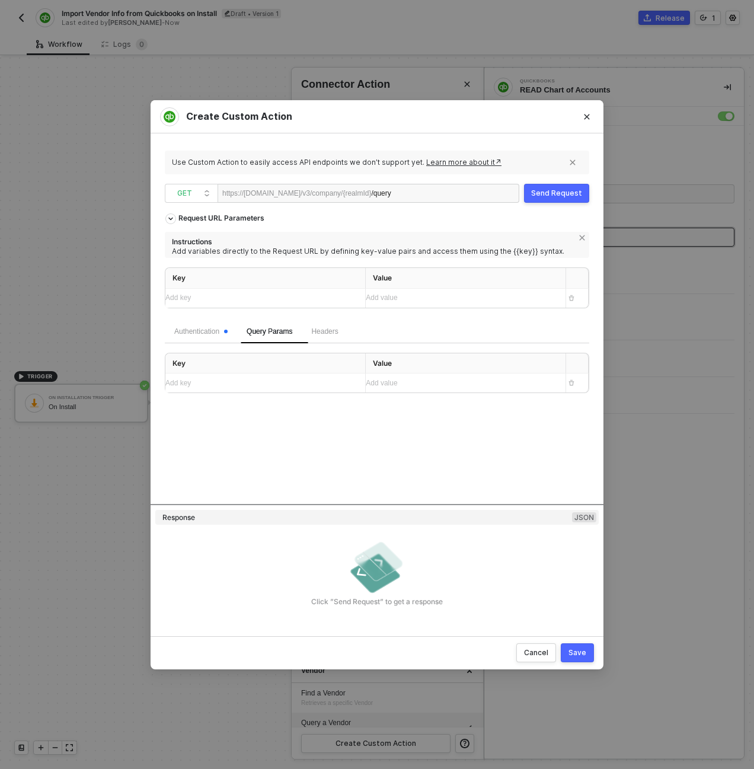
click at [233, 299] on div "Add key ﻿" at bounding box center [254, 297] width 178 height 11
click at [277, 282] on th "Key" at bounding box center [265, 278] width 200 height 21
click at [281, 295] on div "query" at bounding box center [254, 297] width 178 height 11
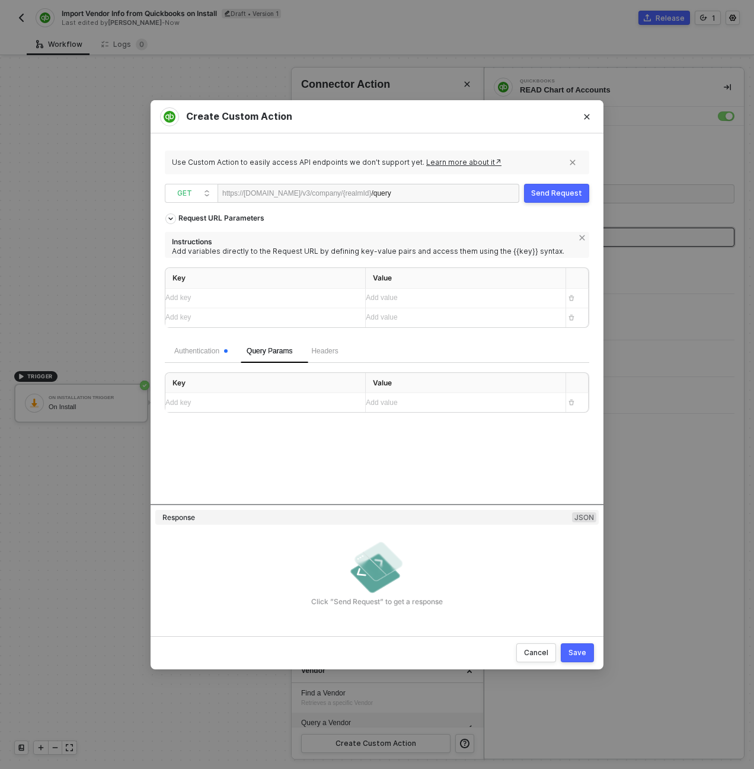
click at [229, 403] on div "Add key ﻿" at bounding box center [260, 402] width 190 height 11
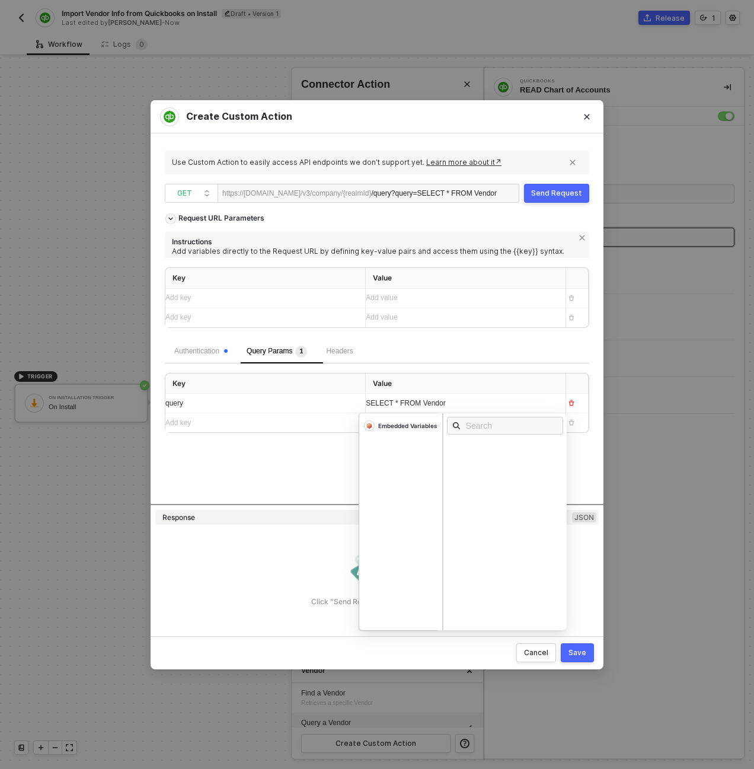
click at [436, 372] on div "Authentication Query Params 1 Headers Key Value query SELECT * FROM Vendor Embe…" at bounding box center [377, 387] width 424 height 94
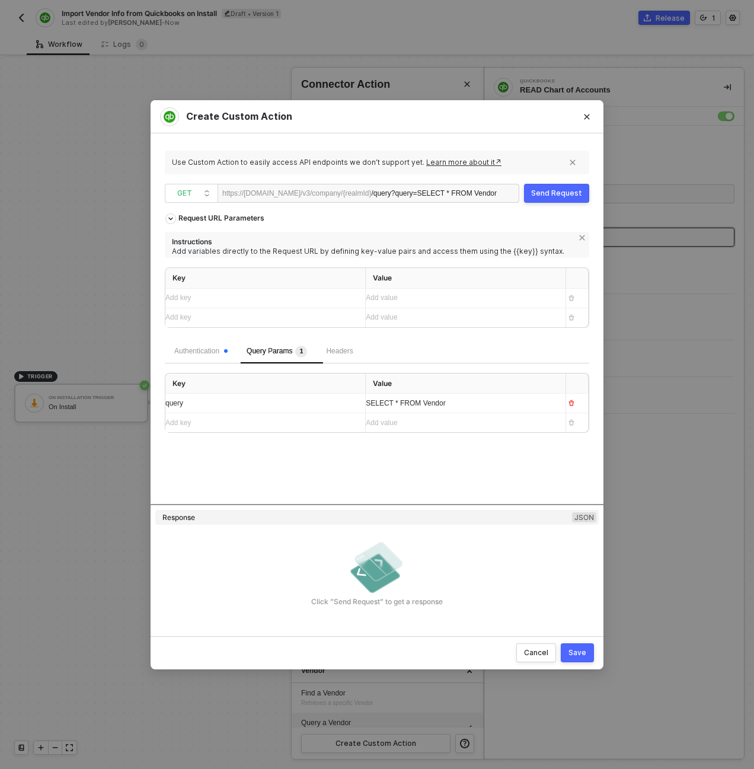
click at [570, 193] on div "Send Request" at bounding box center [556, 192] width 51 height 9
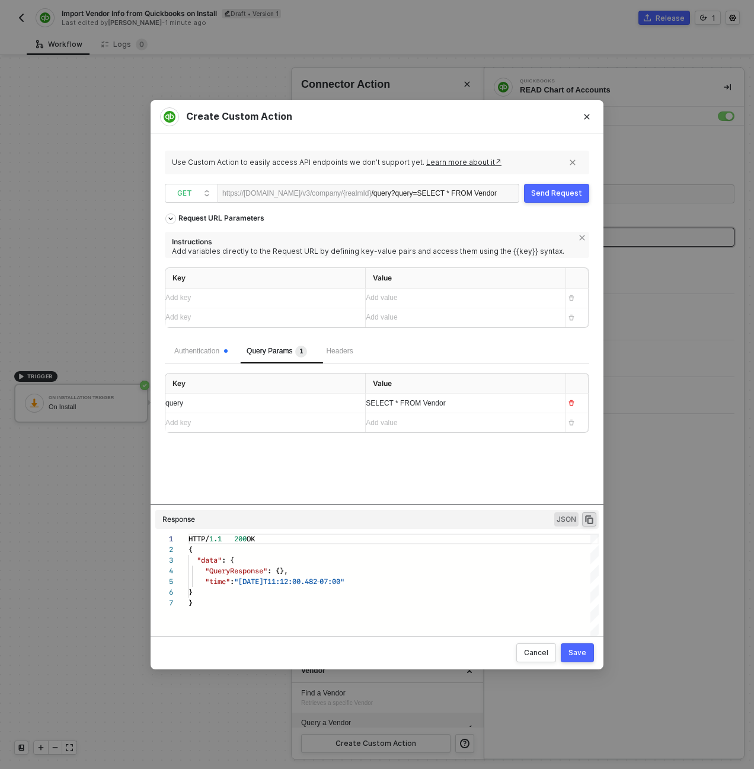
scroll to position [64, 0]
click at [191, 218] on div "Request URL Parameters" at bounding box center [221, 217] width 98 height 21
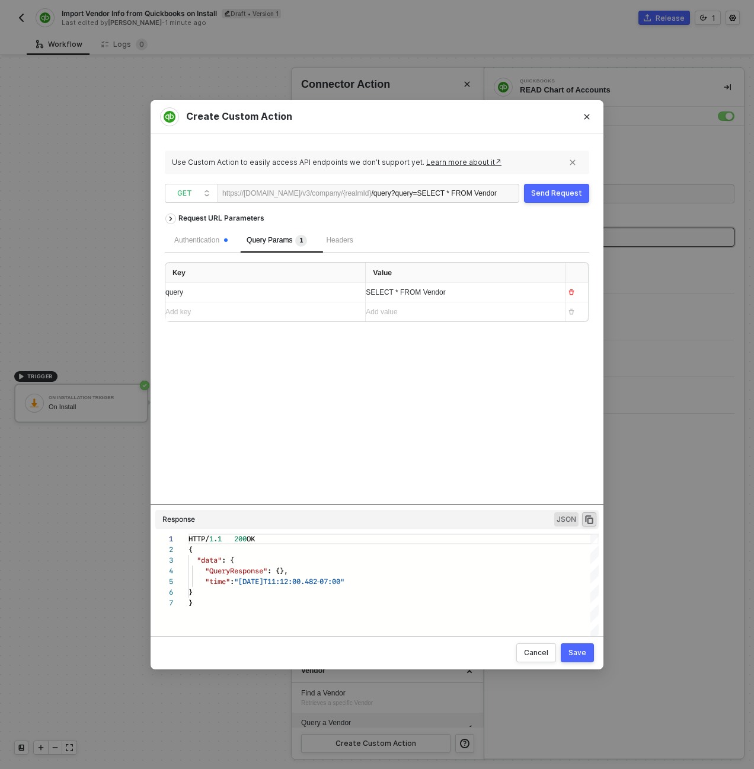
click at [575, 654] on div "Save" at bounding box center [577, 652] width 18 height 9
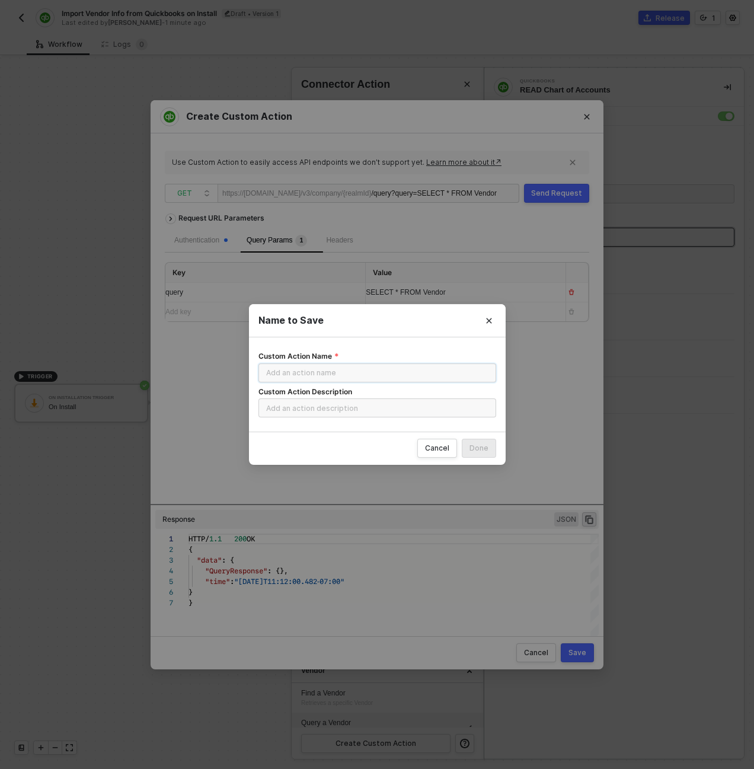
click at [386, 377] on input "Custom Action Name" at bounding box center [377, 372] width 238 height 19
type input "READ All Vendors"
paste input "Memo"
type input "Memo"
paste input "READ All Vendors"
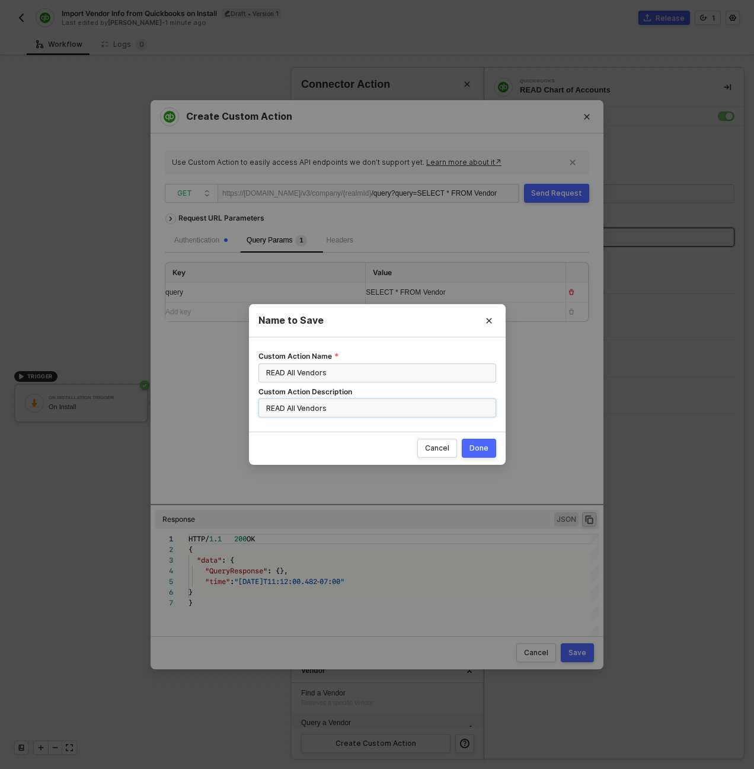
type input "READ All Vendors"
click at [462, 439] on button "Done" at bounding box center [479, 448] width 34 height 19
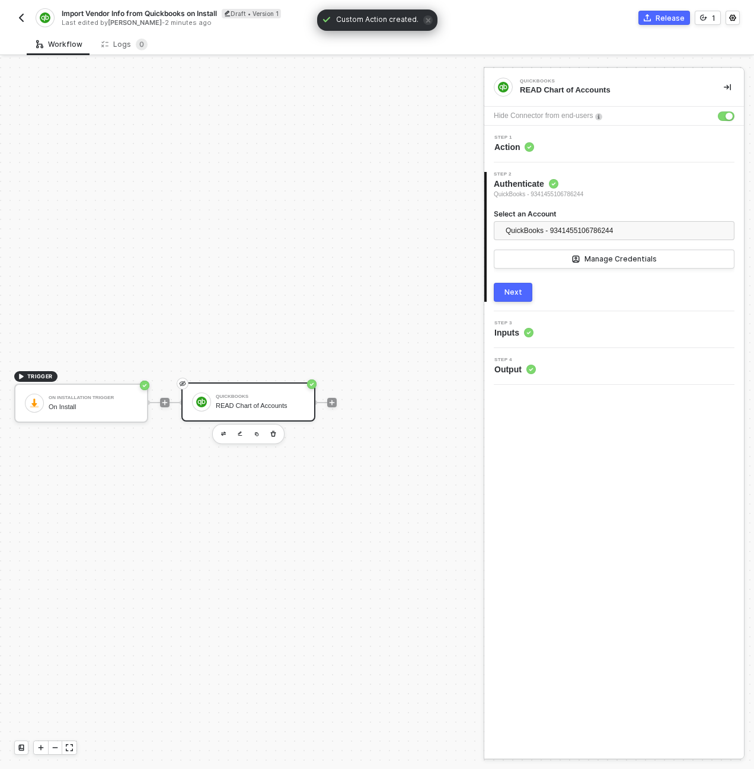
click at [520, 294] on div "Next" at bounding box center [513, 291] width 18 height 9
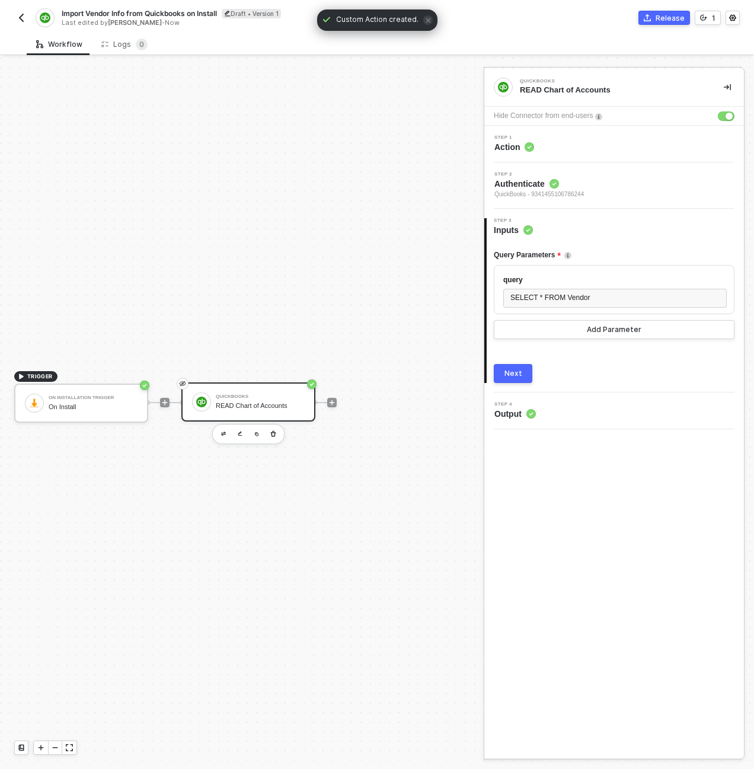
click at [297, 402] on div "READ Chart of Accounts" at bounding box center [260, 406] width 89 height 8
click at [522, 141] on span "Action" at bounding box center [514, 147] width 40 height 12
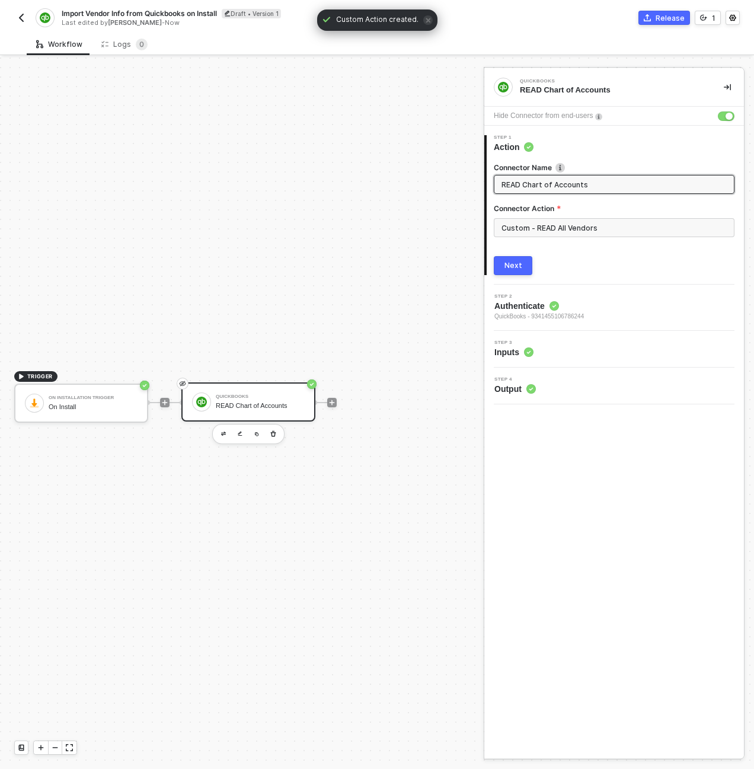
click at [537, 173] on div "Connector Name" at bounding box center [614, 168] width 241 height 12
click at [554, 186] on input "READ Chart of Accounts" at bounding box center [612, 184] width 223 height 13
click at [731, 117] on div "button" at bounding box center [728, 116] width 7 height 7
click at [554, 185] on input "READ Chart of Accounts" at bounding box center [612, 184] width 223 height 13
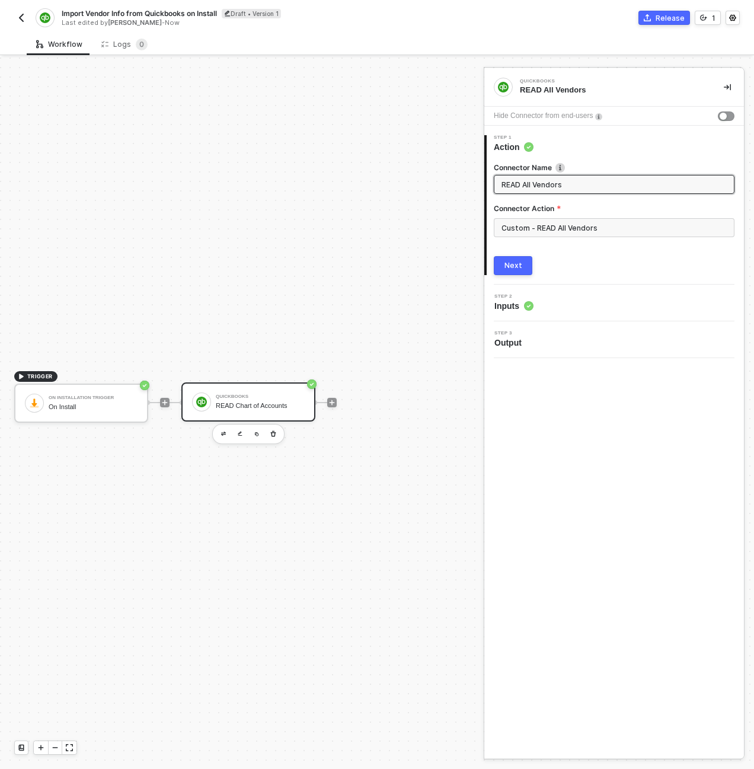
type input "READ All Vendors"
click at [494, 256] on button "Next" at bounding box center [513, 265] width 39 height 19
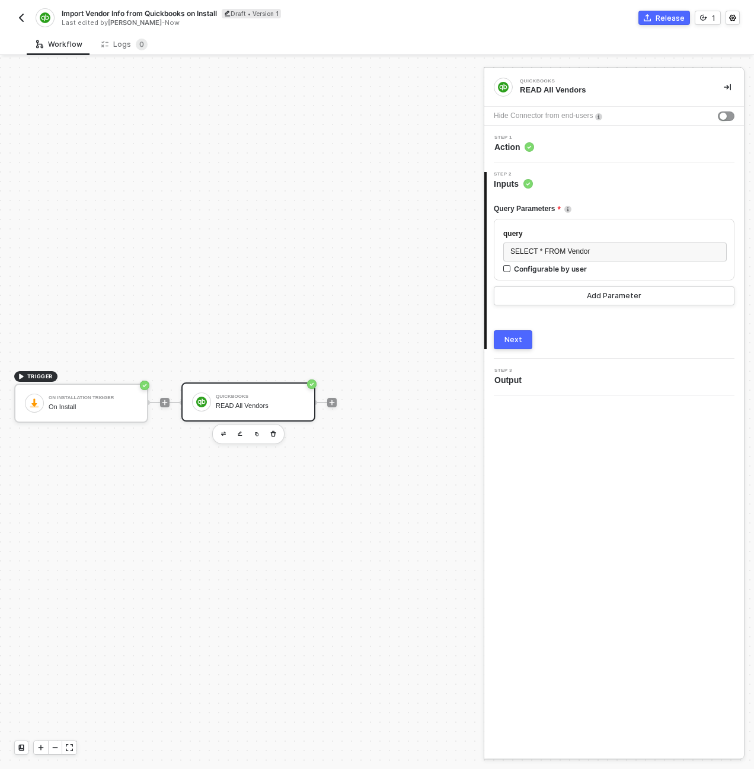
click at [501, 337] on button "Next" at bounding box center [513, 339] width 39 height 19
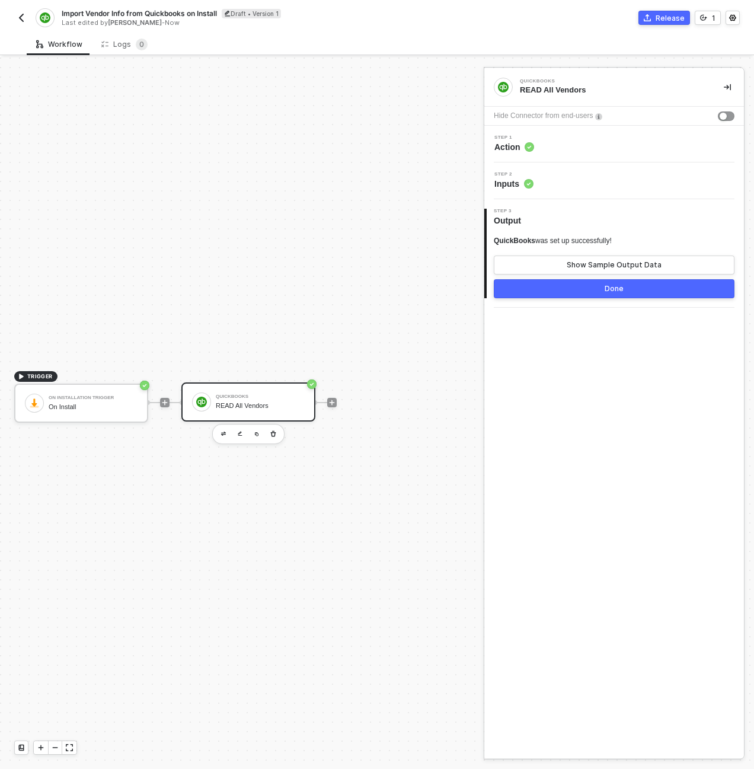
click at [516, 293] on button "Done" at bounding box center [614, 288] width 241 height 19
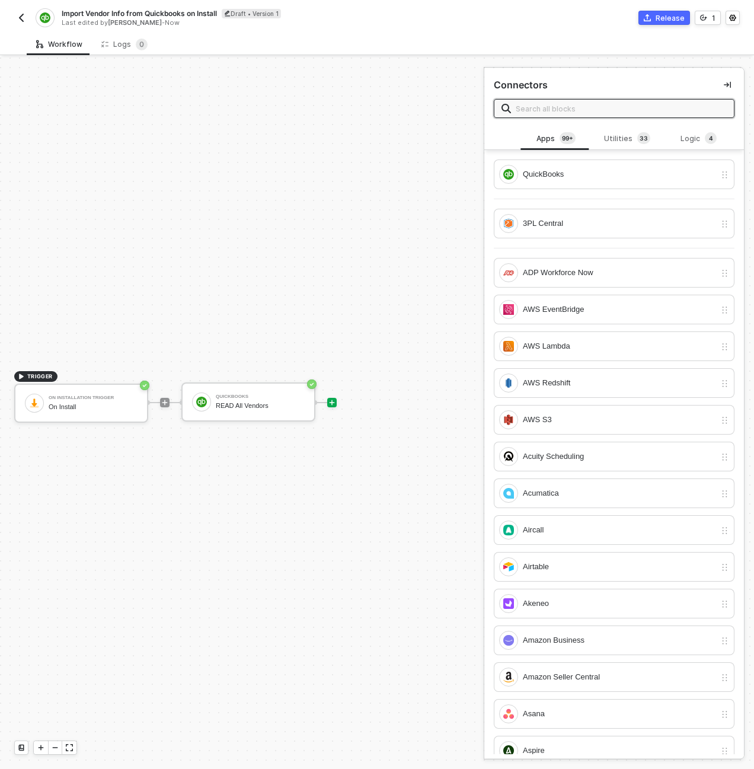
drag, startPoint x: 144, startPoint y: 252, endPoint x: 145, endPoint y: 263, distance: 10.7
click at [144, 252] on div "TRIGGER On Installation Trigger On Install QuickBooks READ All Vendors" at bounding box center [239, 402] width 478 height 733
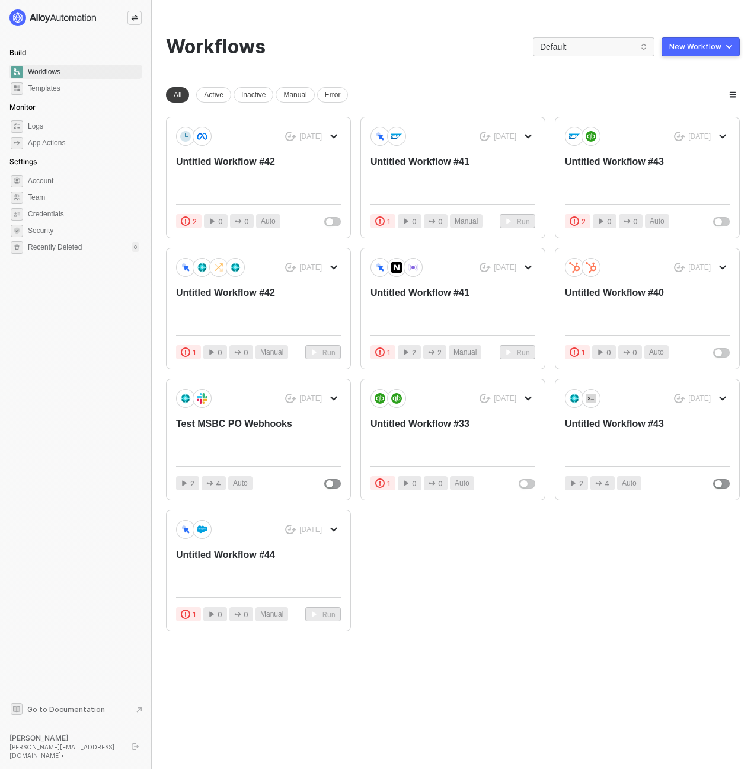
click at [133, 20] on icon "icon-swap" at bounding box center [135, 17] width 7 height 5
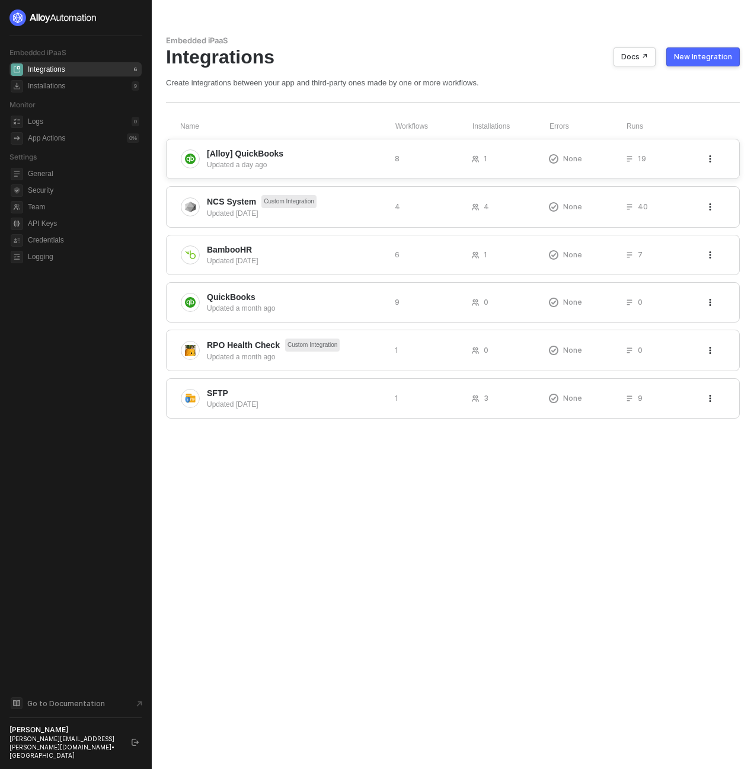
click at [244, 141] on div "[Alloy] QuickBooks Updated a day ago 8 1 None 19" at bounding box center [453, 159] width 574 height 40
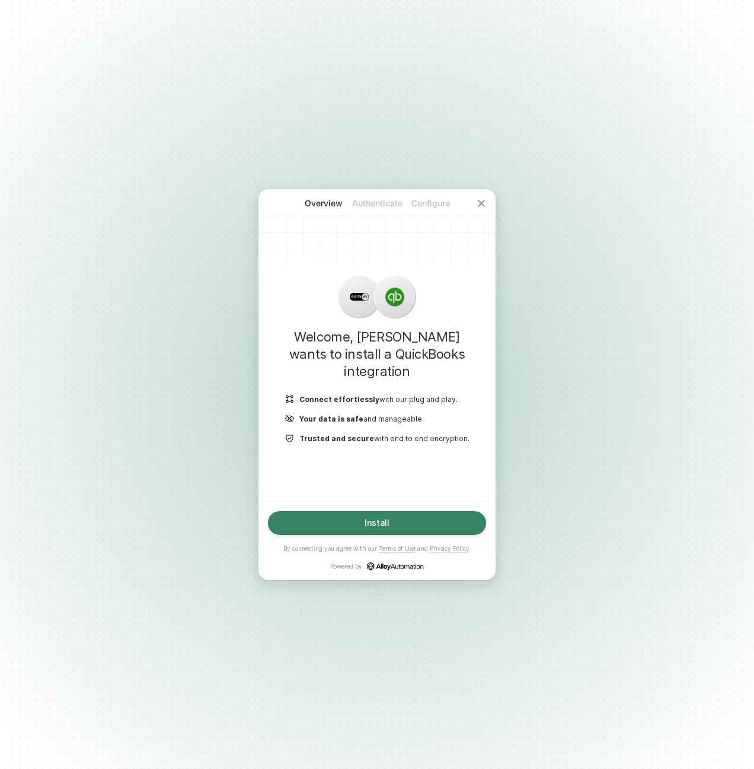
click at [417, 522] on button "Install" at bounding box center [377, 523] width 218 height 24
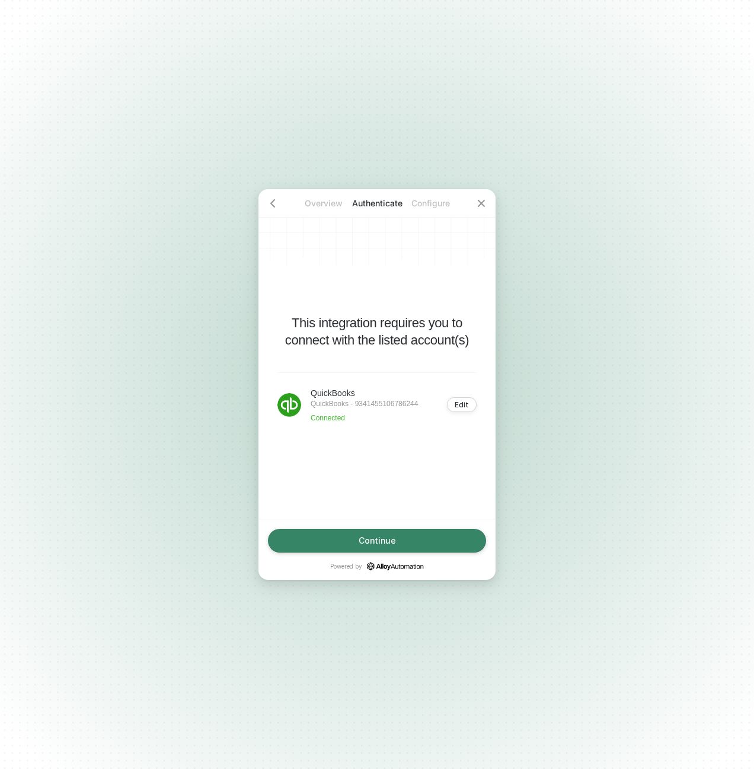
click at [420, 538] on button "Continue" at bounding box center [377, 541] width 218 height 24
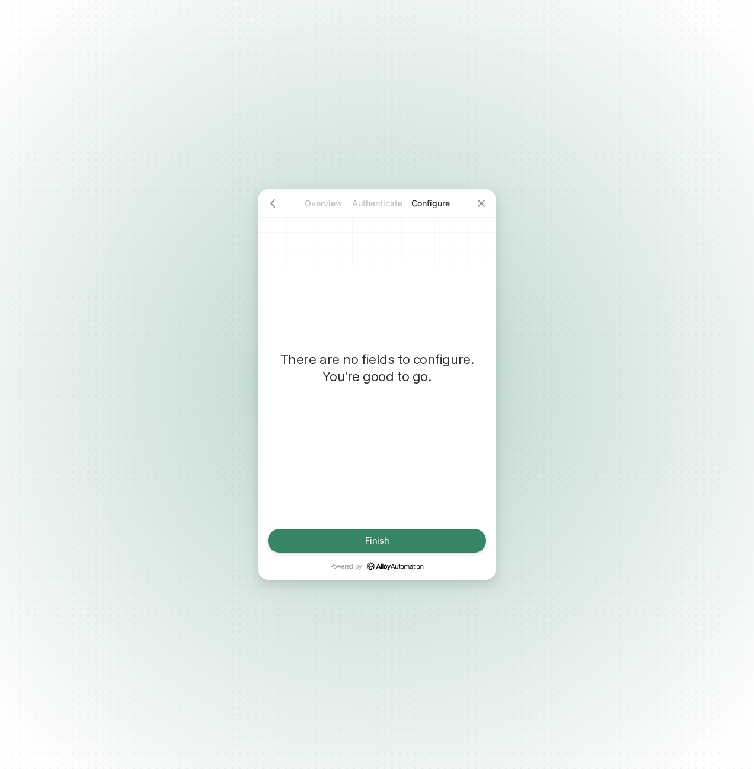
click at [420, 538] on button "Finish" at bounding box center [377, 541] width 218 height 24
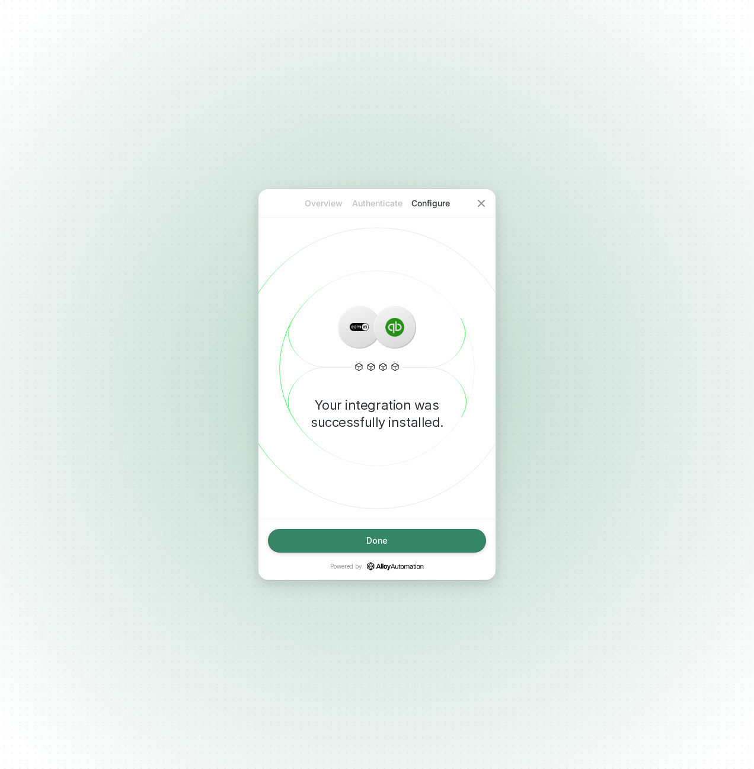
click at [420, 538] on button "Done" at bounding box center [377, 541] width 218 height 24
